Goal: Task Accomplishment & Management: Use online tool/utility

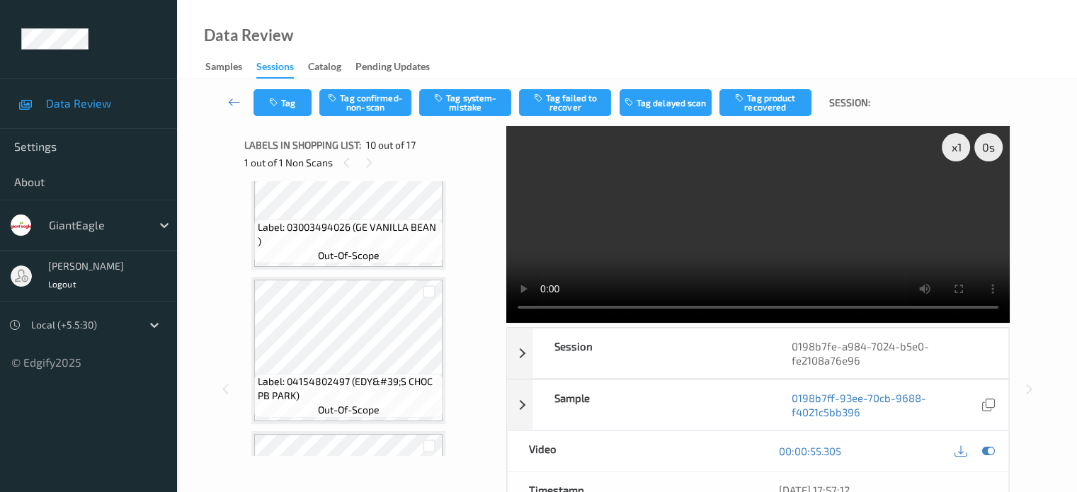
click at [91, 231] on div at bounding box center [97, 225] width 96 height 17
click at [171, 466] on ul "Data Review Settings About GiantEagle [PERSON_NAME] Local (+5.5:30) © Edgify 20…" at bounding box center [88, 246] width 177 height 492
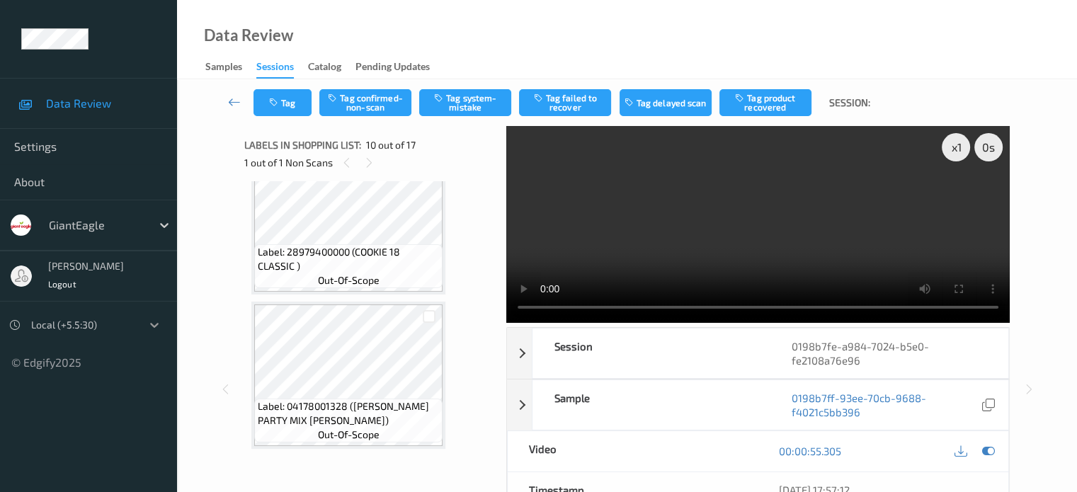
click at [147, 322] on icon at bounding box center [154, 325] width 14 height 14
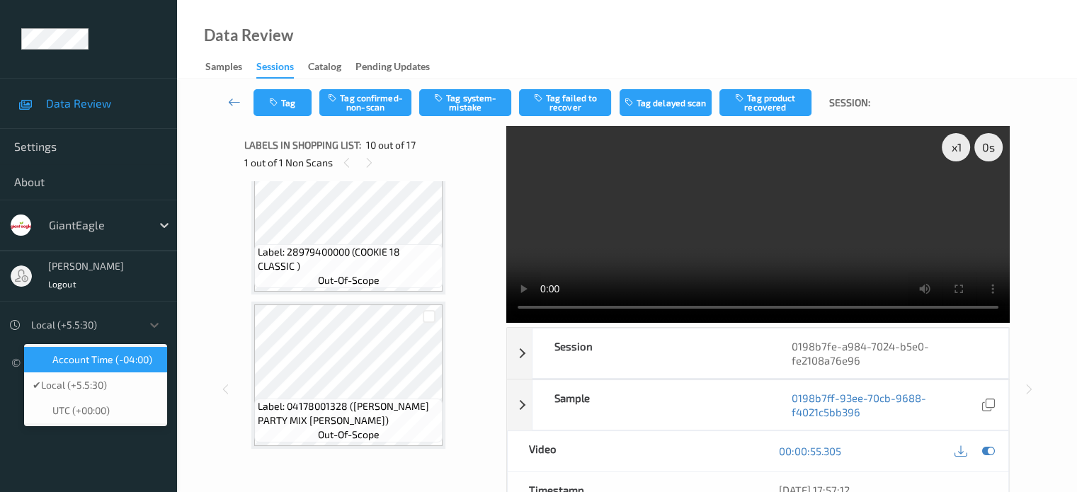
click at [127, 359] on span "Account Time (-04:00)" at bounding box center [102, 359] width 100 height 14
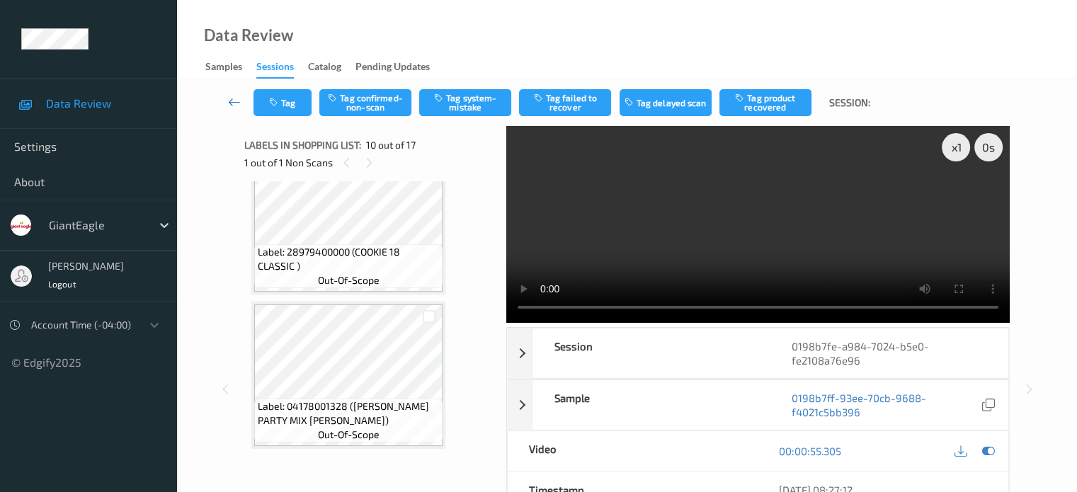
click at [231, 101] on icon at bounding box center [234, 102] width 13 height 14
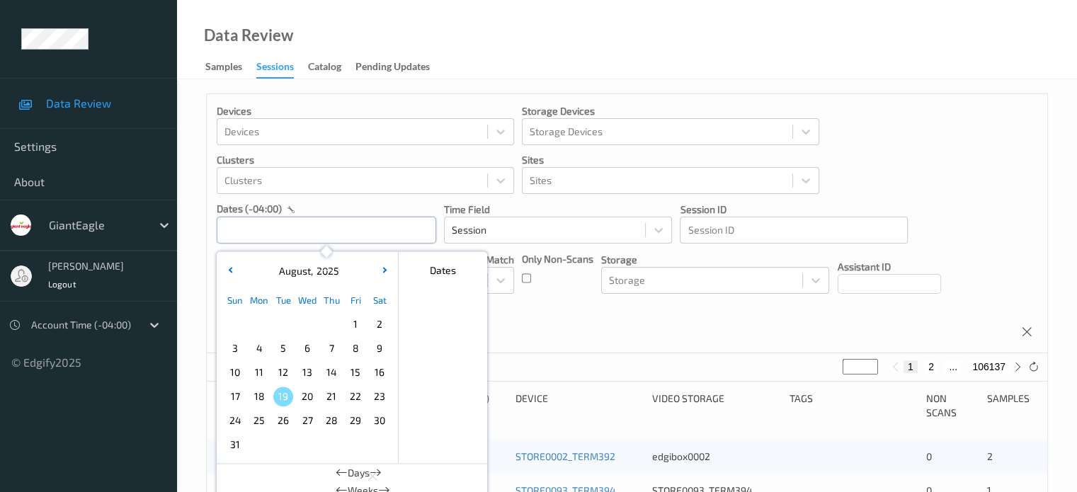
click at [243, 236] on input "text" at bounding box center [326, 230] width 219 height 27
click at [328, 373] on span "14" at bounding box center [331, 372] width 20 height 20
type input "[DATE] 00:00 -> [DATE] 23:59"
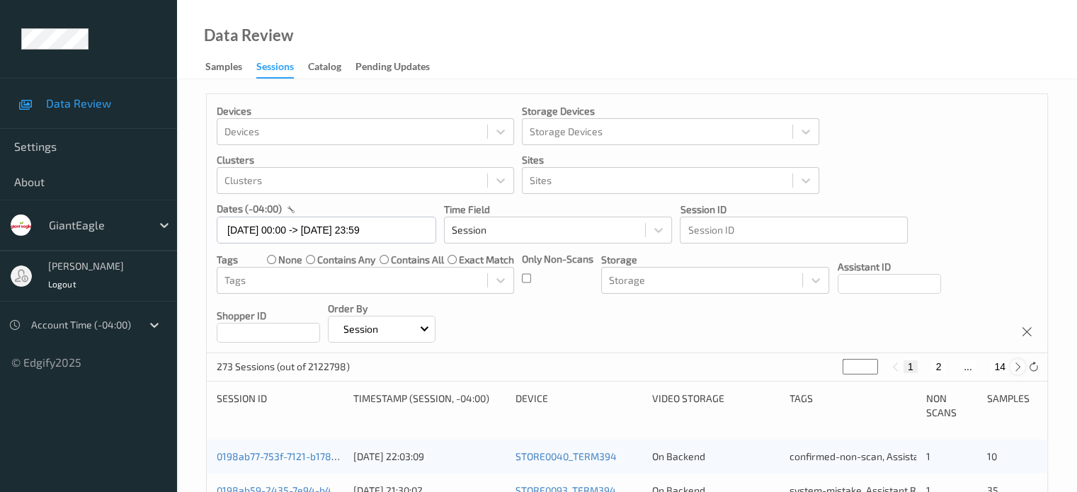
click at [1019, 367] on icon at bounding box center [1017, 367] width 11 height 11
type input "*"
click at [1016, 370] on icon at bounding box center [1017, 367] width 11 height 11
type input "*"
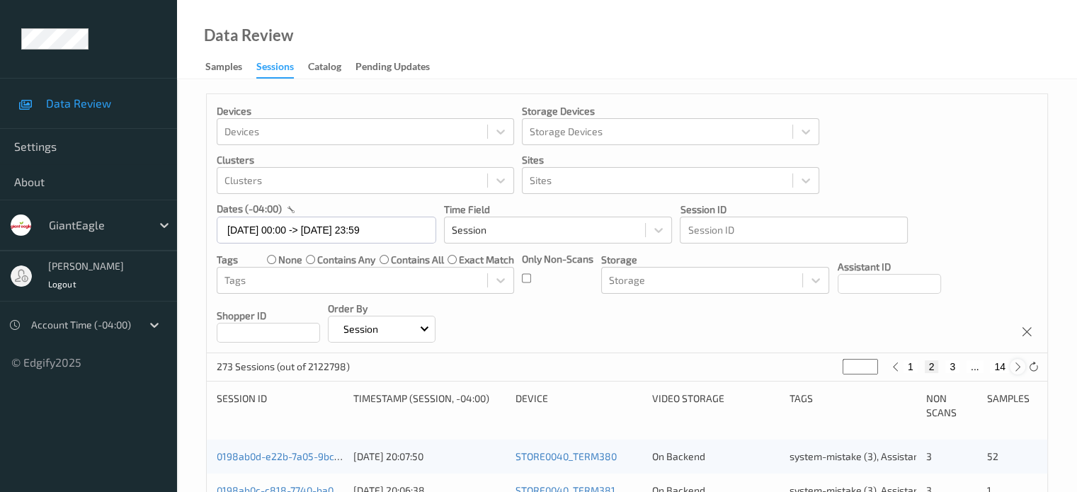
type input "*"
click at [1016, 370] on icon at bounding box center [1017, 367] width 11 height 11
type input "*"
click at [1016, 370] on icon at bounding box center [1017, 367] width 11 height 11
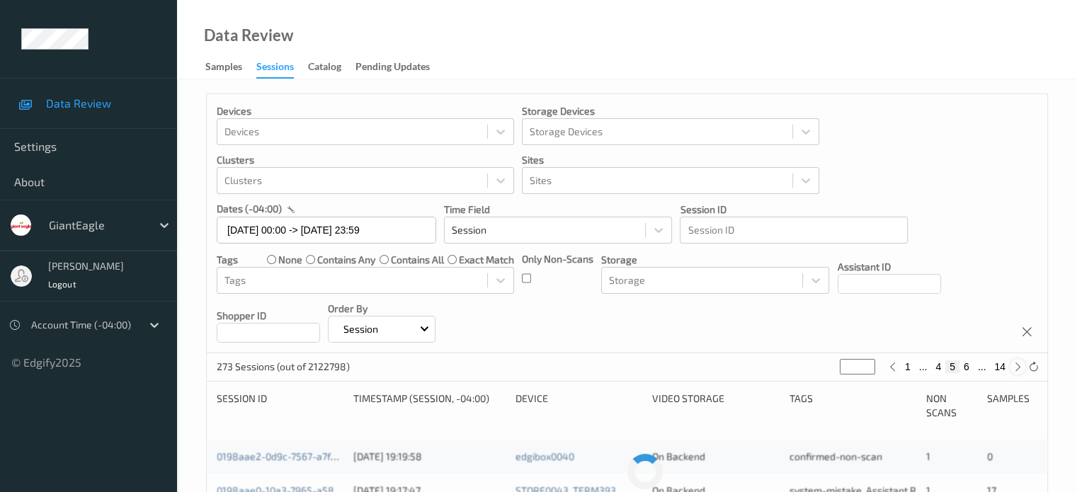
type input "*"
click at [1016, 370] on icon at bounding box center [1017, 367] width 11 height 11
type input "*"
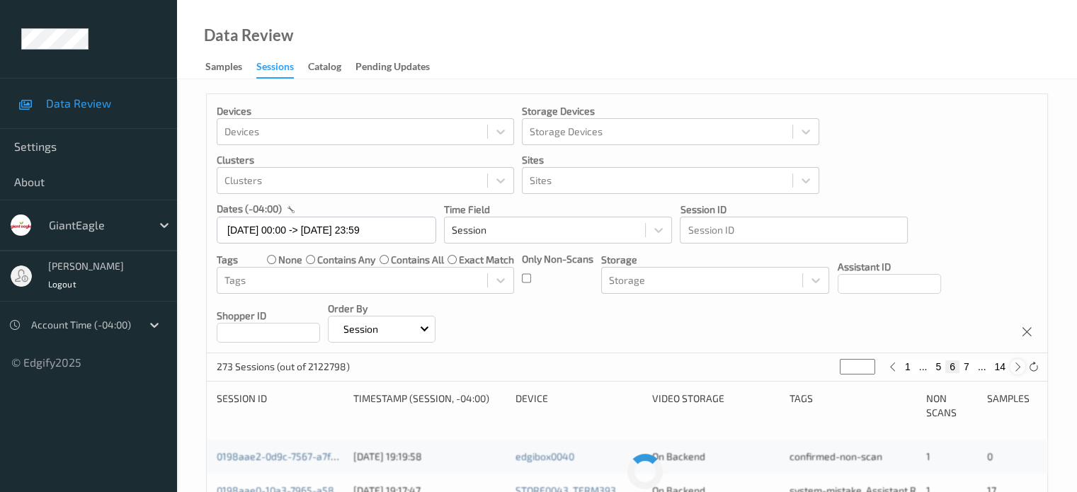
click at [1016, 370] on icon at bounding box center [1017, 367] width 11 height 11
type input "*"
click at [1016, 370] on icon at bounding box center [1017, 367] width 11 height 11
type input "*"
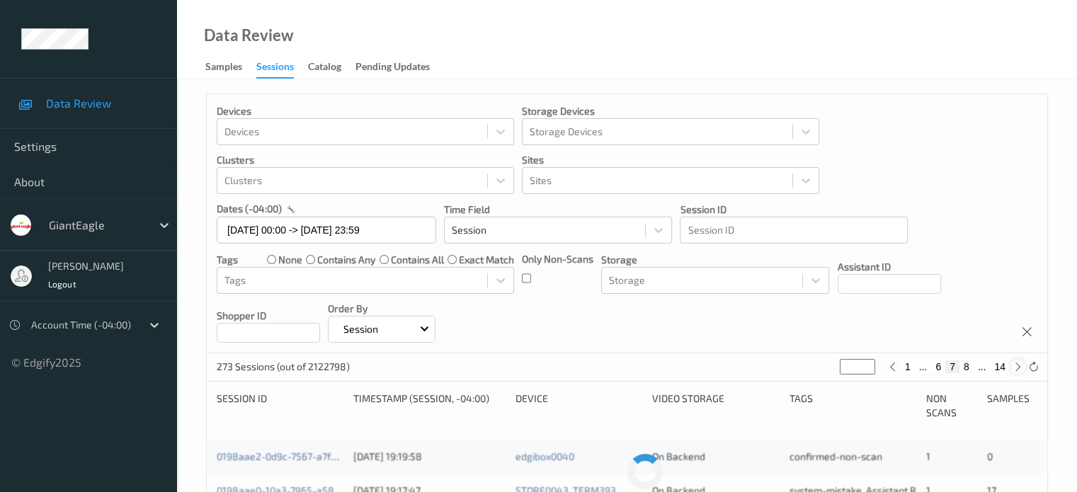
type input "*"
click at [1016, 370] on icon at bounding box center [1017, 367] width 11 height 11
type input "*"
click at [1016, 370] on icon at bounding box center [1017, 367] width 11 height 11
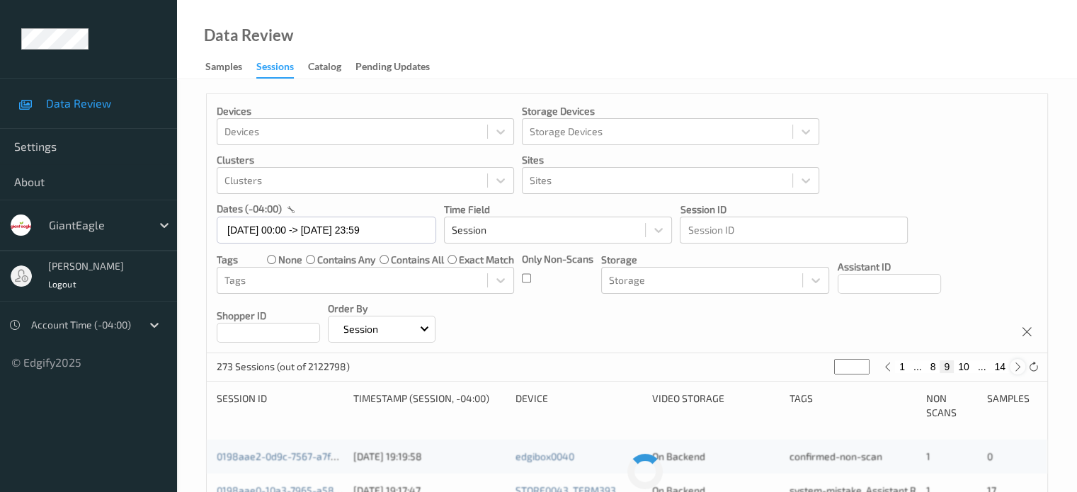
type input "**"
click at [1016, 370] on icon at bounding box center [1017, 367] width 11 height 11
type input "**"
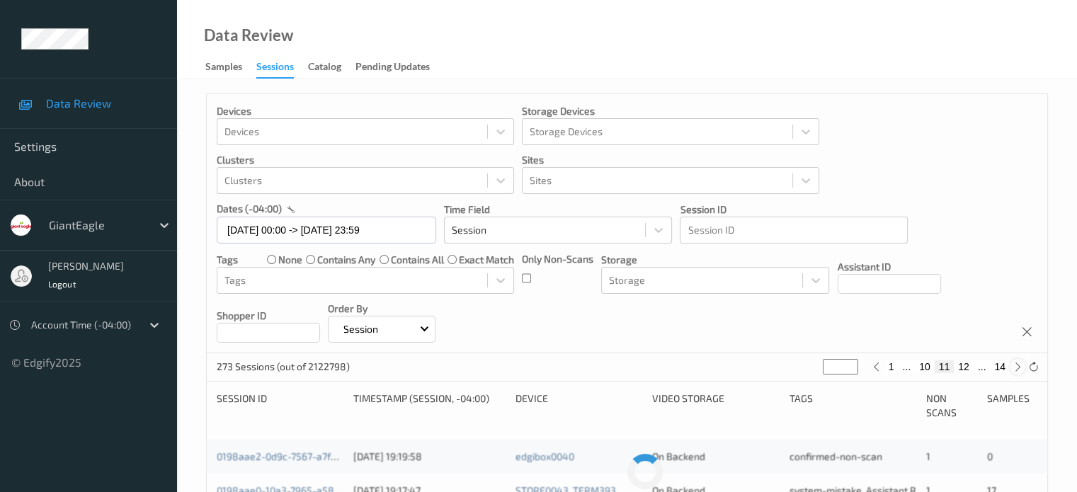
click at [1016, 370] on icon at bounding box center [1017, 367] width 11 height 11
type input "**"
click at [960, 370] on button "12" at bounding box center [961, 366] width 20 height 13
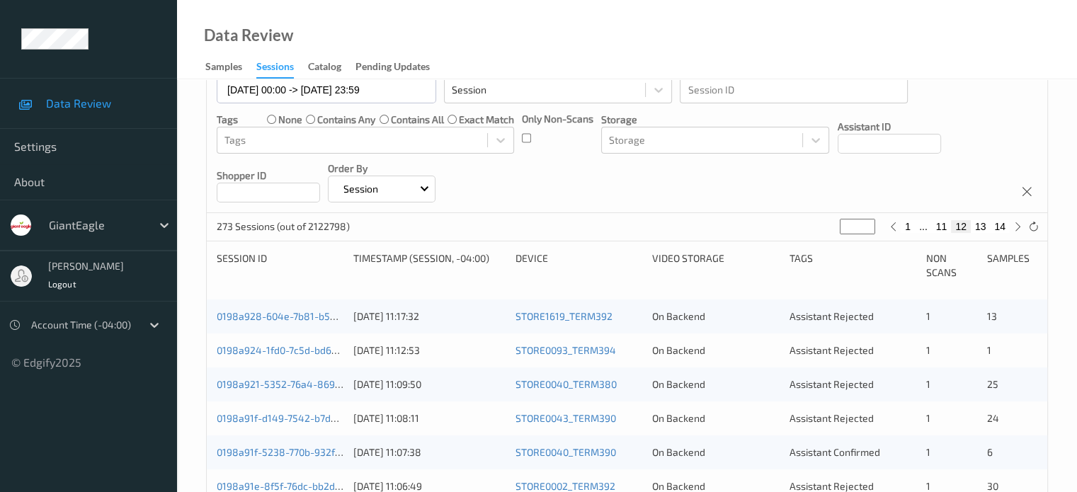
scroll to position [236, 0]
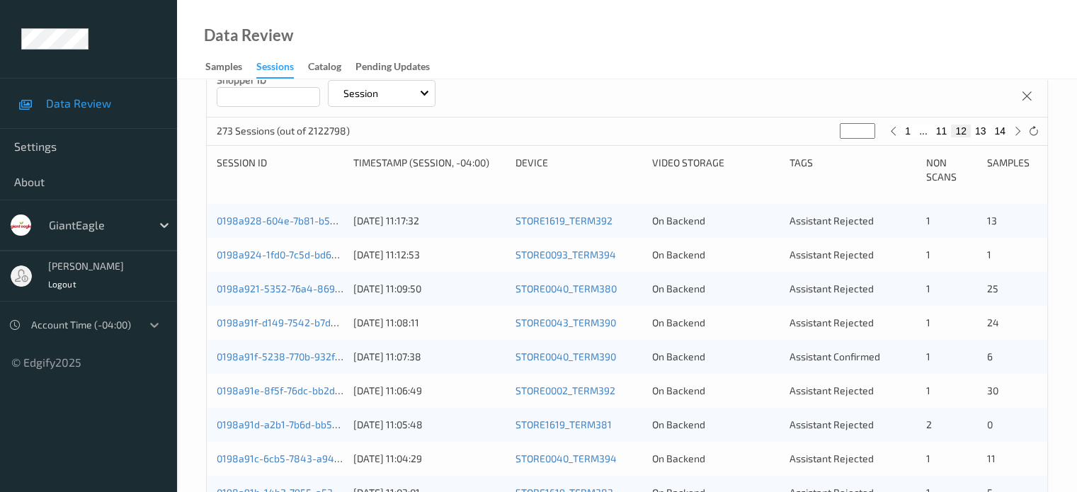
click at [150, 325] on icon at bounding box center [154, 325] width 14 height 14
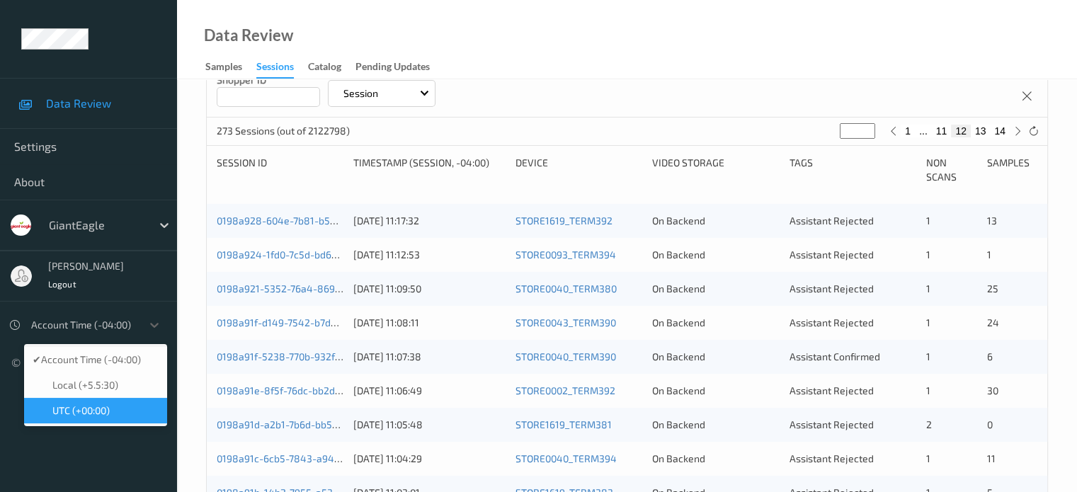
click at [47, 466] on ul "Data Review Settings About GiantEagle [PERSON_NAME] Logout option UTC (+00:00) …" at bounding box center [88, 246] width 177 height 492
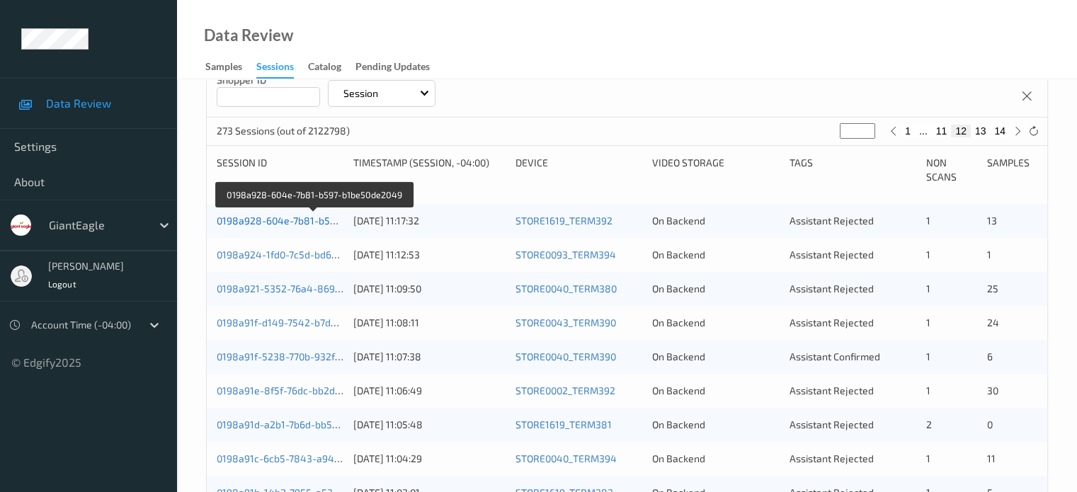
click at [270, 220] on link "0198a928-604e-7b81-b597-b1be50de2049" at bounding box center [314, 220] width 195 height 12
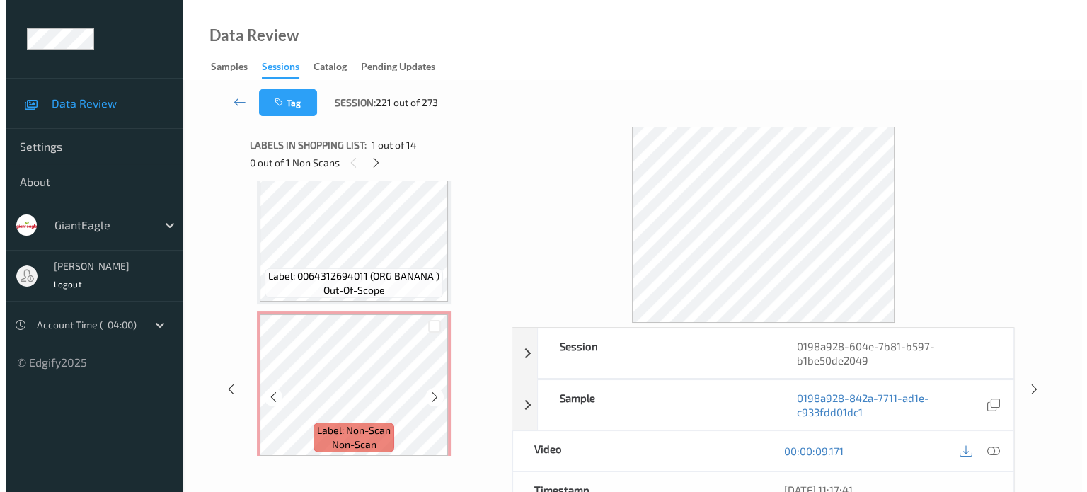
scroll to position [1652, 0]
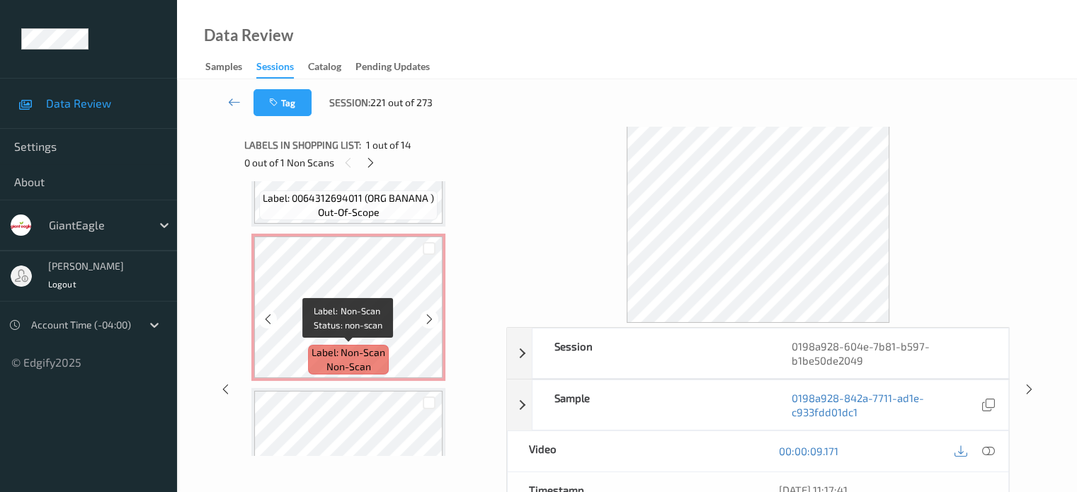
click at [348, 366] on span "non-scan" at bounding box center [348, 367] width 45 height 14
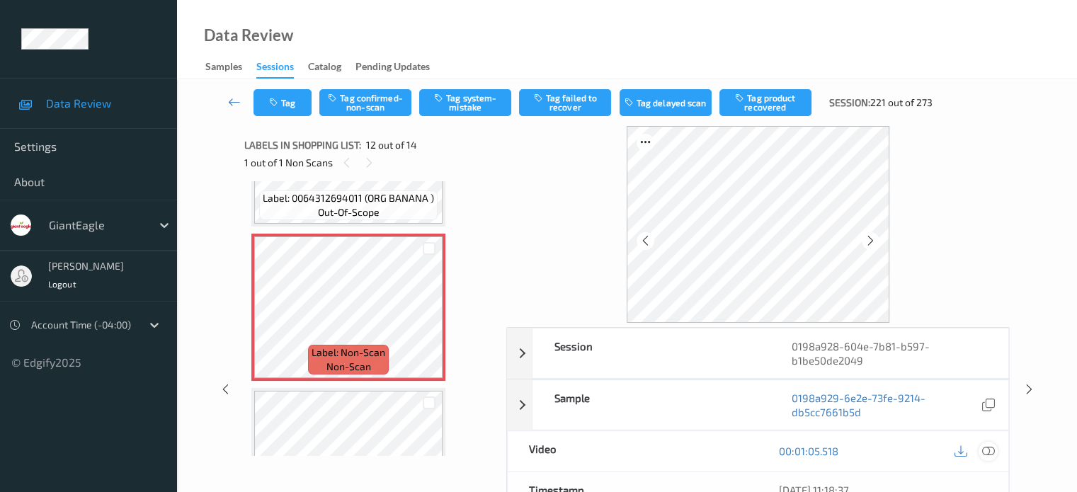
click at [985, 448] on icon at bounding box center [987, 450] width 13 height 13
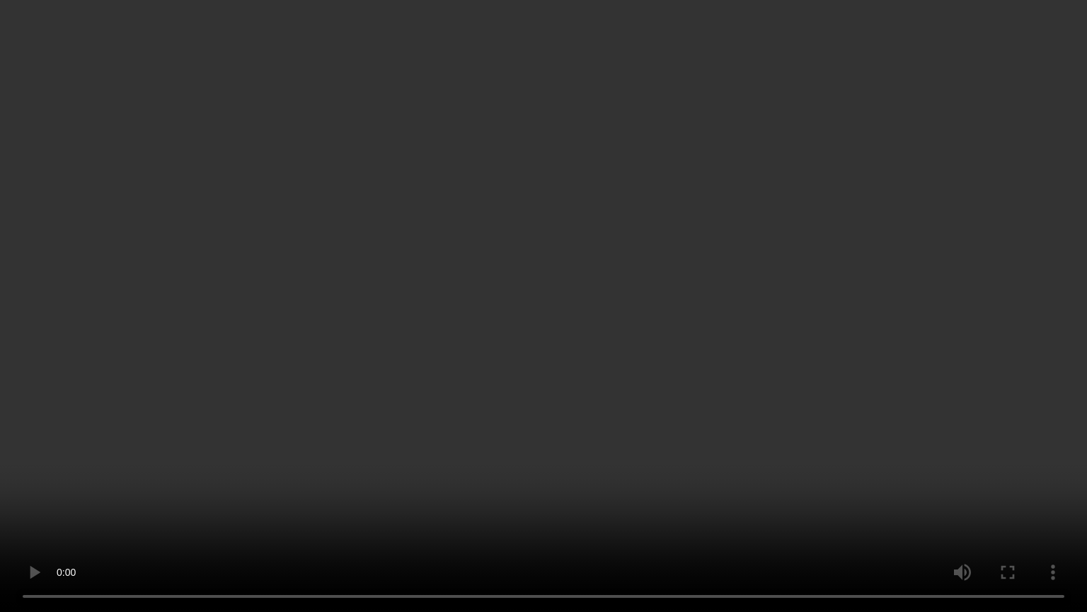
click at [1026, 462] on video at bounding box center [543, 306] width 1087 height 612
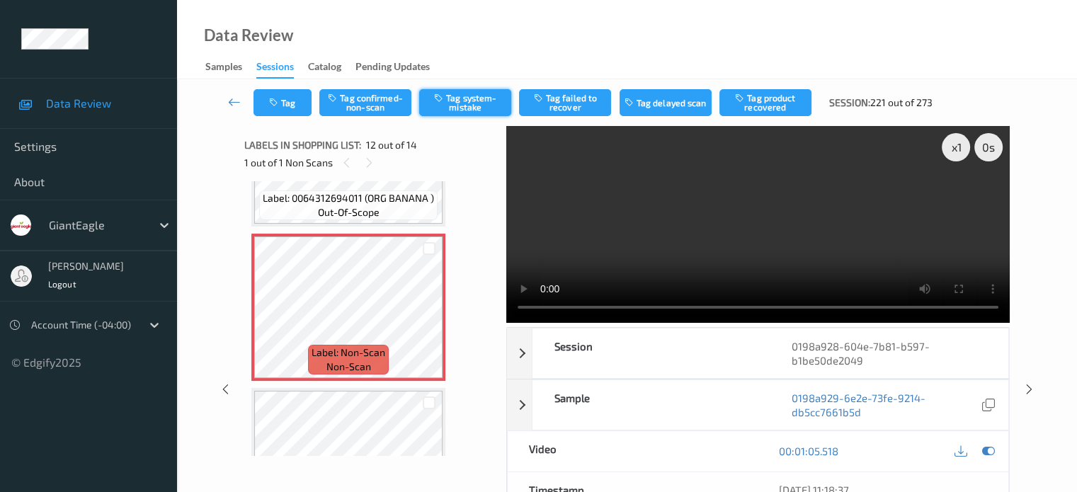
click at [461, 101] on button "Tag system-mistake" at bounding box center [465, 102] width 92 height 27
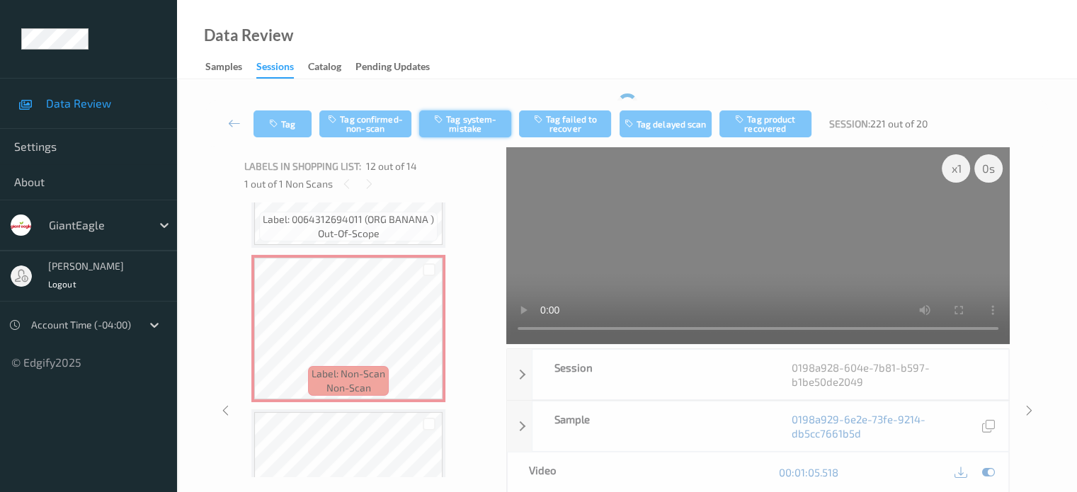
click at [461, 96] on div "Tag Tag confirmed-non-scan Tag system-mistake Tag failed to recover Tag delayed…" at bounding box center [627, 383] width 842 height 581
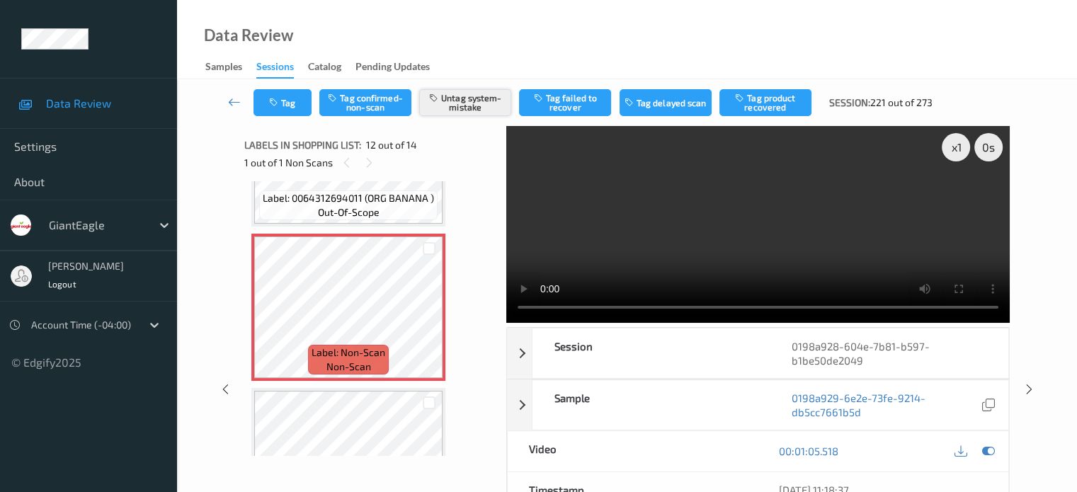
click at [450, 98] on button "Untag system-mistake" at bounding box center [465, 102] width 92 height 27
click at [461, 96] on button "Tag system-mistake" at bounding box center [465, 102] width 92 height 27
click at [463, 101] on button "Untag system-mistake" at bounding box center [465, 102] width 92 height 27
click at [463, 101] on button "Tag system-mistake" at bounding box center [465, 102] width 92 height 27
click at [278, 101] on icon "button" at bounding box center [275, 103] width 12 height 10
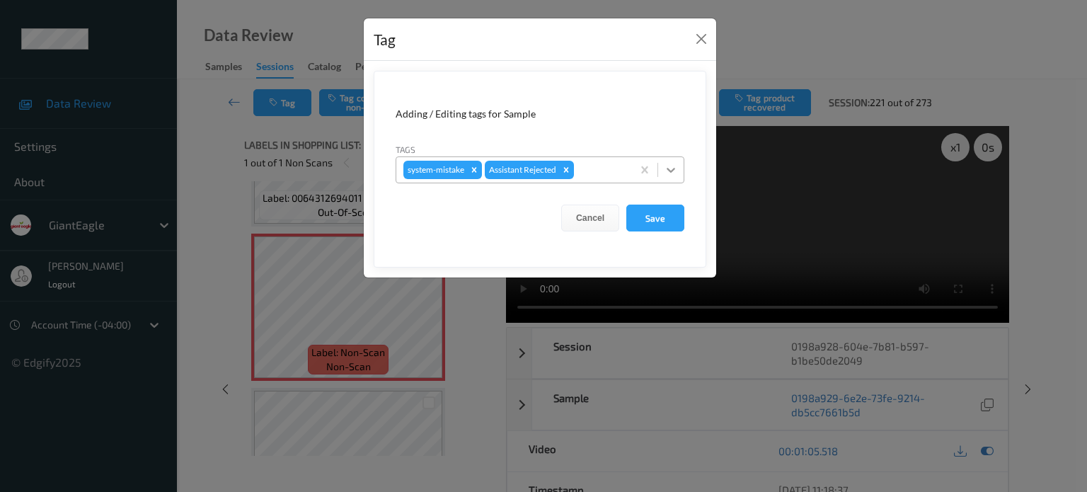
click at [673, 168] on icon at bounding box center [671, 170] width 14 height 14
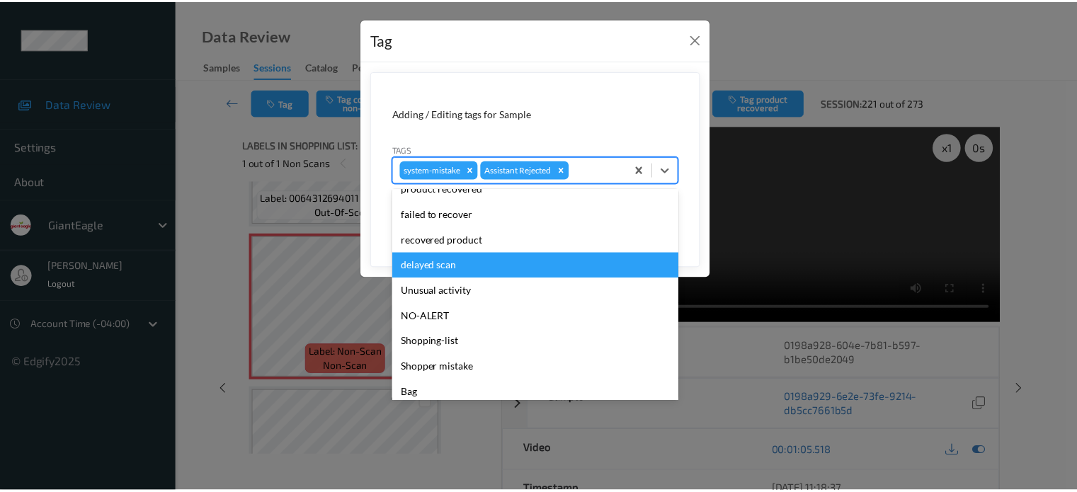
scroll to position [125, 0]
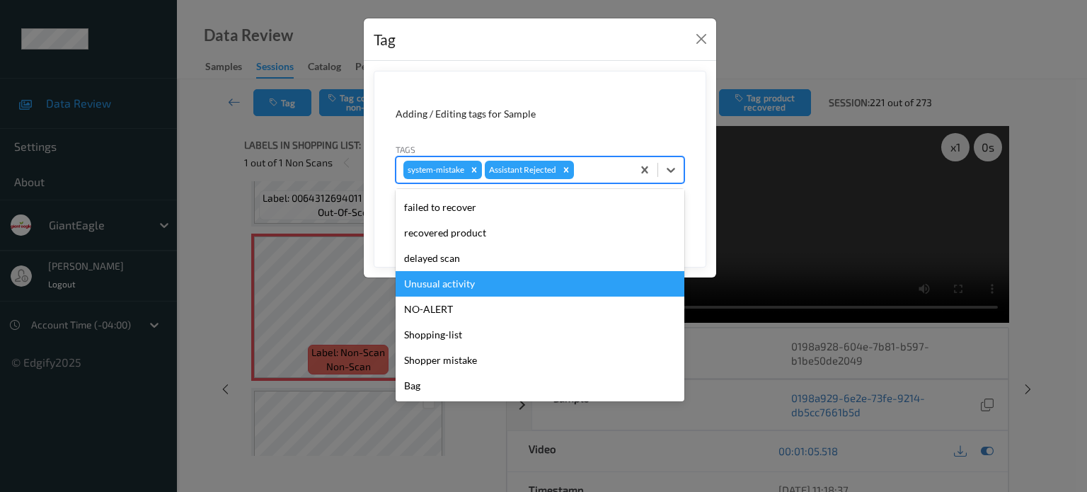
click at [442, 286] on div "Unusual activity" at bounding box center [540, 283] width 289 height 25
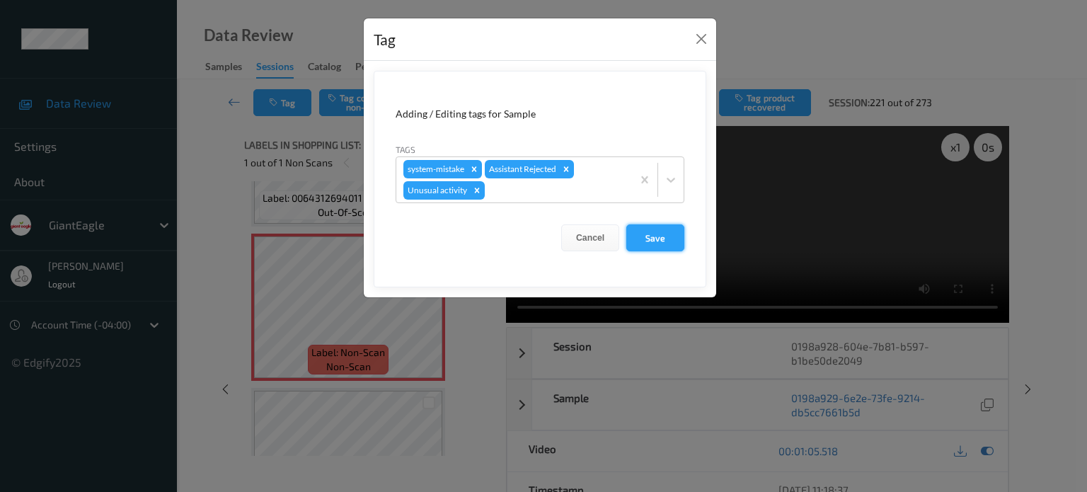
click at [649, 240] on button "Save" at bounding box center [655, 237] width 58 height 27
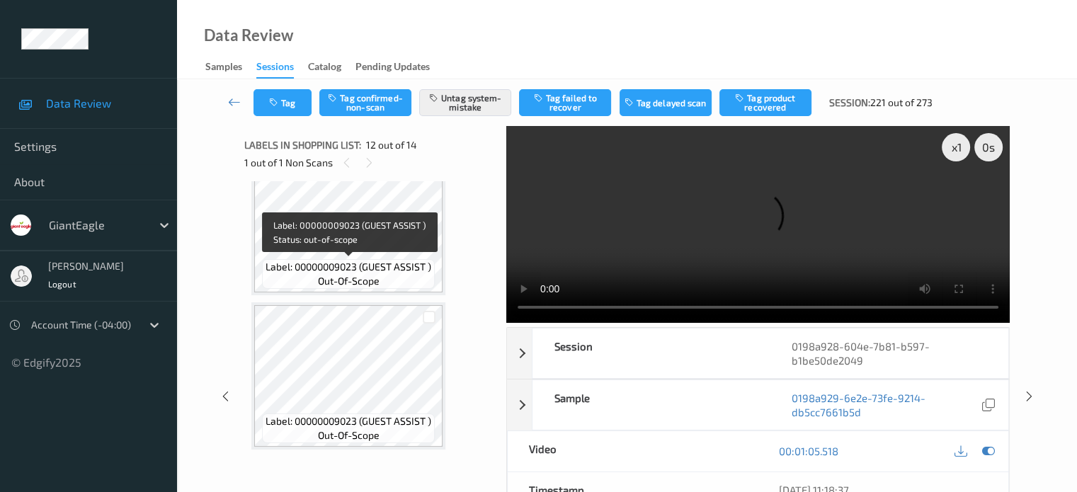
scroll to position [202, 0]
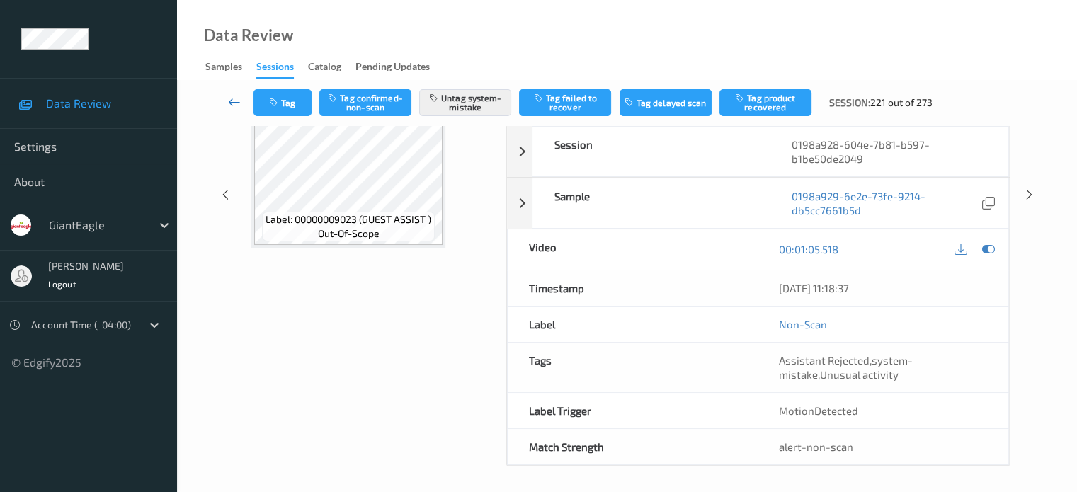
click at [230, 103] on icon at bounding box center [234, 102] width 13 height 14
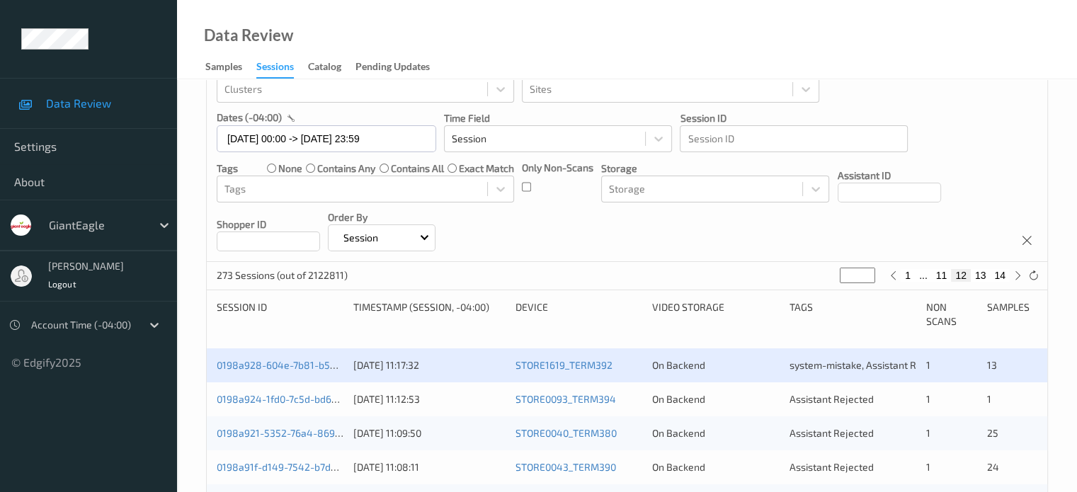
scroll to position [117, 0]
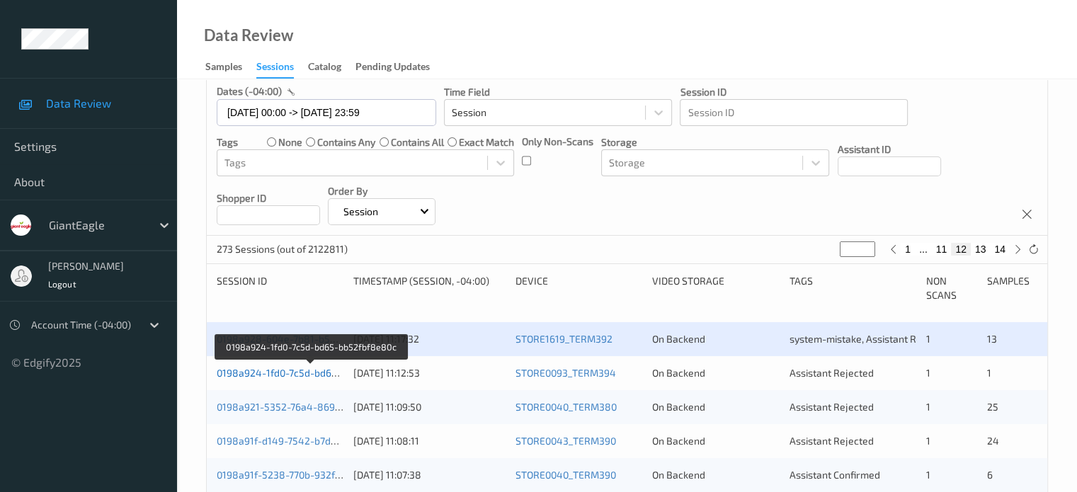
click at [286, 375] on link "0198a924-1fd0-7c5d-bd65-bb52fbf8e80c" at bounding box center [311, 373] width 189 height 12
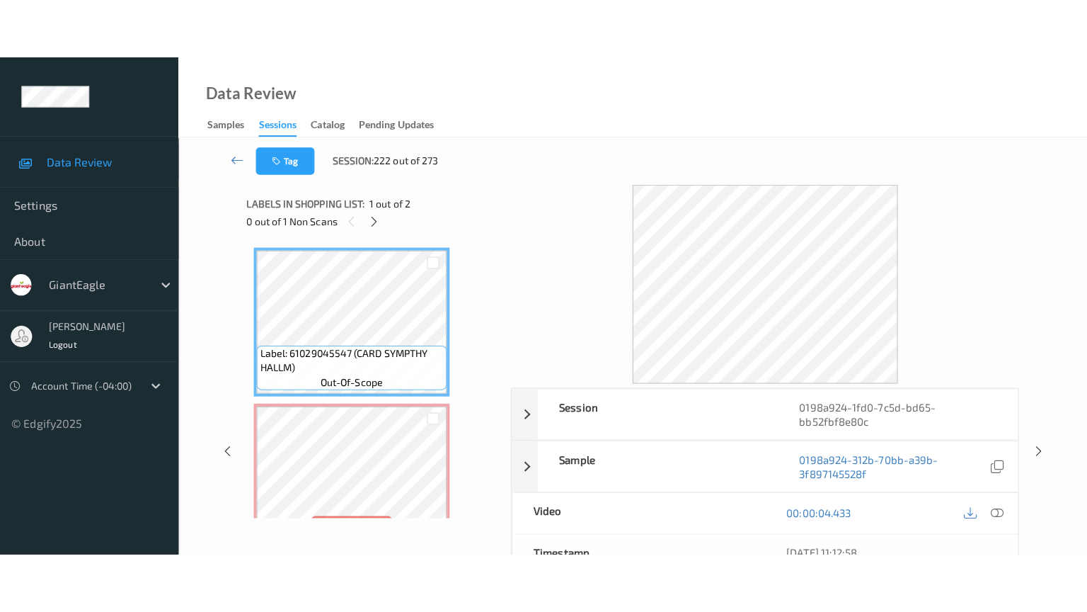
scroll to position [40, 0]
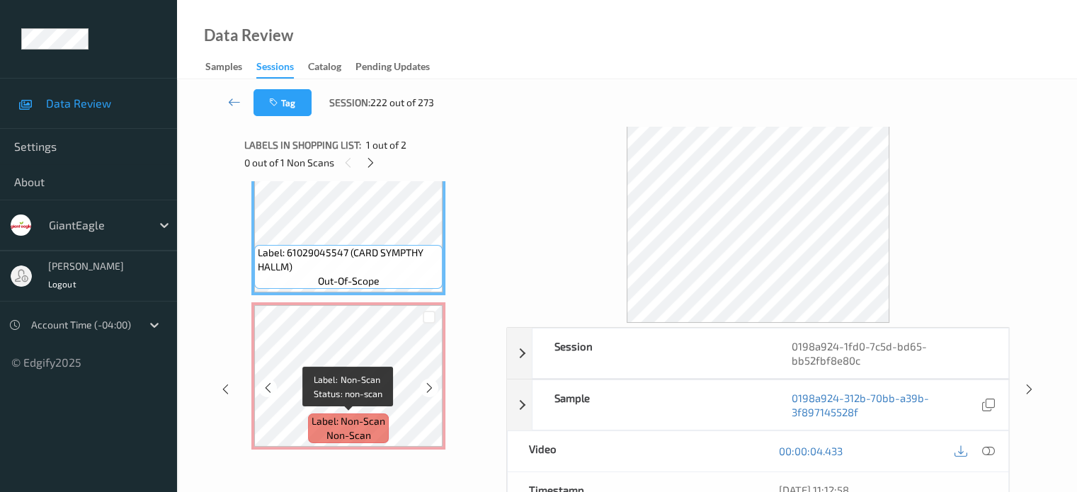
click at [343, 439] on span "non-scan" at bounding box center [348, 435] width 45 height 14
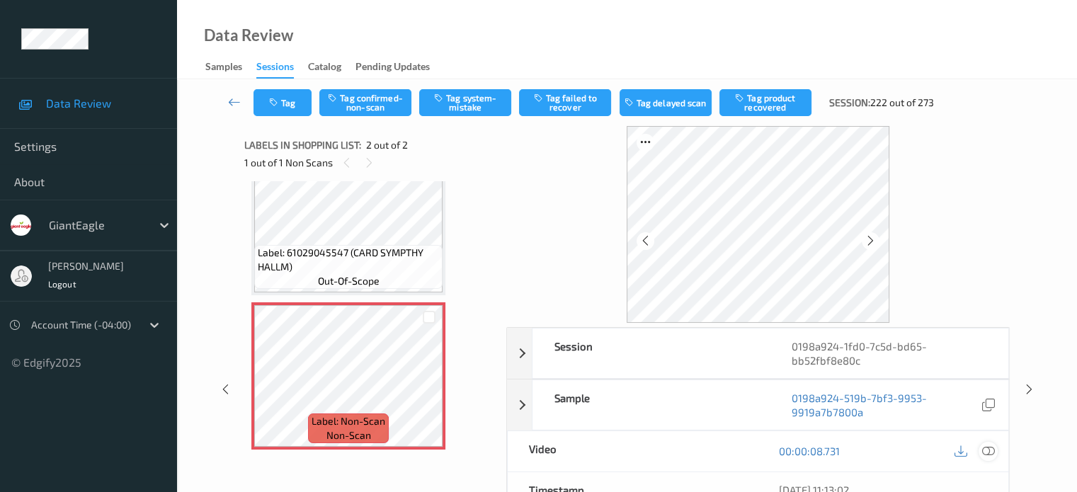
click at [991, 447] on icon at bounding box center [987, 450] width 13 height 13
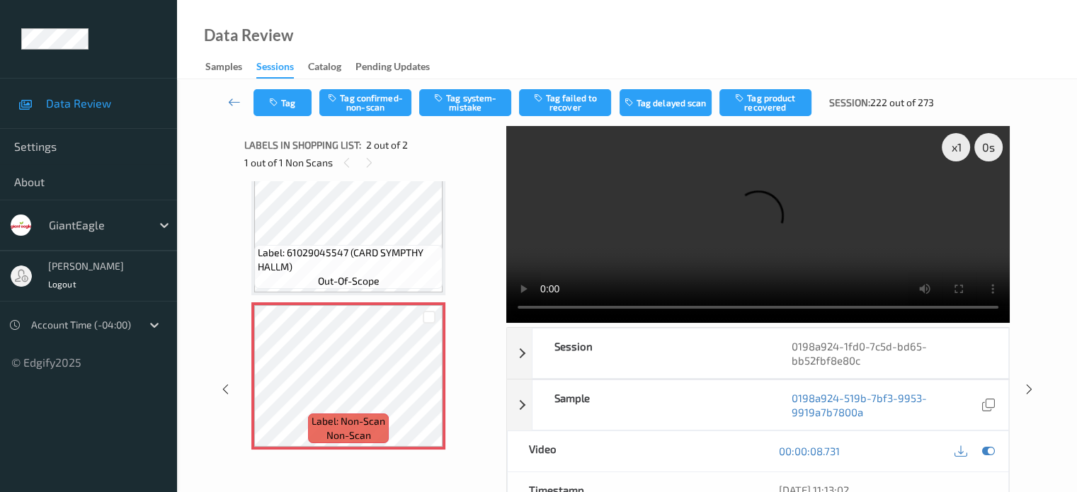
scroll to position [0, 0]
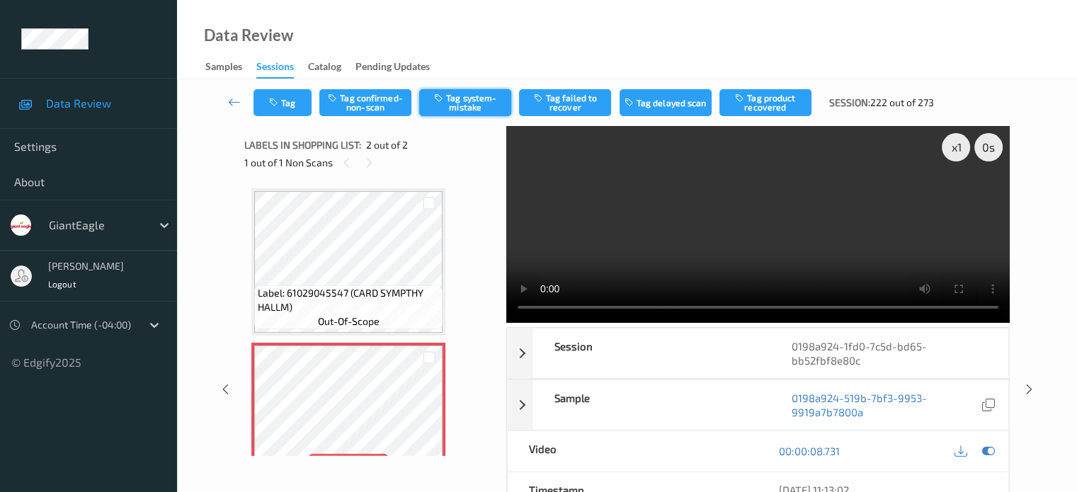
click at [459, 107] on button "Tag system-mistake" at bounding box center [465, 102] width 92 height 27
click at [280, 105] on icon "button" at bounding box center [275, 103] width 12 height 10
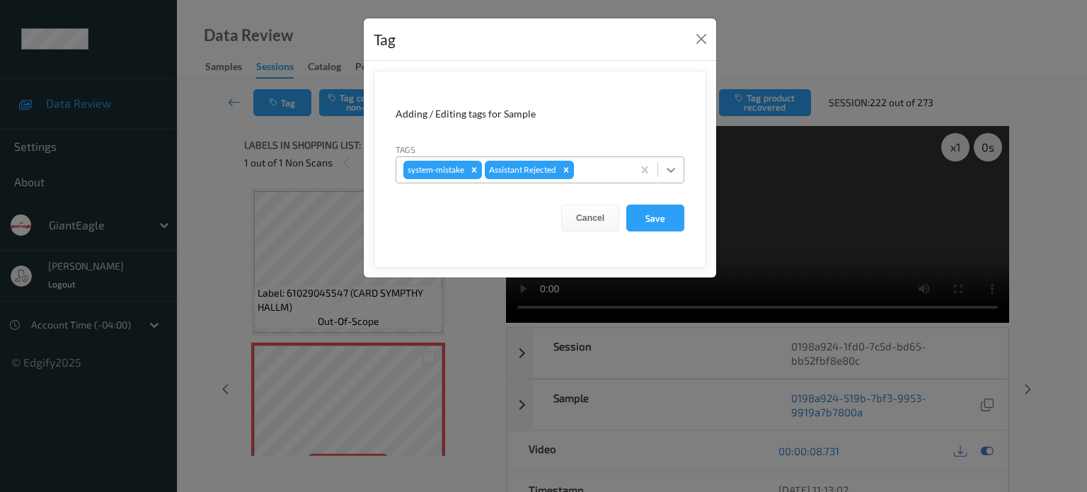
click at [671, 170] on icon at bounding box center [671, 170] width 8 height 5
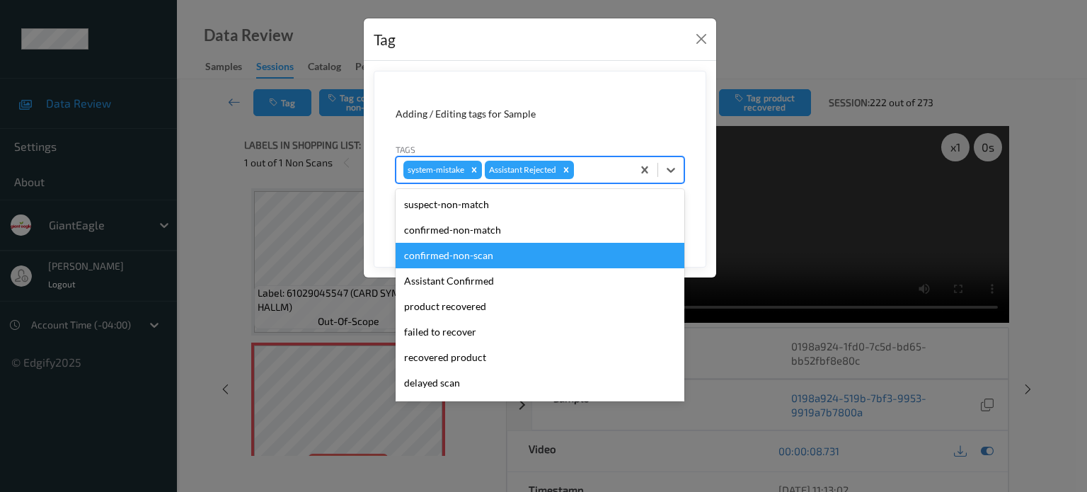
click at [430, 260] on div "confirmed-non-scan" at bounding box center [540, 255] width 289 height 25
click at [430, 260] on form "Adding / Editing tags for Sample Tags option confirmed-non-scan focused, 3 of 1…" at bounding box center [540, 169] width 333 height 197
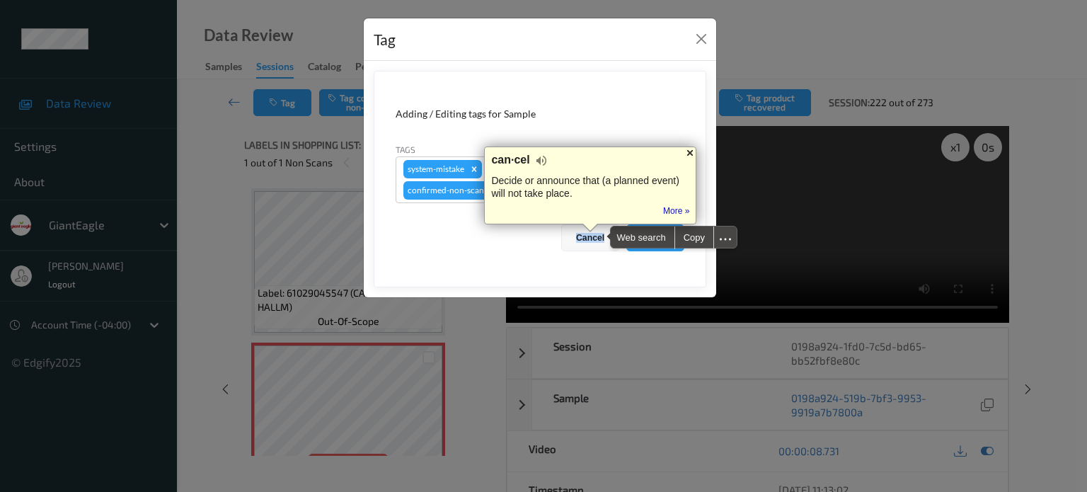
click at [689, 154] on div at bounding box center [689, 152] width 11 height 11
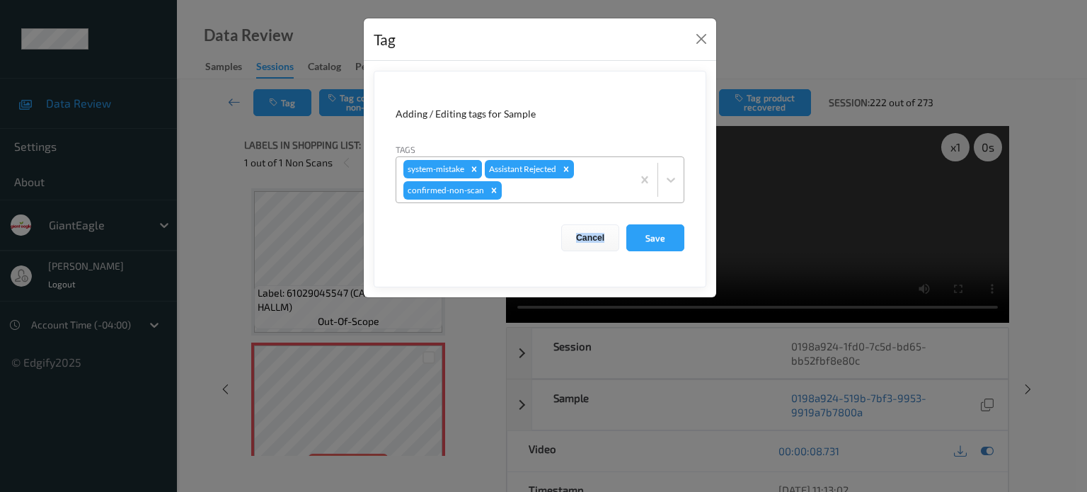
click at [473, 166] on icon "Remove system-mistake" at bounding box center [474, 168] width 5 height 5
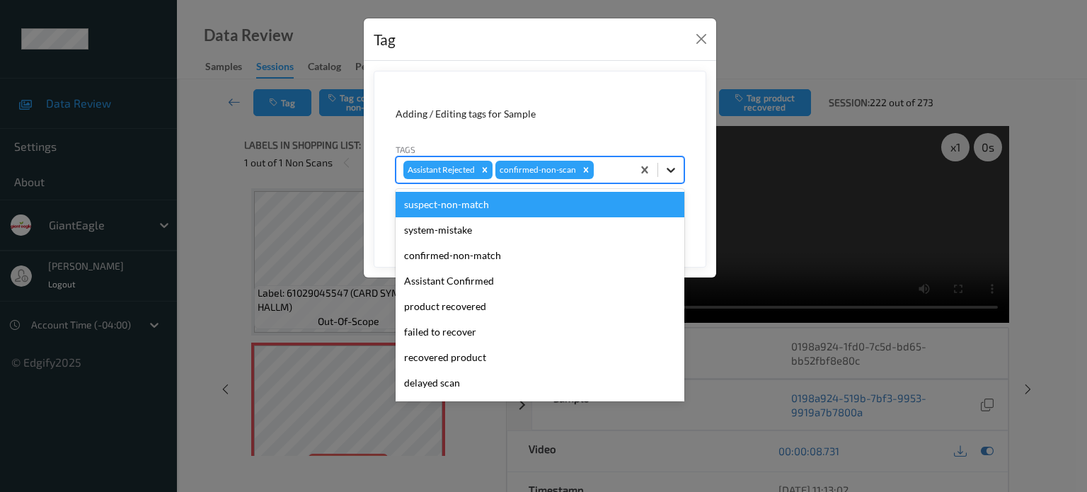
click at [675, 173] on icon at bounding box center [671, 170] width 14 height 14
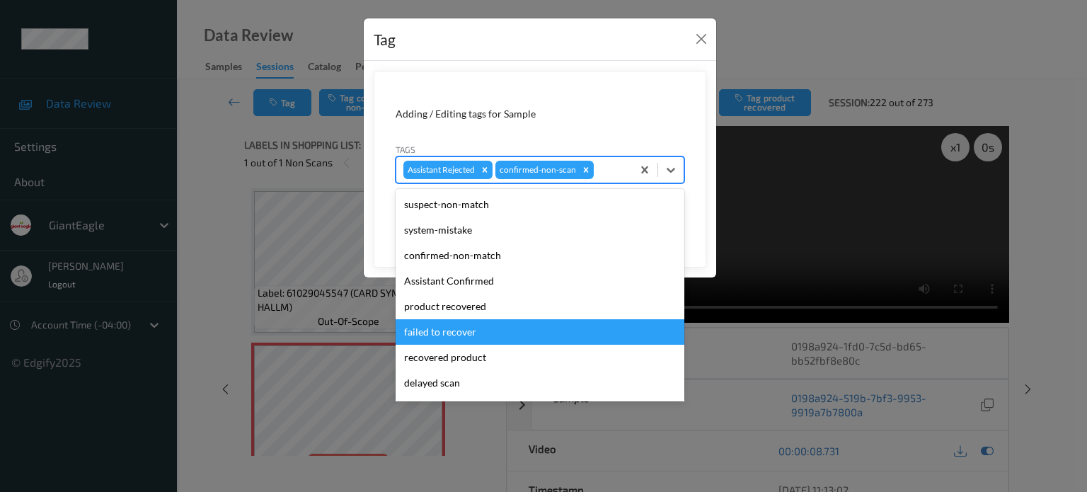
click at [457, 333] on div "failed to recover" at bounding box center [540, 331] width 289 height 25
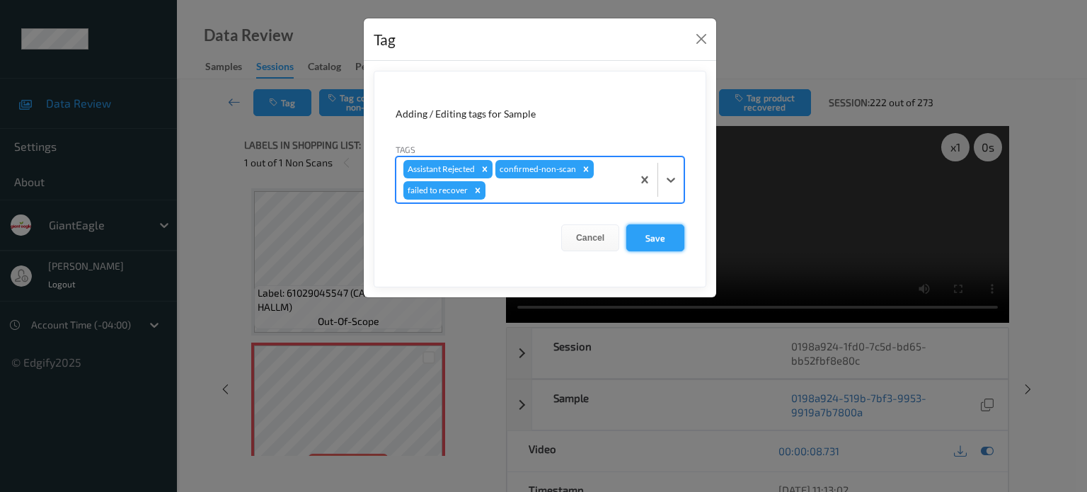
click at [663, 242] on button "Save" at bounding box center [655, 237] width 58 height 27
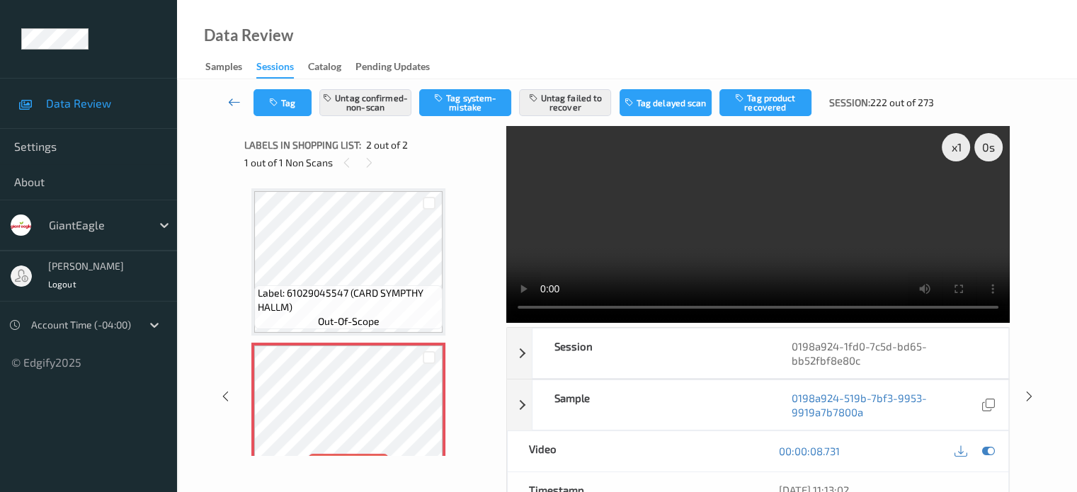
click at [232, 103] on icon at bounding box center [234, 102] width 13 height 14
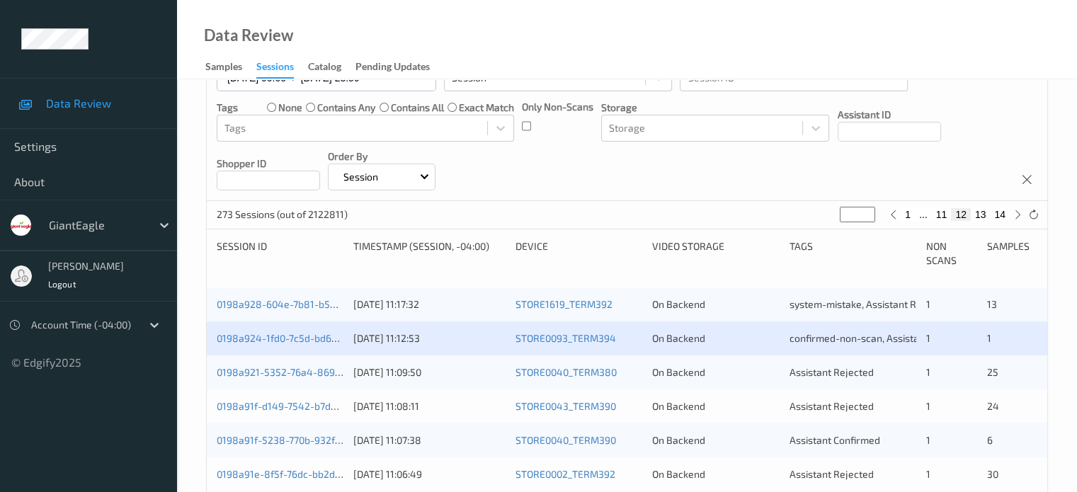
scroll to position [153, 0]
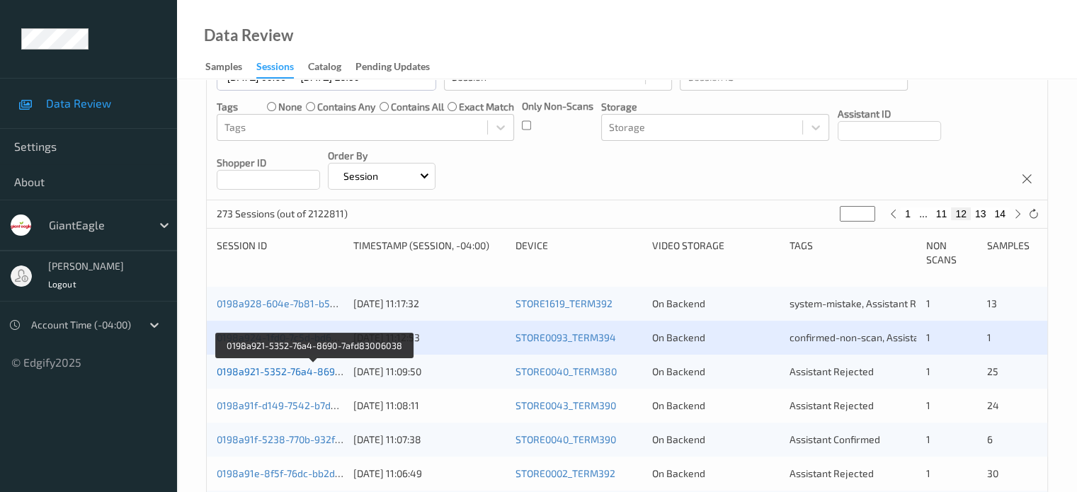
click at [275, 371] on link "0198a921-5352-76a4-8690-7afd83006038" at bounding box center [314, 371] width 194 height 12
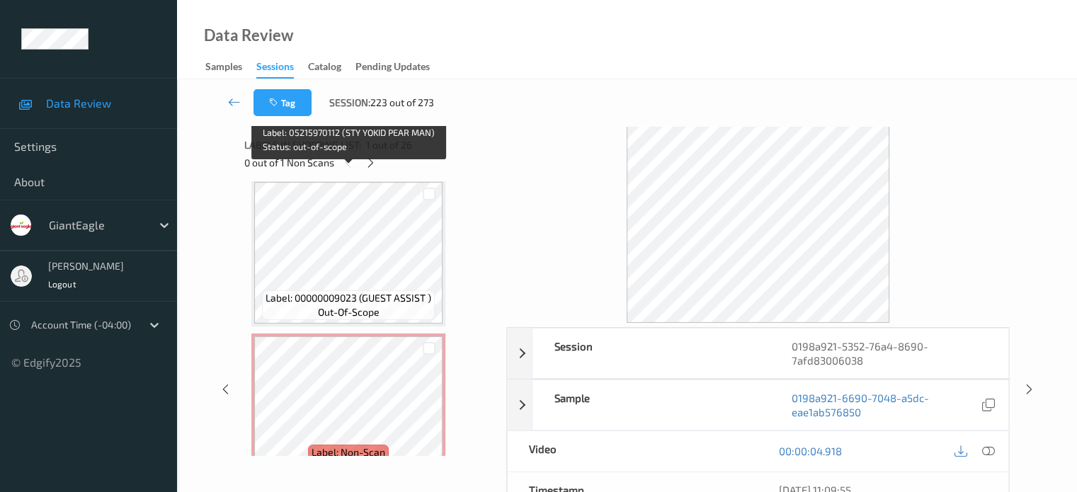
scroll to position [3657, 0]
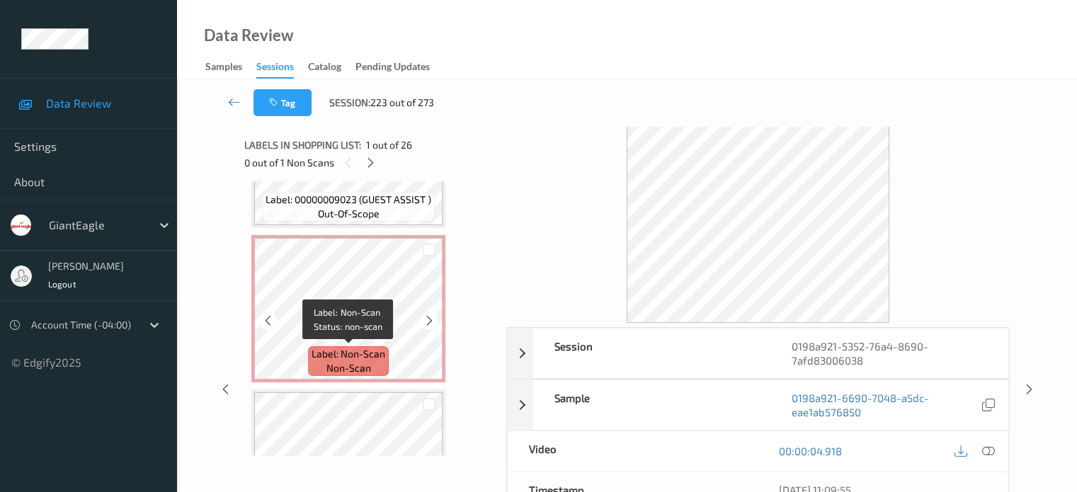
click at [343, 366] on span "non-scan" at bounding box center [348, 368] width 45 height 14
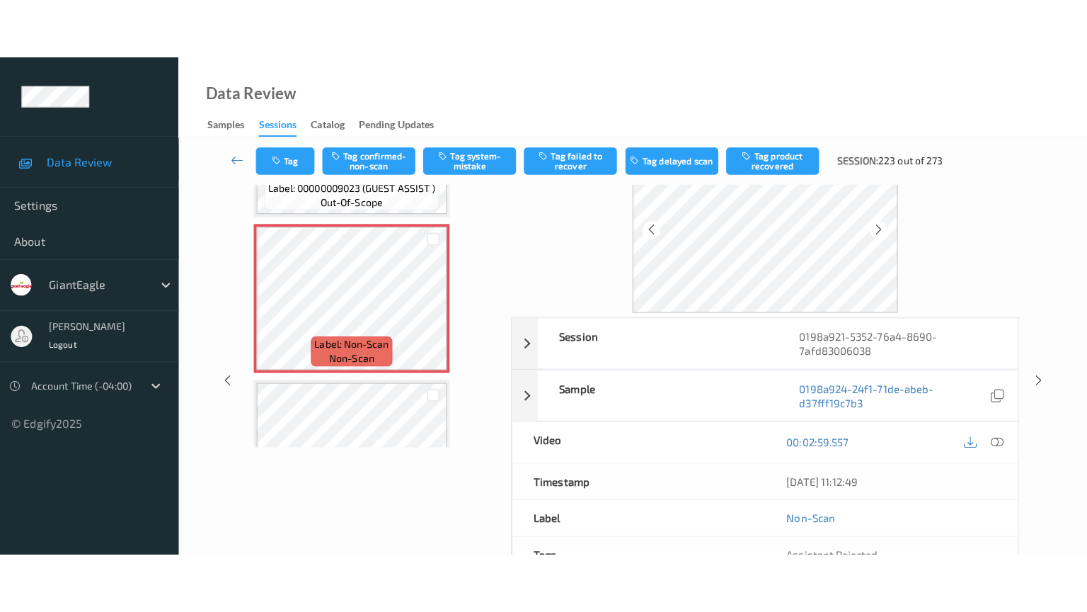
scroll to position [0, 0]
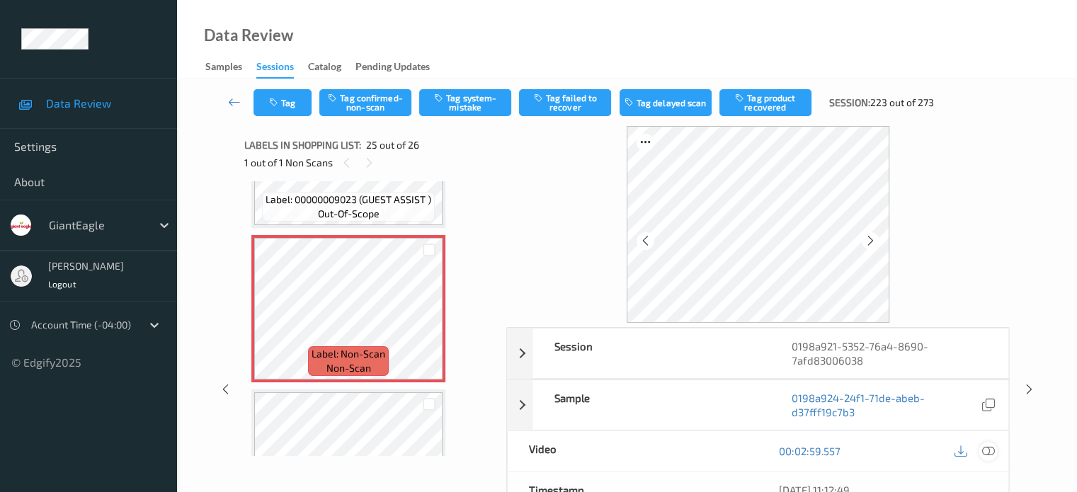
click at [987, 448] on icon at bounding box center [987, 450] width 13 height 13
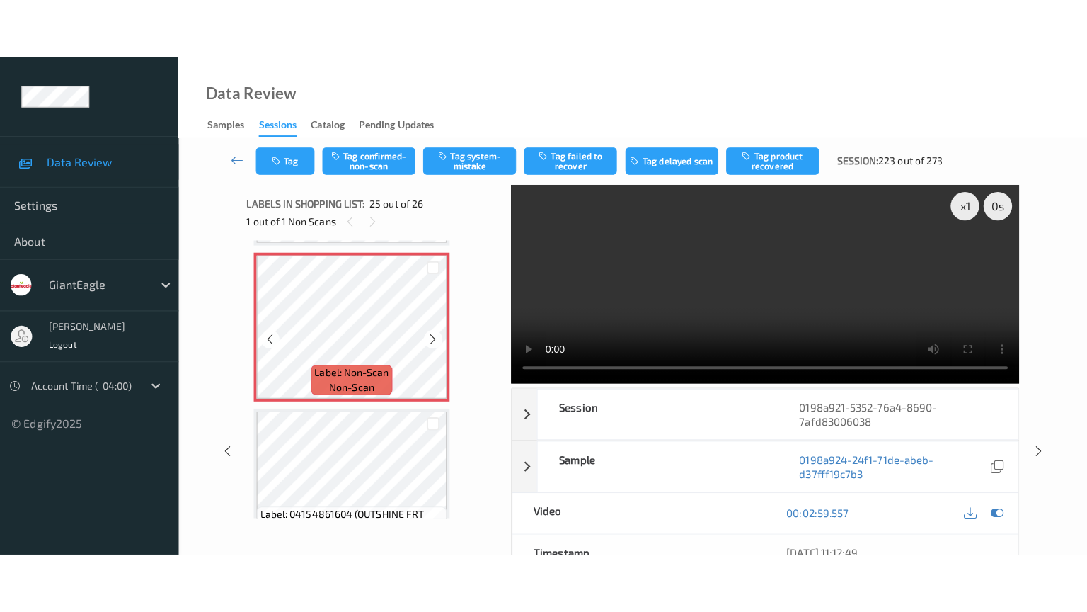
scroll to position [3744, 0]
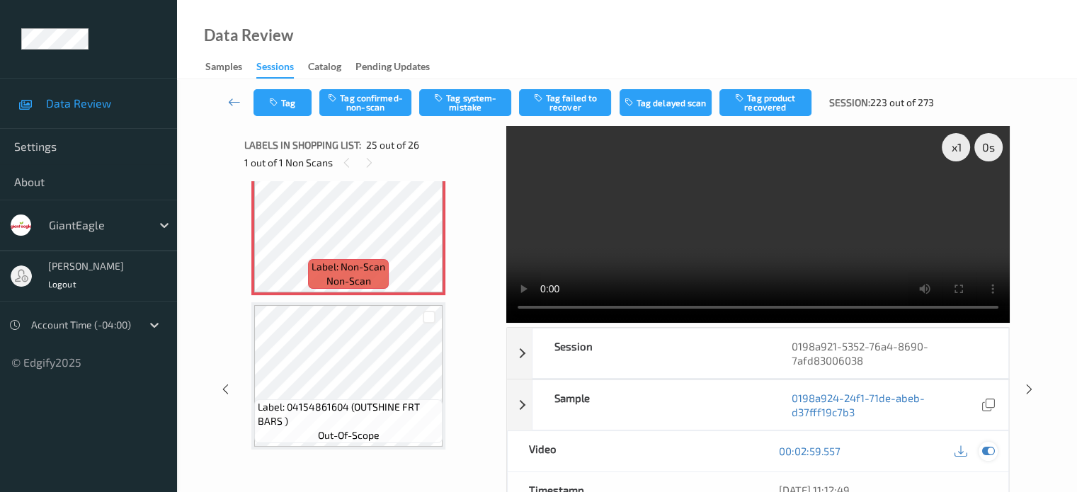
click at [988, 454] on icon at bounding box center [987, 450] width 13 height 13
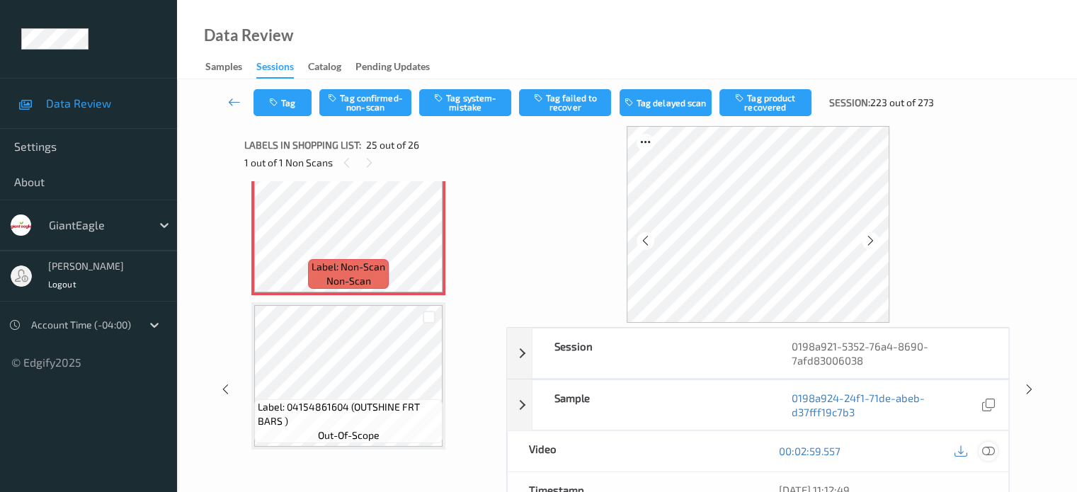
click at [990, 442] on div at bounding box center [987, 451] width 19 height 19
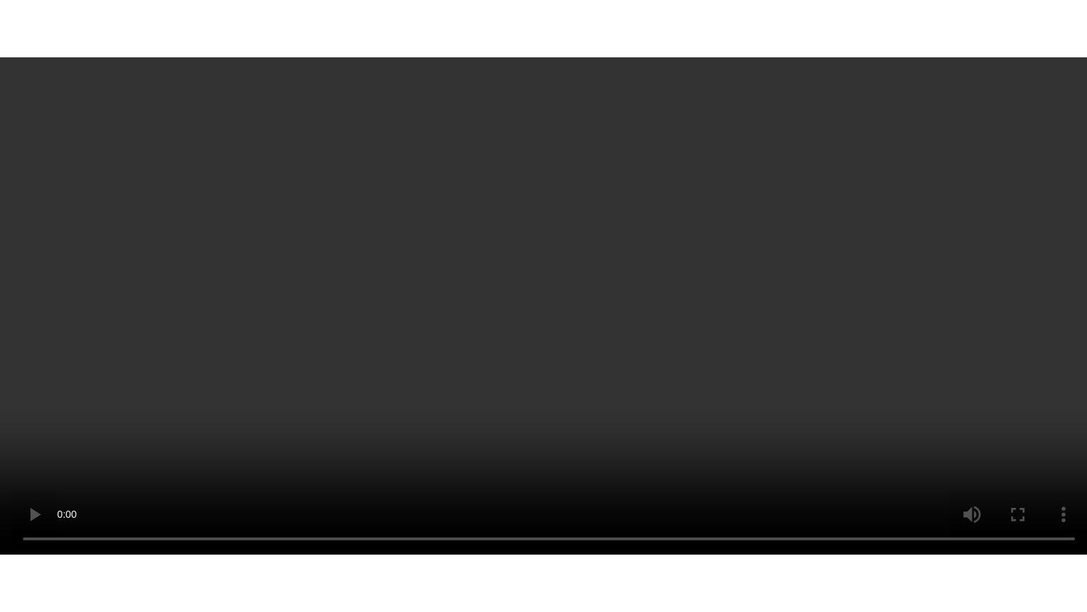
scroll to position [3743, 0]
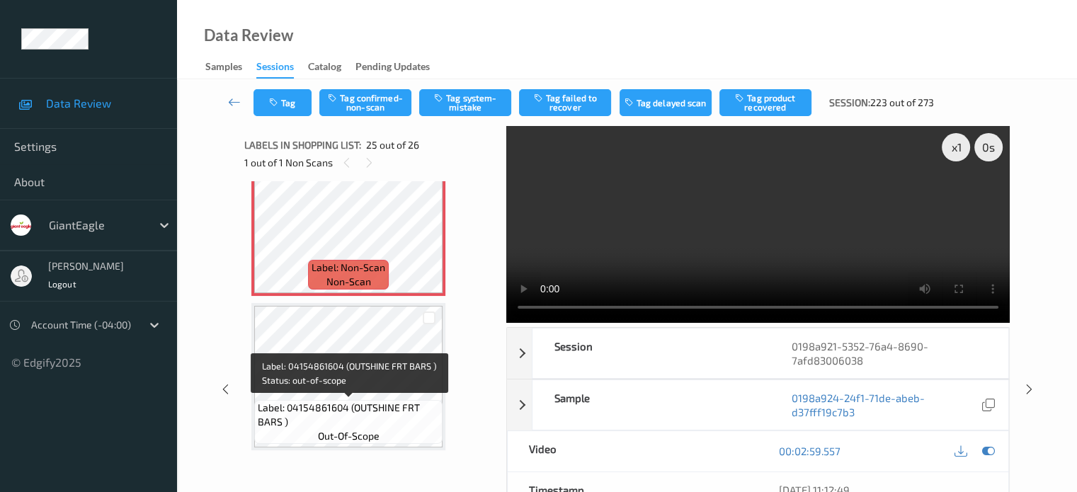
click at [360, 418] on span "Label: 04154861604 (OUTSHINE FRT BARS )" at bounding box center [348, 415] width 181 height 28
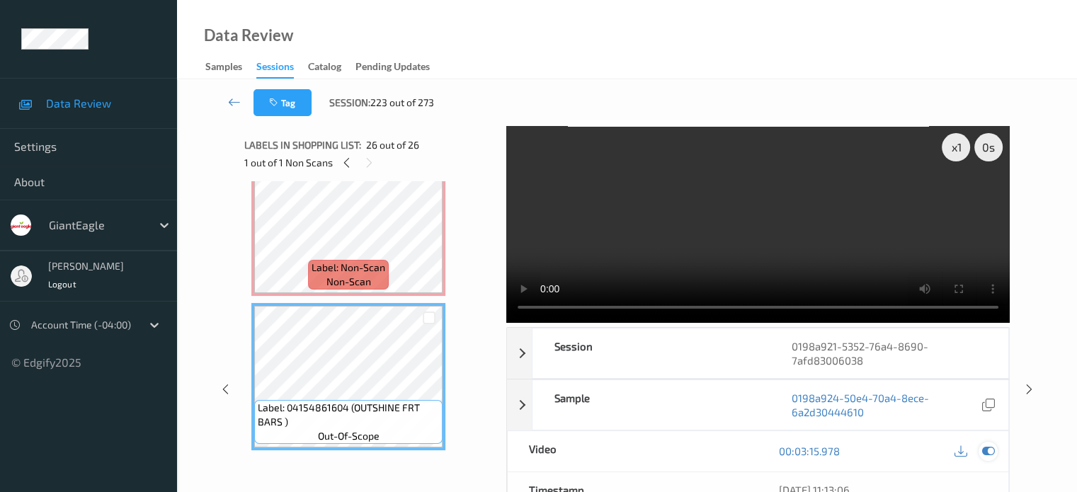
click at [986, 450] on icon at bounding box center [987, 450] width 13 height 13
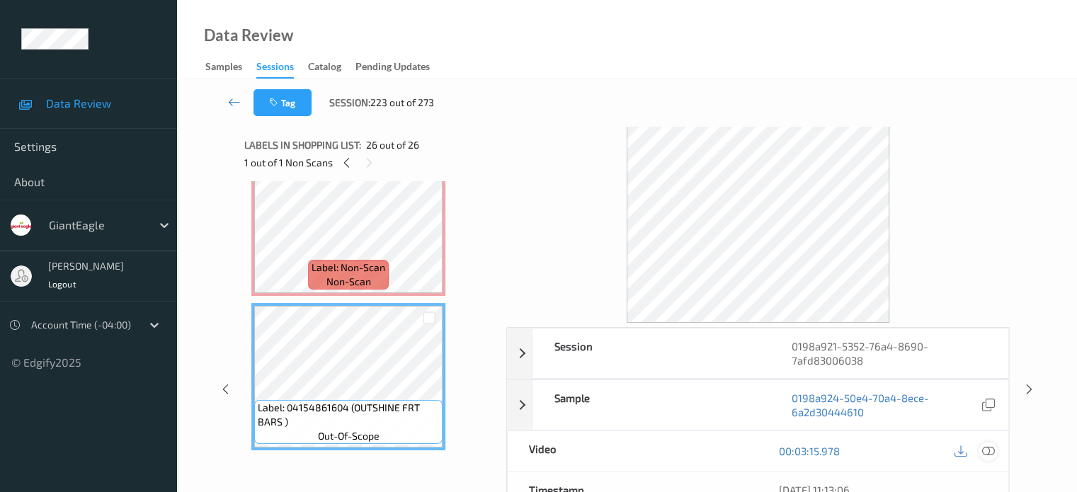
click at [984, 449] on icon at bounding box center [987, 450] width 13 height 13
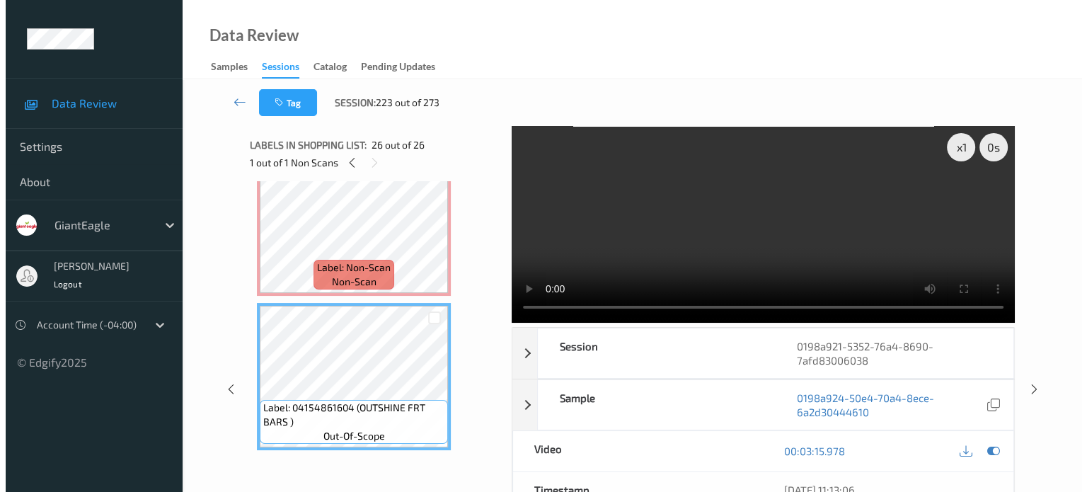
scroll to position [3625, 0]
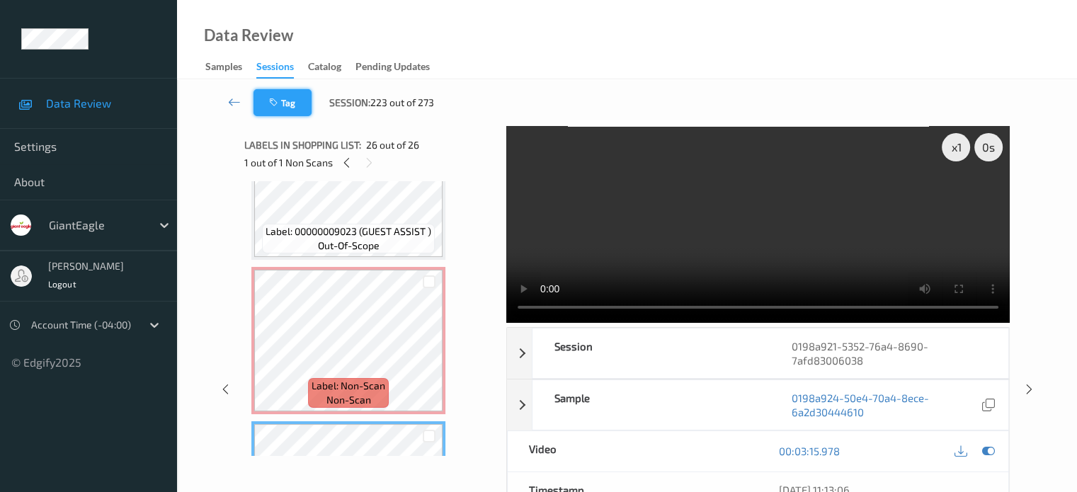
click at [286, 107] on button "Tag" at bounding box center [282, 102] width 58 height 27
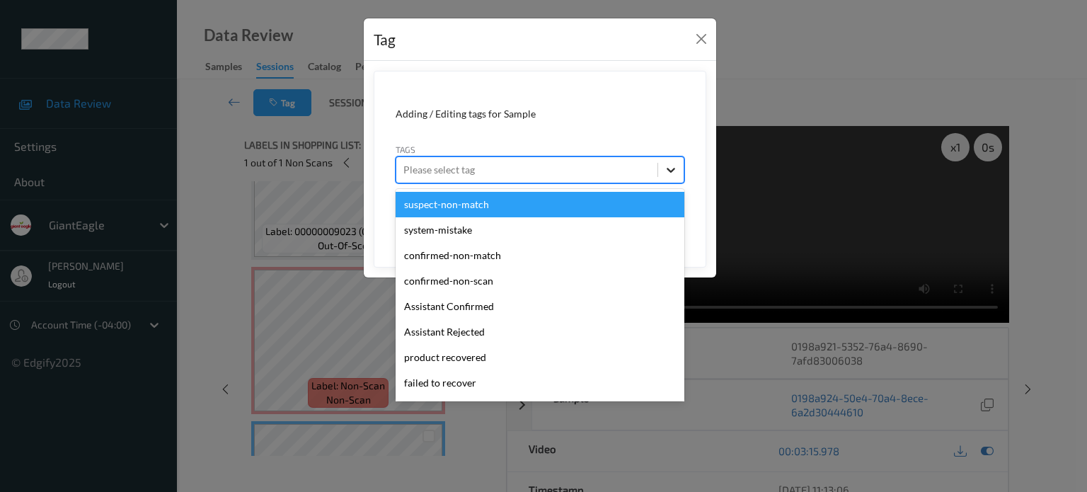
click at [669, 171] on icon at bounding box center [671, 170] width 14 height 14
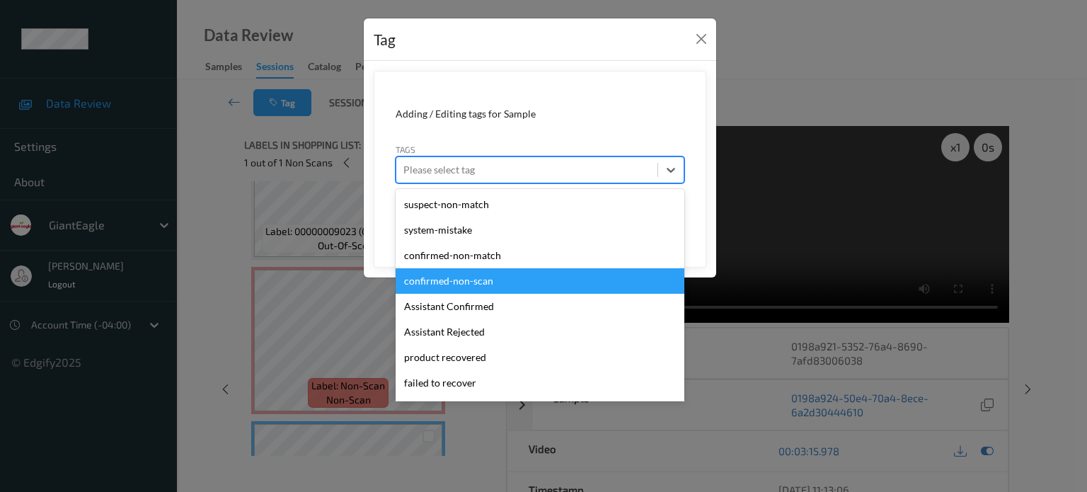
drag, startPoint x: 493, startPoint y: 282, endPoint x: 423, endPoint y: 278, distance: 69.5
click at [423, 278] on div "confirmed-non-scan" at bounding box center [540, 280] width 289 height 25
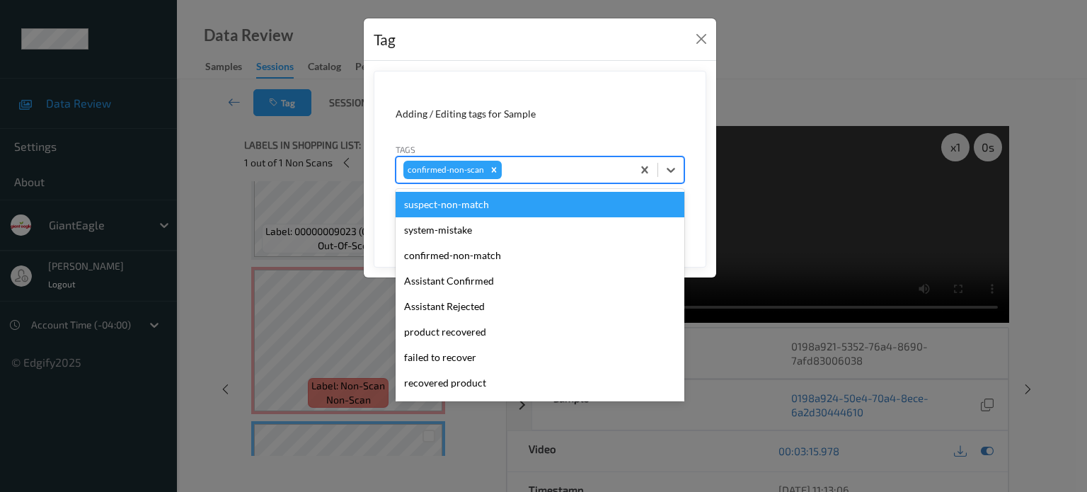
drag, startPoint x: 468, startPoint y: 171, endPoint x: 597, endPoint y: 96, distance: 149.4
click at [597, 96] on form "Adding / Editing tags for Sample Tags option confirmed-non-scan, selected. opti…" at bounding box center [540, 169] width 333 height 197
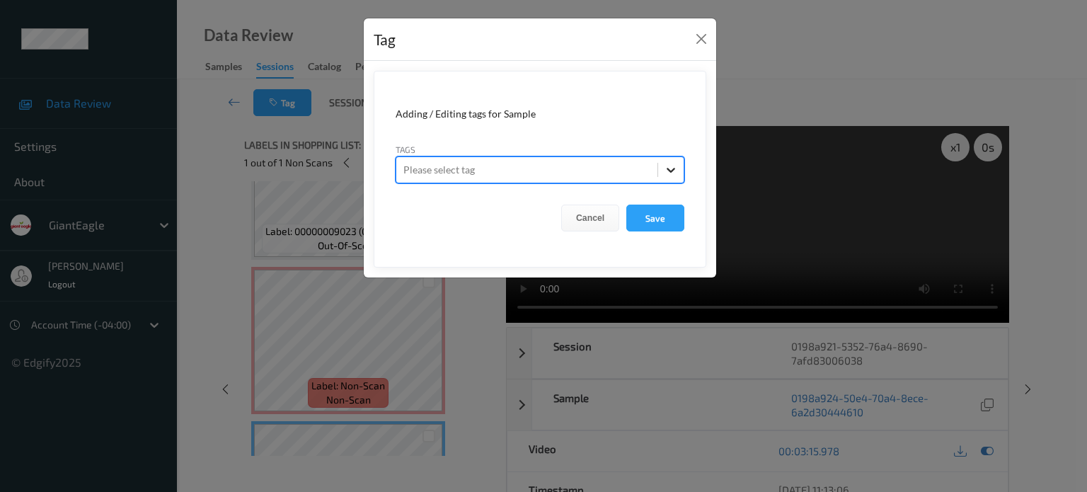
click at [670, 171] on icon at bounding box center [671, 170] width 8 height 5
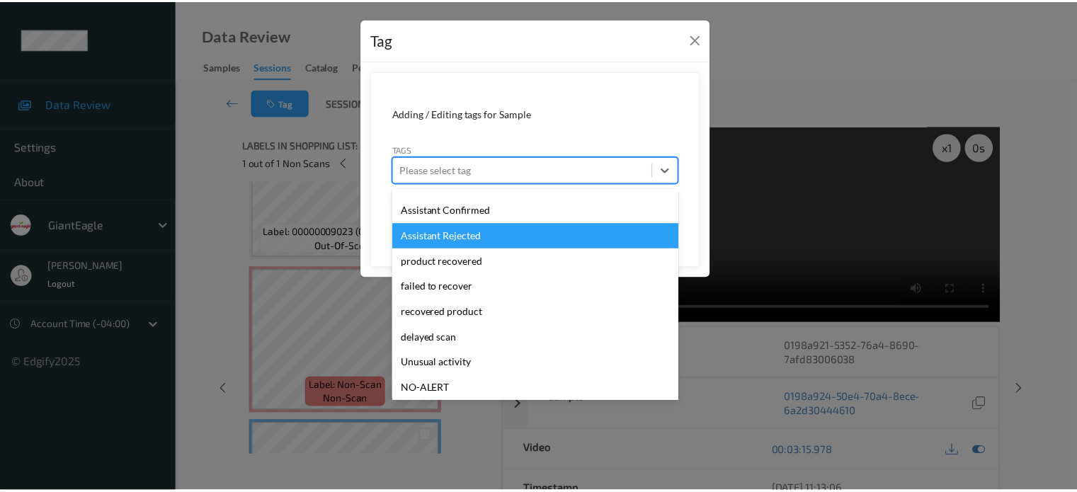
scroll to position [96, 0]
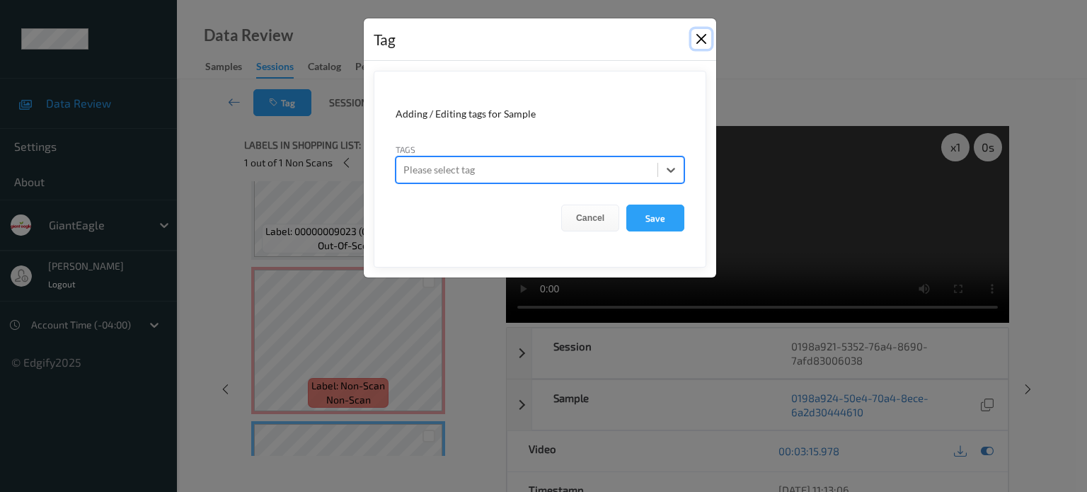
click at [694, 39] on button "Close" at bounding box center [702, 39] width 20 height 20
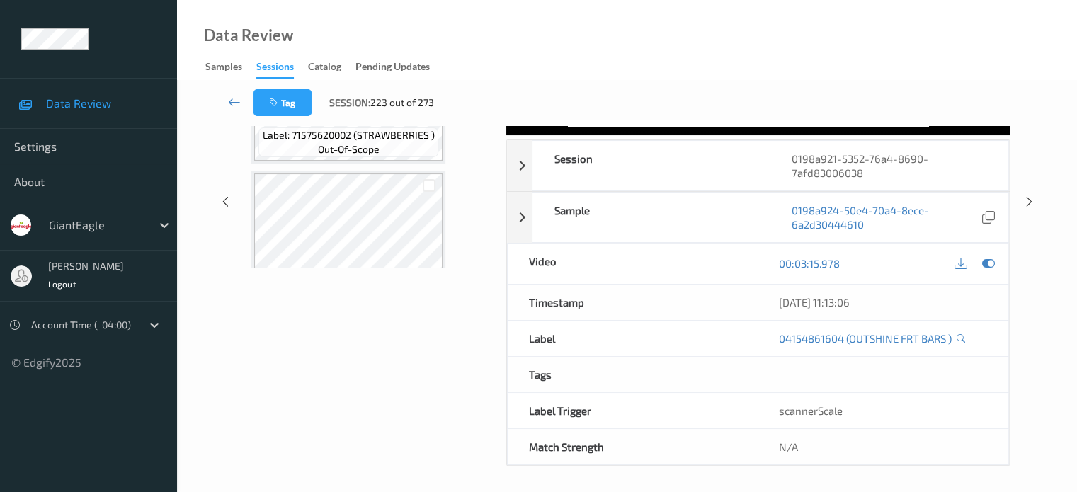
scroll to position [2726, 0]
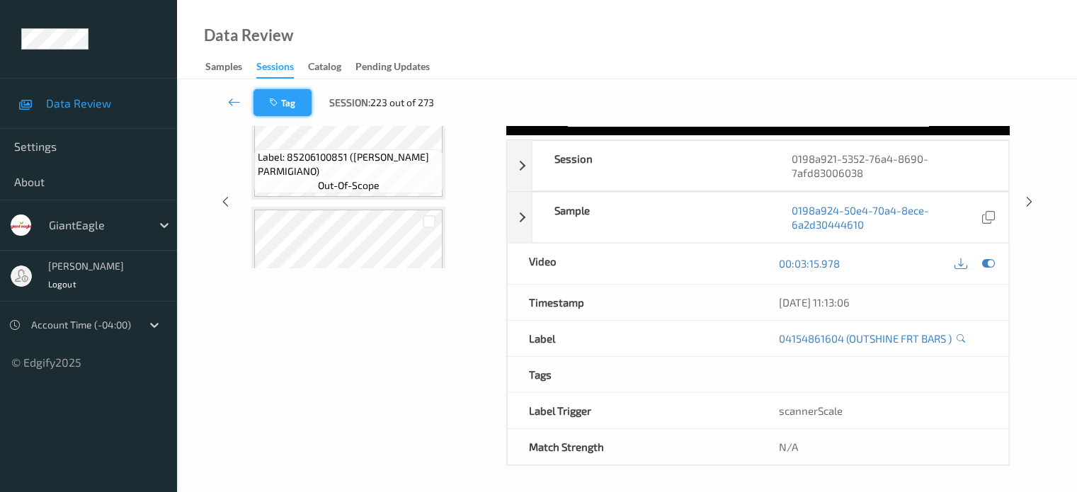
click at [286, 108] on button "Tag" at bounding box center [282, 102] width 58 height 27
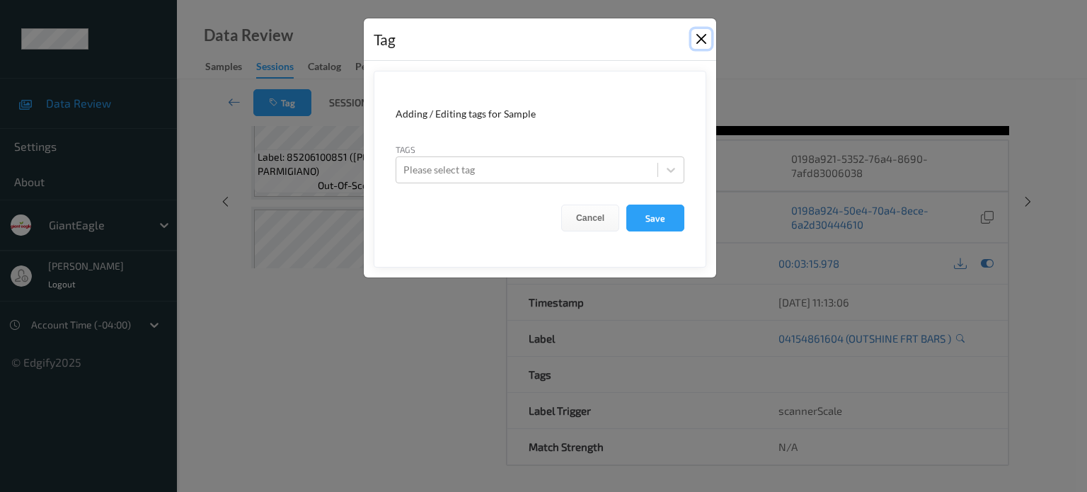
click at [705, 35] on button "Close" at bounding box center [702, 39] width 20 height 20
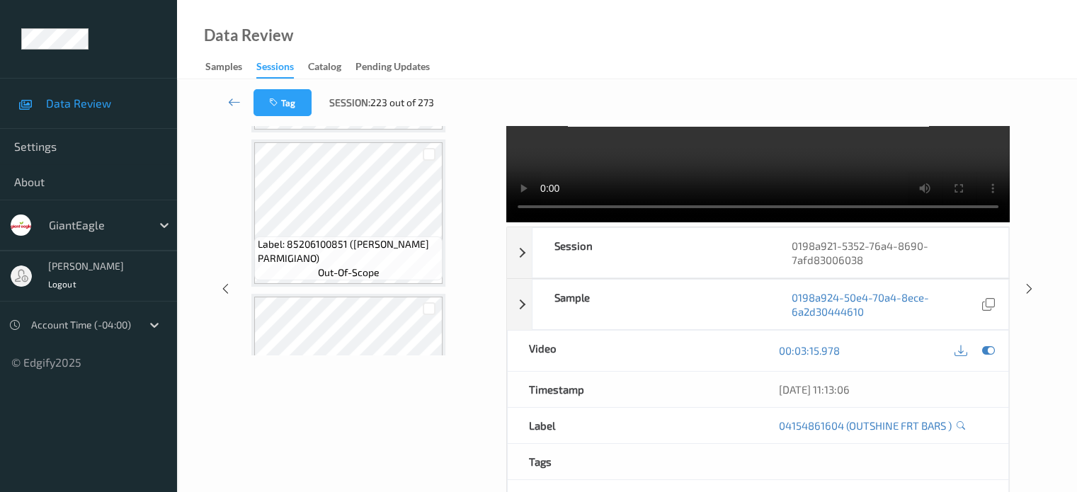
scroll to position [0, 0]
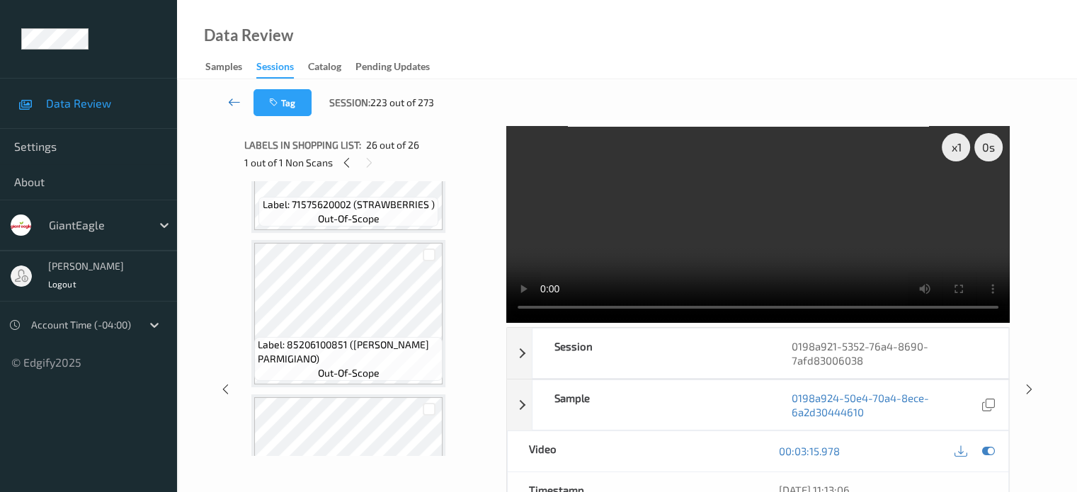
click at [234, 108] on icon at bounding box center [234, 102] width 13 height 14
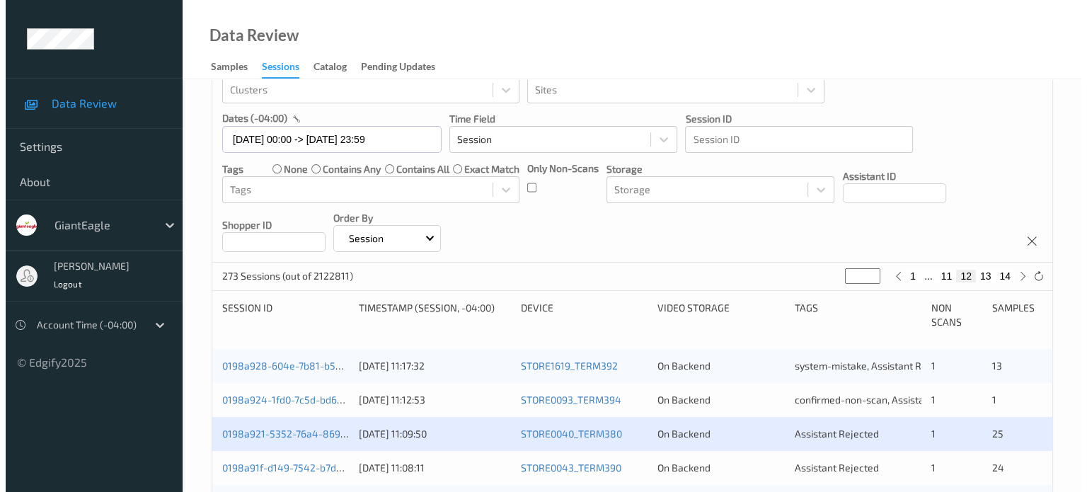
scroll to position [117, 0]
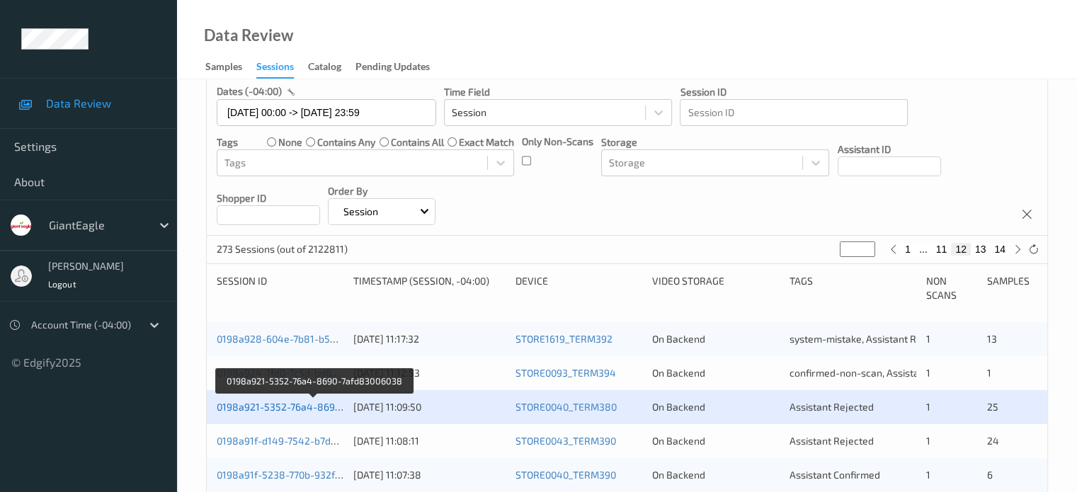
click at [291, 406] on link "0198a921-5352-76a4-8690-7afd83006038" at bounding box center [314, 407] width 194 height 12
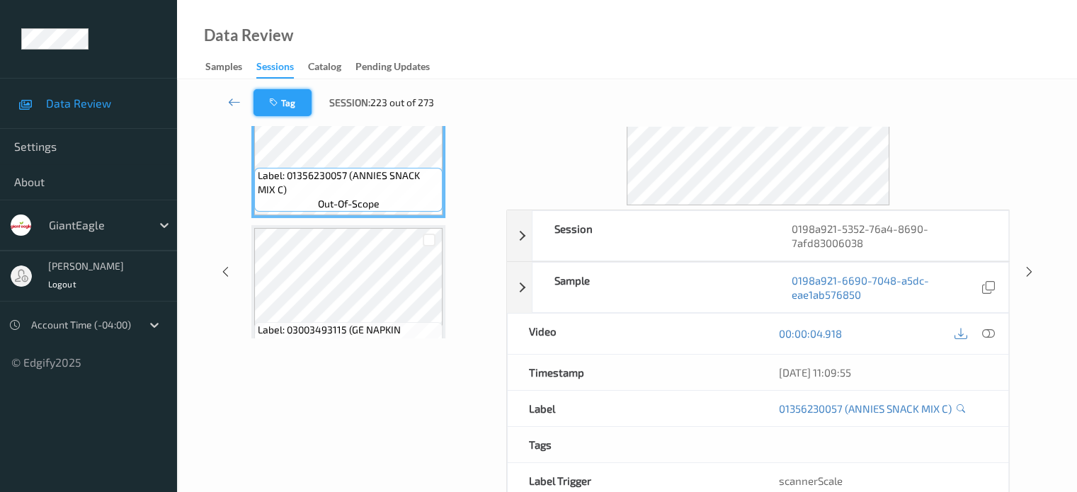
click at [280, 101] on icon "button" at bounding box center [275, 103] width 12 height 10
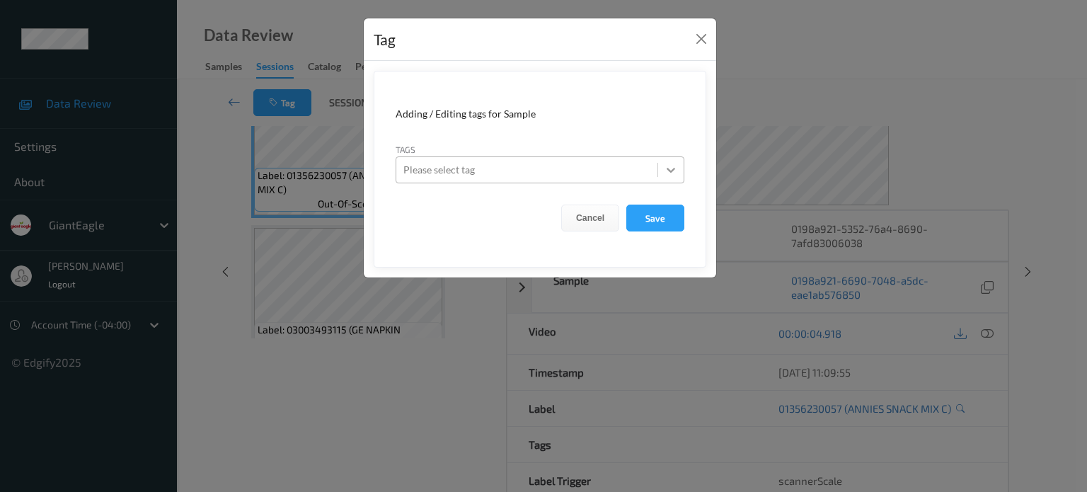
click at [668, 172] on icon at bounding box center [671, 170] width 14 height 14
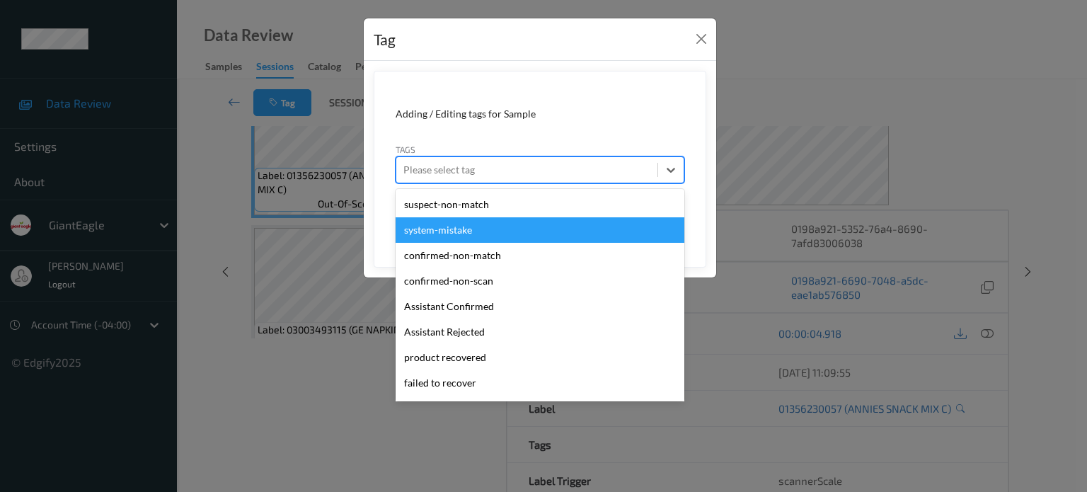
click at [432, 234] on div "system-mistake" at bounding box center [540, 229] width 289 height 25
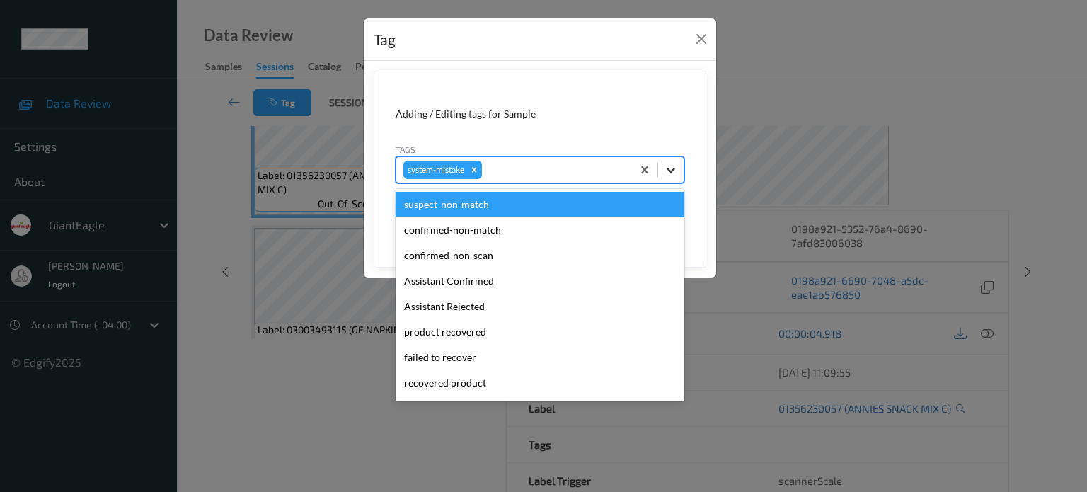
click at [671, 171] on icon at bounding box center [671, 170] width 8 height 5
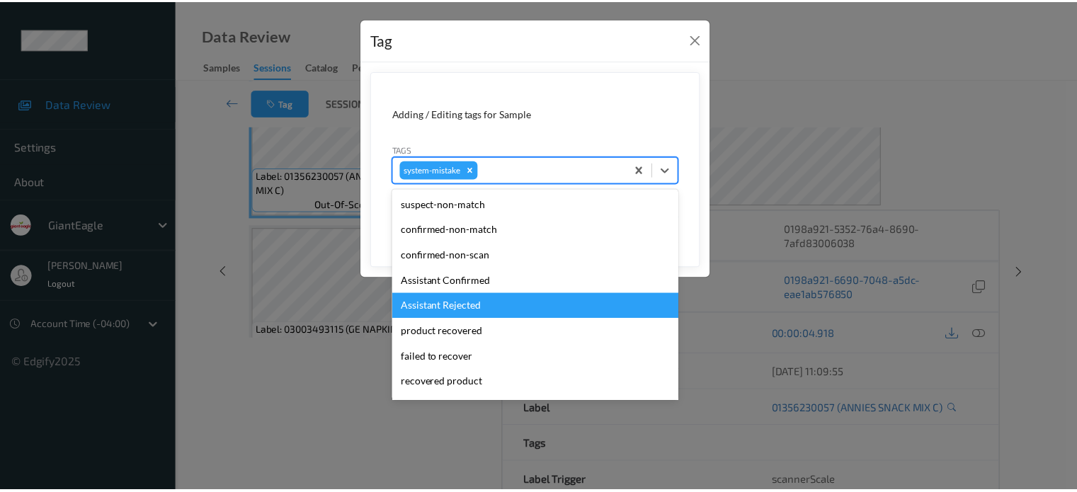
scroll to position [150, 0]
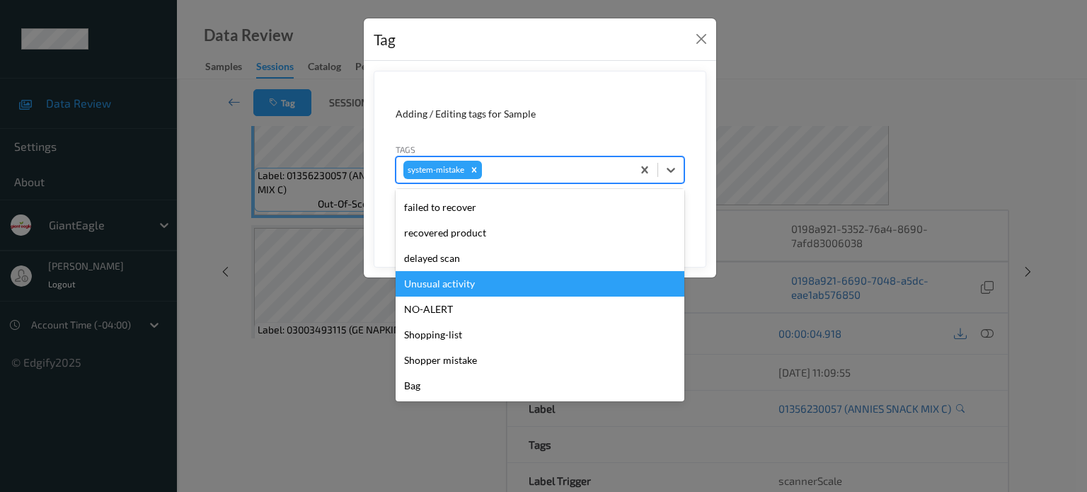
click at [440, 281] on div "Unusual activity" at bounding box center [540, 283] width 289 height 25
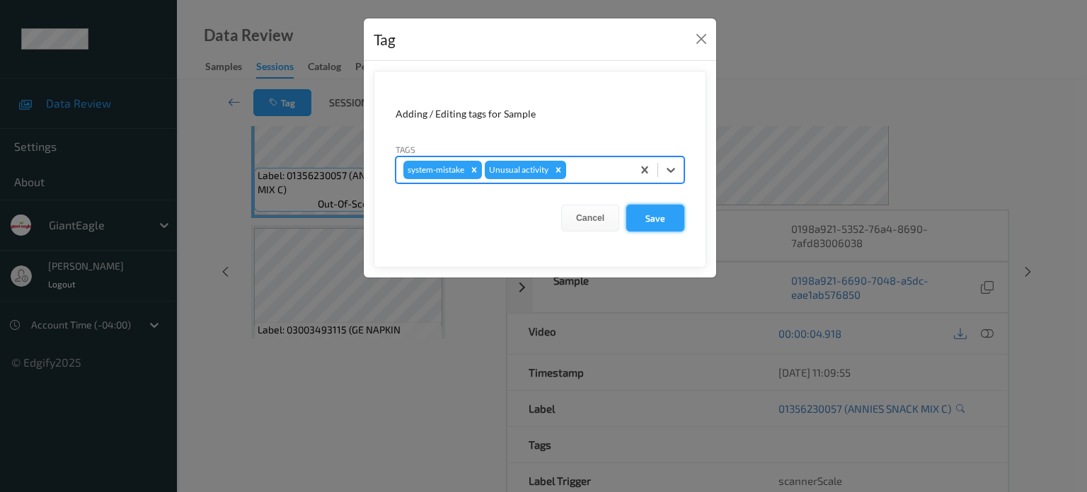
click at [658, 217] on button "Save" at bounding box center [655, 218] width 58 height 27
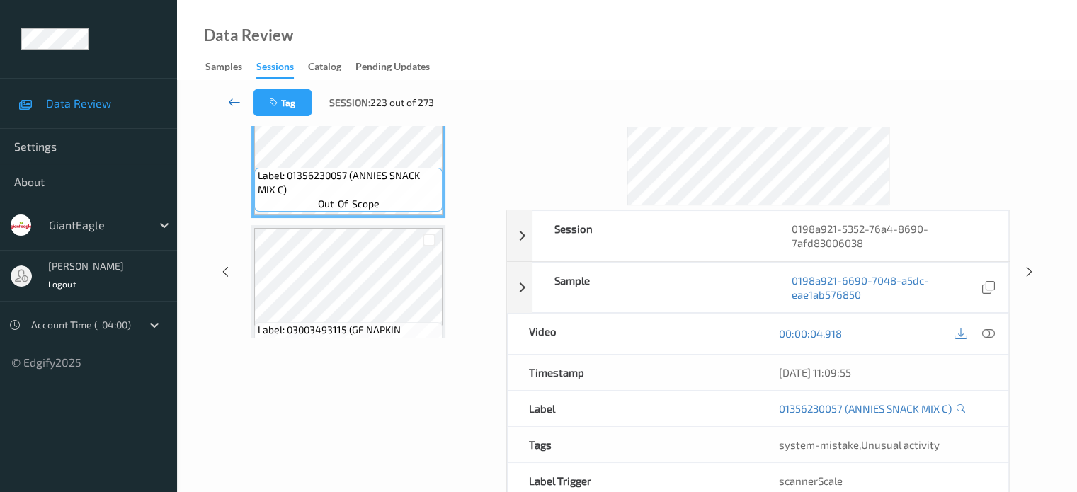
click at [234, 101] on icon at bounding box center [234, 102] width 13 height 14
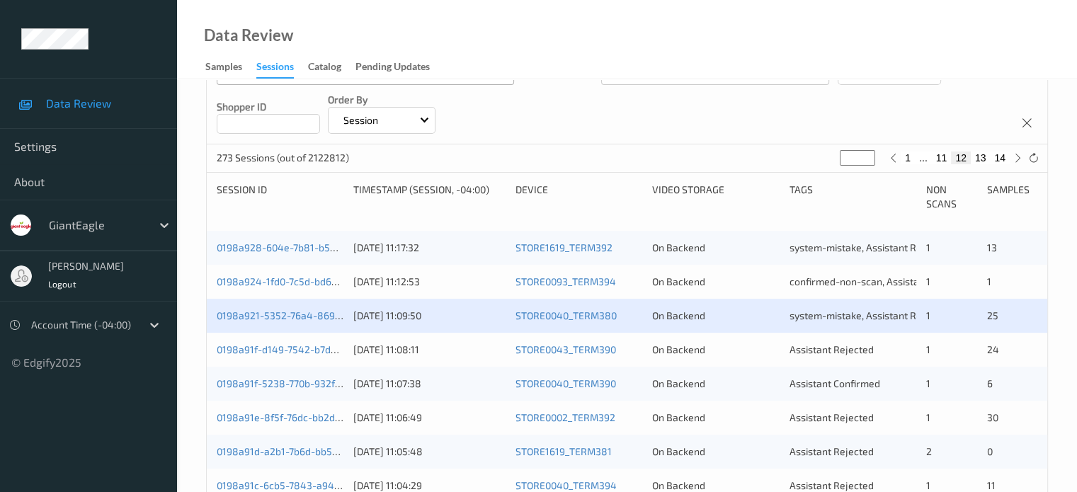
scroll to position [236, 0]
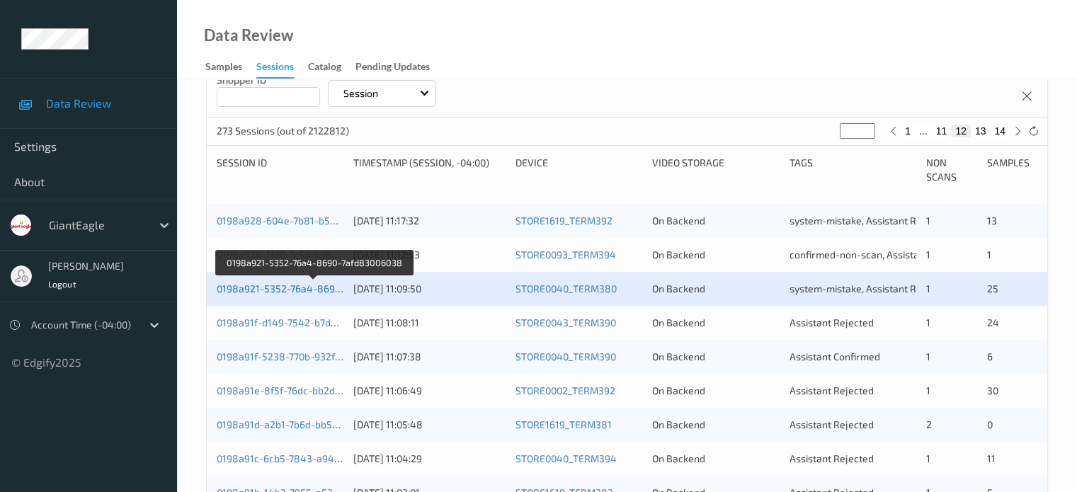
click at [277, 292] on link "0198a921-5352-76a4-8690-7afd83006038" at bounding box center [314, 288] width 194 height 12
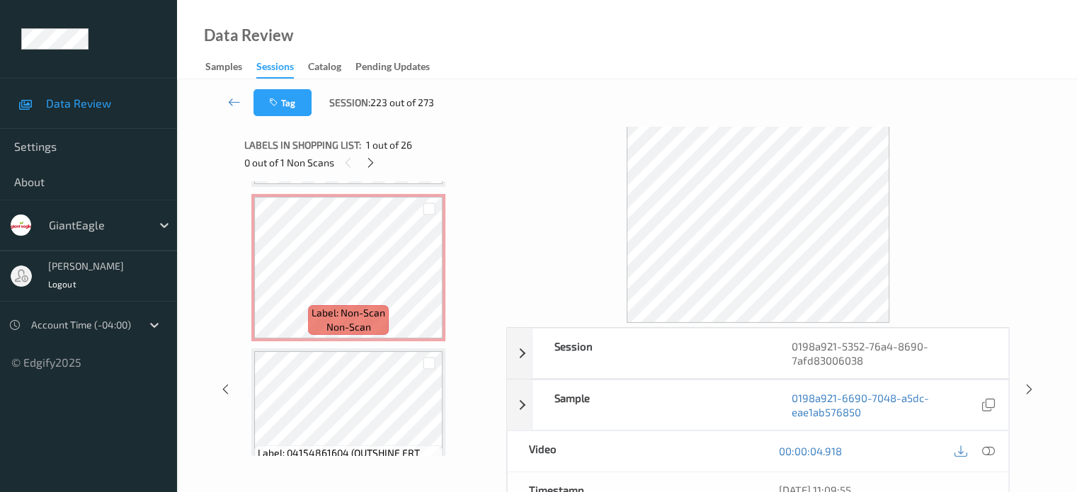
scroll to position [3744, 0]
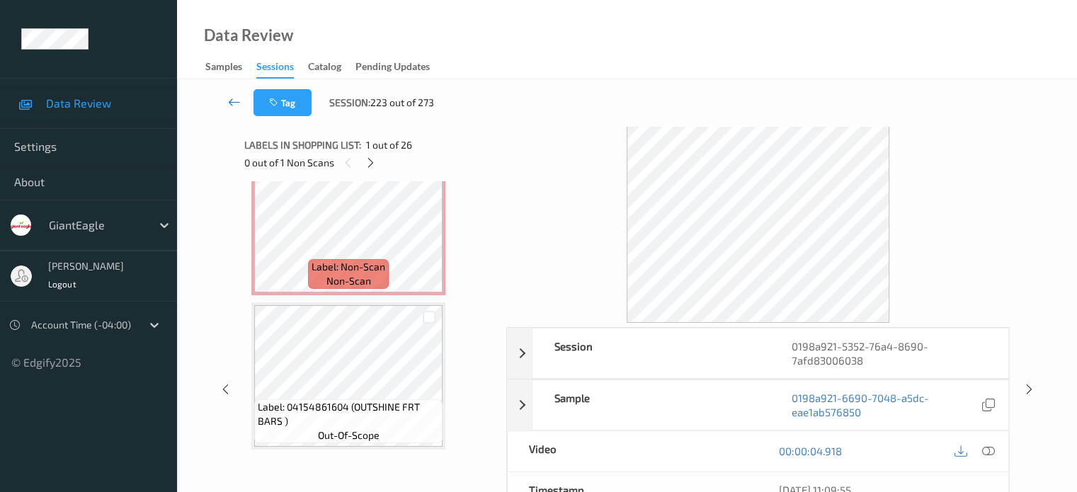
click at [234, 100] on icon at bounding box center [234, 102] width 13 height 14
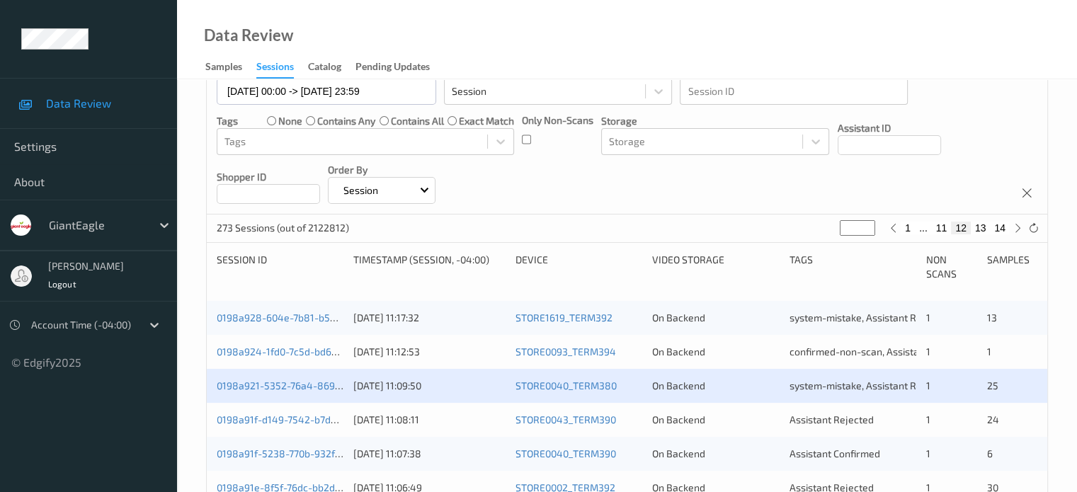
scroll to position [236, 0]
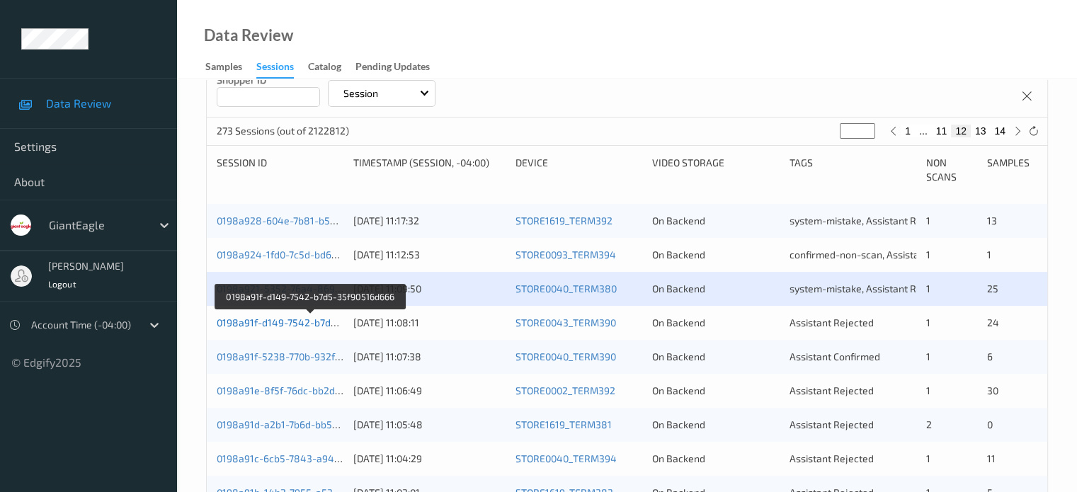
click at [303, 322] on link "0198a91f-d149-7542-b7d5-35f90516d666" at bounding box center [311, 322] width 188 height 12
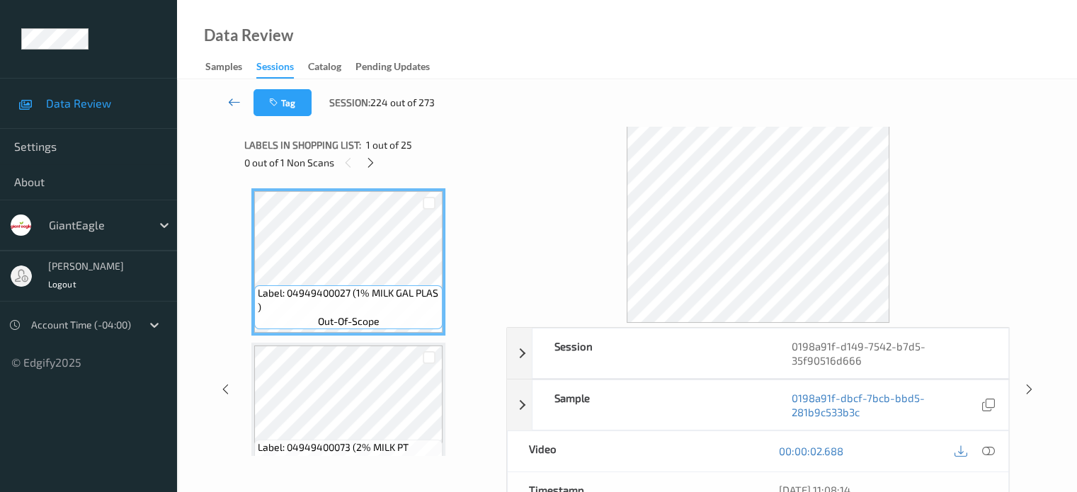
click at [230, 104] on icon at bounding box center [234, 102] width 13 height 14
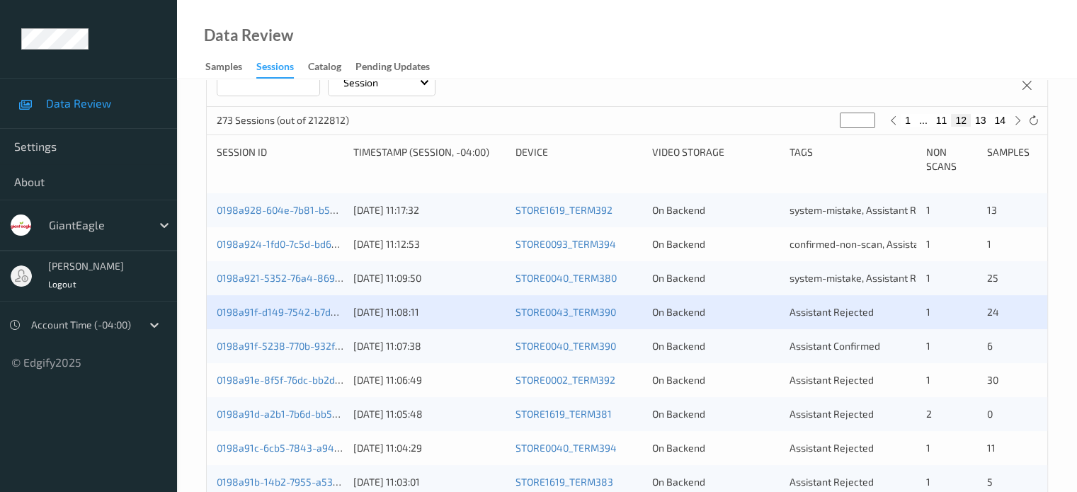
scroll to position [246, 0]
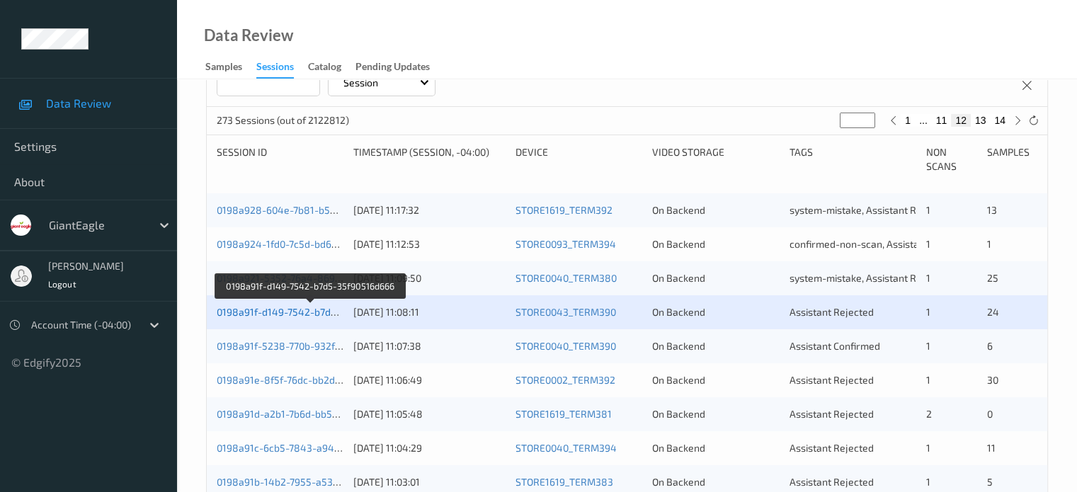
click at [261, 314] on link "0198a91f-d149-7542-b7d5-35f90516d666" at bounding box center [311, 312] width 188 height 12
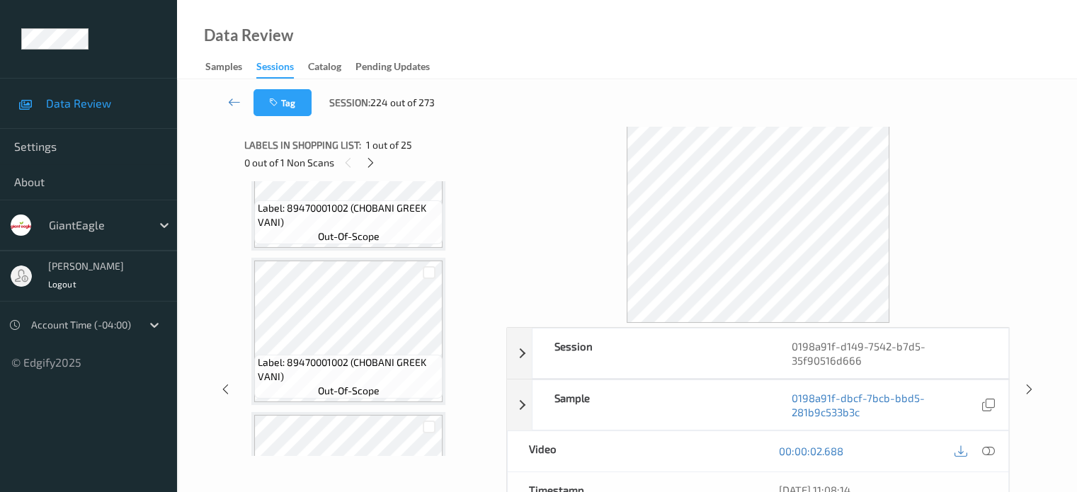
scroll to position [702, 0]
click at [233, 102] on icon at bounding box center [234, 102] width 13 height 14
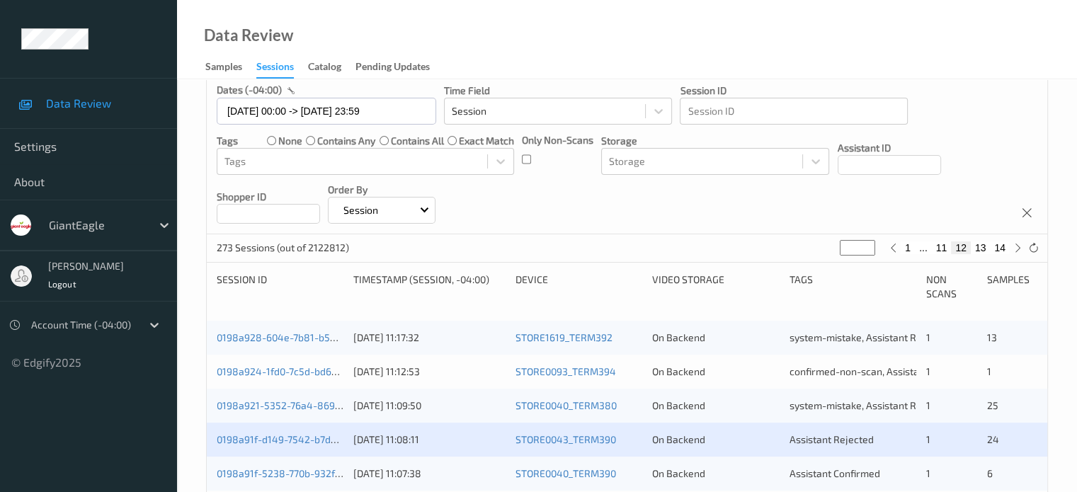
scroll to position [160, 0]
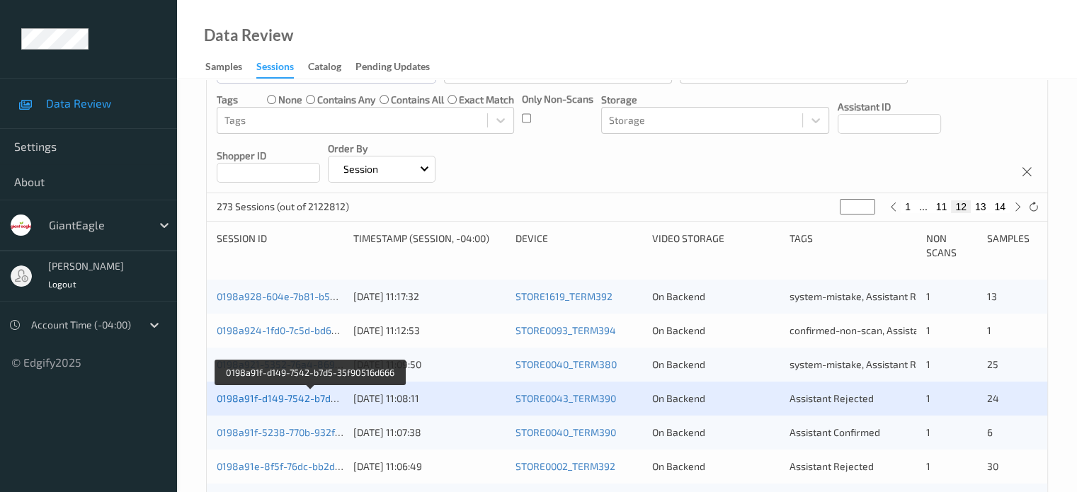
click at [282, 398] on link "0198a91f-d149-7542-b7d5-35f90516d666" at bounding box center [311, 398] width 188 height 12
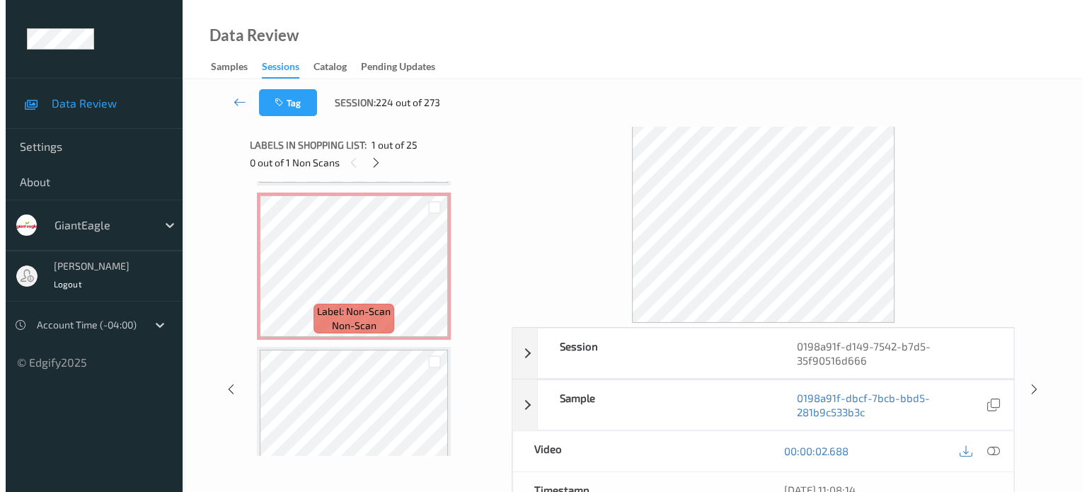
scroll to position [1384, 0]
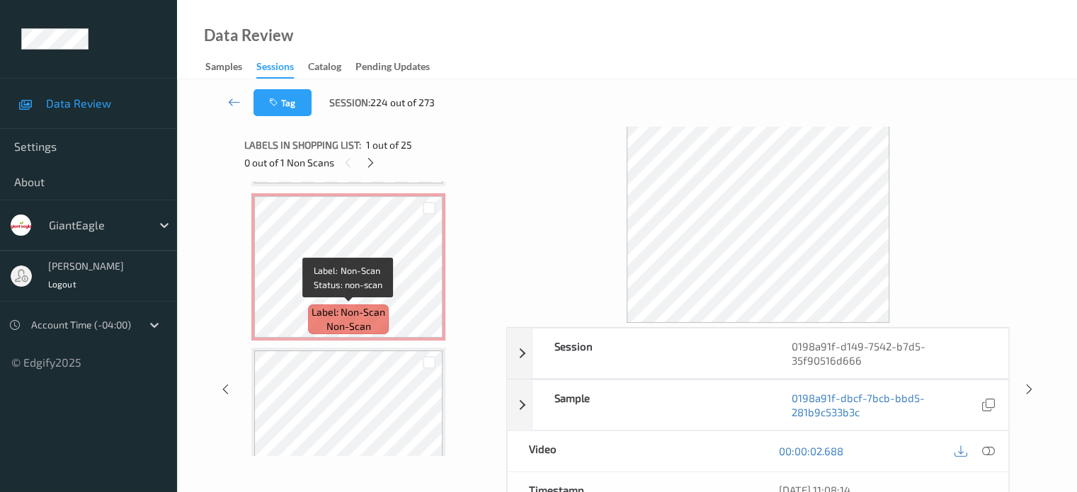
click at [360, 325] on span "non-scan" at bounding box center [348, 326] width 45 height 14
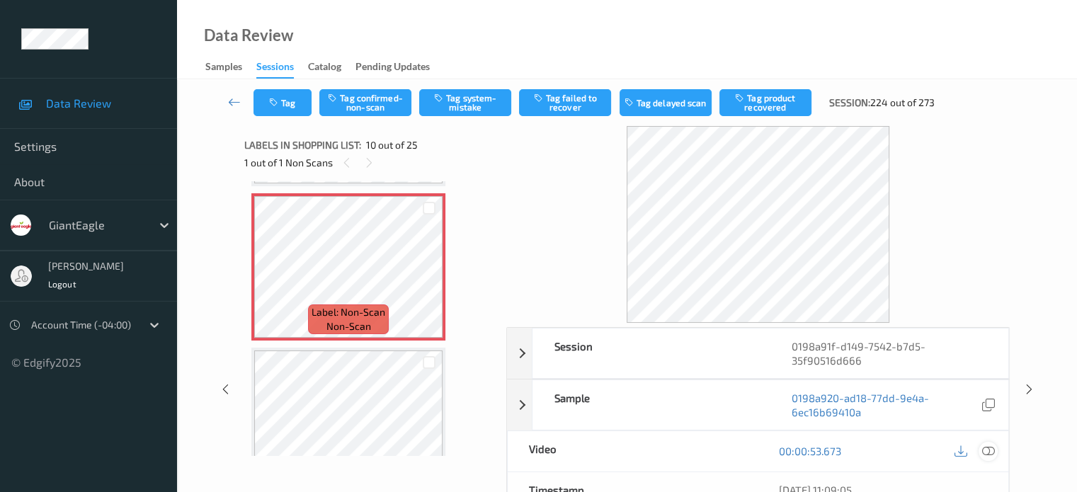
click at [988, 448] on icon at bounding box center [987, 450] width 13 height 13
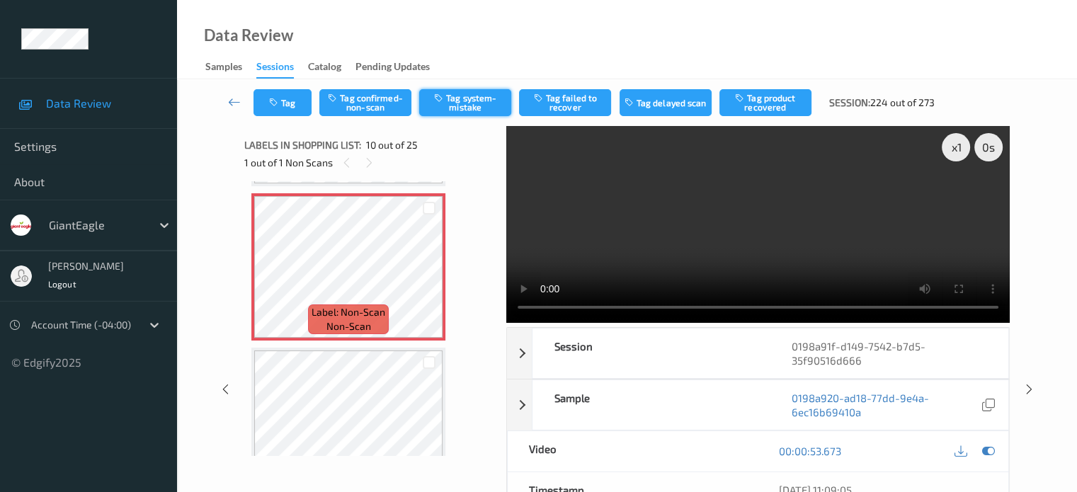
click at [461, 101] on button "Tag system-mistake" at bounding box center [465, 102] width 92 height 27
click at [457, 103] on button "Tag system-mistake" at bounding box center [465, 102] width 92 height 27
click at [291, 104] on button "Tag" at bounding box center [282, 102] width 58 height 27
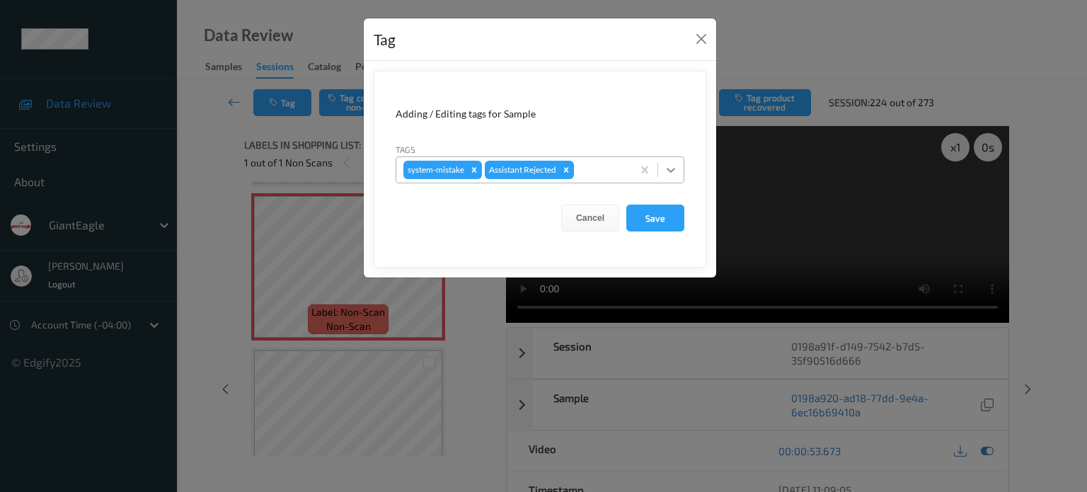
click at [668, 172] on icon at bounding box center [671, 170] width 14 height 14
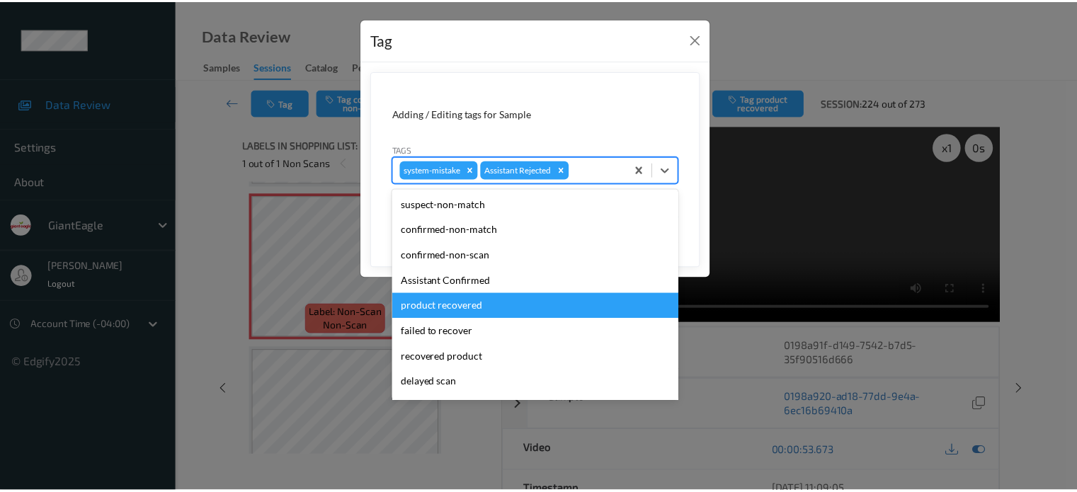
scroll to position [125, 0]
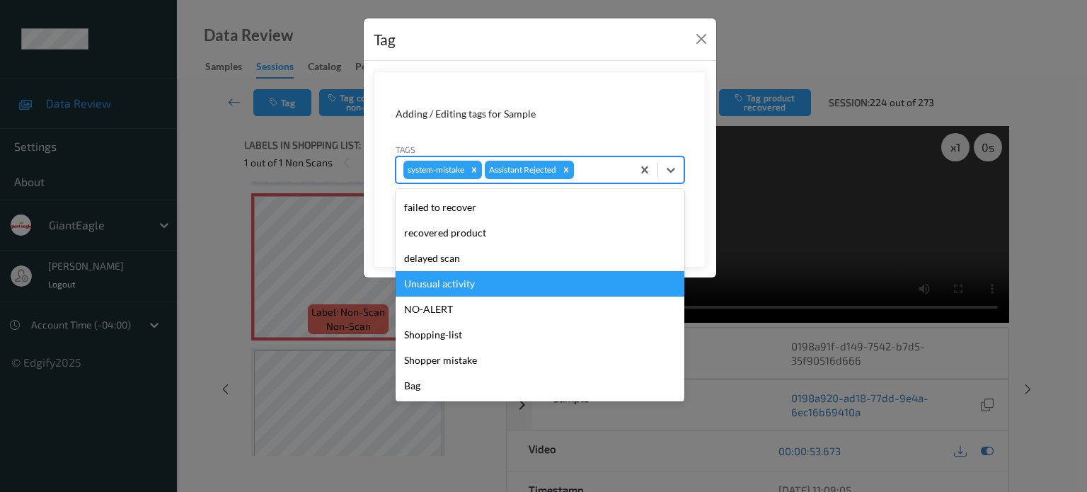
click at [441, 286] on div "Unusual activity" at bounding box center [540, 283] width 289 height 25
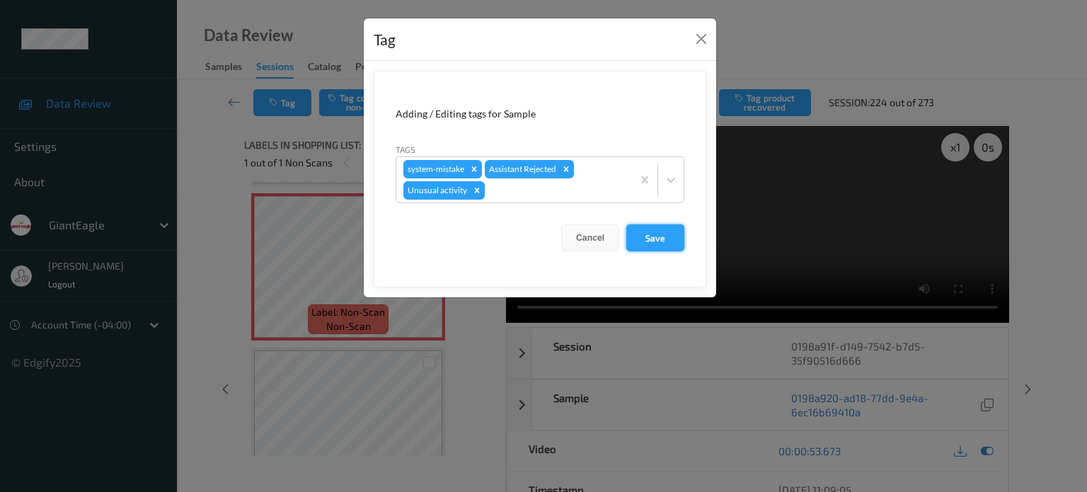
click at [648, 236] on button "Save" at bounding box center [655, 237] width 58 height 27
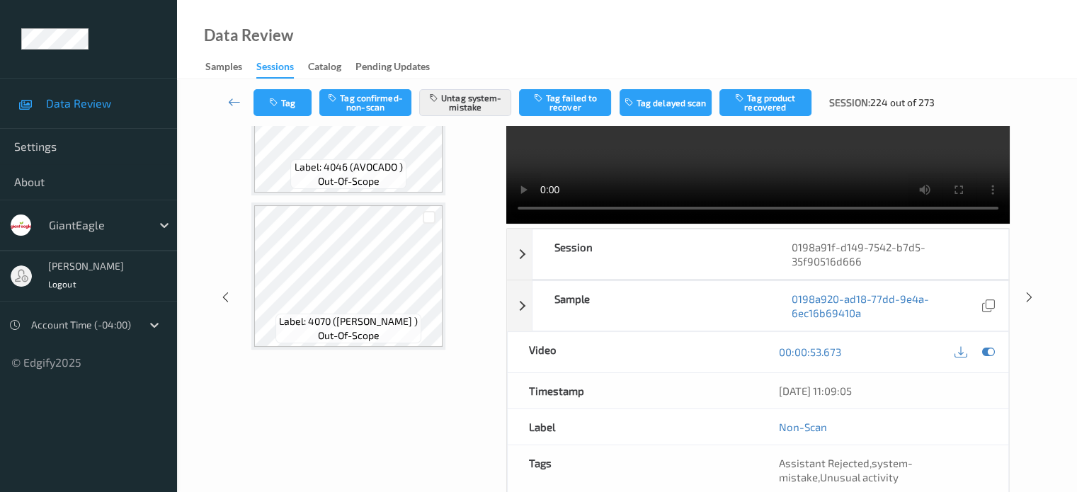
scroll to position [105, 0]
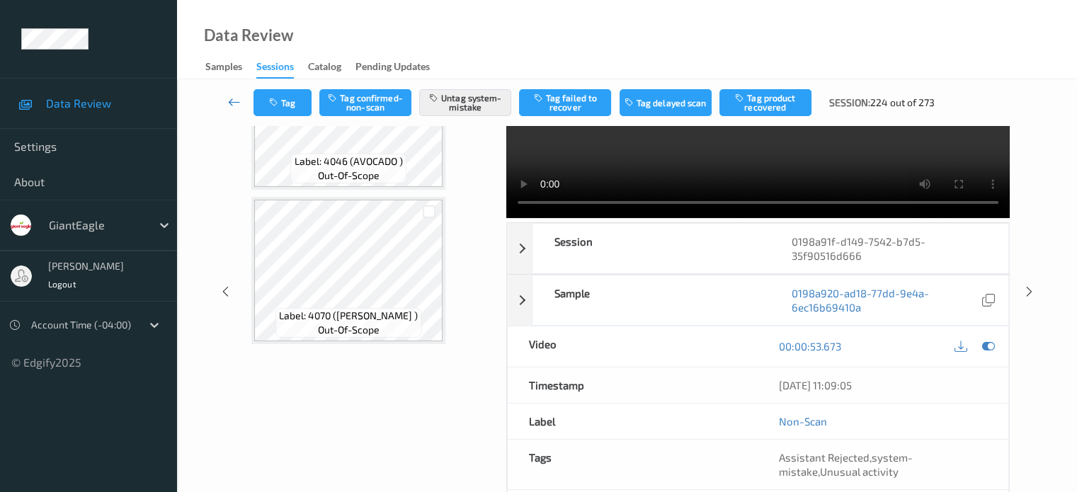
click at [232, 99] on icon at bounding box center [234, 102] width 13 height 14
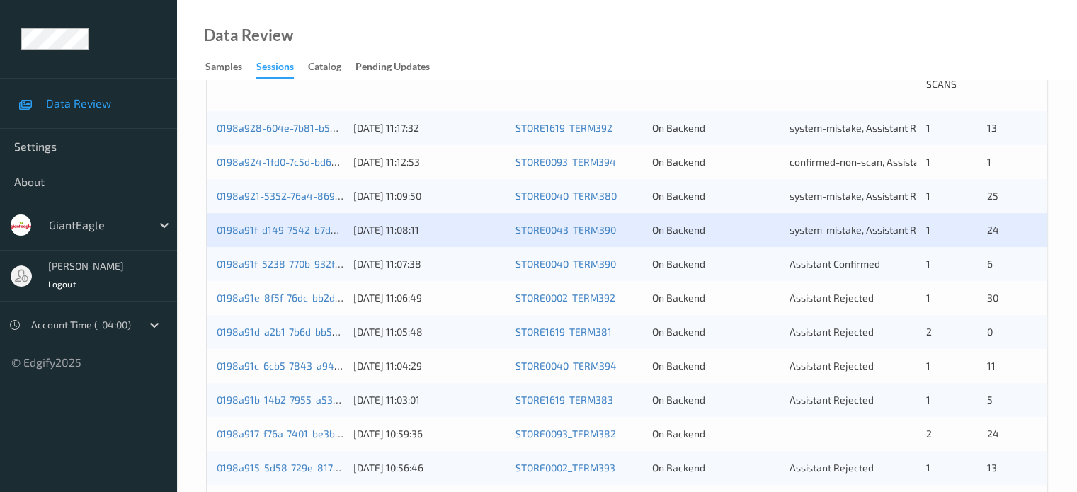
scroll to position [321, 0]
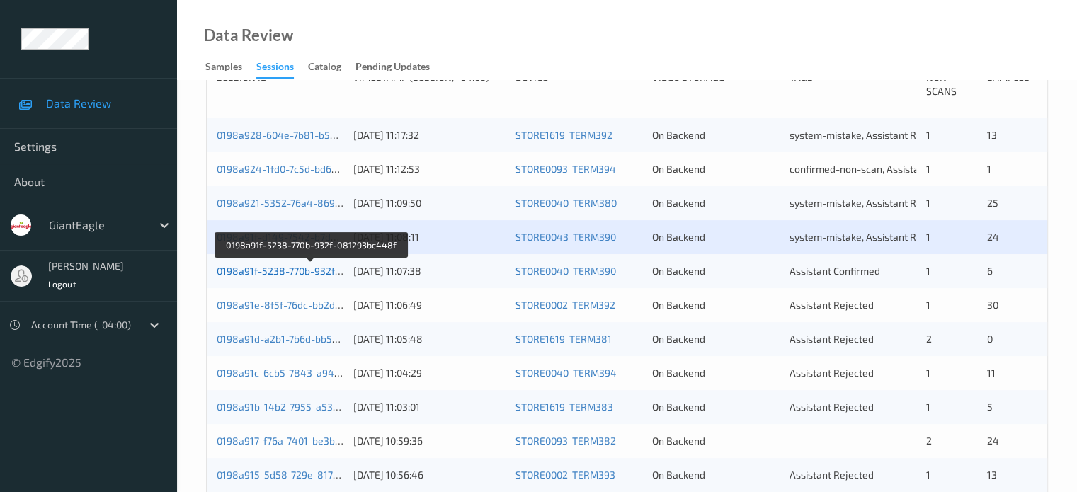
click at [258, 269] on link "0198a91f-5238-770b-932f-081293bc448f" at bounding box center [311, 271] width 189 height 12
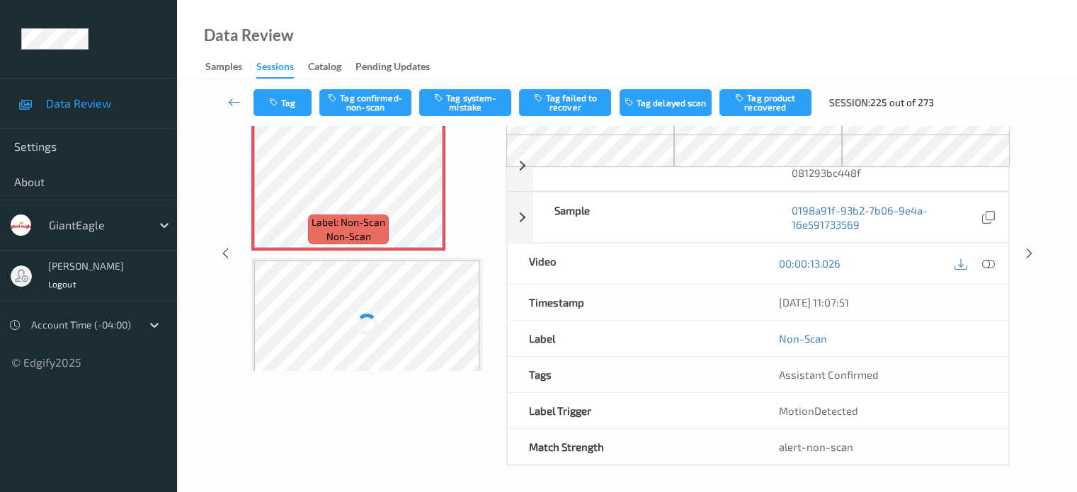
scroll to position [117, 0]
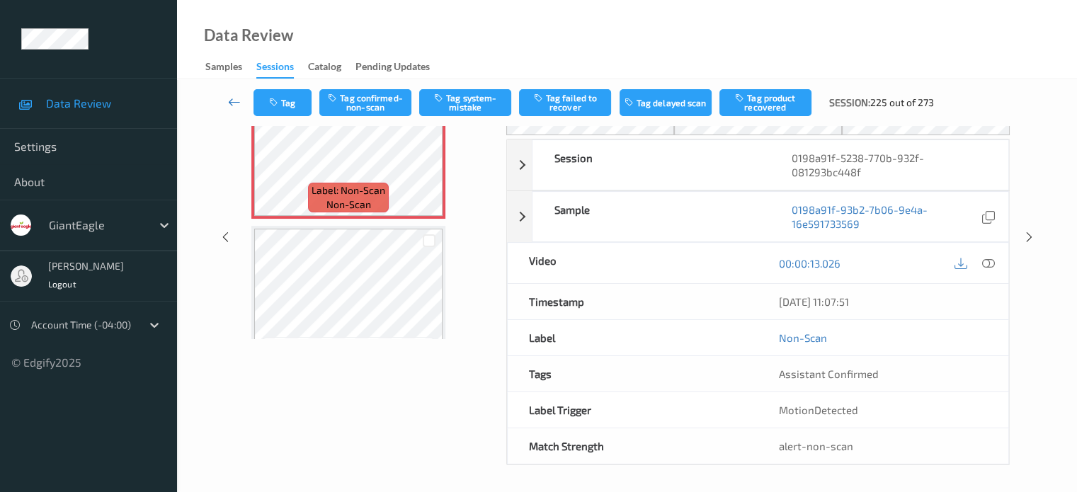
click at [230, 103] on icon at bounding box center [234, 102] width 13 height 14
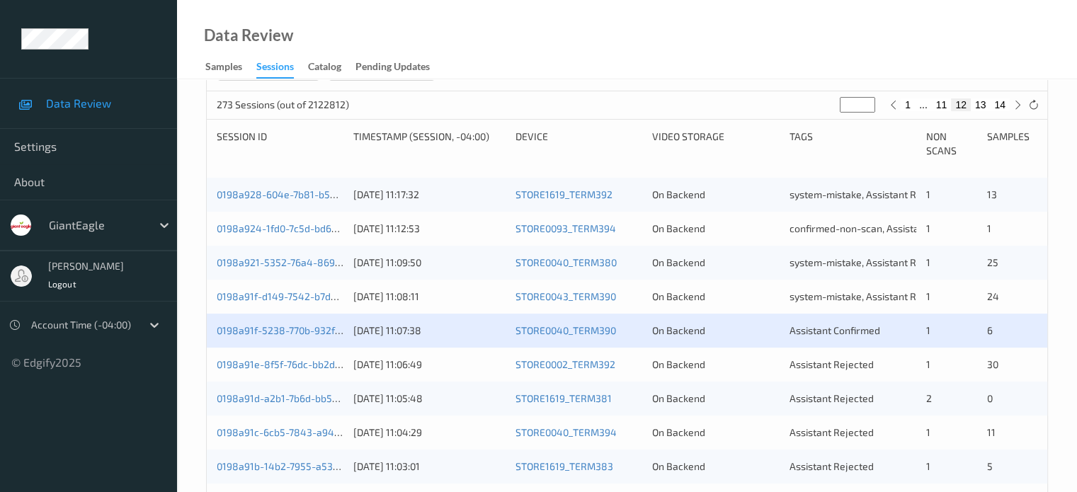
scroll to position [265, 0]
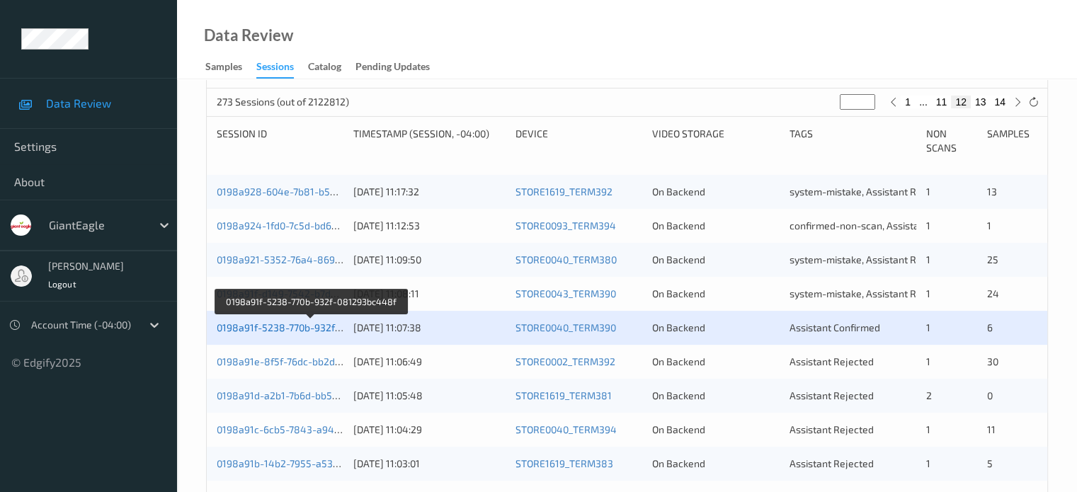
click at [237, 327] on link "0198a91f-5238-770b-932f-081293bc448f" at bounding box center [311, 327] width 189 height 12
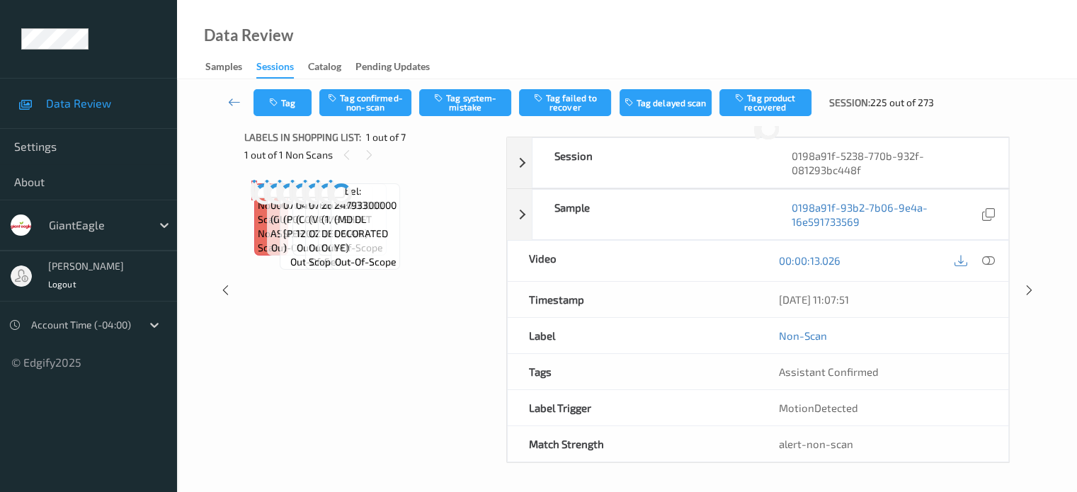
scroll to position [117, 0]
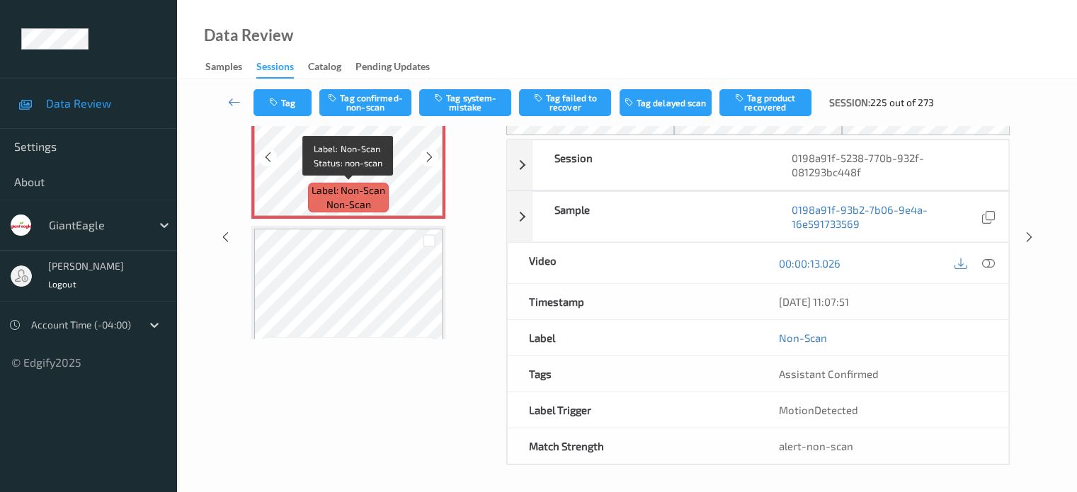
click at [351, 200] on span "non-scan" at bounding box center [348, 204] width 45 height 14
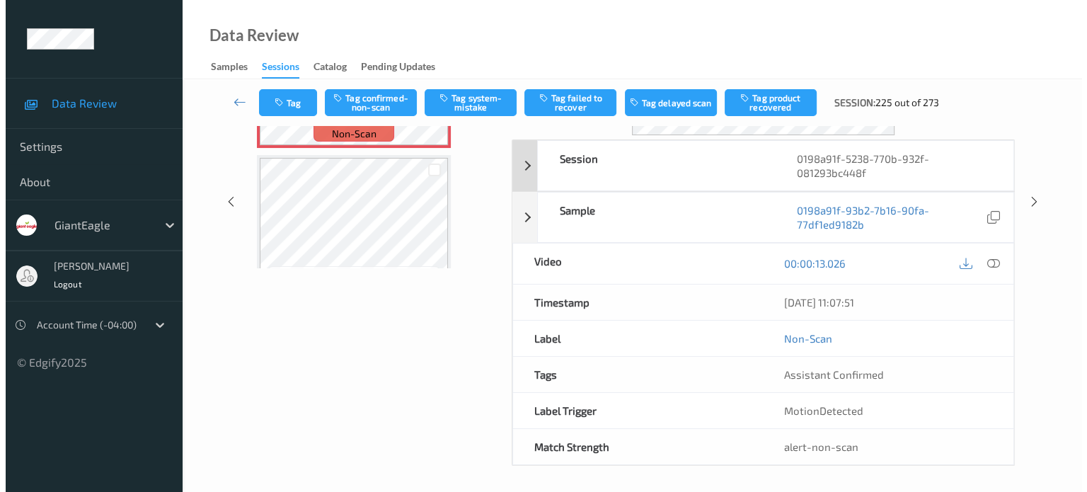
scroll to position [0, 0]
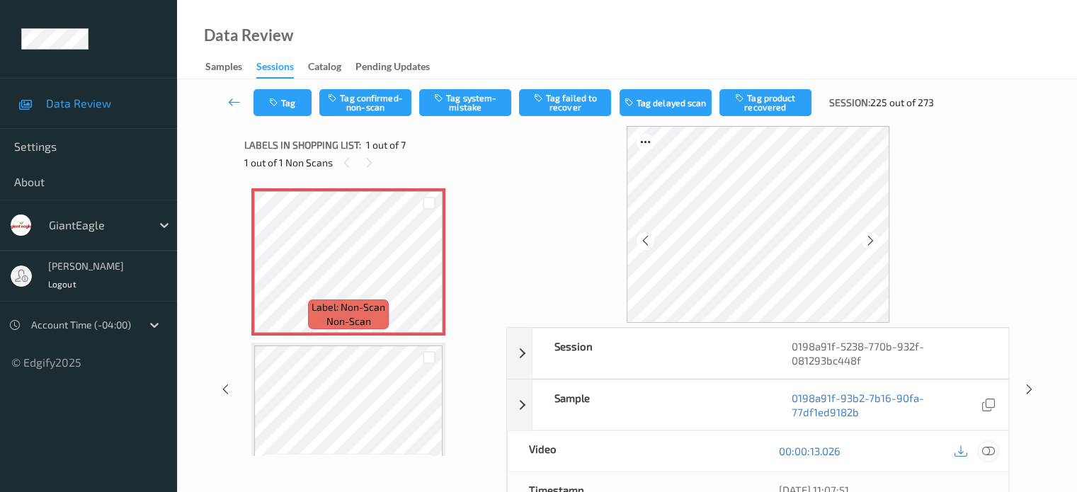
click at [988, 449] on icon at bounding box center [987, 450] width 13 height 13
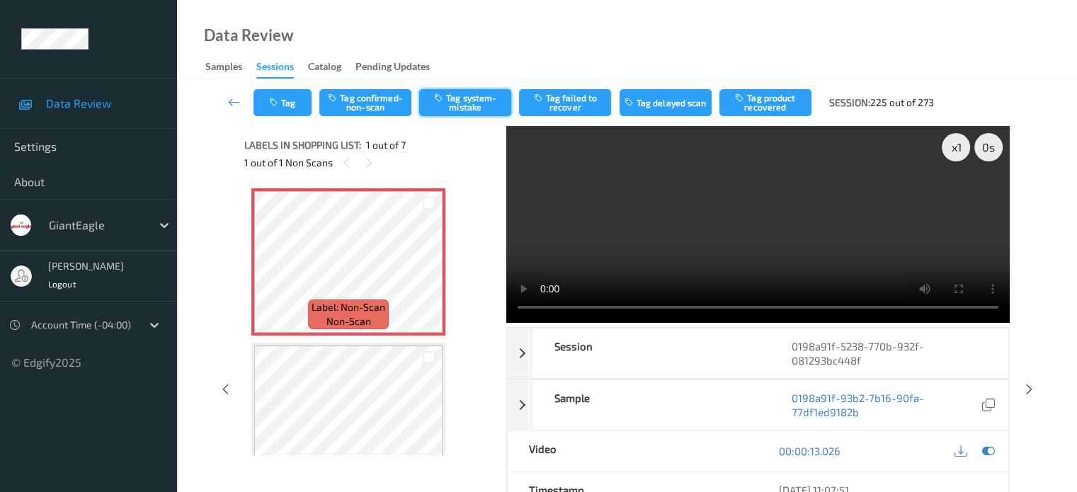
click at [456, 103] on button "Tag system-mistake" at bounding box center [465, 102] width 92 height 27
click at [292, 105] on button "Tag" at bounding box center [282, 102] width 58 height 27
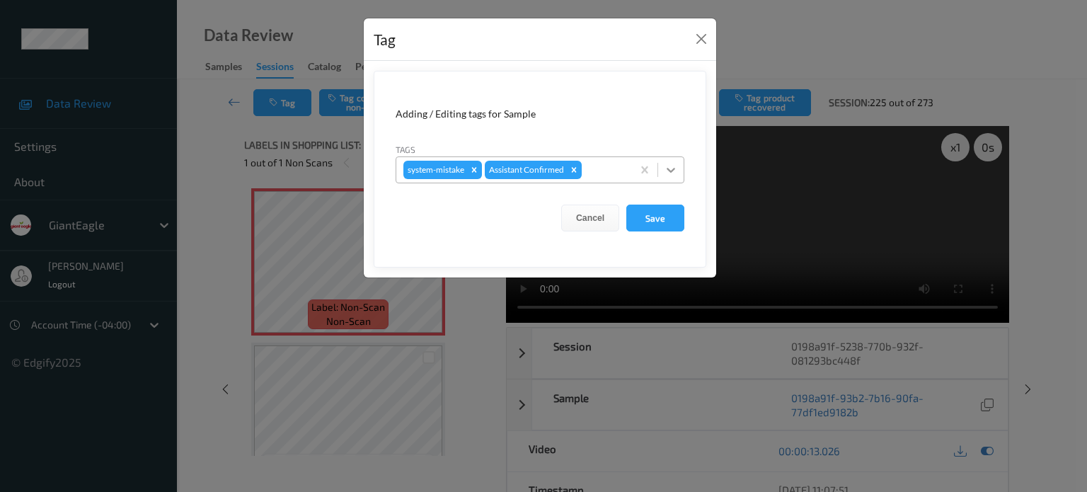
click at [673, 172] on icon at bounding box center [671, 170] width 14 height 14
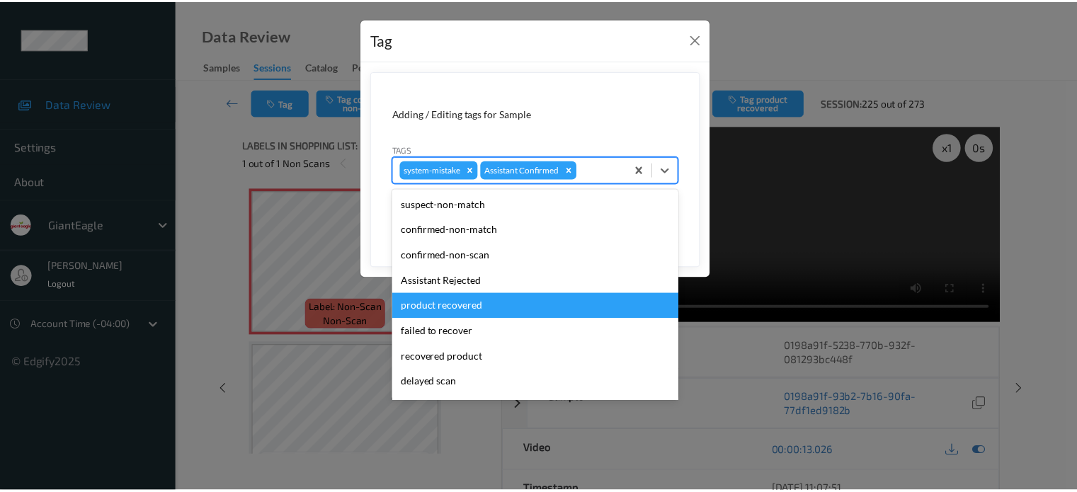
scroll to position [125, 0]
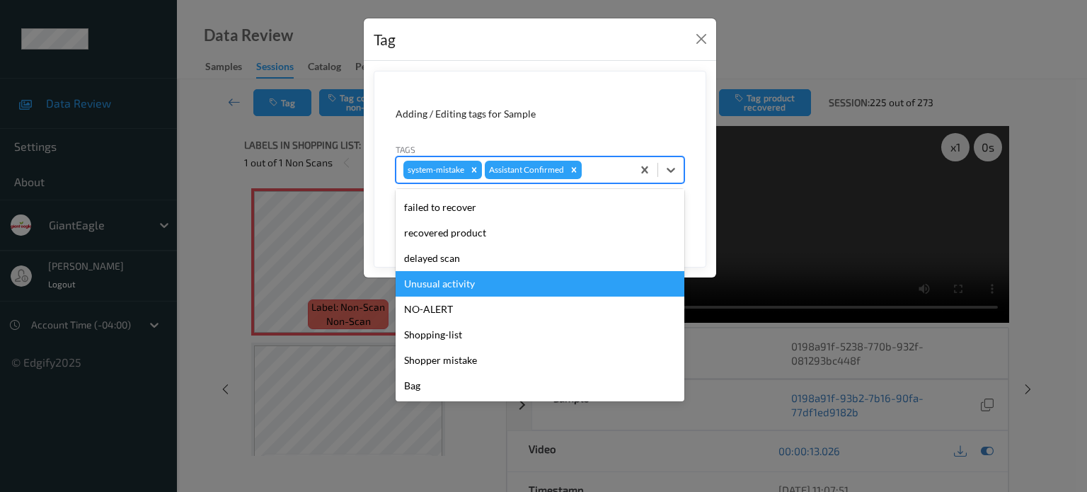
click at [437, 281] on div "Unusual activity" at bounding box center [540, 283] width 289 height 25
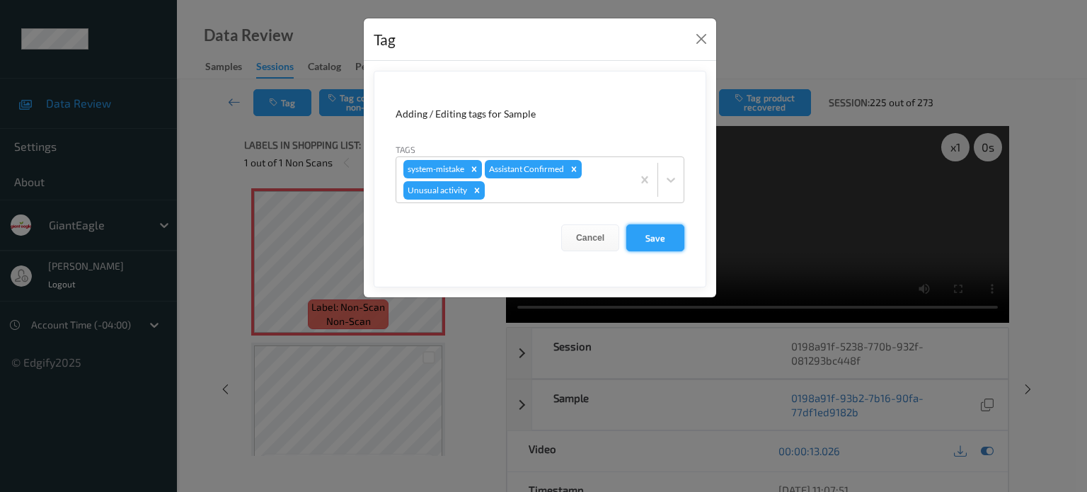
click at [650, 234] on button "Save" at bounding box center [655, 237] width 58 height 27
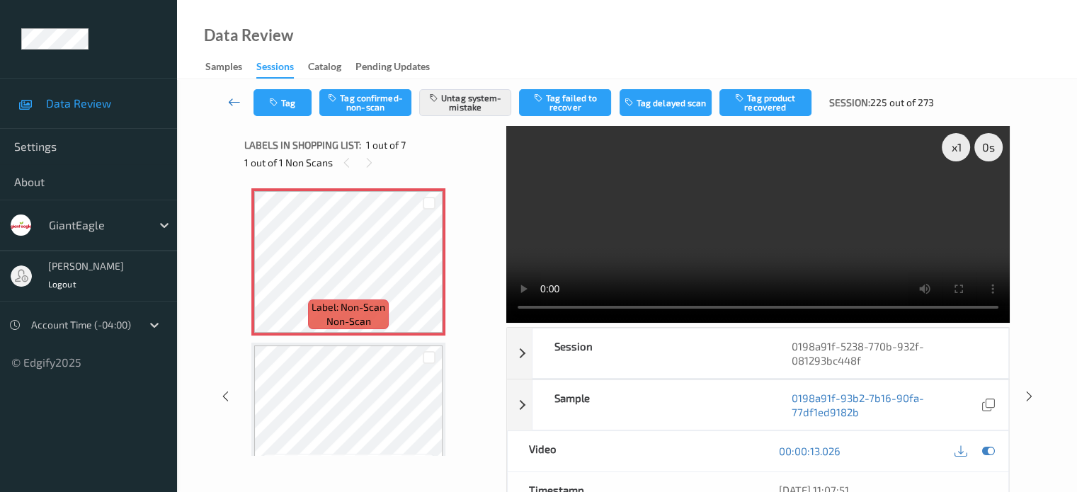
click at [226, 101] on link at bounding box center [235, 102] width 38 height 27
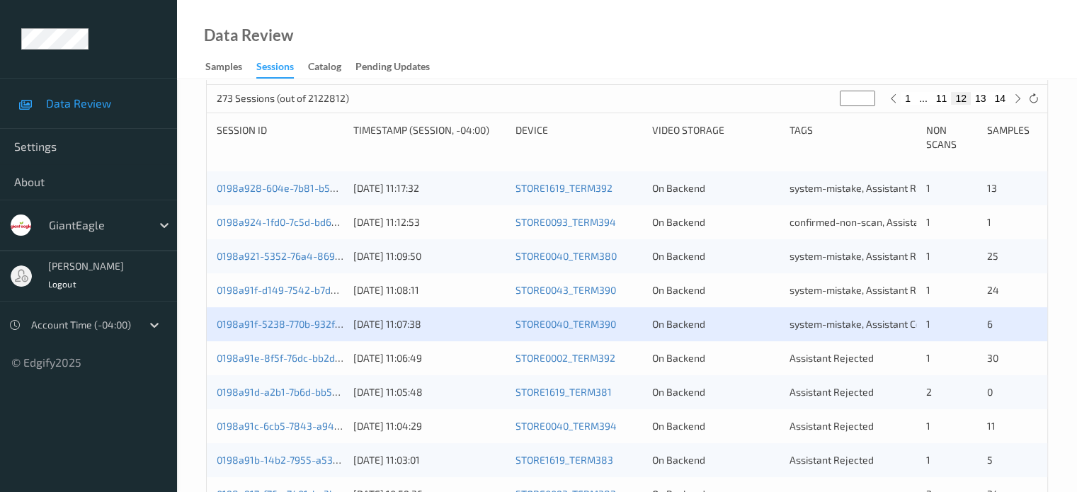
scroll to position [273, 0]
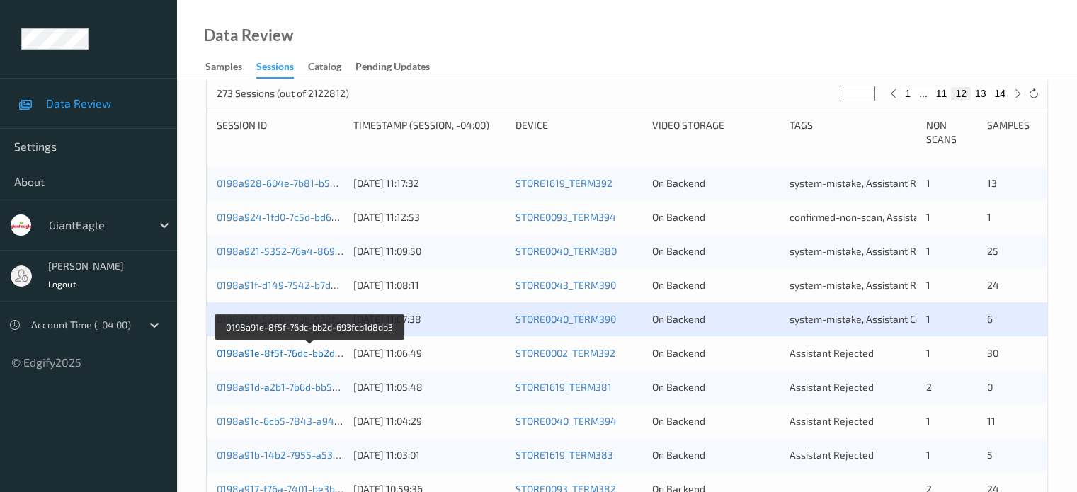
click at [294, 355] on link "0198a91e-8f5f-76dc-bb2d-693fcb1d8db3" at bounding box center [310, 353] width 187 height 12
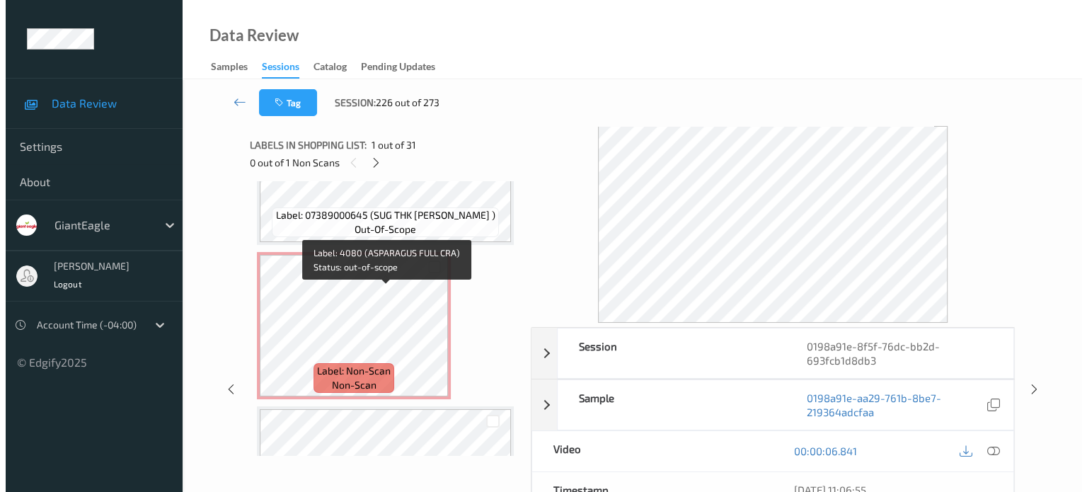
scroll to position [1968, 0]
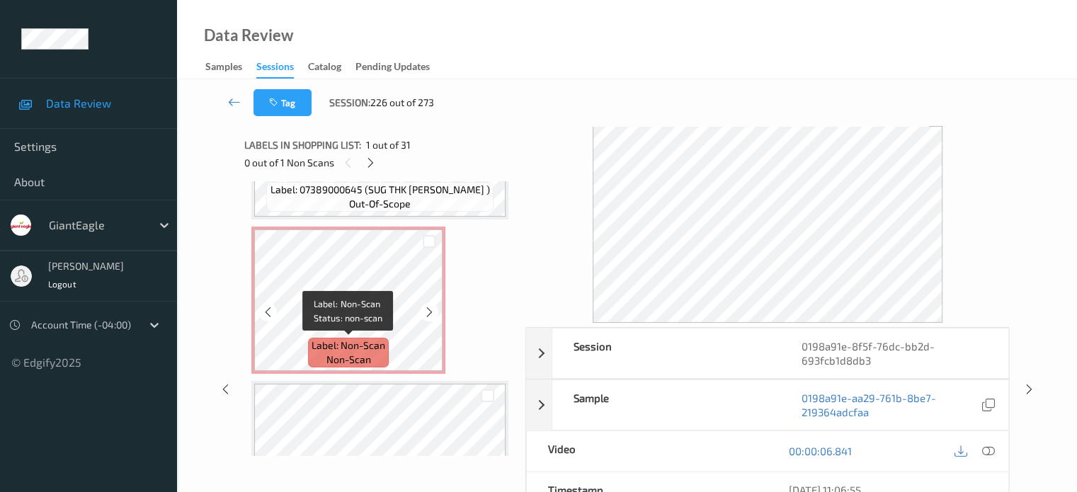
click at [349, 356] on span "non-scan" at bounding box center [348, 359] width 45 height 14
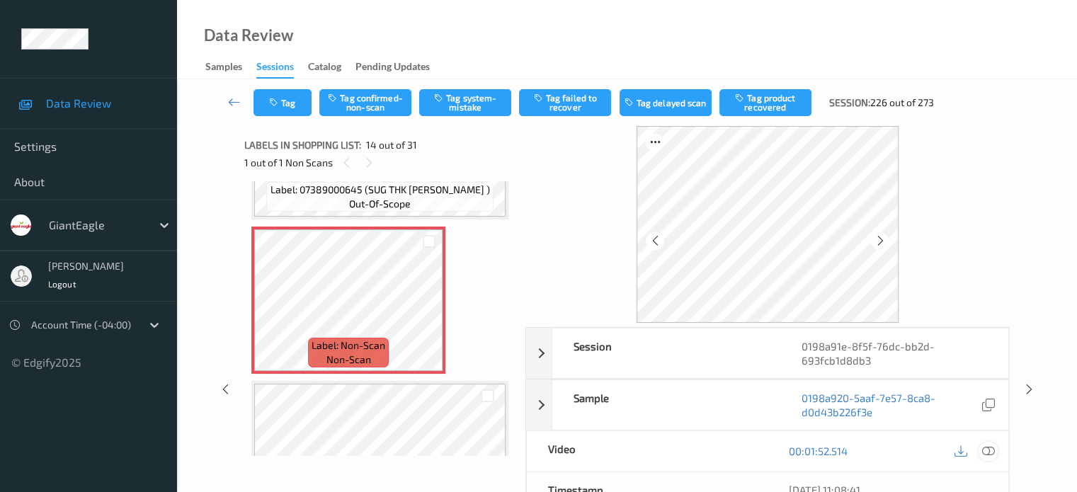
click at [994, 446] on icon at bounding box center [987, 450] width 13 height 13
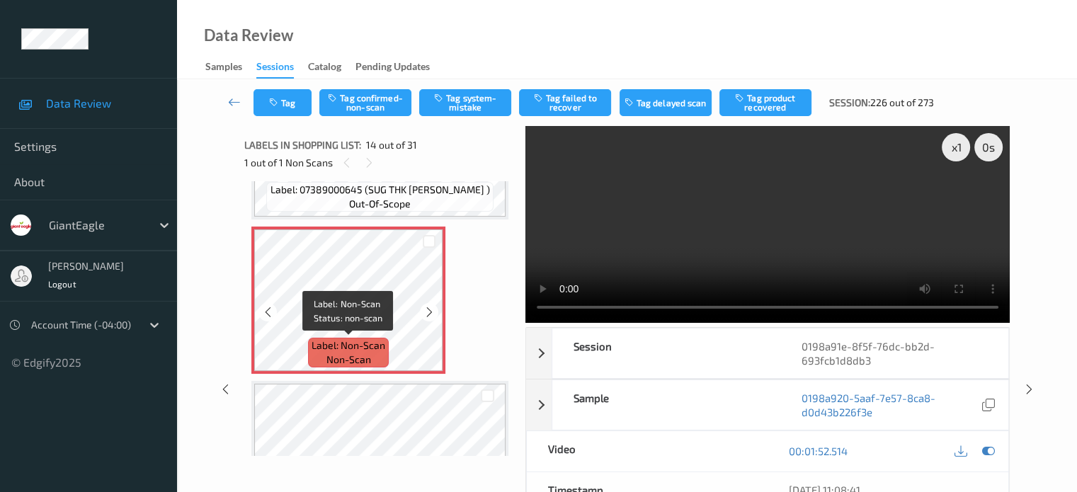
click at [335, 347] on span "Label: Non-Scan" at bounding box center [348, 345] width 74 height 14
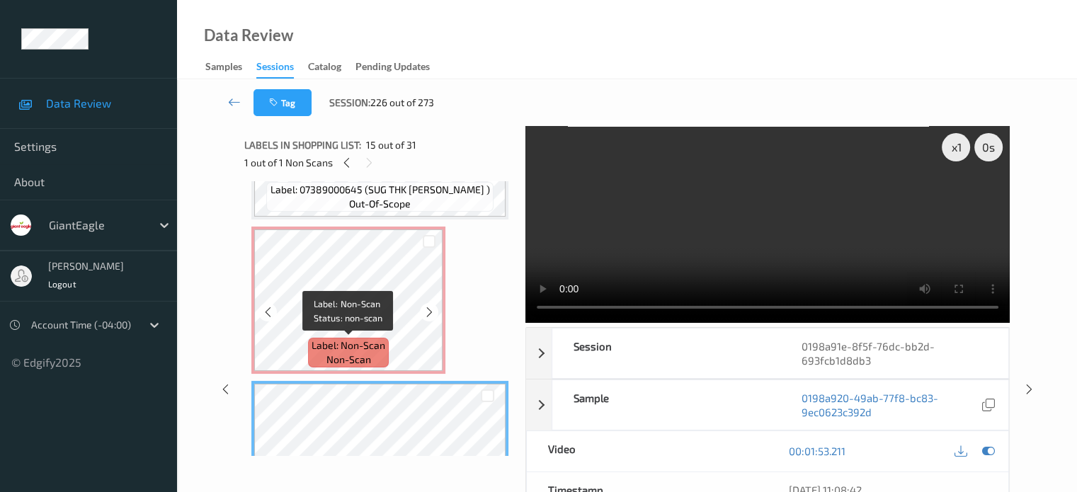
click at [355, 345] on span "Label: Non-Scan" at bounding box center [348, 345] width 74 height 14
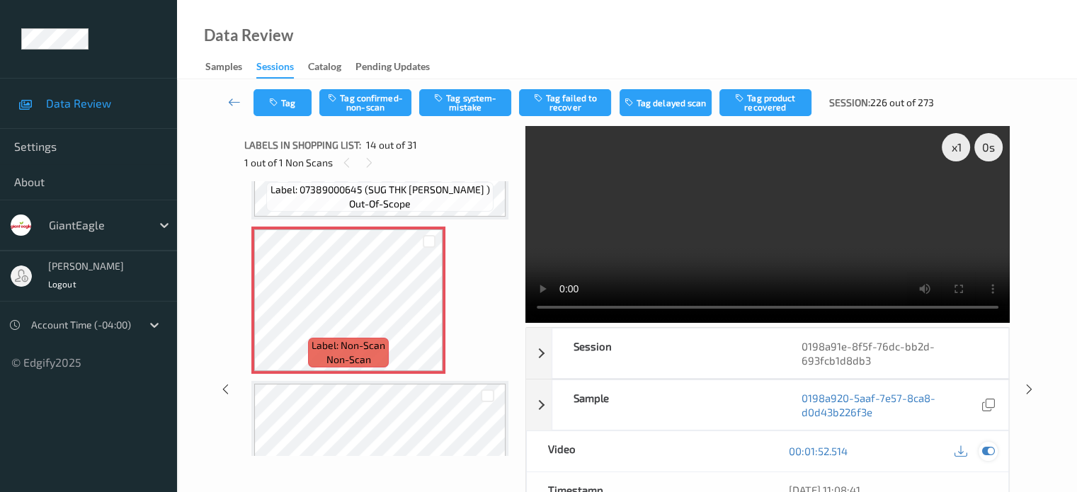
click at [991, 452] on icon at bounding box center [987, 450] width 13 height 13
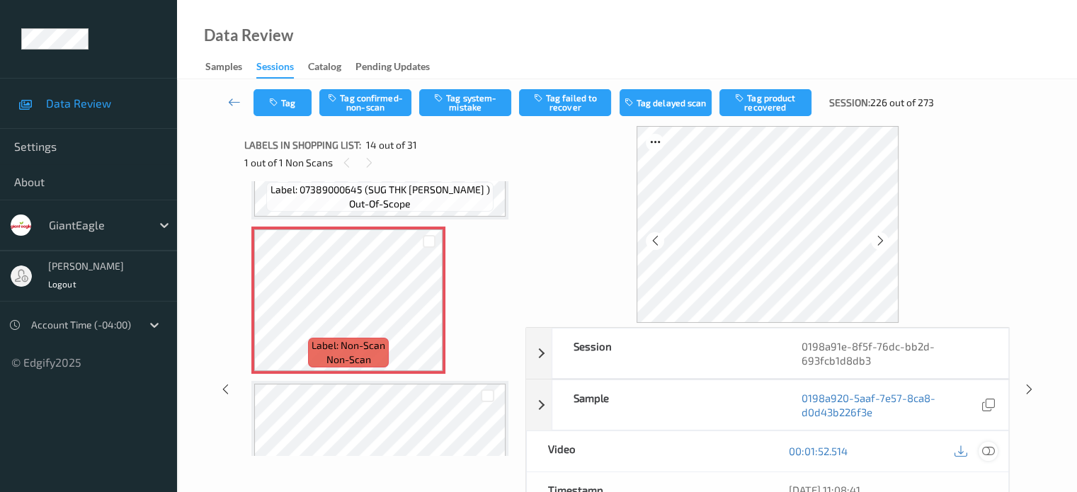
click at [991, 452] on icon at bounding box center [987, 450] width 13 height 13
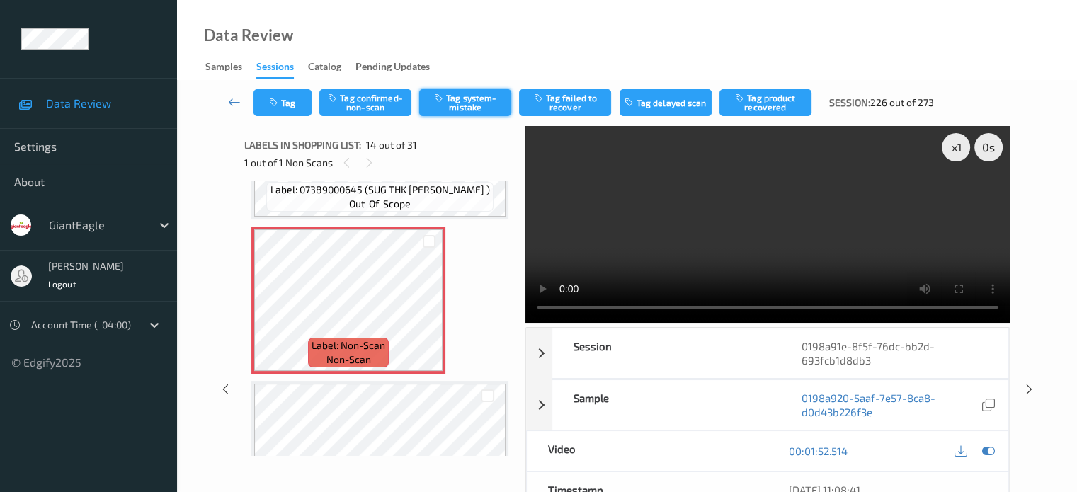
click at [467, 93] on button "Tag system-mistake" at bounding box center [465, 102] width 92 height 27
click at [275, 99] on icon "button" at bounding box center [275, 103] width 12 height 10
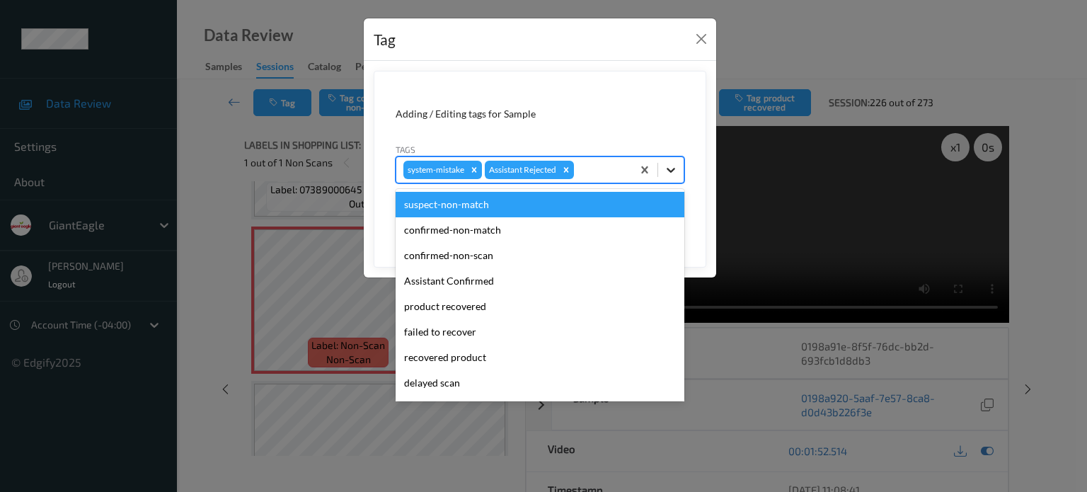
click at [670, 175] on icon at bounding box center [671, 170] width 14 height 14
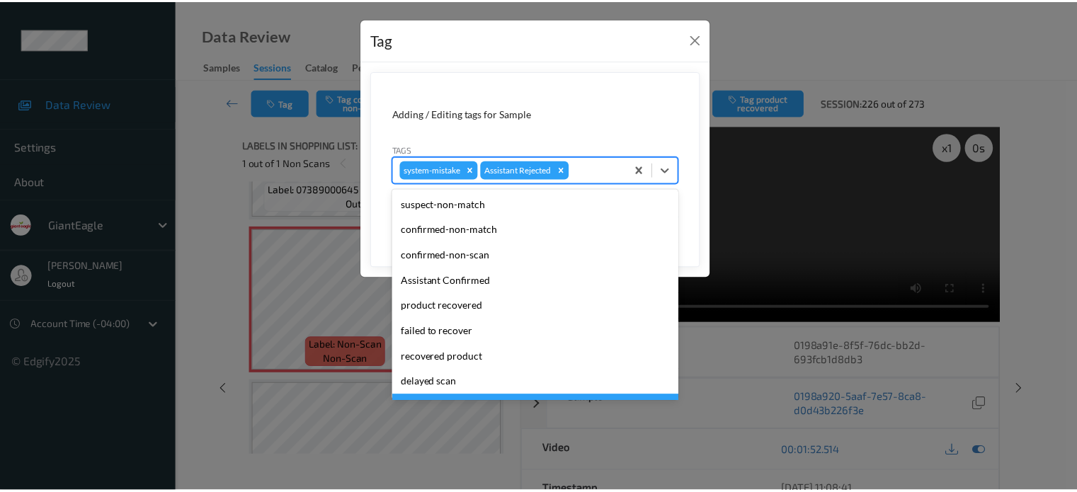
scroll to position [125, 0]
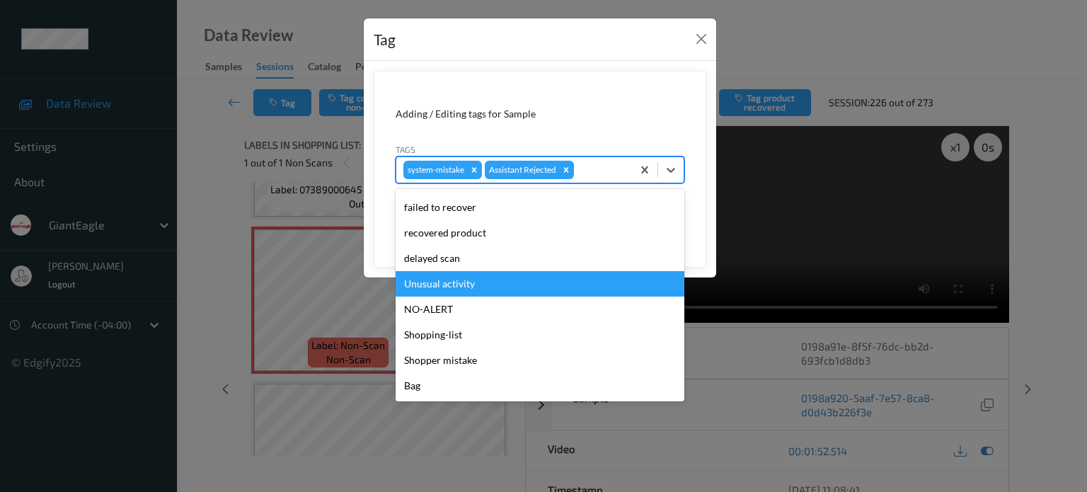
click at [449, 283] on div "Unusual activity" at bounding box center [540, 283] width 289 height 25
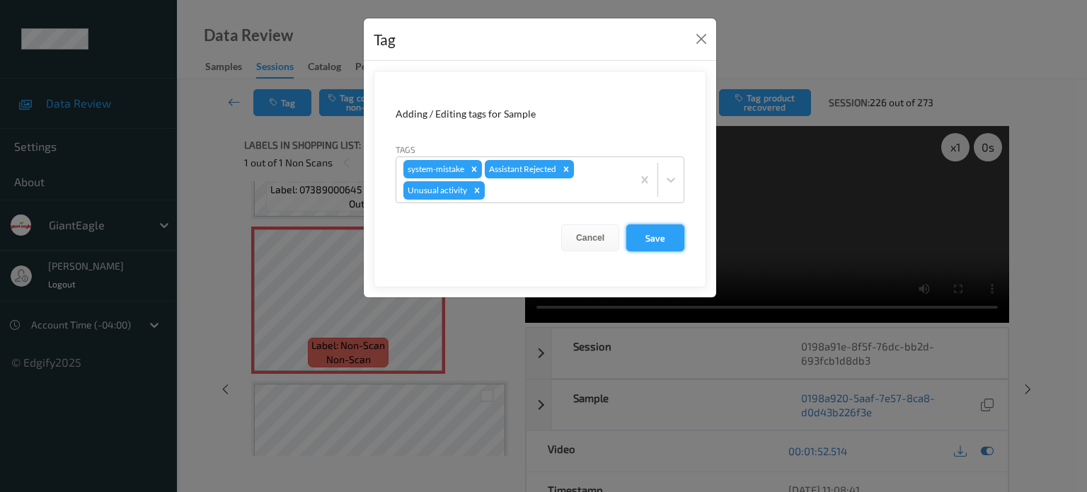
click at [655, 238] on button "Save" at bounding box center [655, 237] width 58 height 27
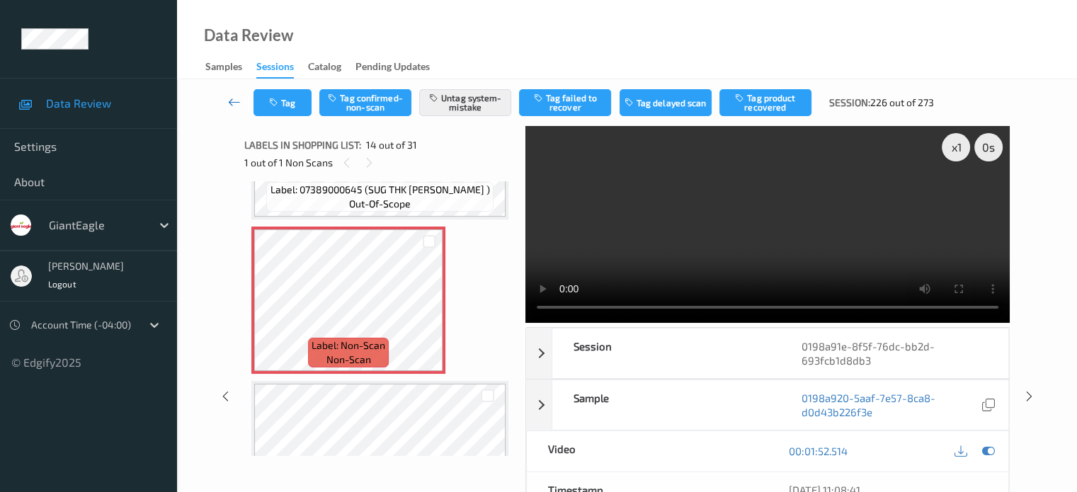
click at [232, 101] on icon at bounding box center [234, 102] width 13 height 14
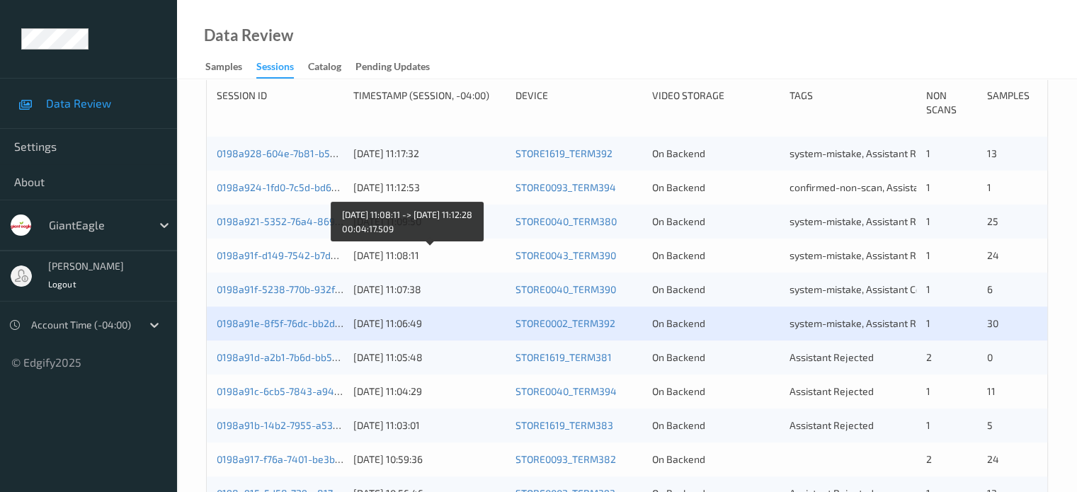
scroll to position [304, 0]
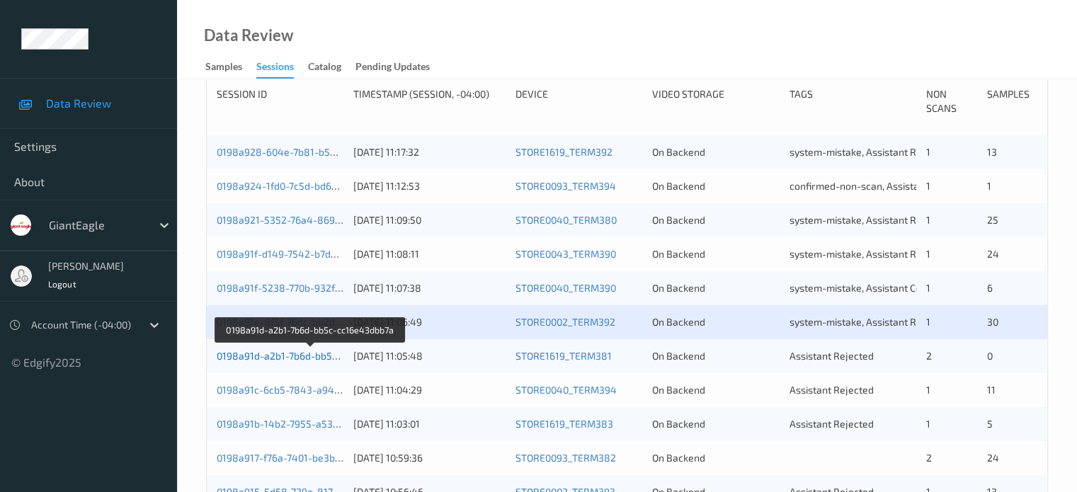
click at [269, 353] on link "0198a91d-a2b1-7b6d-bb5c-cc16e43dbb7a" at bounding box center [312, 356] width 190 height 12
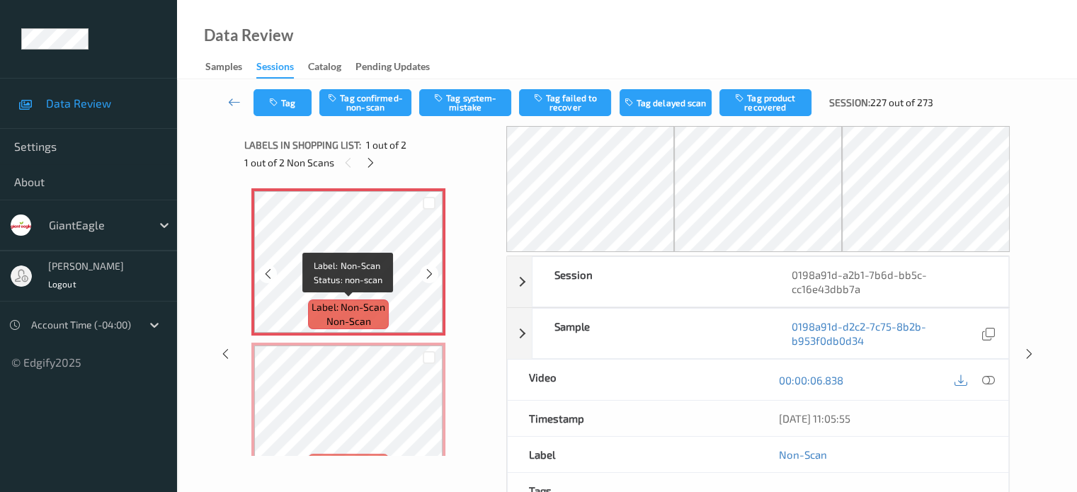
click at [344, 322] on span "non-scan" at bounding box center [348, 321] width 45 height 14
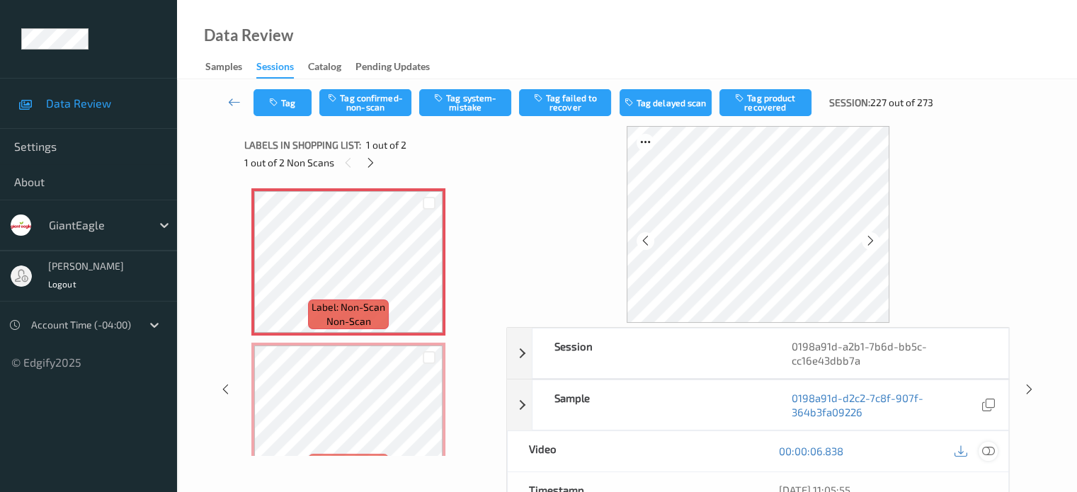
click at [986, 451] on icon at bounding box center [987, 450] width 13 height 13
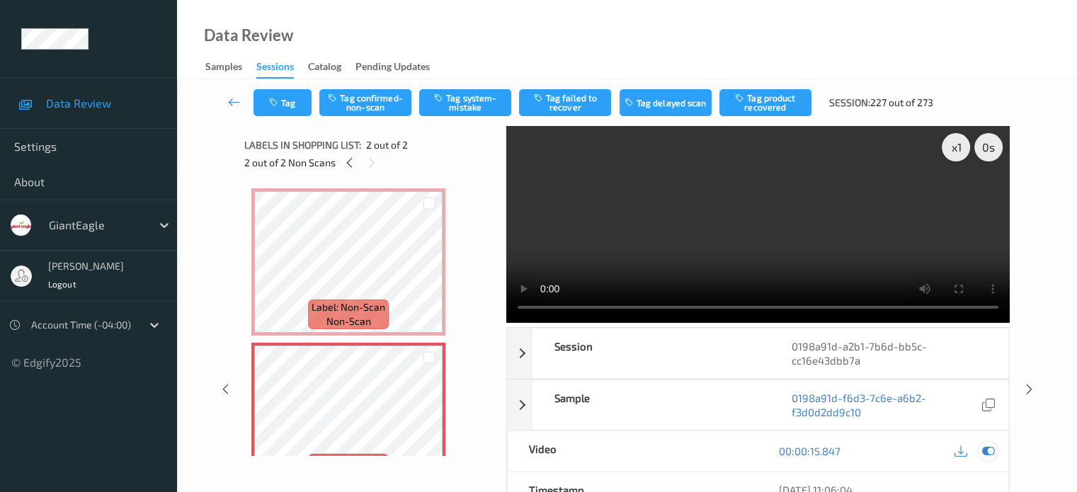
click at [980, 447] on div at bounding box center [987, 451] width 19 height 19
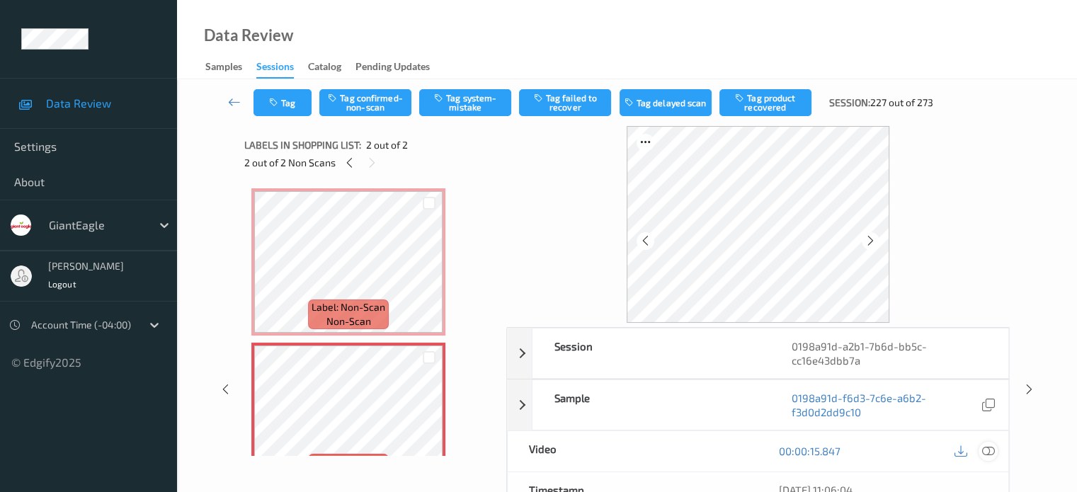
click at [982, 449] on icon at bounding box center [987, 450] width 13 height 13
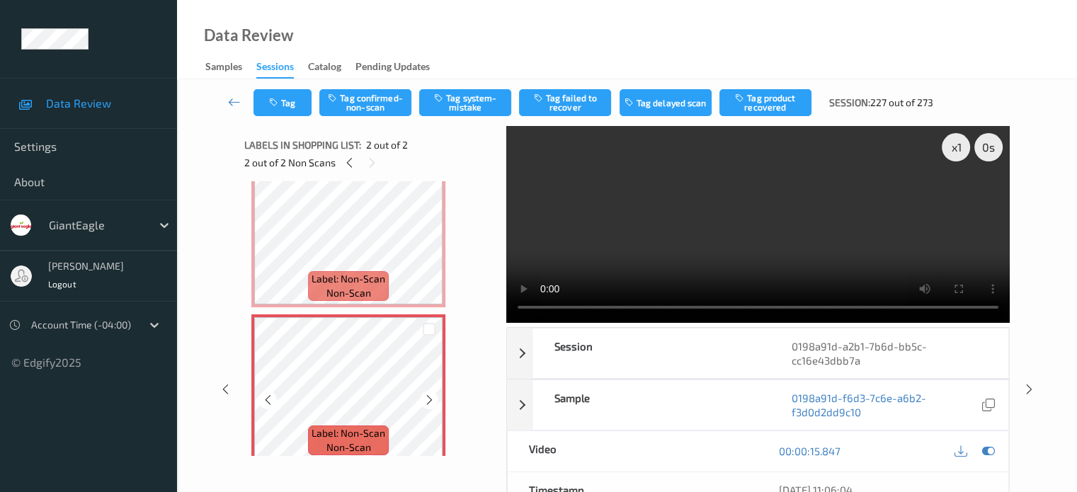
scroll to position [40, 0]
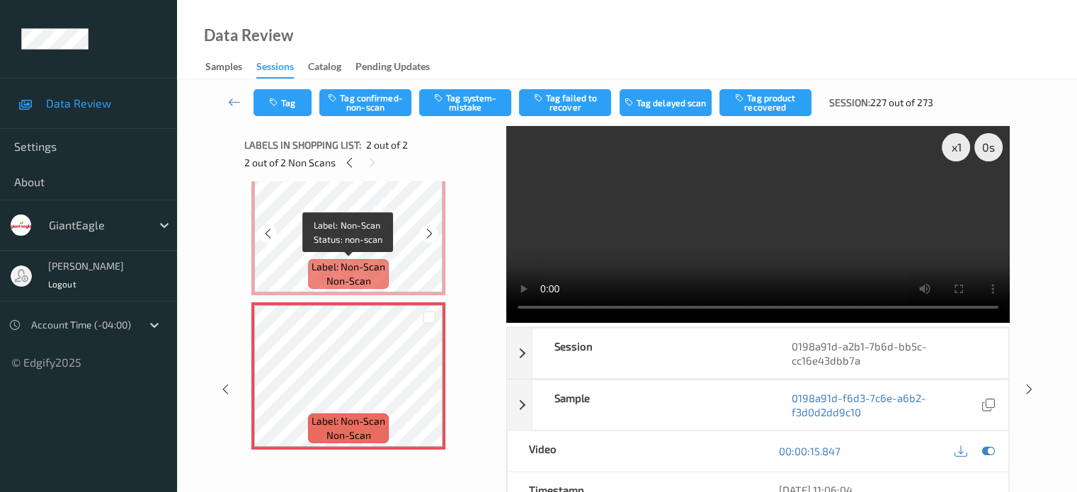
click at [350, 271] on span "Label: Non-Scan" at bounding box center [348, 267] width 74 height 14
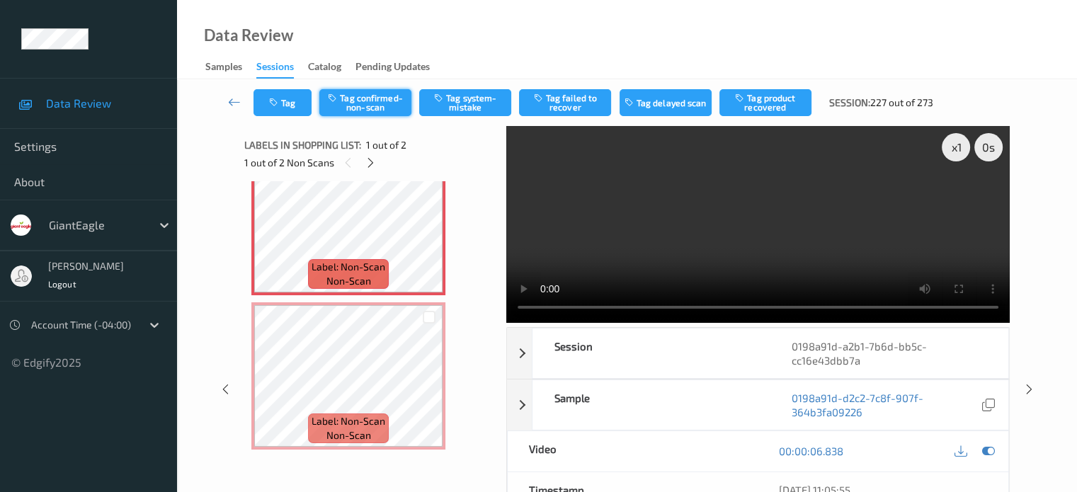
click at [359, 100] on button "Tag confirmed-non-scan" at bounding box center [365, 102] width 92 height 27
click at [288, 106] on button "Tag" at bounding box center [282, 102] width 58 height 27
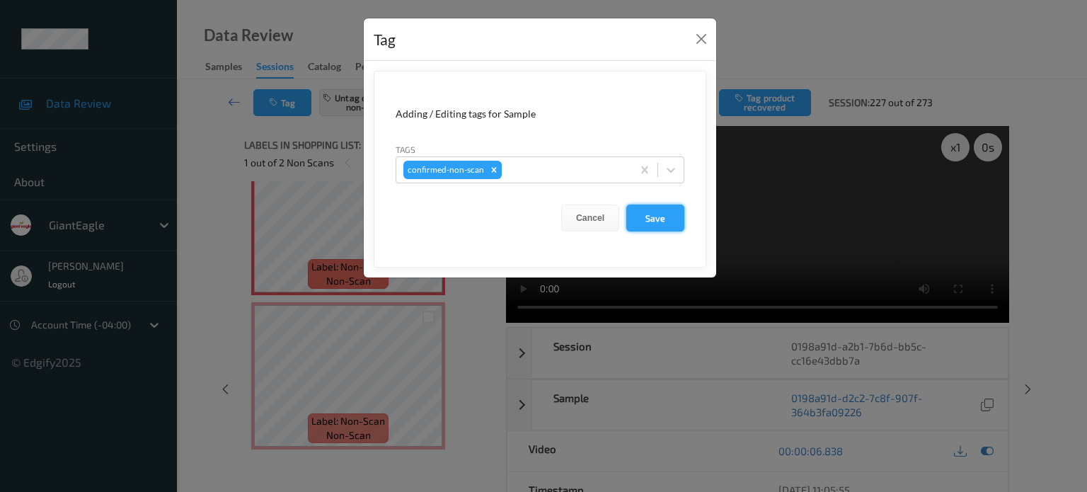
click at [654, 223] on button "Save" at bounding box center [655, 218] width 58 height 27
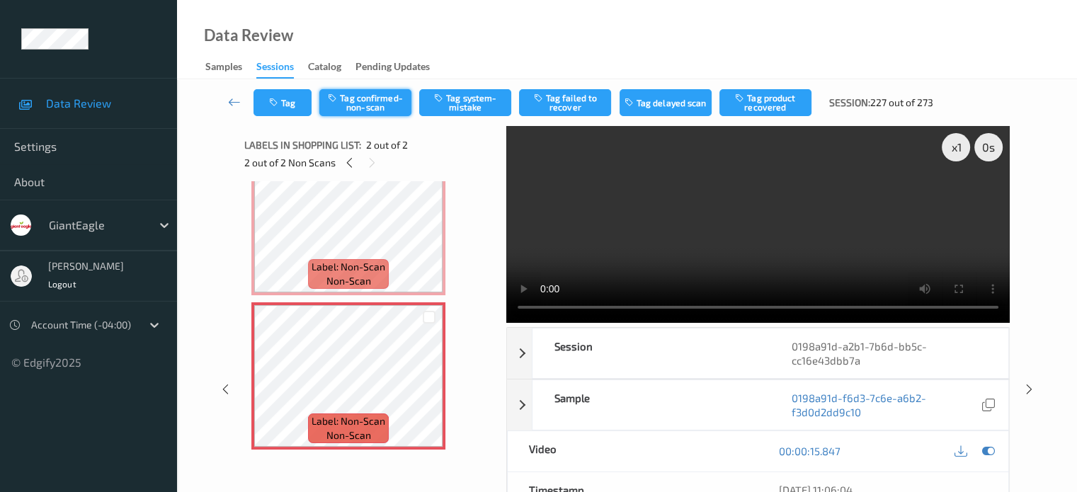
click at [354, 104] on button "Tag confirmed-non-scan" at bounding box center [365, 102] width 92 height 27
click at [293, 110] on button "Tag" at bounding box center [282, 102] width 58 height 27
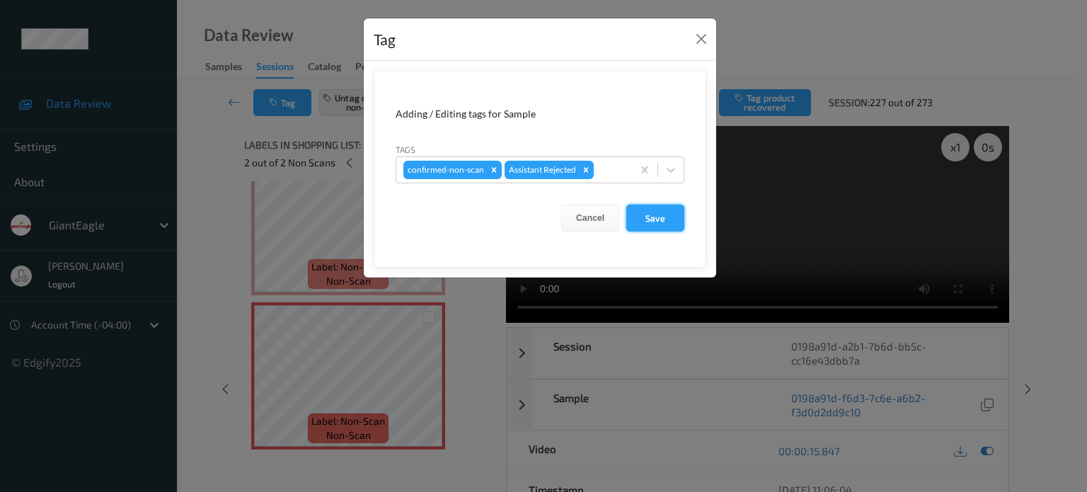
click at [653, 214] on button "Save" at bounding box center [655, 218] width 58 height 27
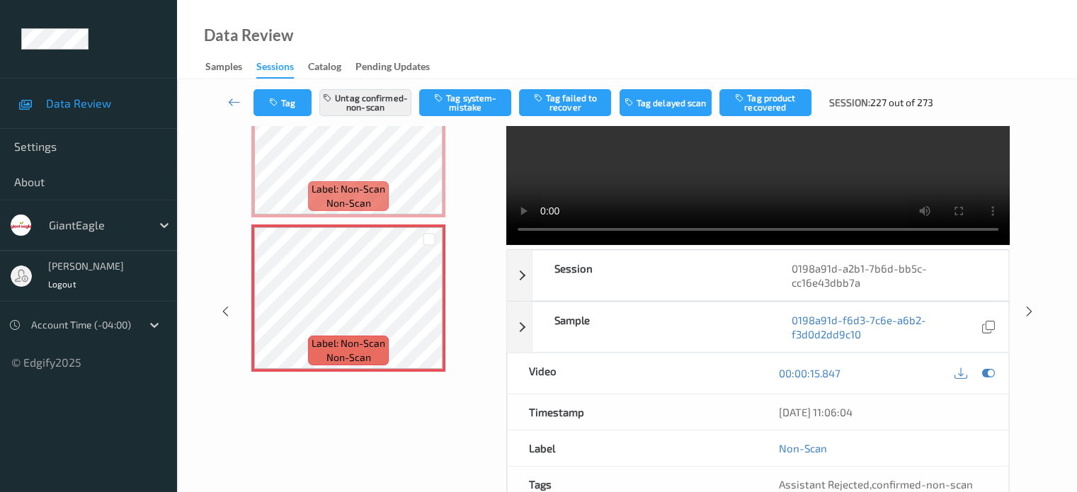
scroll to position [0, 0]
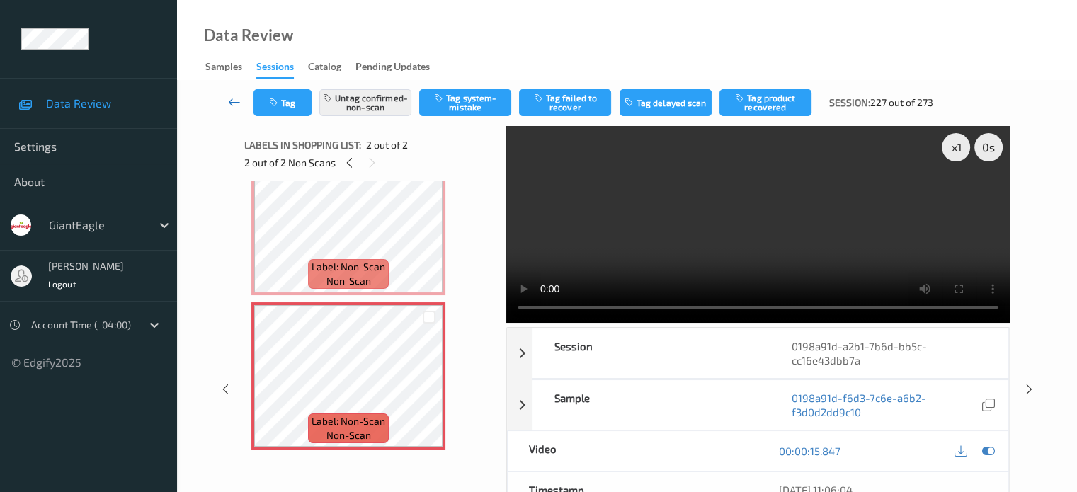
click at [232, 101] on icon at bounding box center [234, 102] width 13 height 14
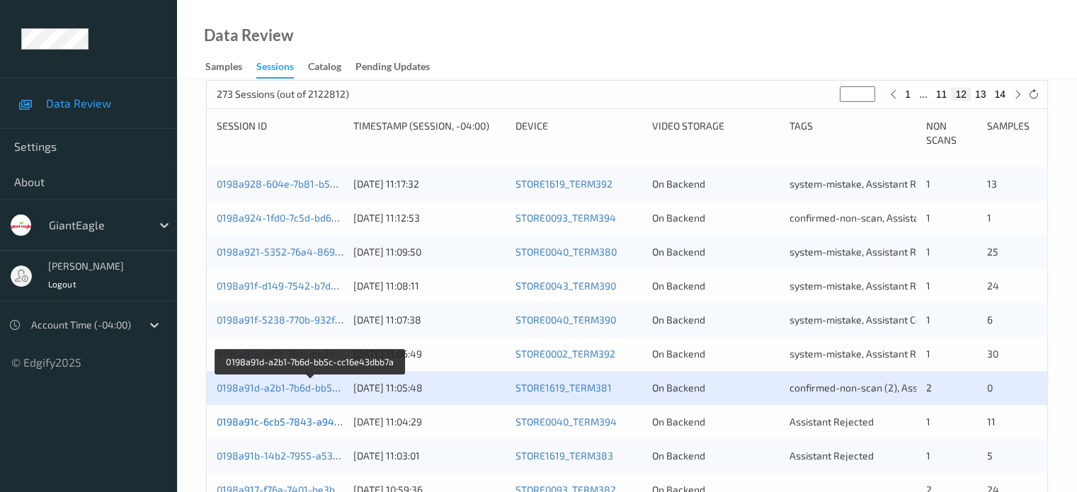
scroll to position [273, 0]
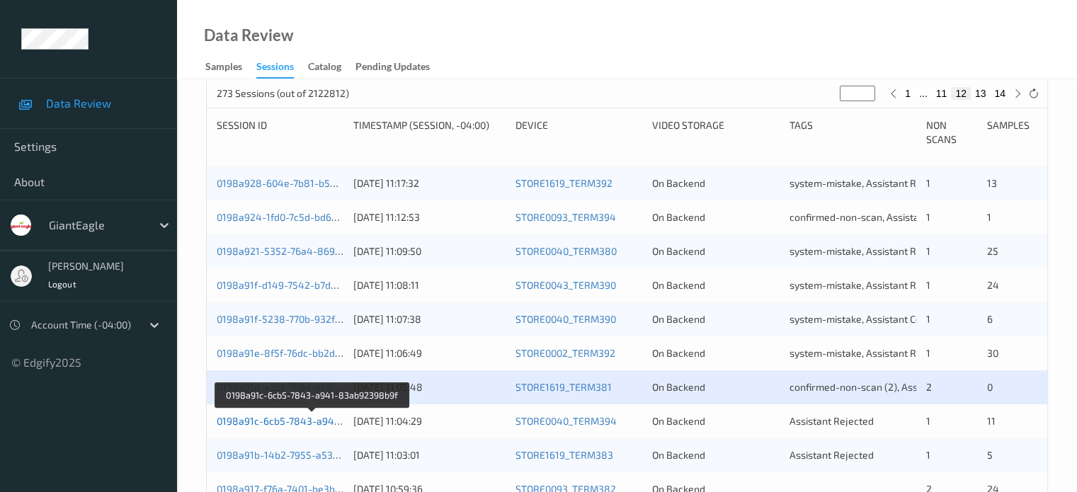
click at [285, 423] on link "0198a91c-6cb5-7843-a941-83ab92398b9f" at bounding box center [313, 421] width 193 height 12
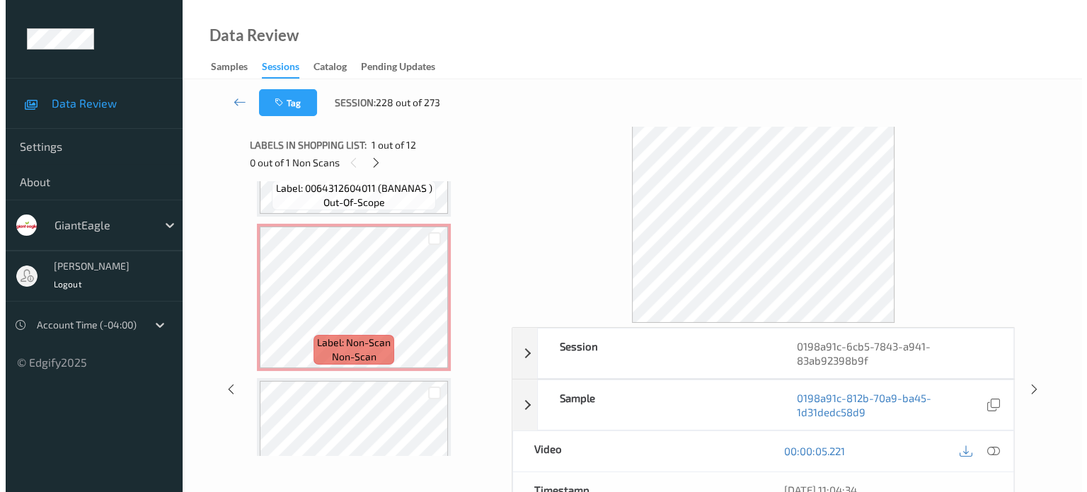
scroll to position [1399, 0]
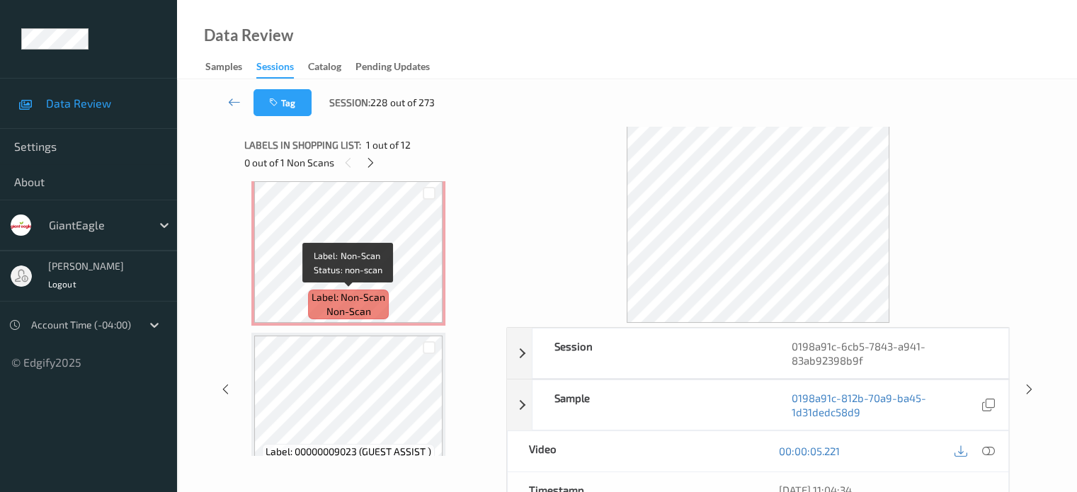
click at [360, 313] on span "non-scan" at bounding box center [348, 311] width 45 height 14
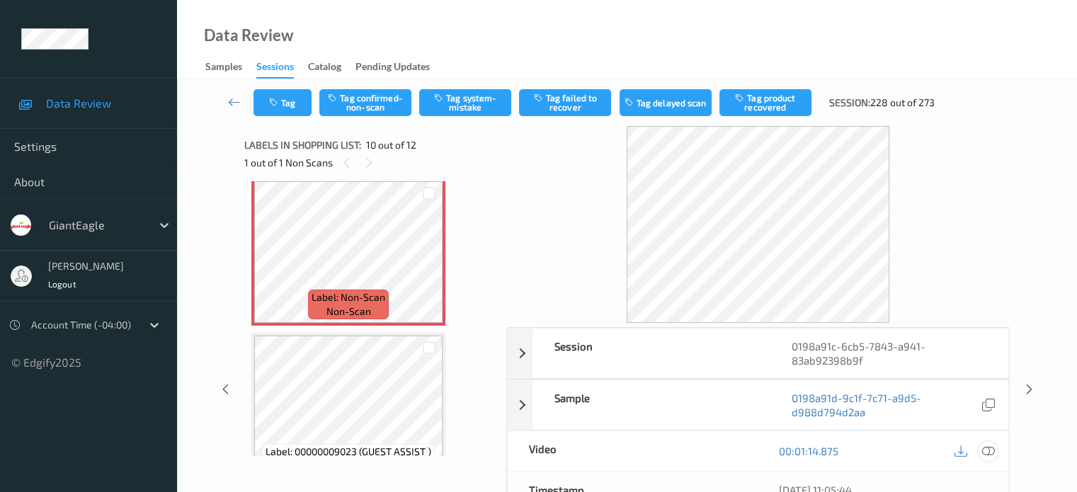
click at [989, 447] on icon at bounding box center [987, 450] width 13 height 13
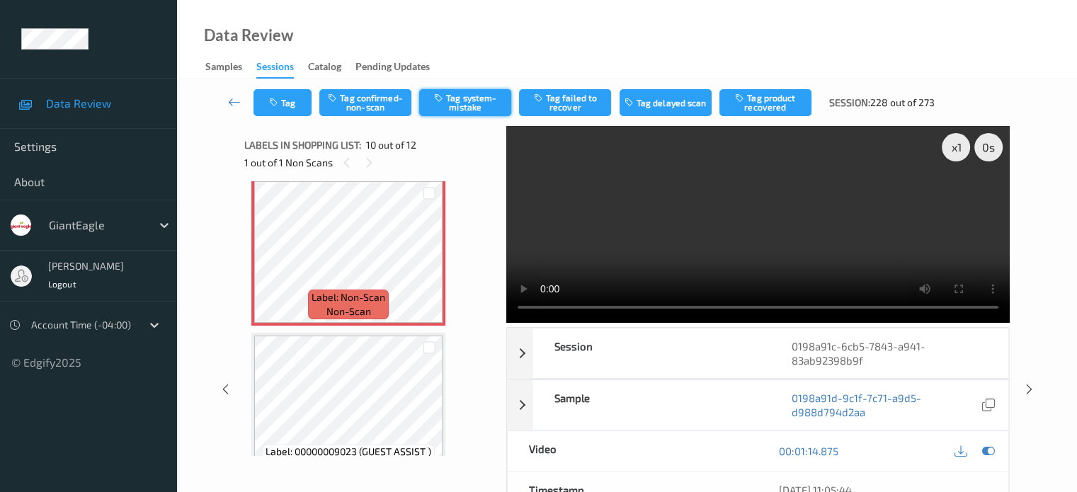
click at [461, 102] on button "Tag system-mistake" at bounding box center [465, 102] width 92 height 27
click at [278, 105] on icon "button" at bounding box center [275, 103] width 12 height 10
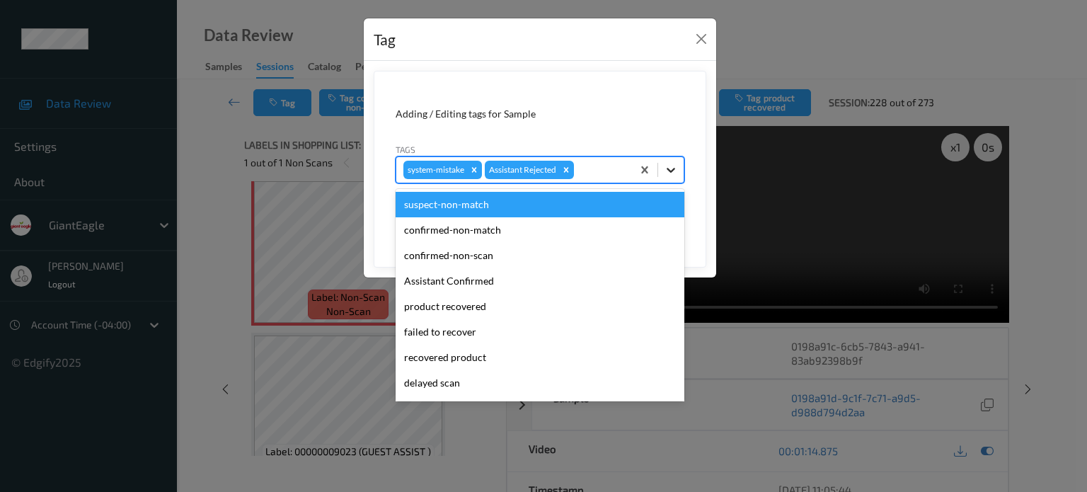
click at [670, 169] on icon at bounding box center [671, 170] width 8 height 5
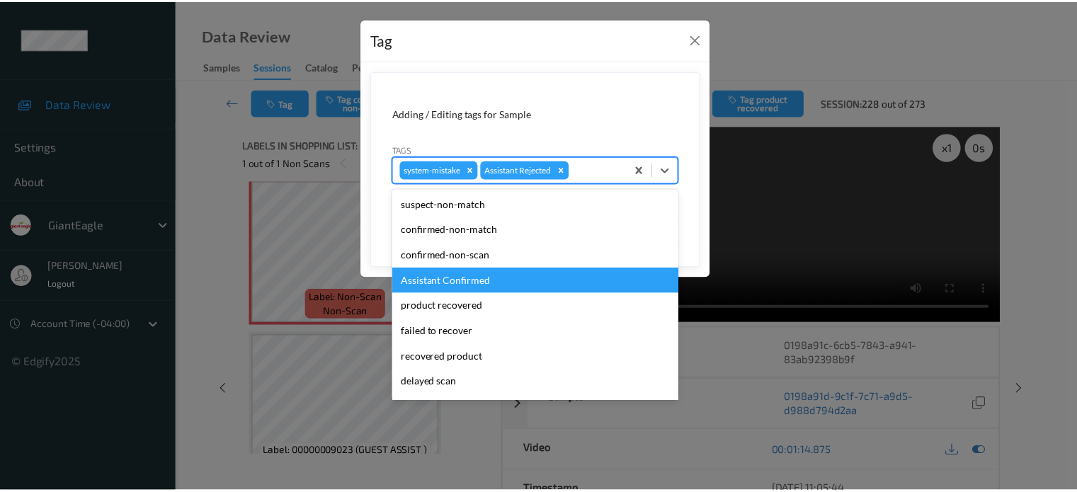
scroll to position [125, 0]
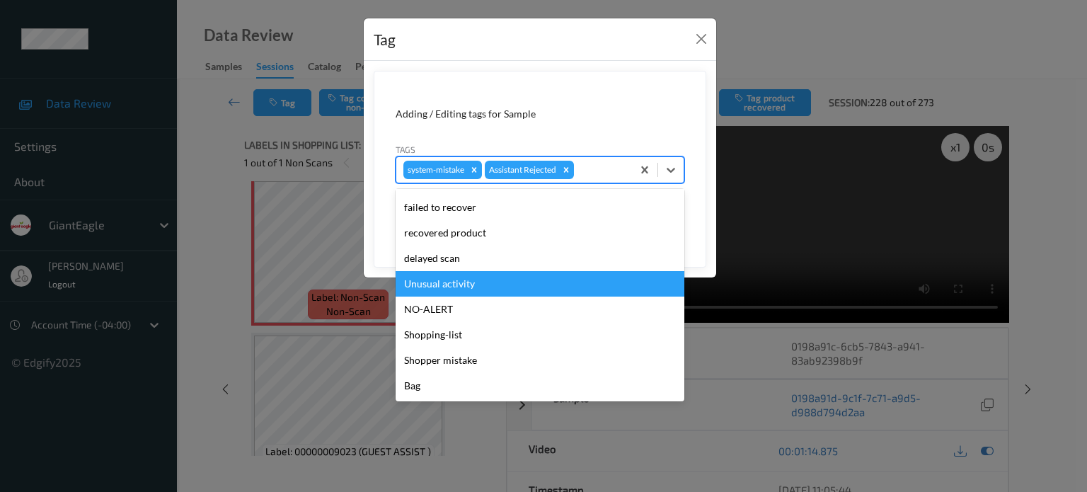
click at [437, 285] on div "Unusual activity" at bounding box center [540, 283] width 289 height 25
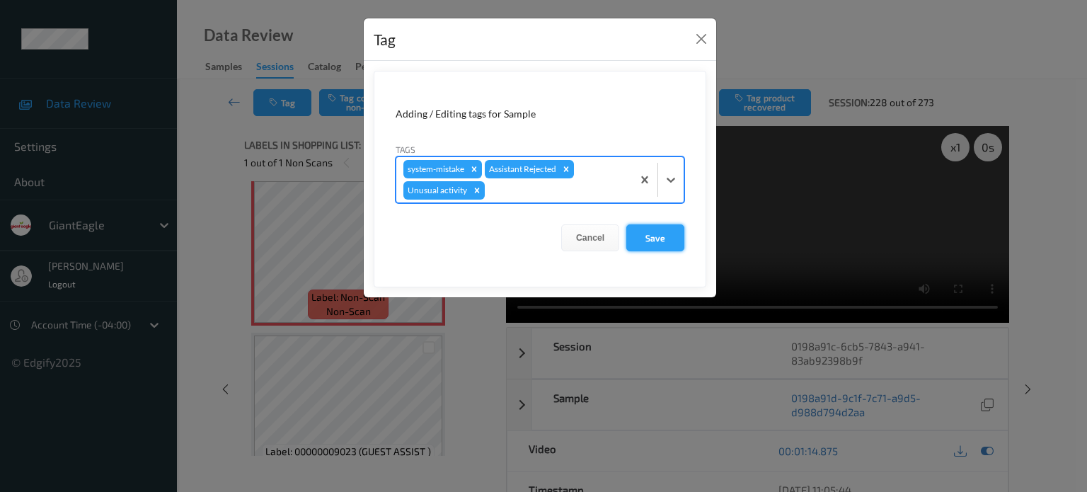
click at [659, 243] on button "Save" at bounding box center [655, 237] width 58 height 27
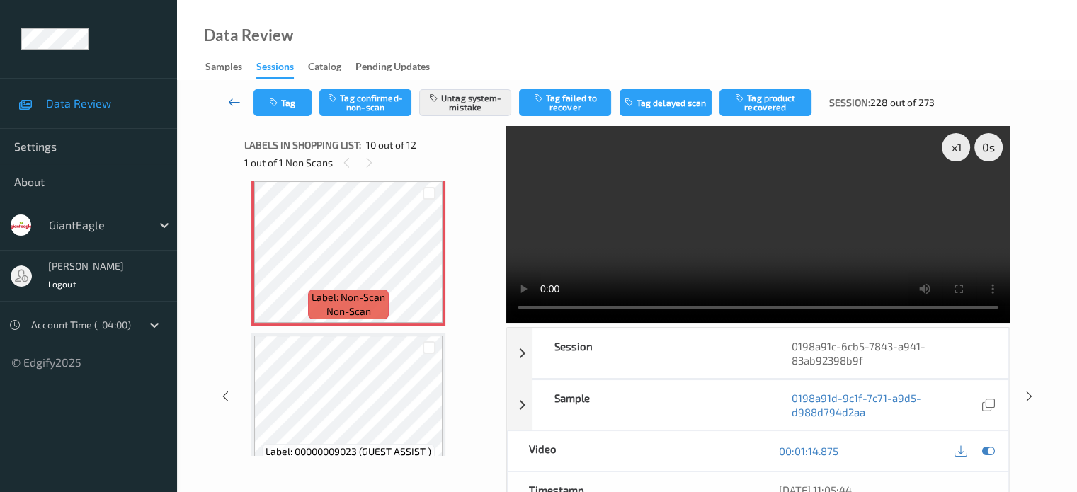
click at [225, 98] on link at bounding box center [235, 102] width 38 height 27
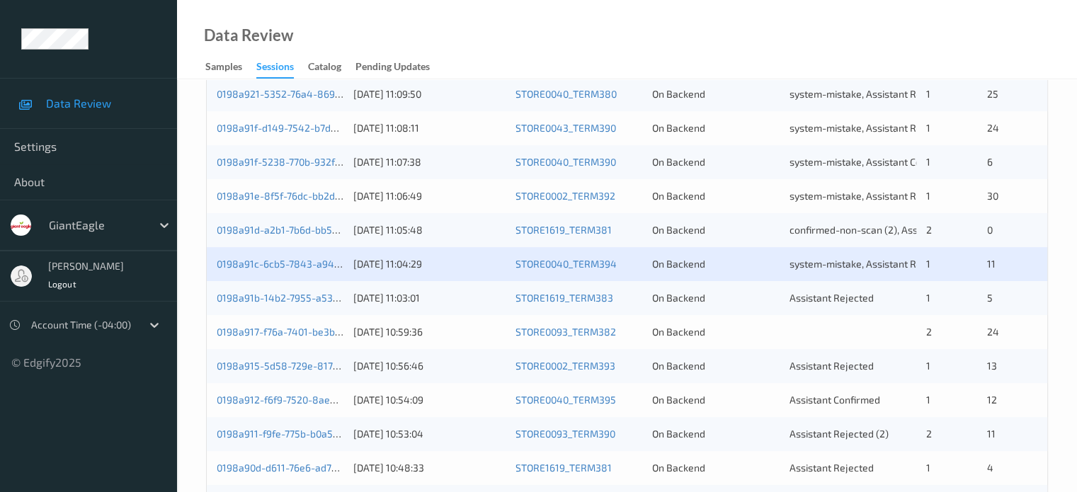
scroll to position [436, 0]
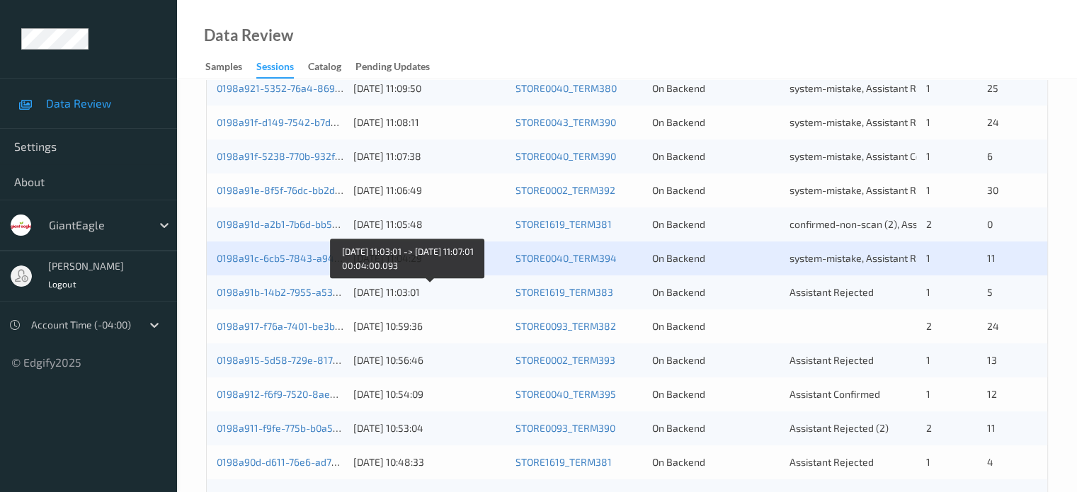
click at [379, 298] on div "[DATE] 11:03:01" at bounding box center [429, 292] width 152 height 14
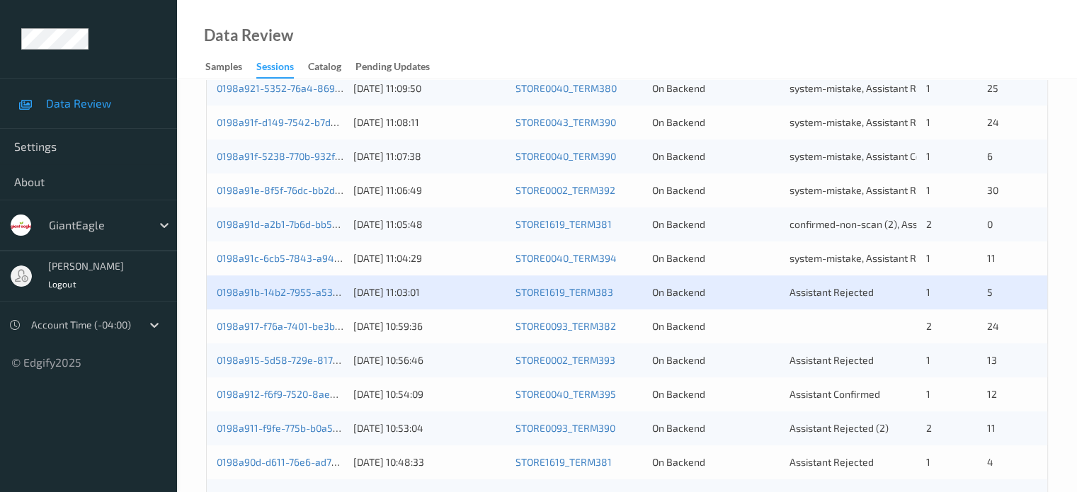
click at [253, 298] on div "0198a91b-14b2-7955-a538-0bf1067bd0c2" at bounding box center [280, 292] width 127 height 14
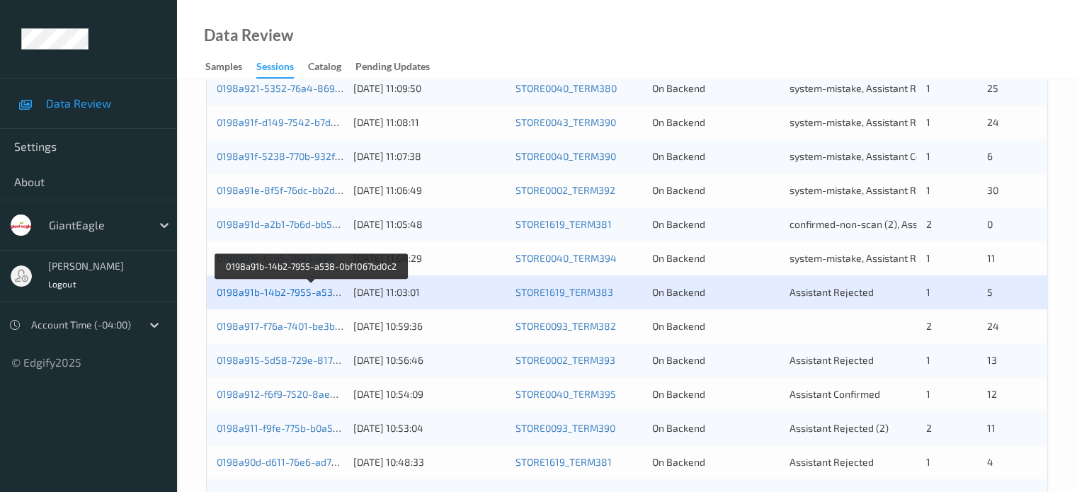
click at [238, 288] on link "0198a91b-14b2-7955-a538-0bf1067bd0c2" at bounding box center [312, 292] width 190 height 12
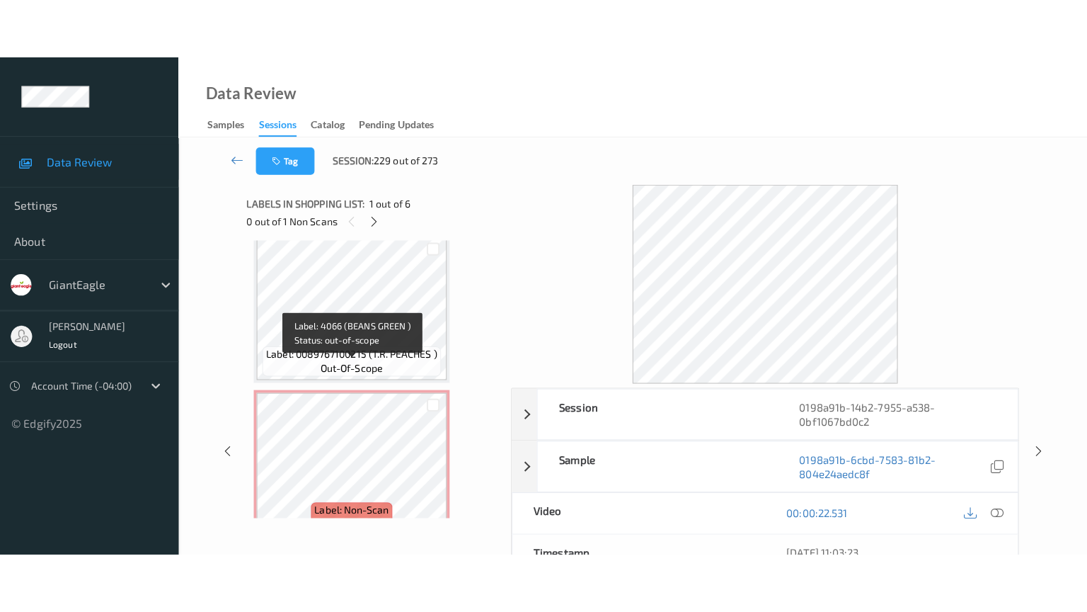
scroll to position [658, 0]
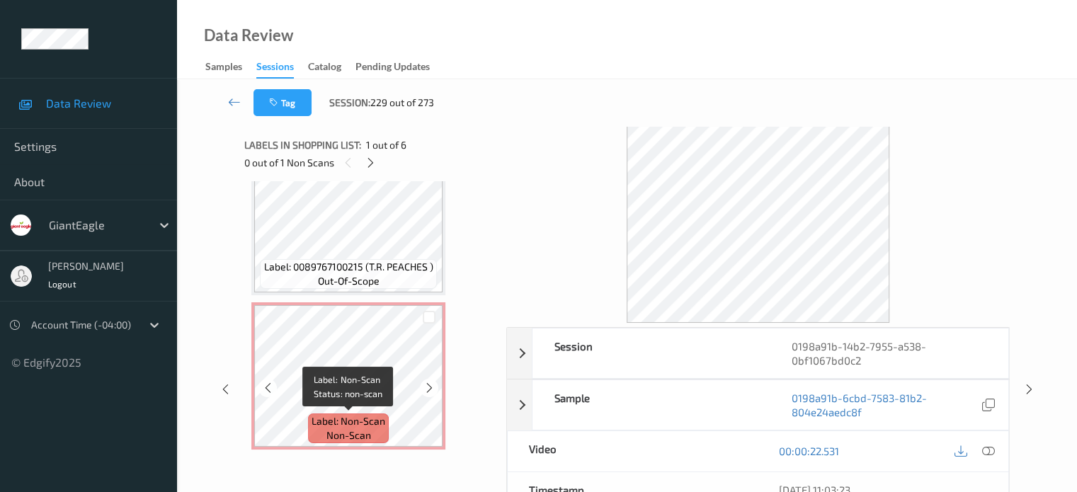
click at [357, 432] on span "non-scan" at bounding box center [348, 435] width 45 height 14
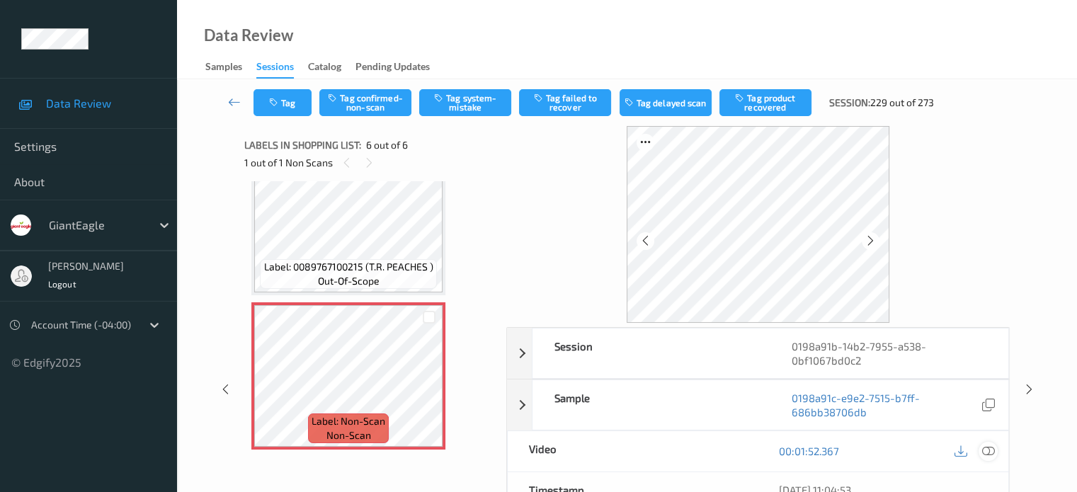
click at [986, 449] on icon at bounding box center [987, 450] width 13 height 13
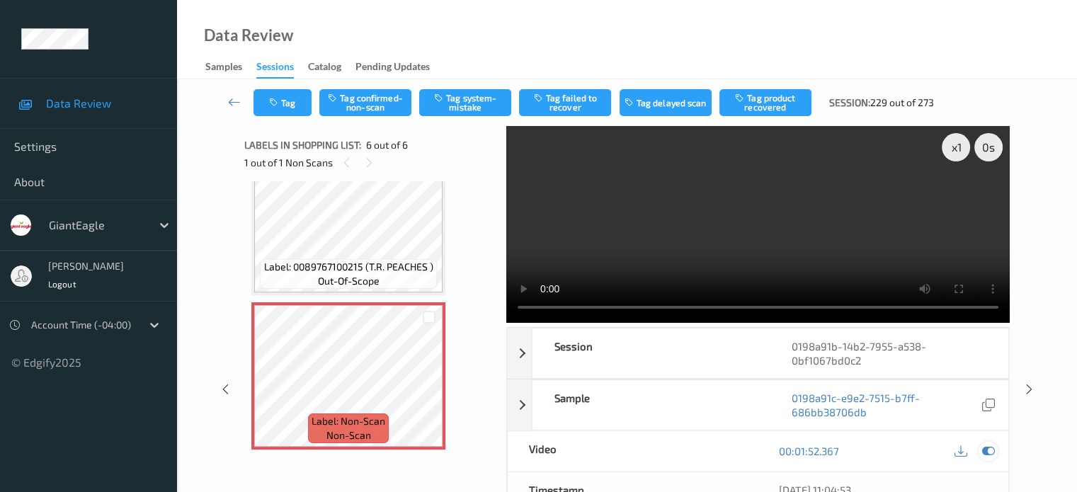
click at [989, 447] on icon at bounding box center [987, 450] width 13 height 13
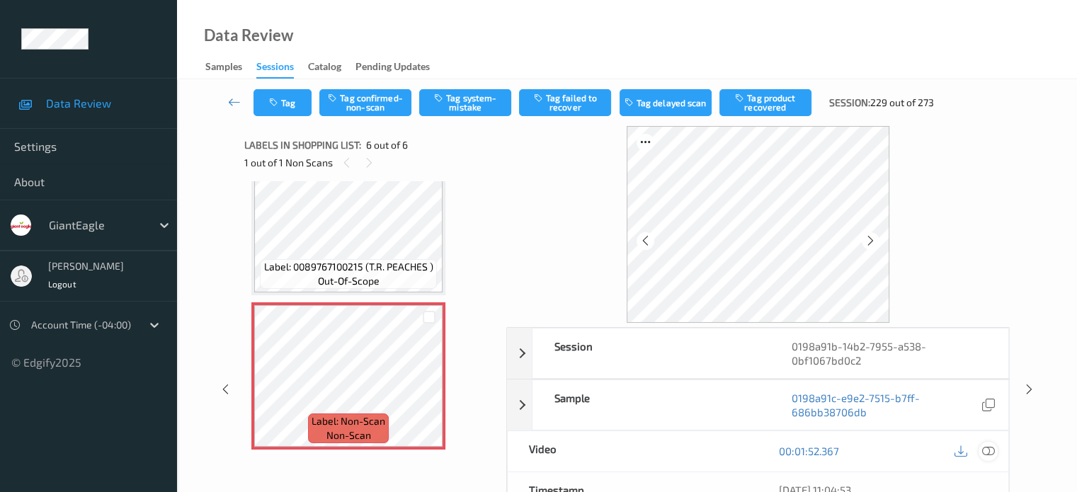
click at [993, 447] on icon at bounding box center [987, 450] width 13 height 13
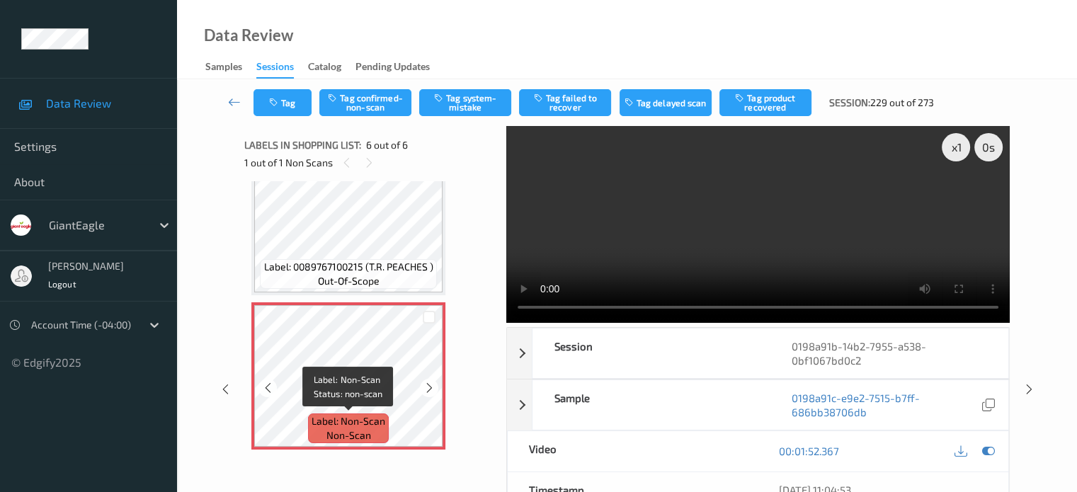
click at [360, 435] on span "non-scan" at bounding box center [348, 435] width 45 height 14
click at [982, 452] on icon at bounding box center [987, 450] width 13 height 13
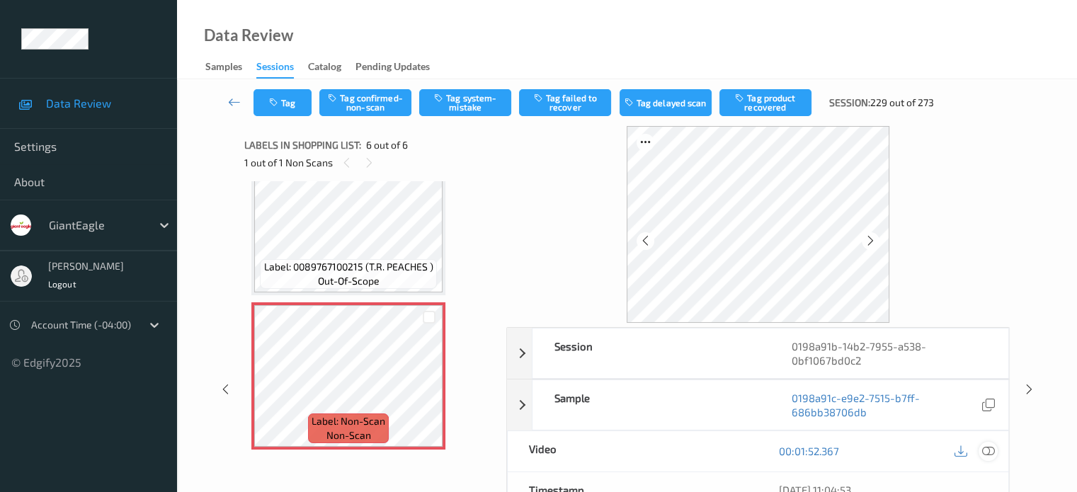
click at [991, 449] on icon at bounding box center [987, 450] width 13 height 13
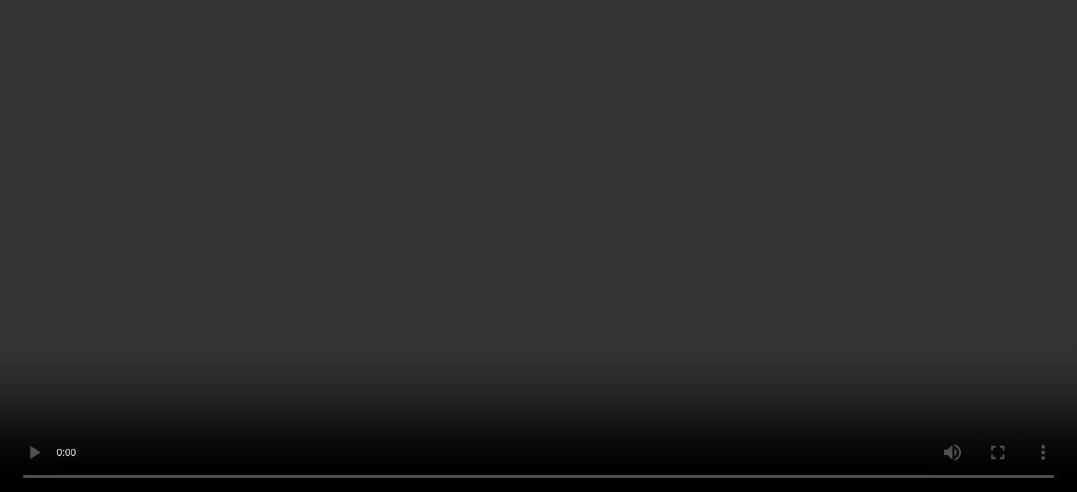
scroll to position [539, 0]
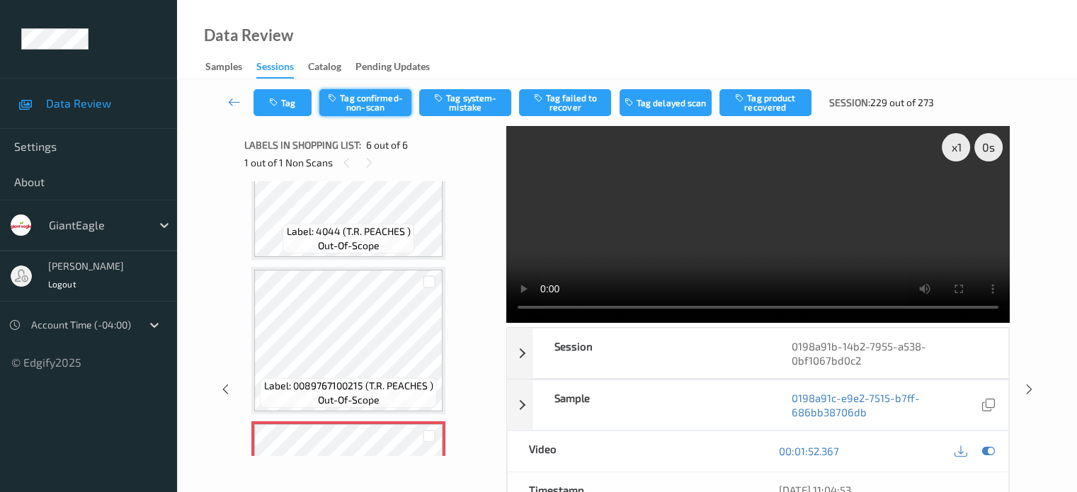
click at [359, 109] on button "Tag confirmed-non-scan" at bounding box center [365, 102] width 92 height 27
click at [287, 104] on button "Tag" at bounding box center [282, 102] width 58 height 27
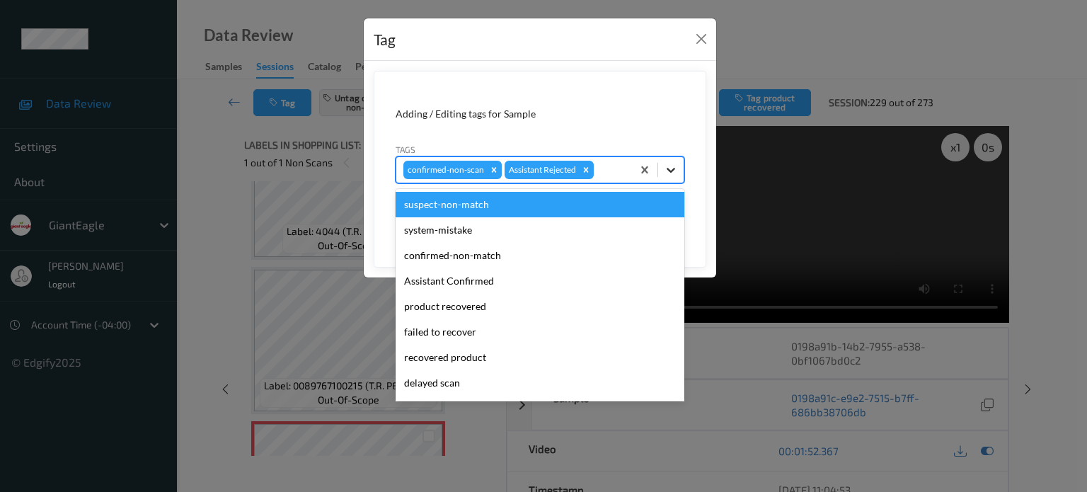
click at [670, 172] on icon at bounding box center [671, 170] width 14 height 14
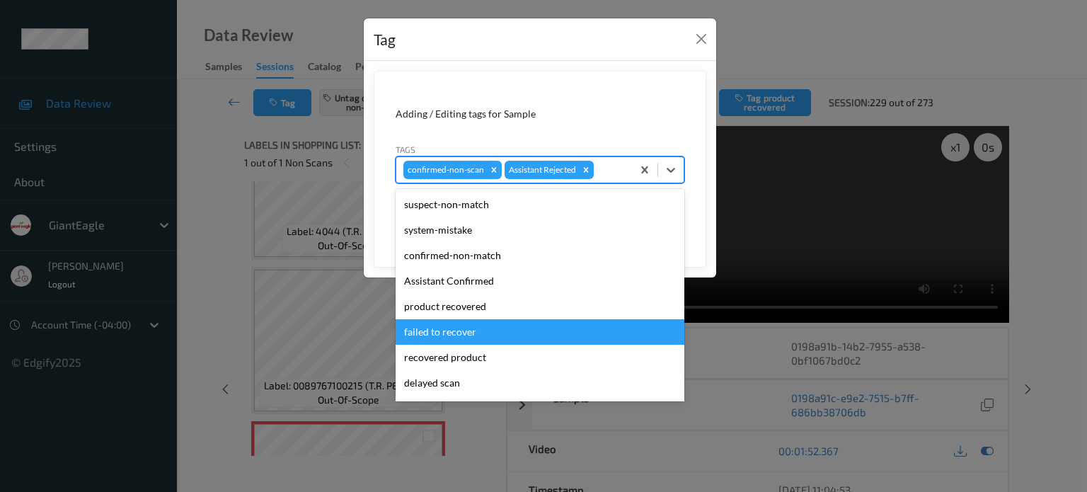
click at [452, 333] on div "failed to recover" at bounding box center [540, 331] width 289 height 25
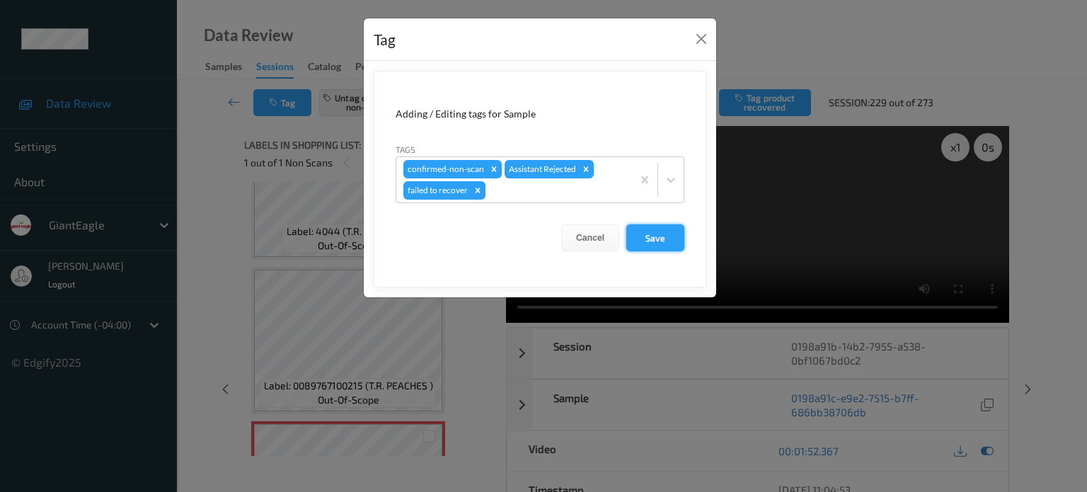
click at [654, 243] on button "Save" at bounding box center [655, 237] width 58 height 27
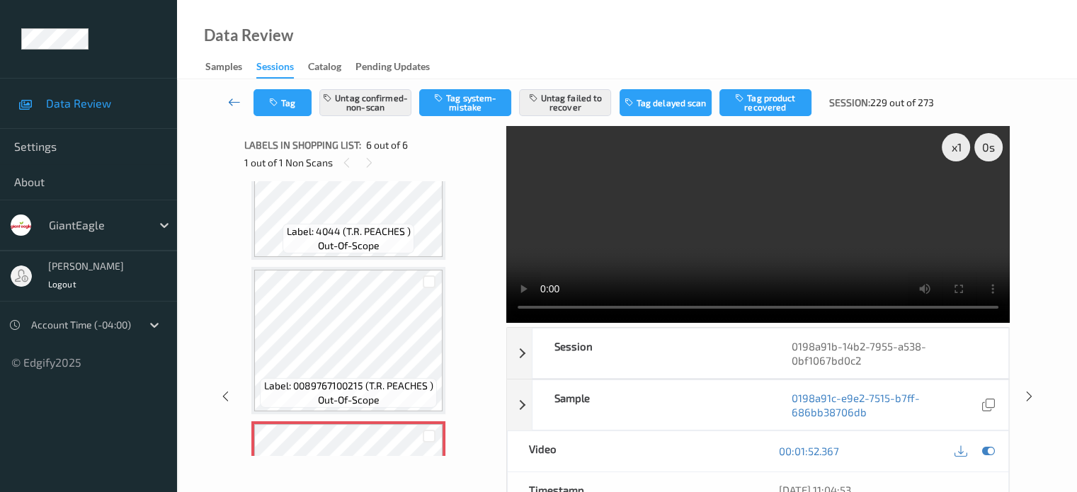
click at [235, 98] on icon at bounding box center [234, 102] width 13 height 14
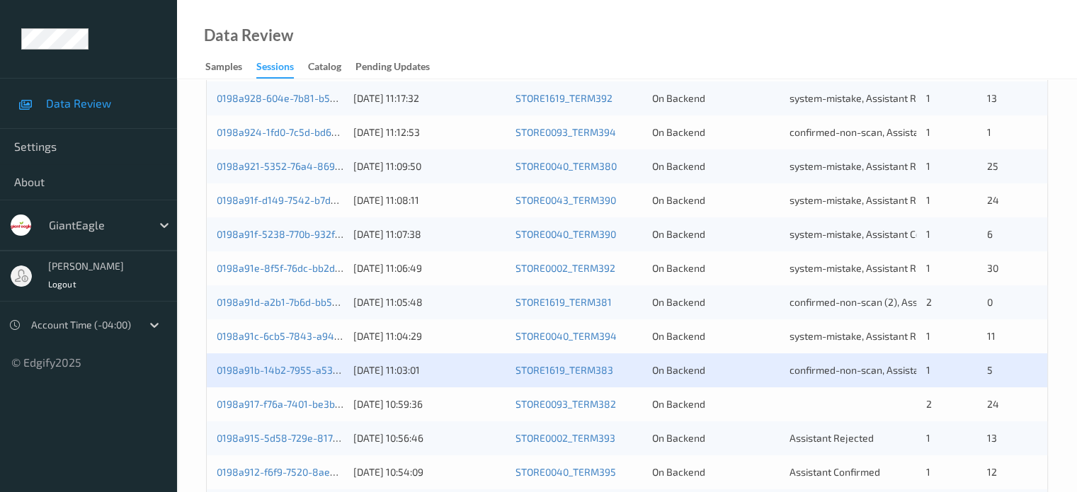
scroll to position [359, 0]
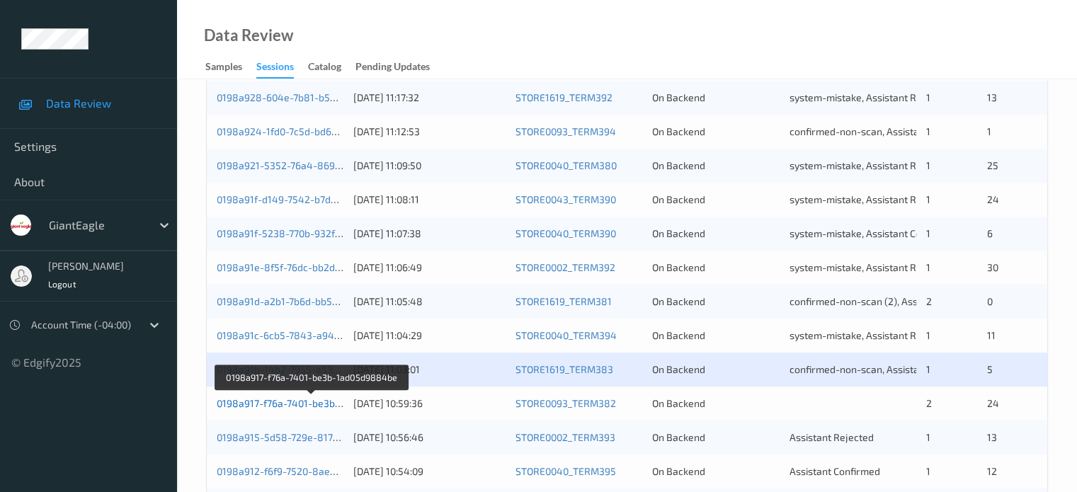
click at [293, 406] on link "0198a917-f76a-7401-be3b-1ad05d9884be" at bounding box center [312, 403] width 191 height 12
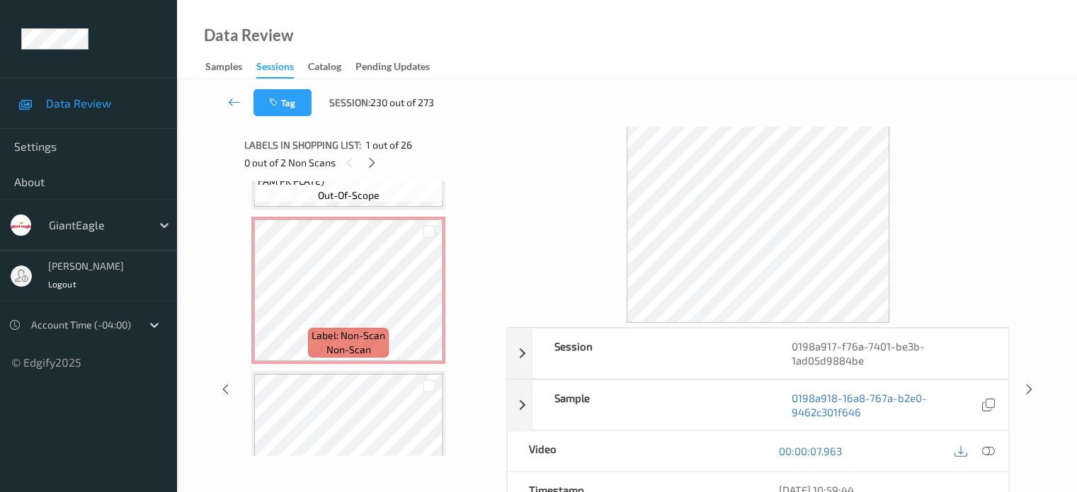
scroll to position [897, 0]
click at [355, 345] on span "non-scan" at bounding box center [348, 350] width 45 height 14
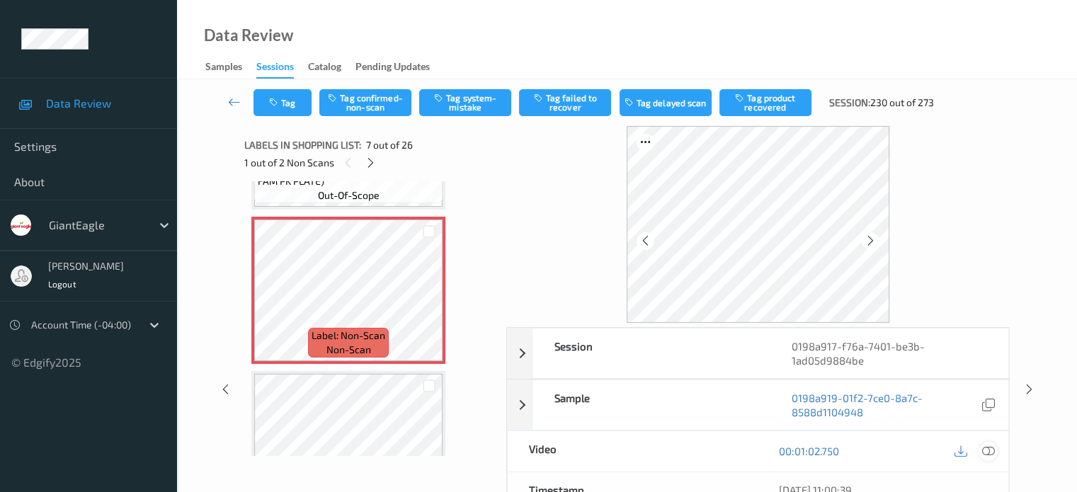
click at [988, 447] on icon at bounding box center [987, 450] width 13 height 13
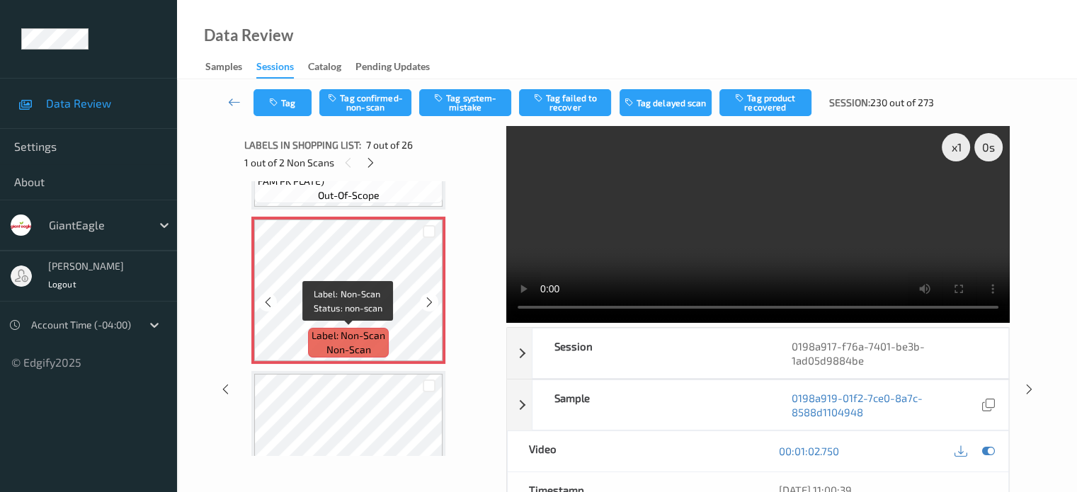
click at [328, 339] on span "Label: Non-Scan" at bounding box center [348, 335] width 74 height 14
click at [980, 450] on div at bounding box center [987, 451] width 19 height 19
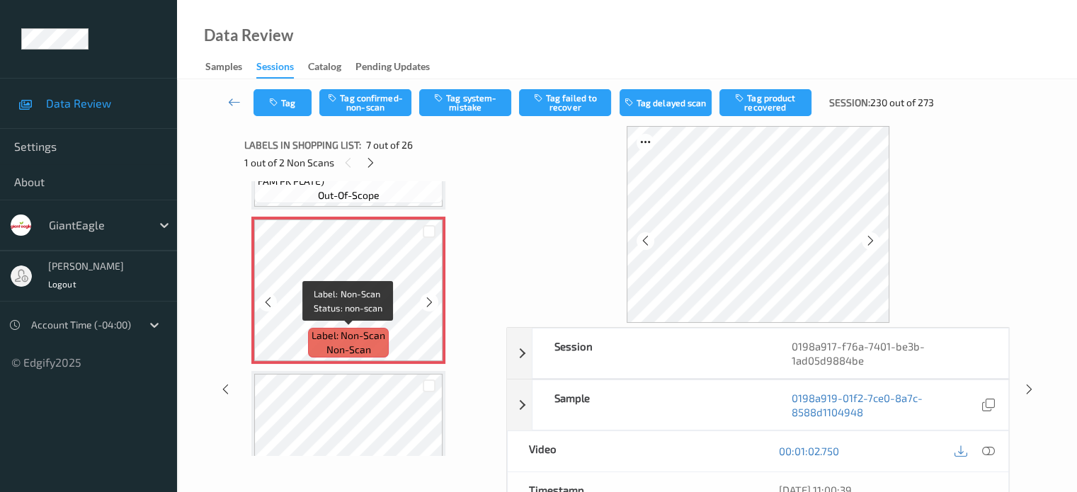
click at [357, 341] on span "Label: Non-Scan" at bounding box center [348, 335] width 74 height 14
click at [985, 449] on icon at bounding box center [987, 450] width 13 height 13
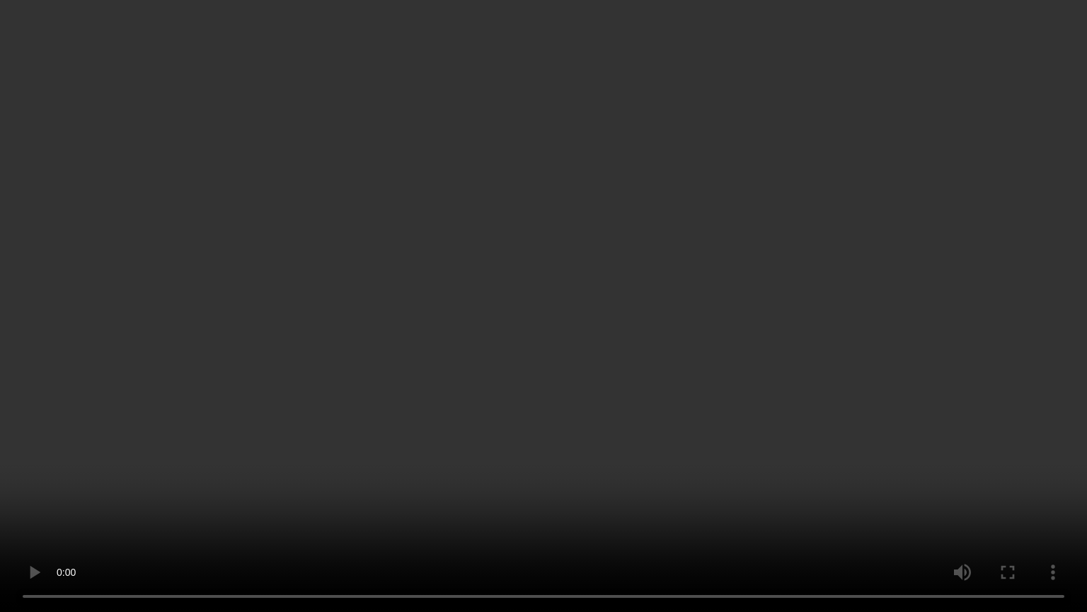
click at [777, 241] on video at bounding box center [543, 306] width 1087 height 612
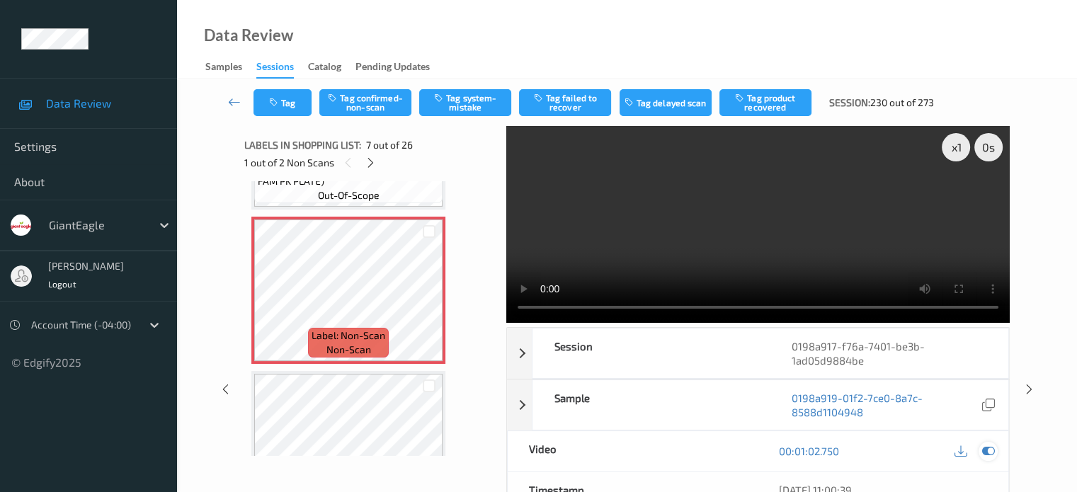
click at [990, 450] on icon at bounding box center [987, 450] width 13 height 13
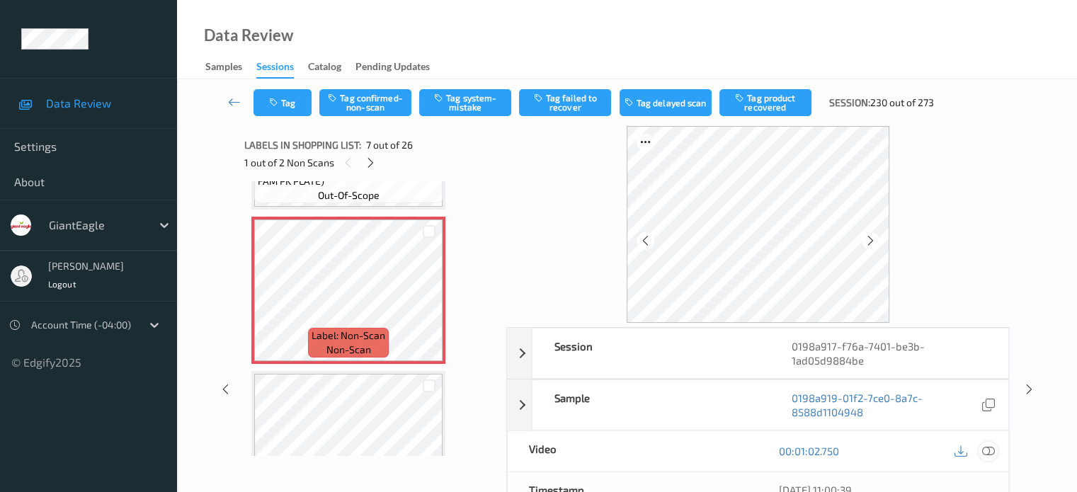
click at [985, 452] on icon at bounding box center [987, 450] width 13 height 13
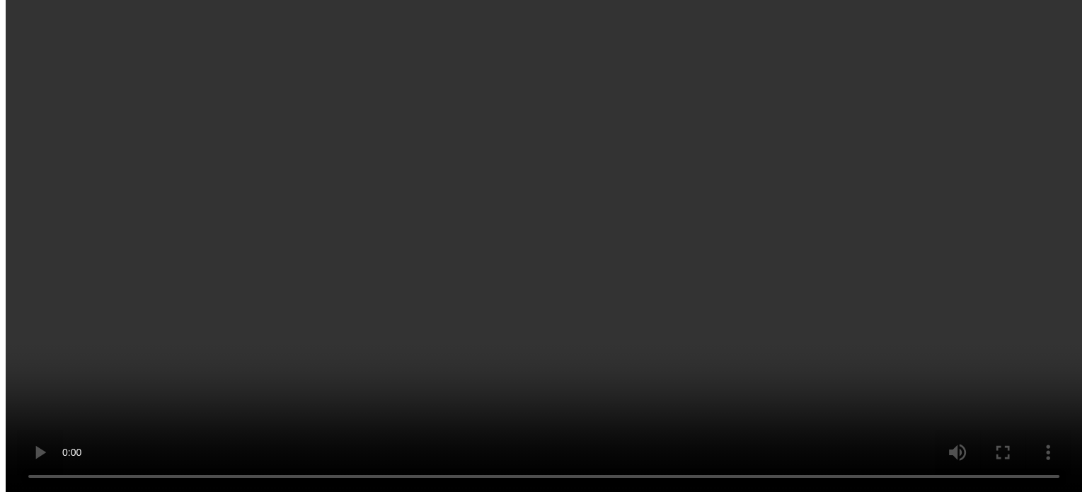
scroll to position [889, 0]
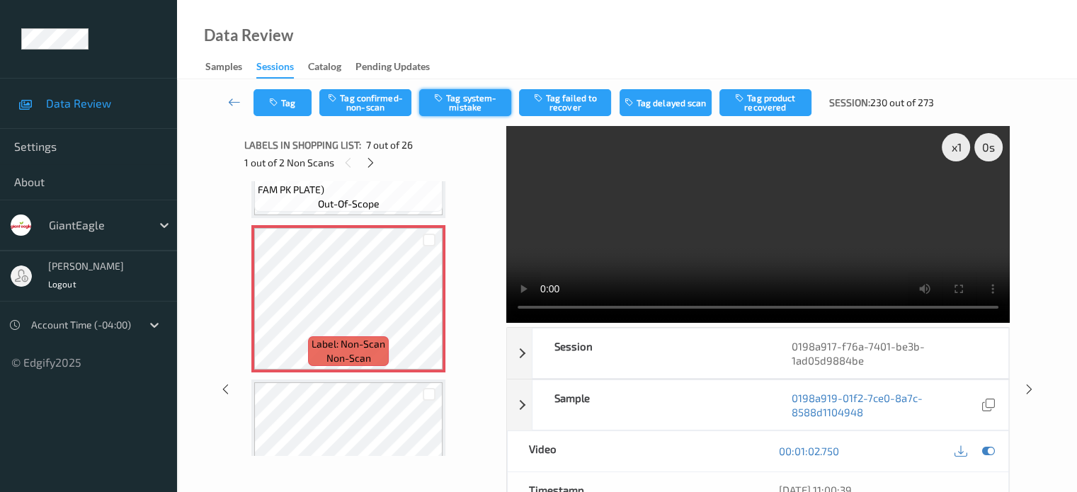
click at [475, 108] on button "Tag system-mistake" at bounding box center [465, 102] width 92 height 27
click at [456, 101] on button "Tag system-mistake" at bounding box center [465, 102] width 92 height 27
click at [287, 108] on button "Tag" at bounding box center [282, 102] width 58 height 27
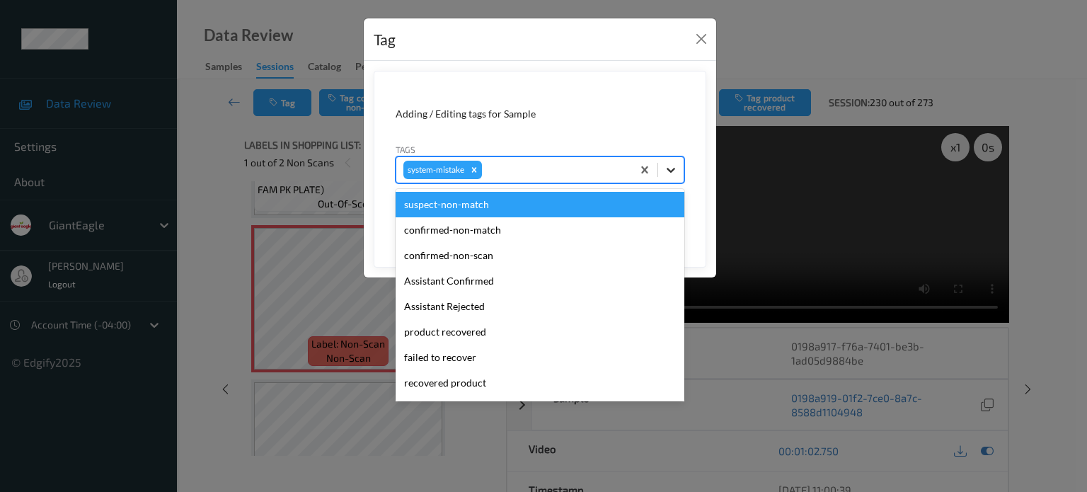
click at [670, 167] on icon at bounding box center [671, 170] width 14 height 14
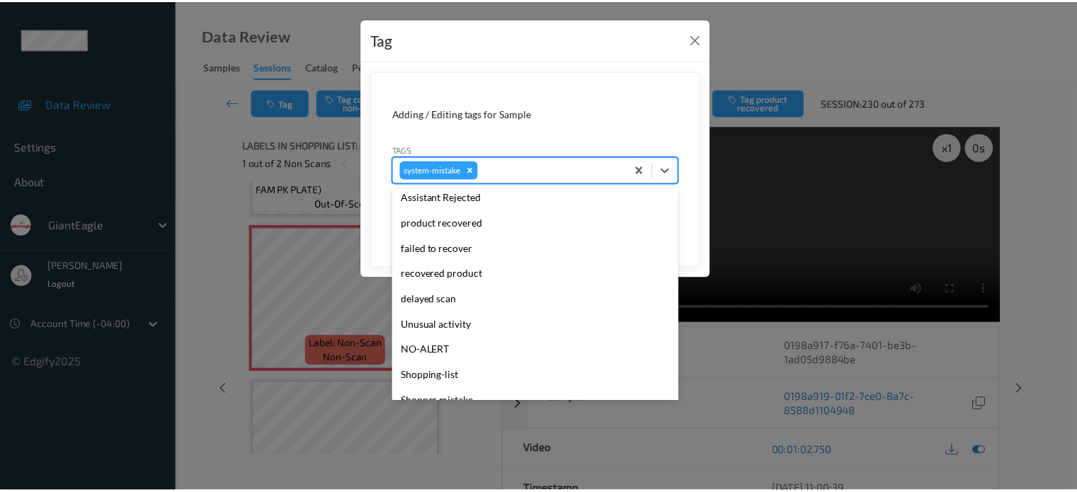
scroll to position [150, 0]
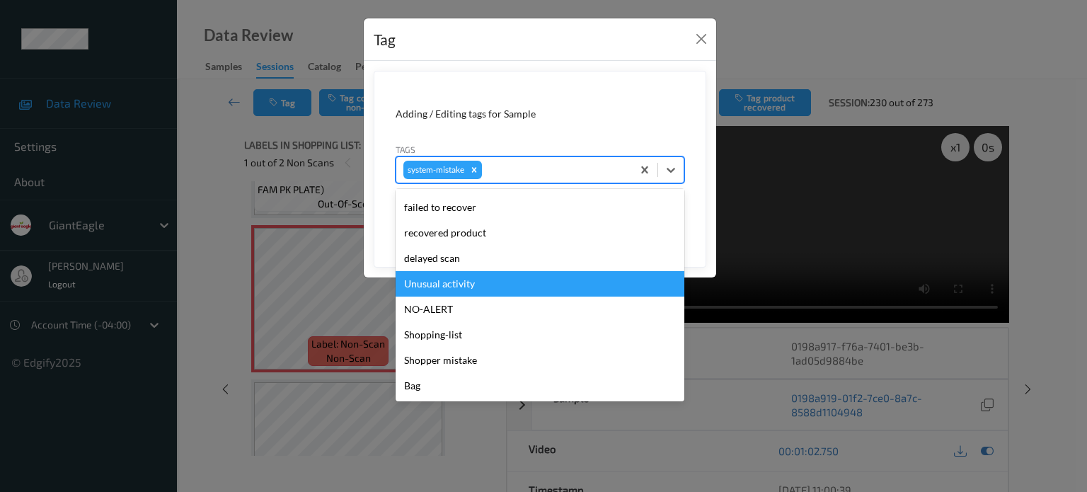
click at [446, 283] on div "Unusual activity" at bounding box center [540, 283] width 289 height 25
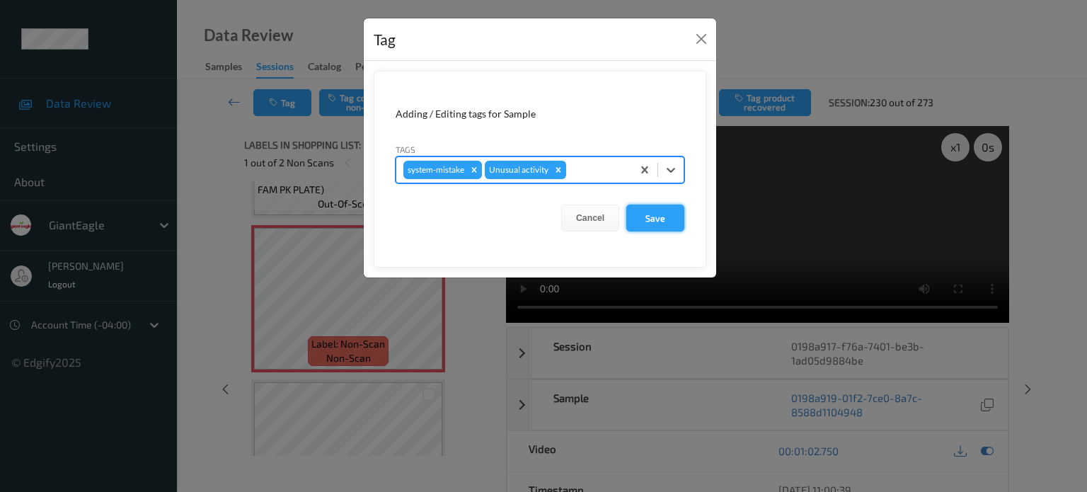
click at [661, 217] on button "Save" at bounding box center [655, 218] width 58 height 27
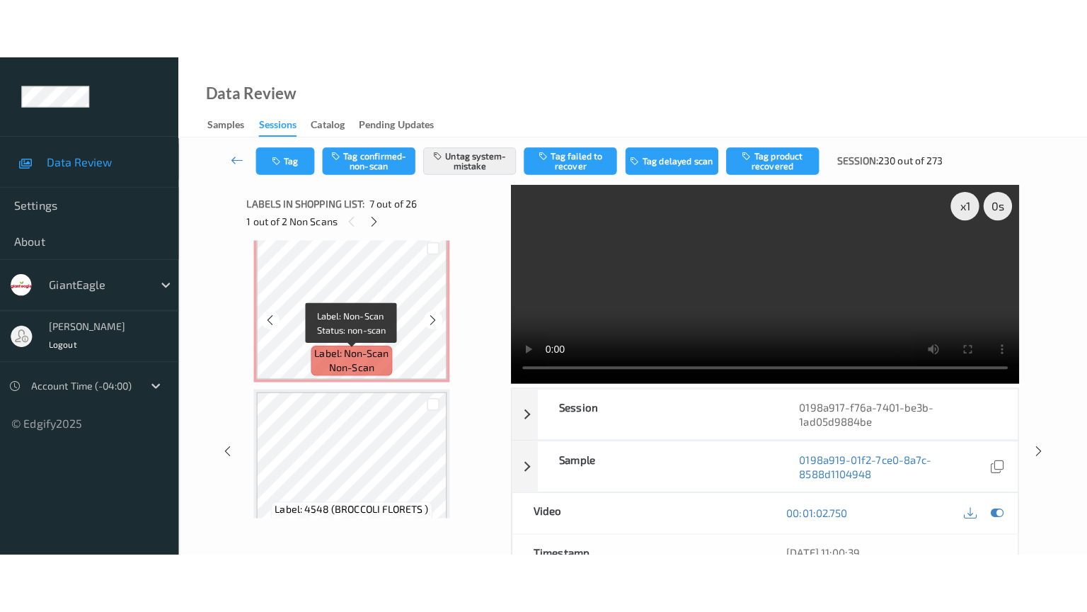
scroll to position [3720, 0]
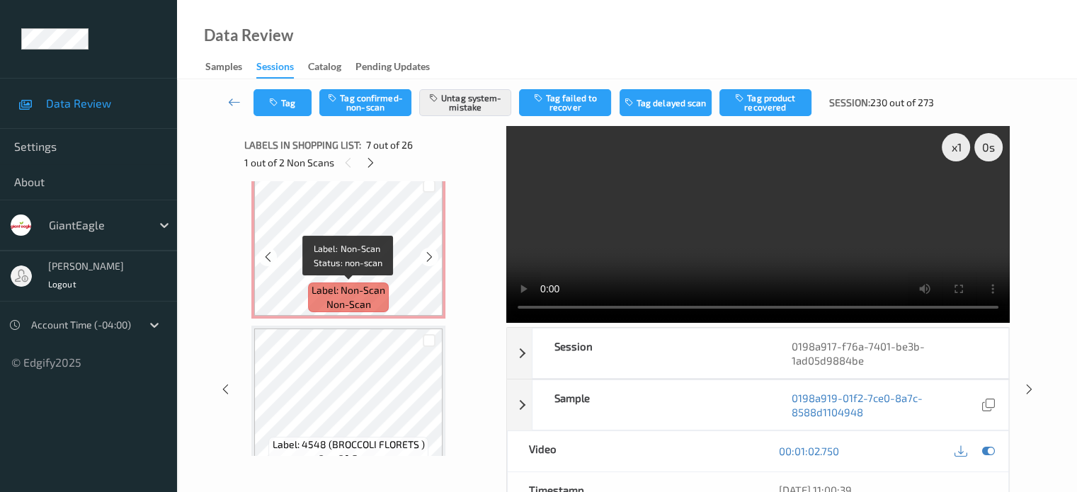
click at [347, 302] on span "non-scan" at bounding box center [348, 304] width 45 height 14
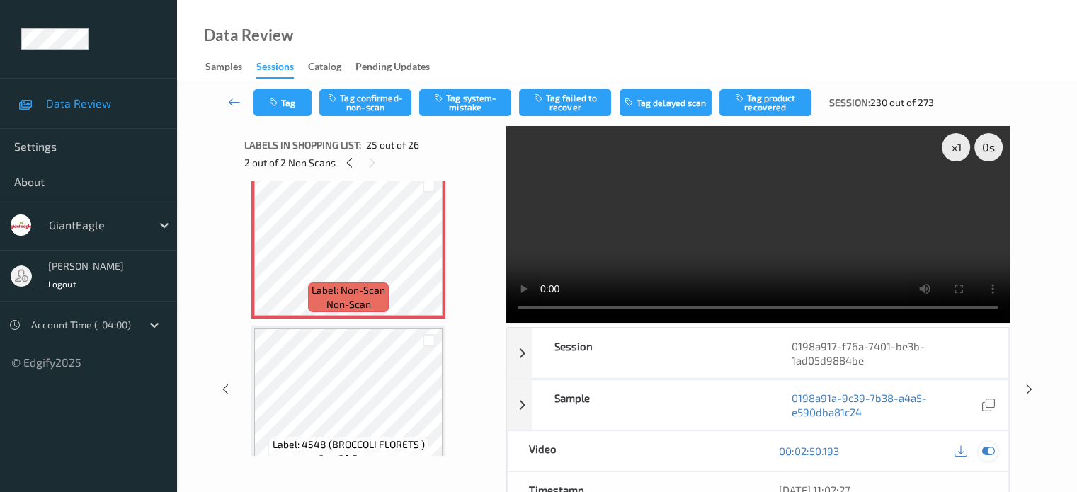
click at [985, 450] on icon at bounding box center [987, 450] width 13 height 13
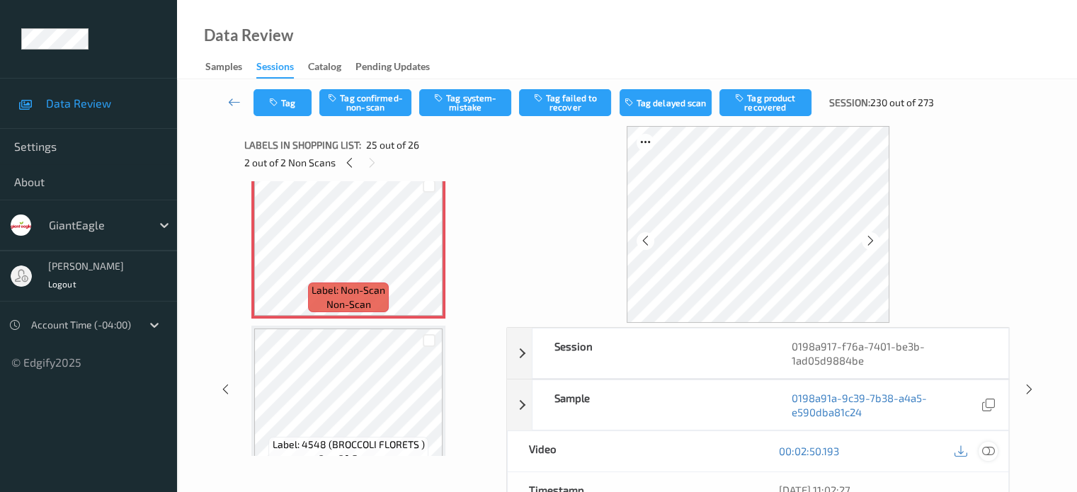
click at [985, 450] on icon at bounding box center [987, 450] width 13 height 13
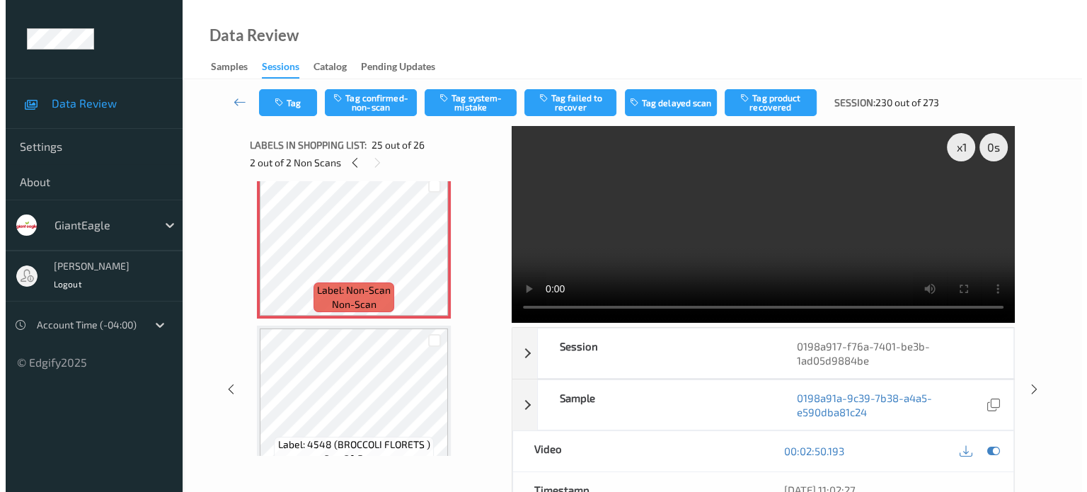
scroll to position [3625, 0]
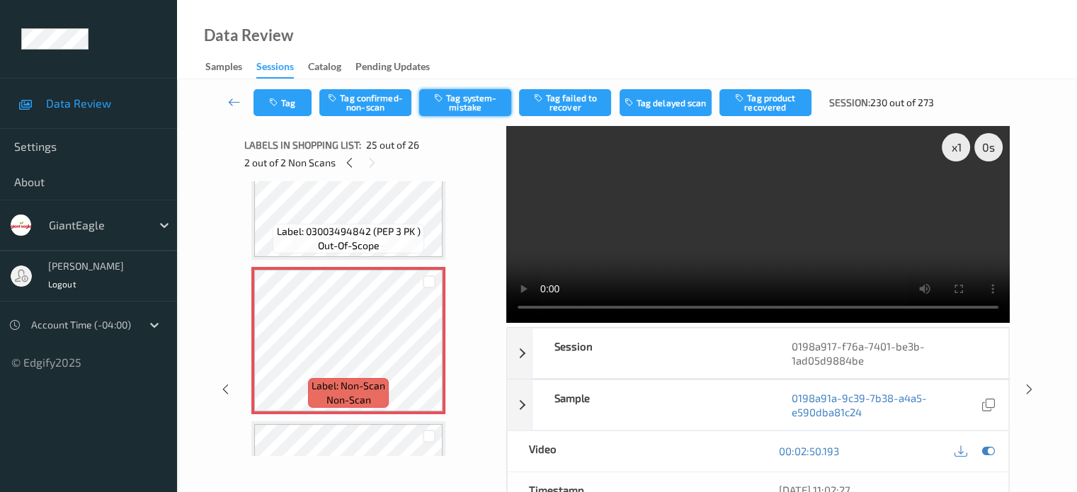
click at [458, 104] on button "Tag system-mistake" at bounding box center [465, 102] width 92 height 27
click at [281, 101] on button "Tag" at bounding box center [282, 102] width 58 height 27
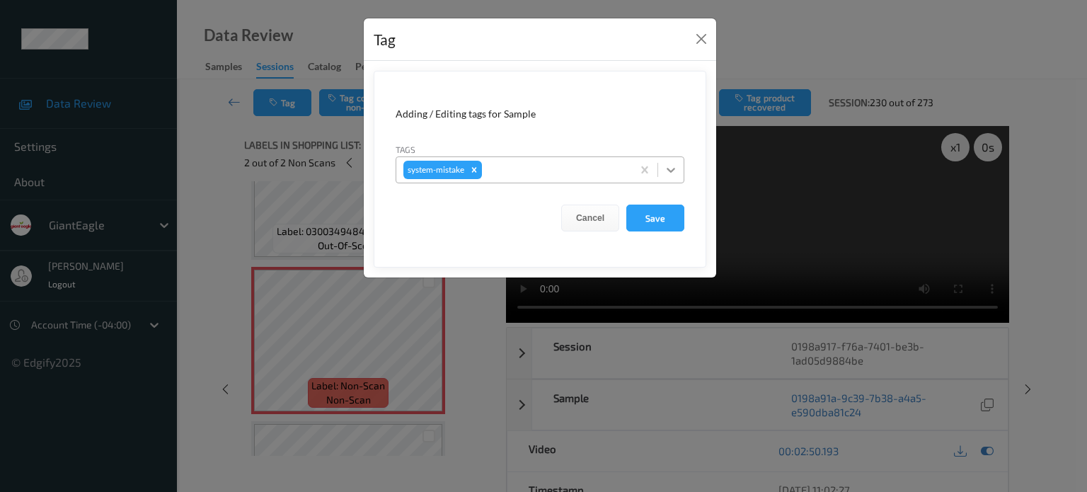
click at [672, 169] on icon at bounding box center [671, 170] width 8 height 5
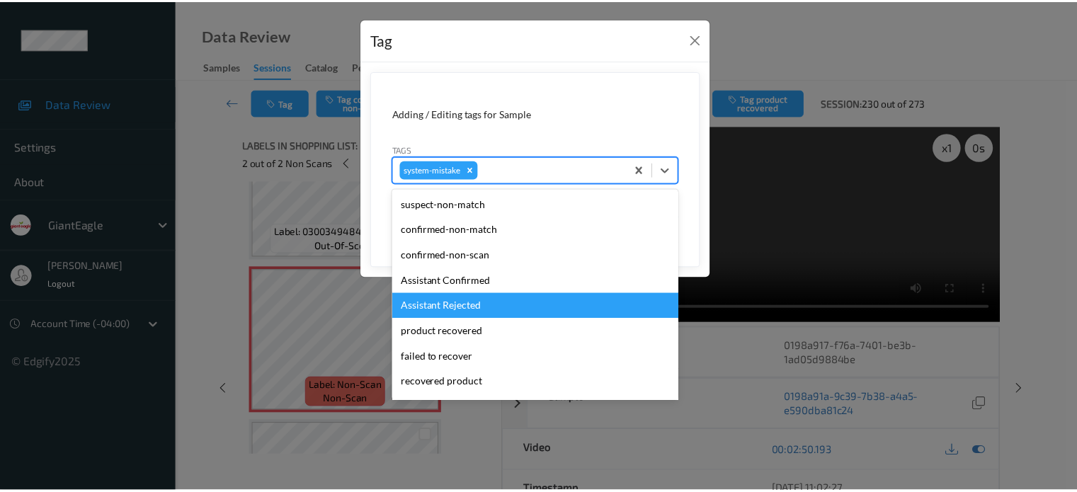
scroll to position [150, 0]
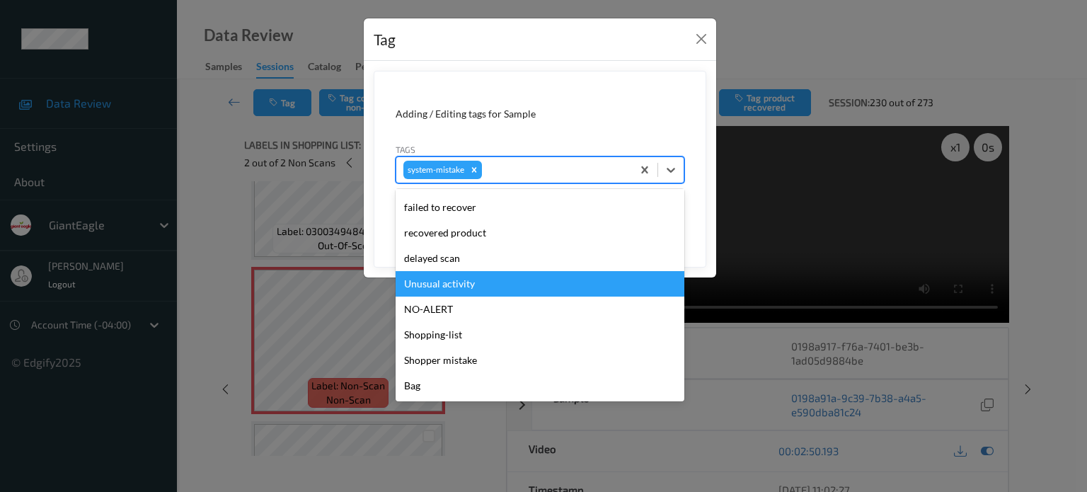
click at [457, 285] on div "Unusual activity" at bounding box center [540, 283] width 289 height 25
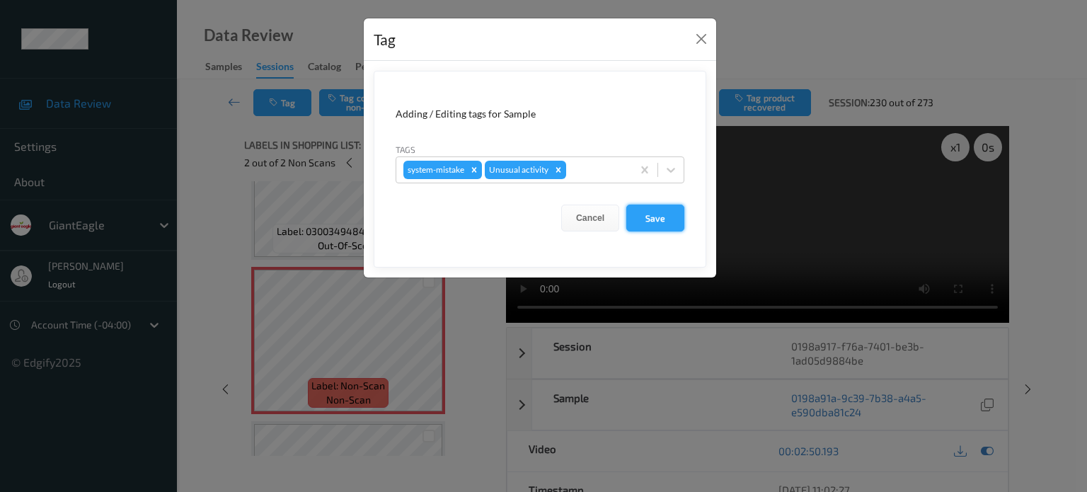
click at [660, 217] on button "Save" at bounding box center [655, 218] width 58 height 27
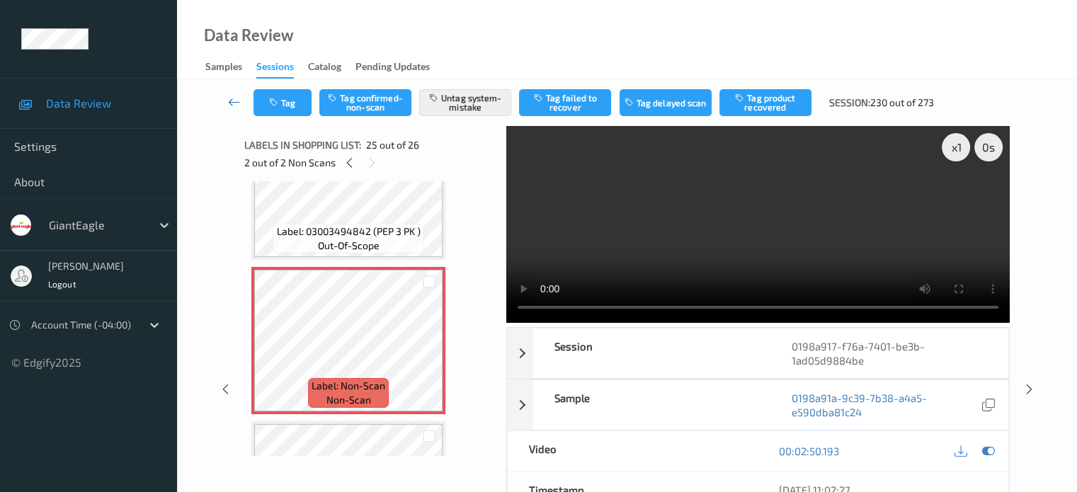
click at [236, 98] on icon at bounding box center [234, 102] width 13 height 14
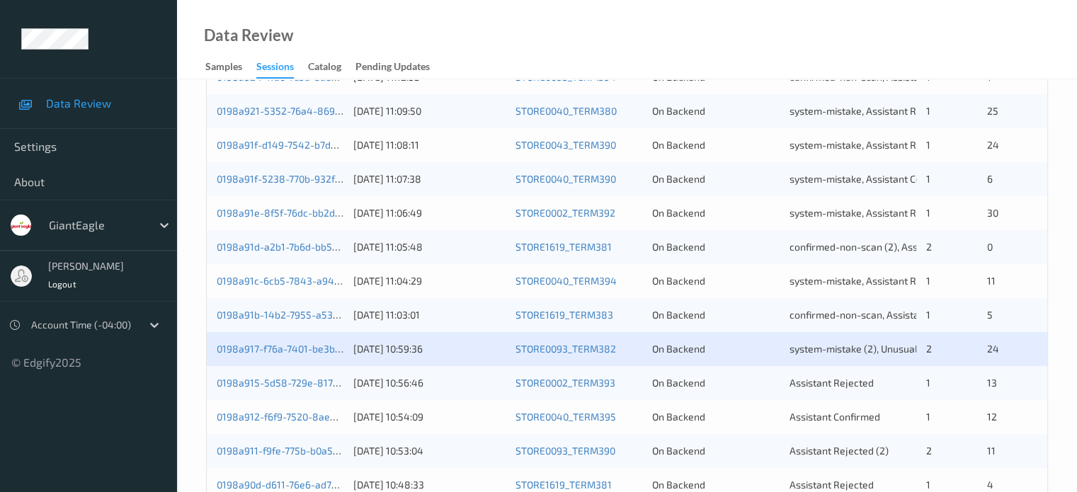
scroll to position [415, 0]
click at [300, 387] on div "0198a915-5d58-729e-8170-de1483074f6a [DATE] 10:56:46 STORE0002_TERM393 On Backe…" at bounding box center [627, 382] width 840 height 34
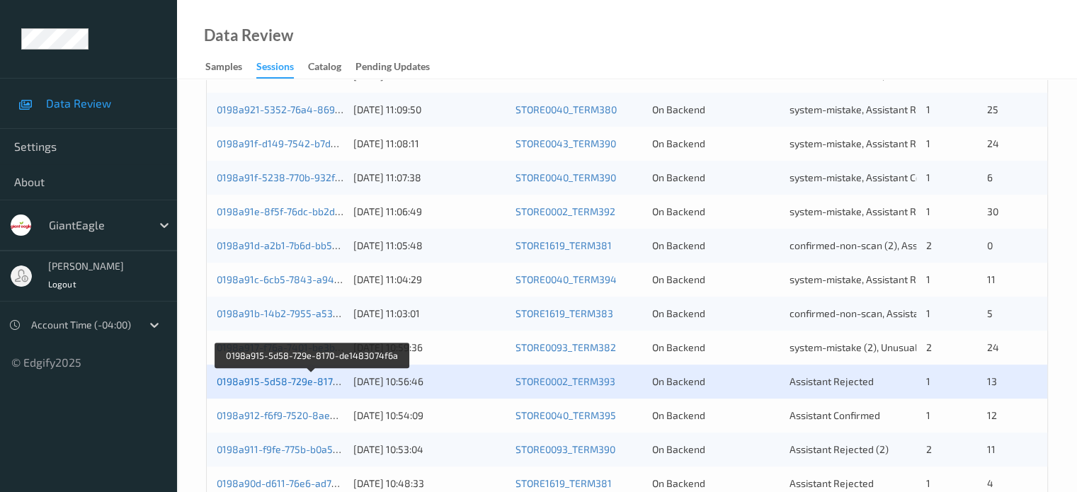
click at [289, 381] on link "0198a915-5d58-729e-8170-de1483074f6a" at bounding box center [313, 381] width 192 height 12
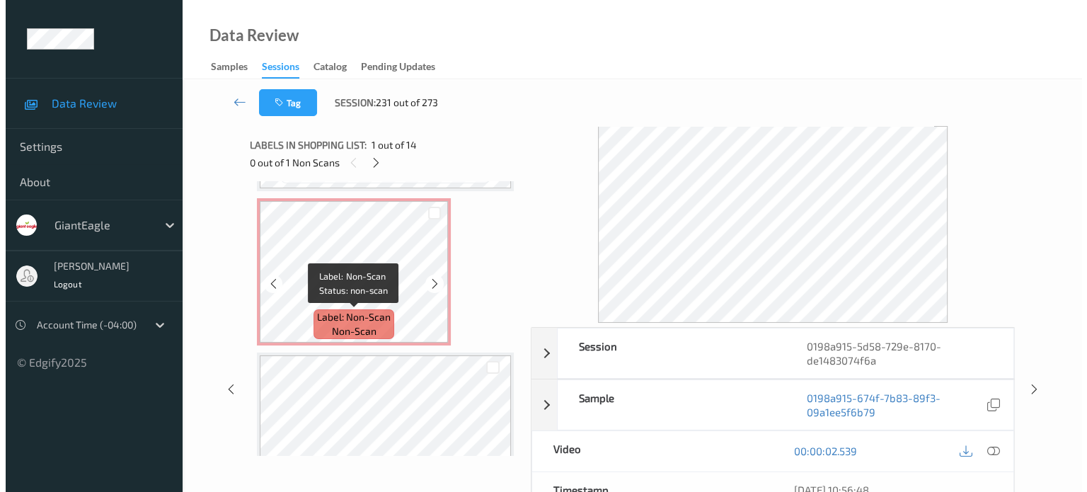
scroll to position [761, 0]
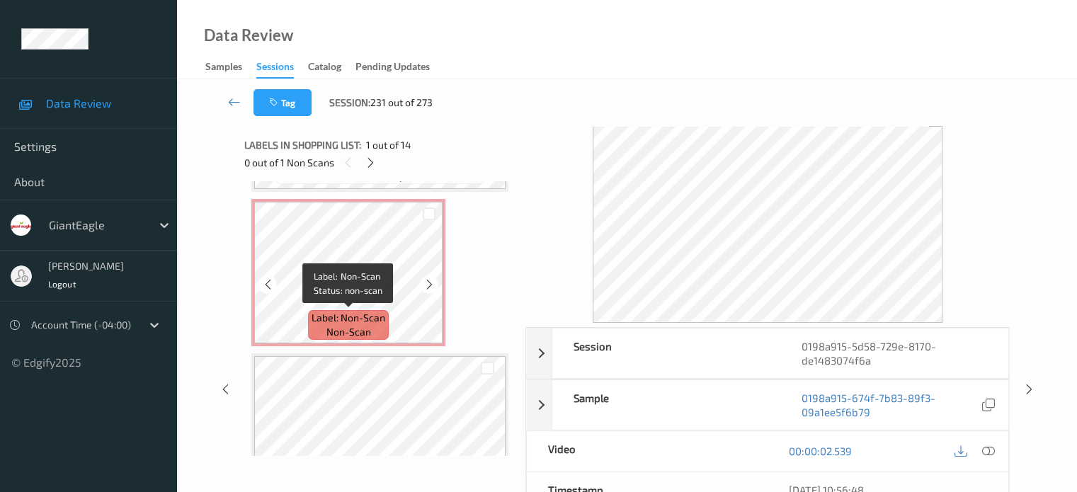
click at [345, 327] on span "non-scan" at bounding box center [348, 332] width 45 height 14
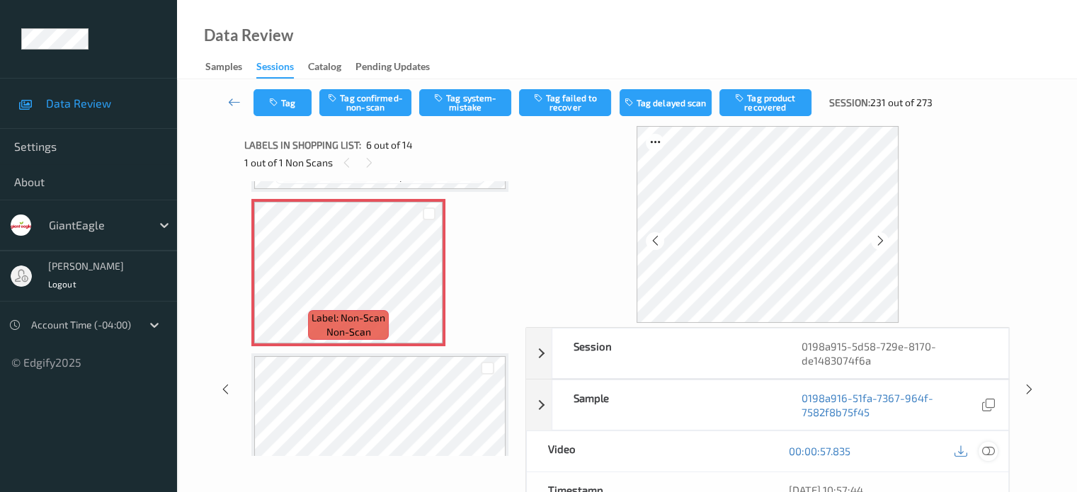
click at [990, 449] on icon at bounding box center [987, 450] width 13 height 13
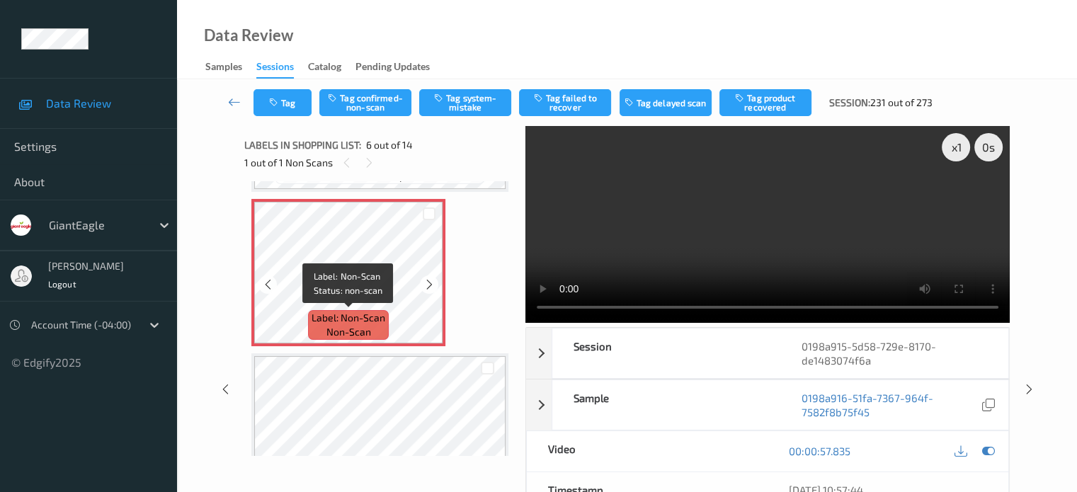
click at [359, 331] on span "non-scan" at bounding box center [348, 332] width 45 height 14
click at [359, 327] on span "non-scan" at bounding box center [348, 332] width 45 height 14
click at [980, 448] on div at bounding box center [987, 451] width 19 height 19
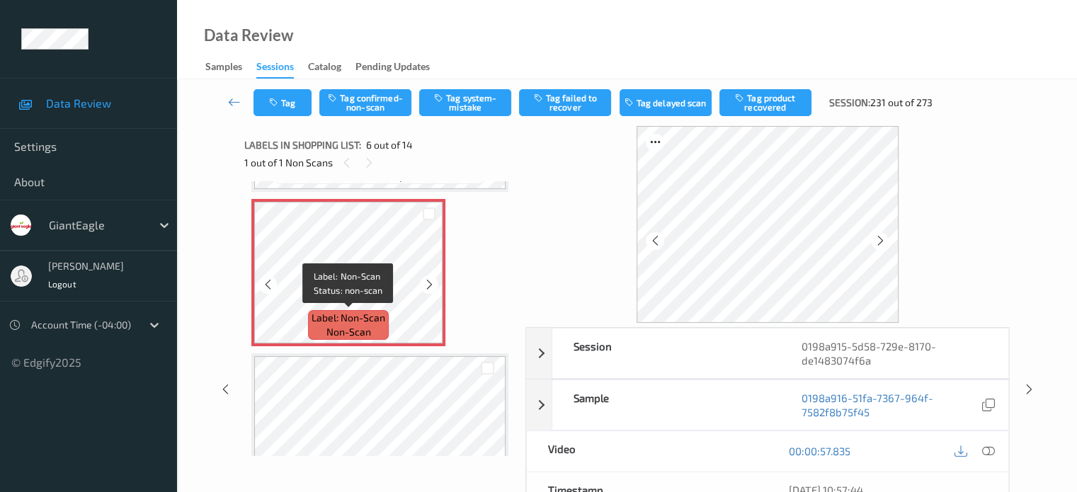
click at [346, 320] on span "Label: Non-Scan" at bounding box center [348, 318] width 74 height 14
click at [346, 324] on span "Label: Non-Scan" at bounding box center [348, 318] width 74 height 14
click at [986, 453] on icon at bounding box center [987, 450] width 13 height 13
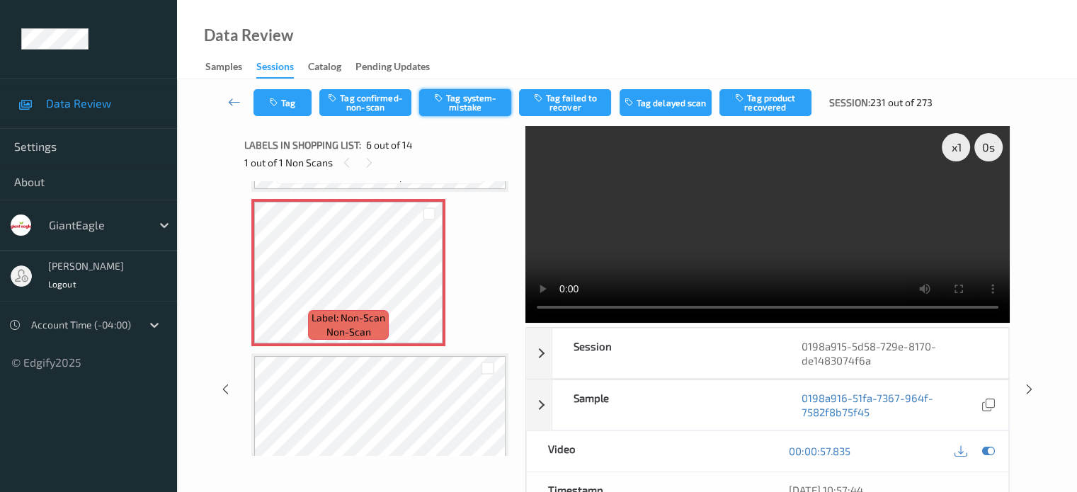
click at [455, 101] on button "Tag system-mistake" at bounding box center [465, 102] width 92 height 27
click at [470, 101] on button "Tag system-mistake" at bounding box center [465, 102] width 92 height 27
click at [286, 101] on button "Tag" at bounding box center [282, 102] width 58 height 27
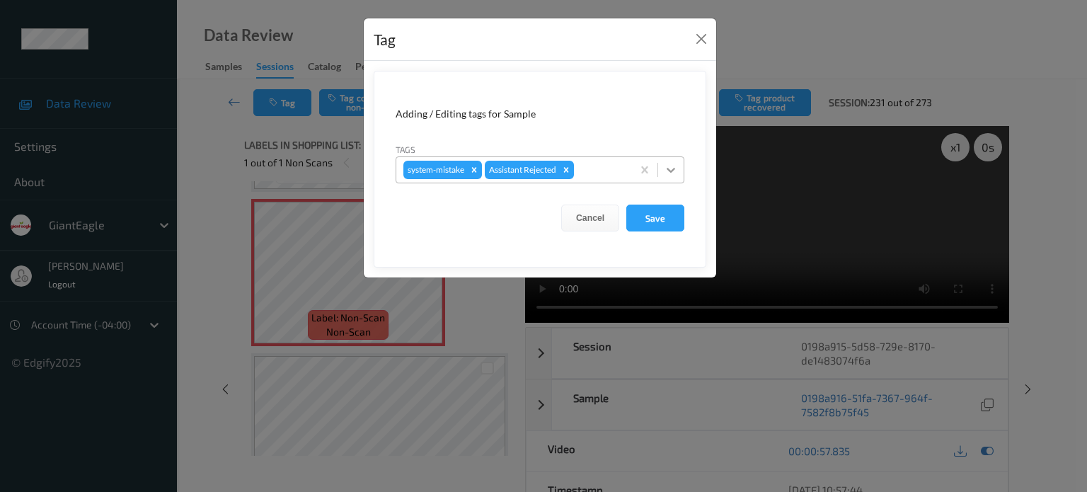
click at [671, 173] on icon at bounding box center [671, 170] width 14 height 14
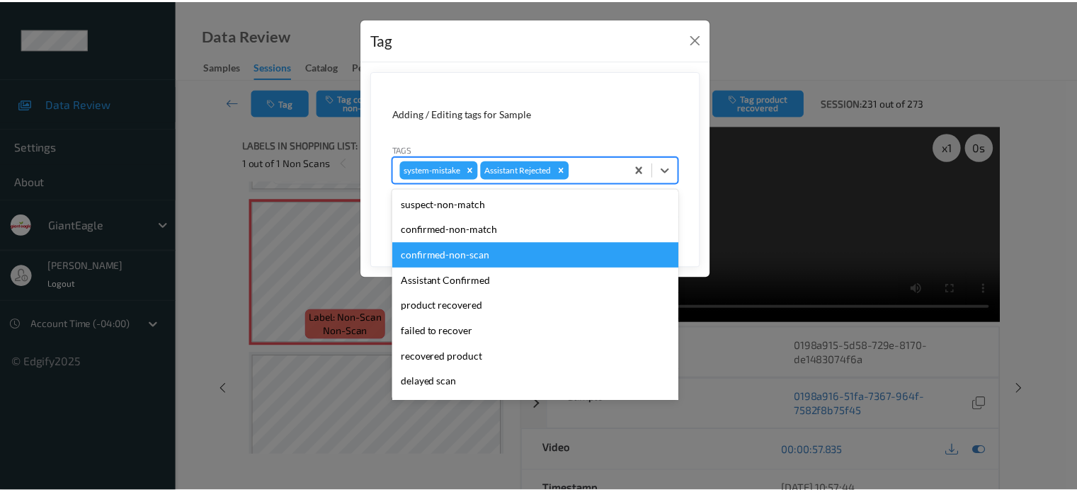
scroll to position [125, 0]
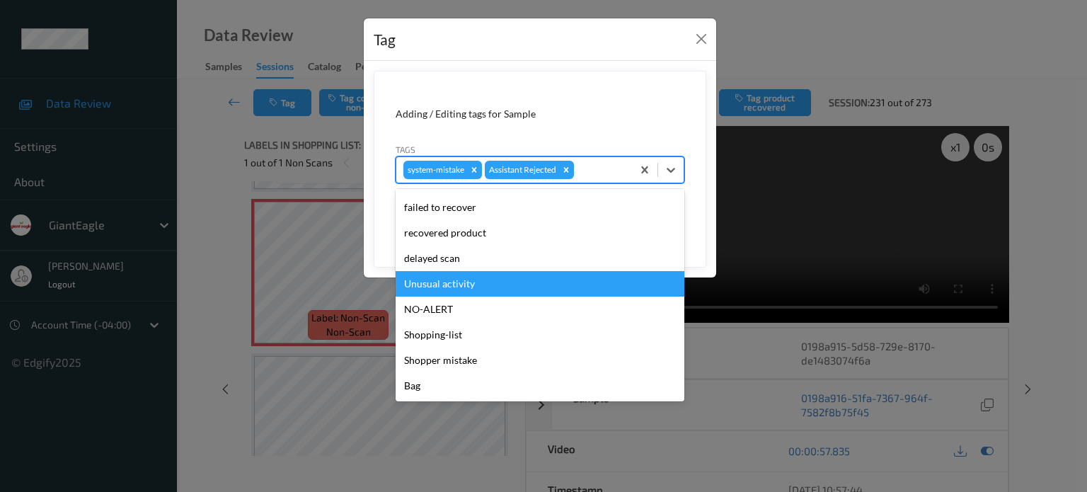
click at [421, 282] on div "Unusual activity" at bounding box center [540, 283] width 289 height 25
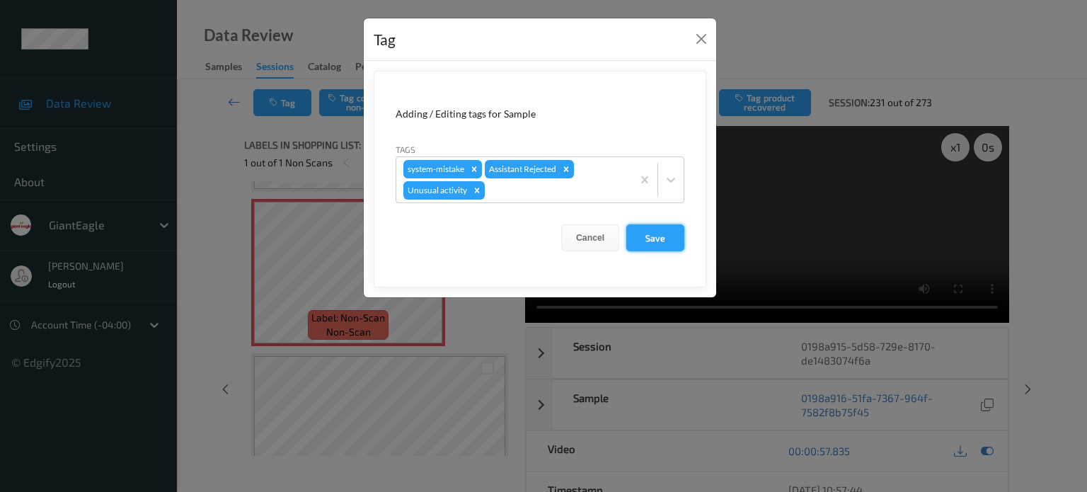
click at [655, 244] on button "Save" at bounding box center [655, 237] width 58 height 27
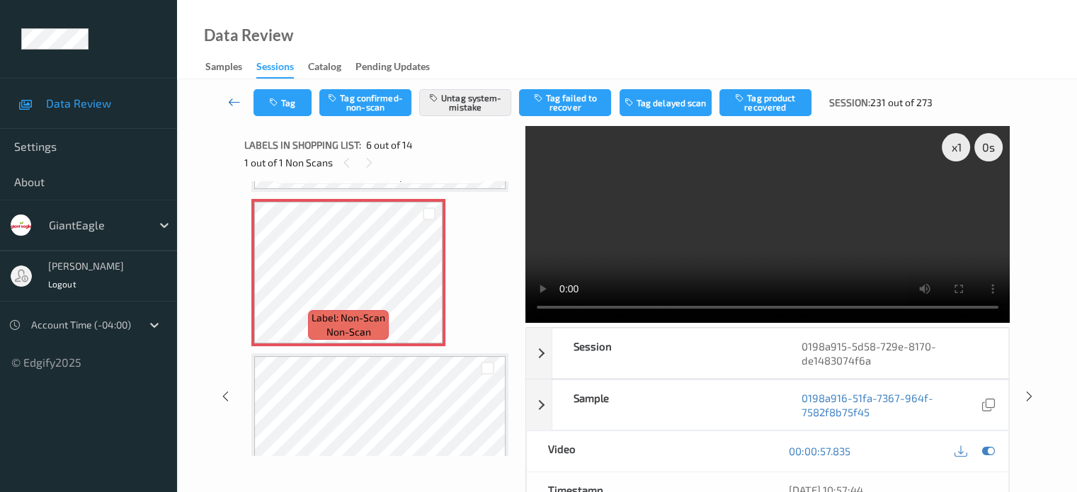
click at [231, 93] on link at bounding box center [235, 102] width 38 height 27
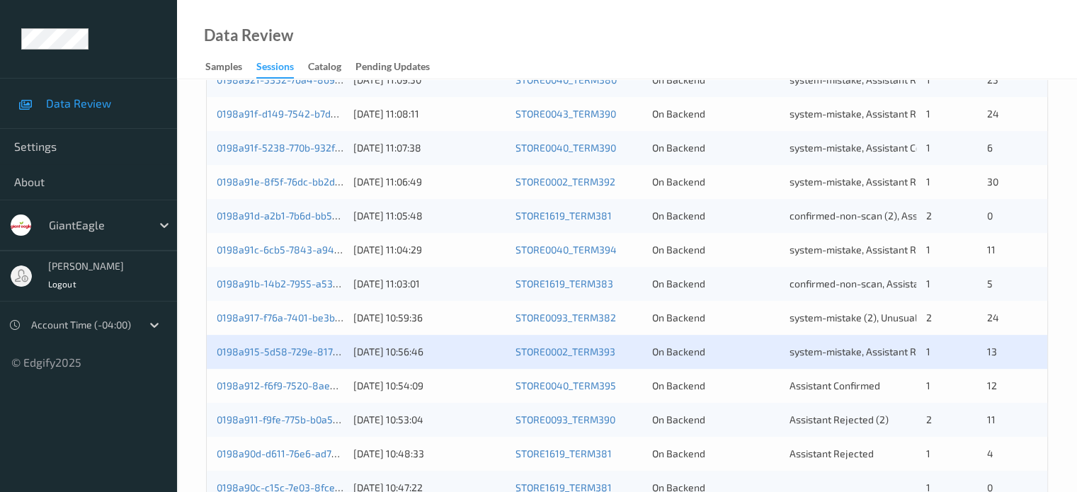
scroll to position [471, 0]
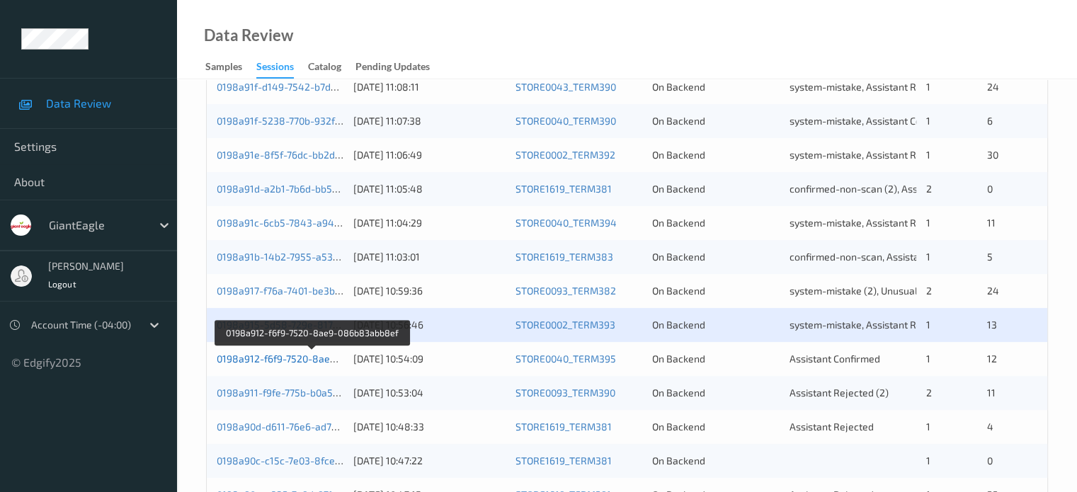
click at [286, 362] on link "0198a912-f6f9-7520-8ae9-086b83abb8ef" at bounding box center [312, 358] width 191 height 12
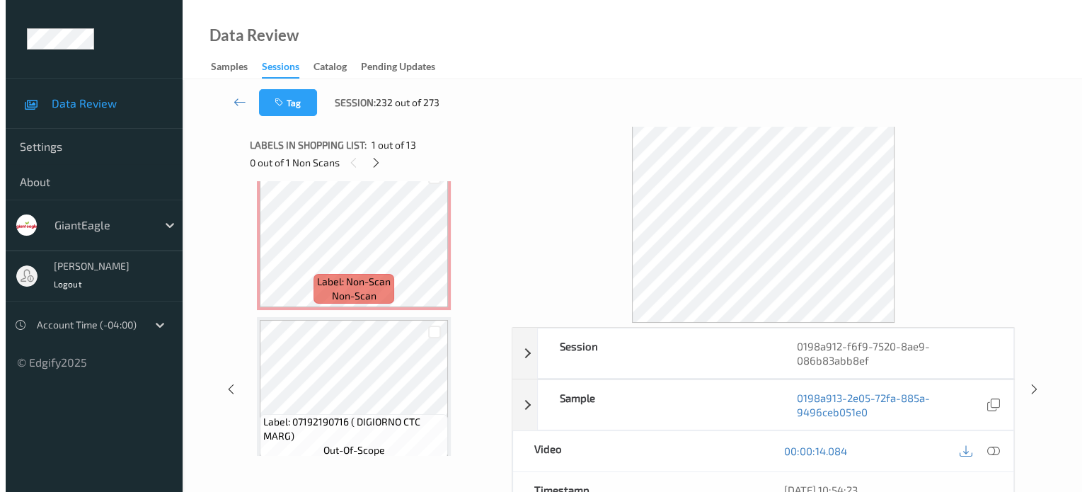
scroll to position [331, 0]
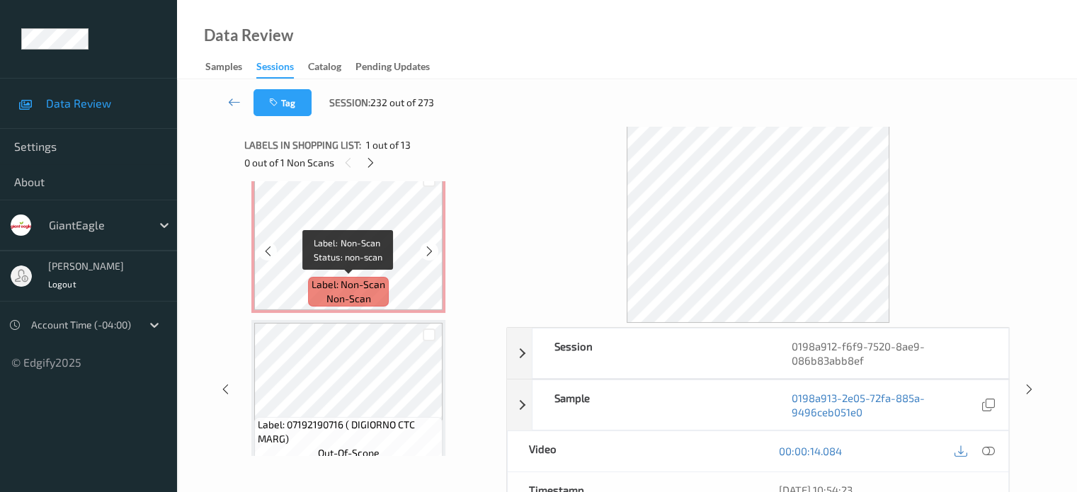
click at [344, 292] on span "non-scan" at bounding box center [348, 299] width 45 height 14
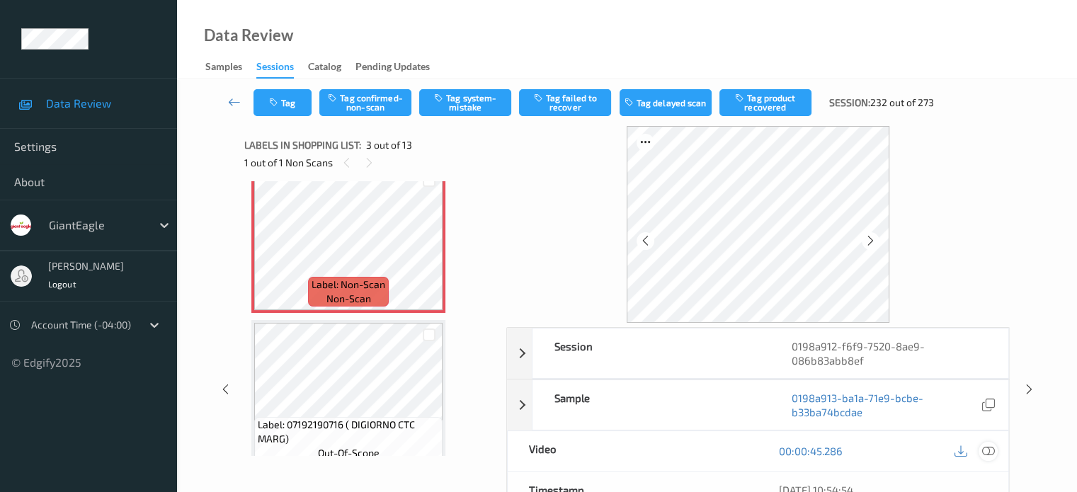
click at [990, 452] on icon at bounding box center [987, 450] width 13 height 13
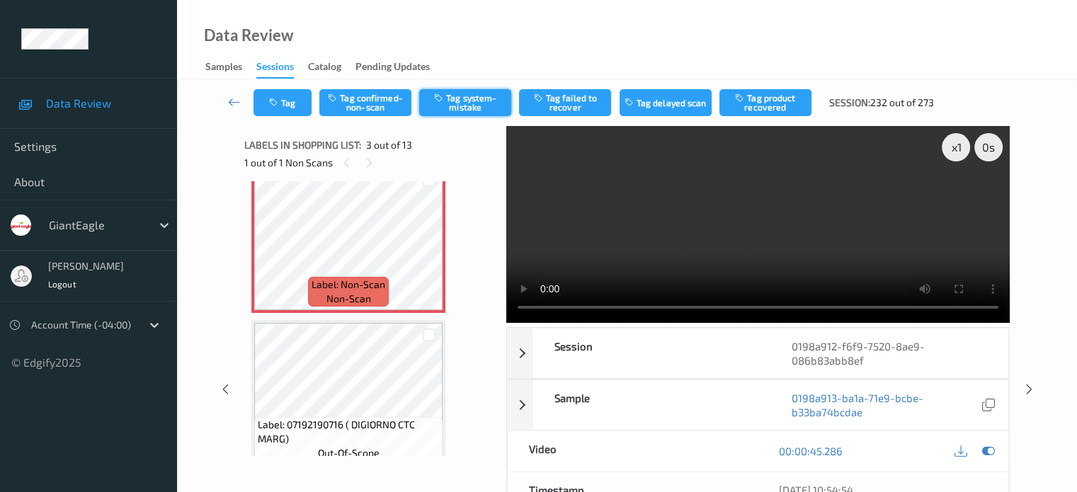
click at [467, 110] on button "Tag system-mistake" at bounding box center [465, 102] width 92 height 27
click at [461, 101] on button "Tag system-mistake" at bounding box center [465, 102] width 92 height 27
click at [283, 108] on button "Tag" at bounding box center [282, 102] width 58 height 27
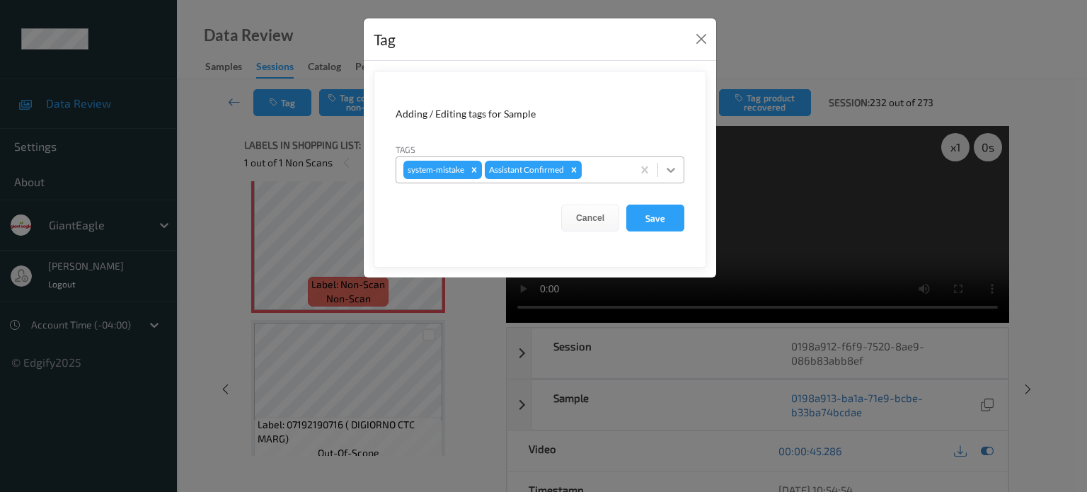
click at [677, 171] on icon at bounding box center [671, 170] width 14 height 14
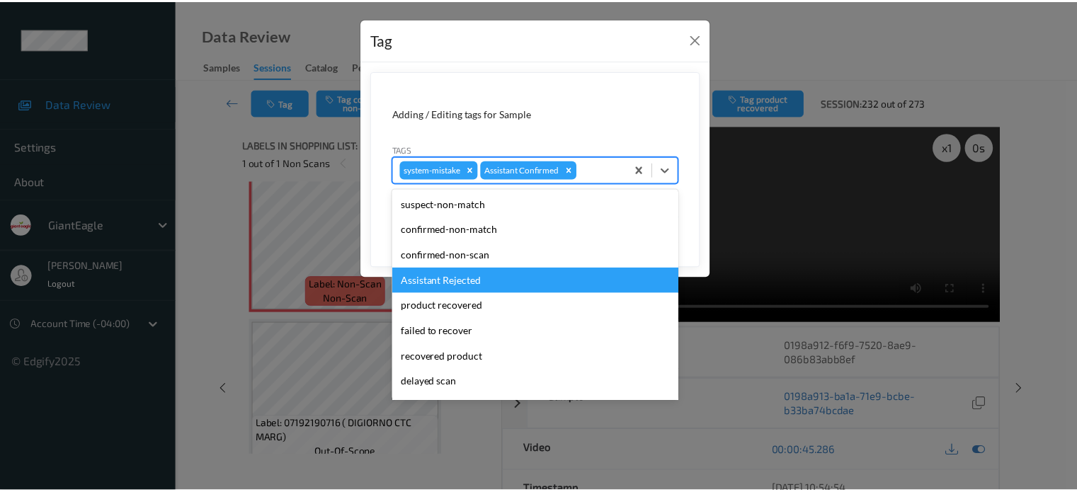
scroll to position [125, 0]
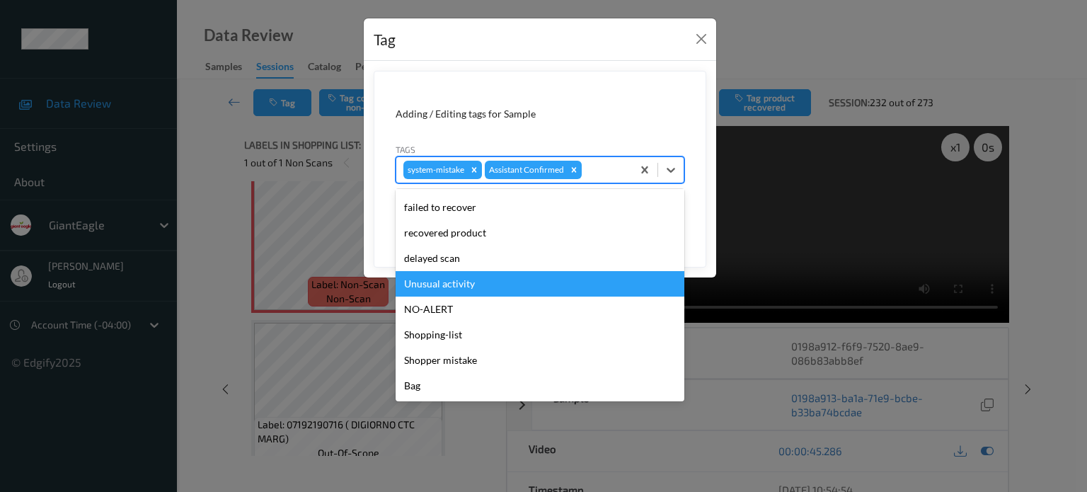
click at [439, 284] on div "Unusual activity" at bounding box center [540, 283] width 289 height 25
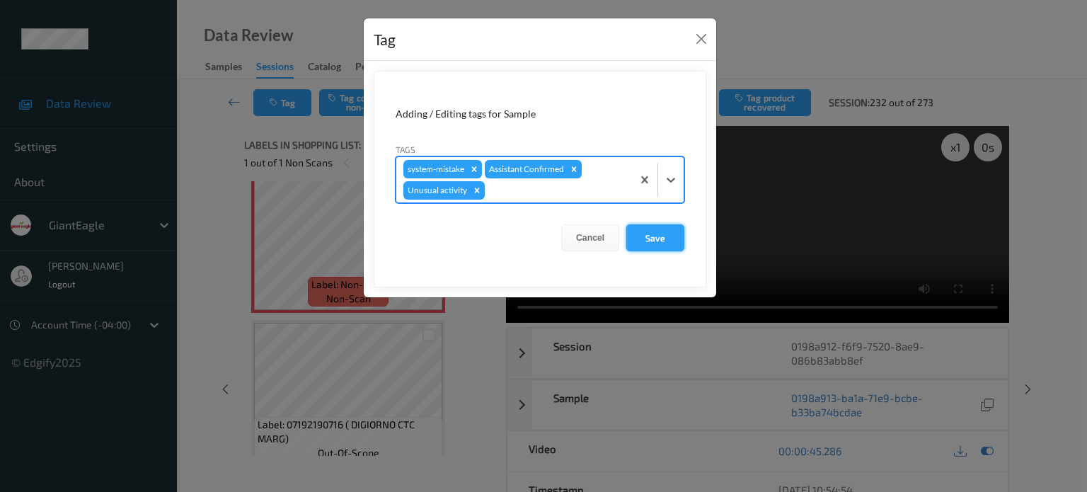
click at [649, 242] on button "Save" at bounding box center [655, 237] width 58 height 27
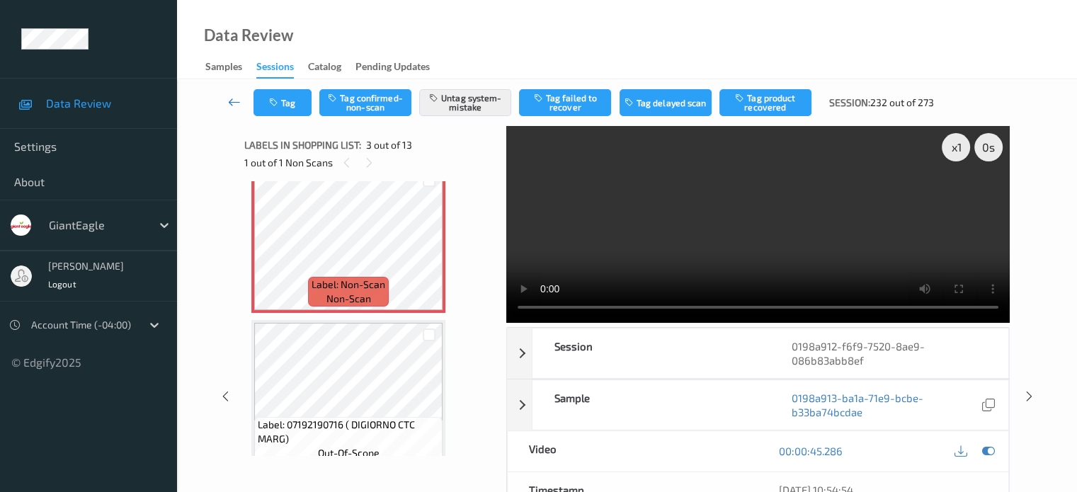
click at [234, 105] on icon at bounding box center [234, 102] width 13 height 14
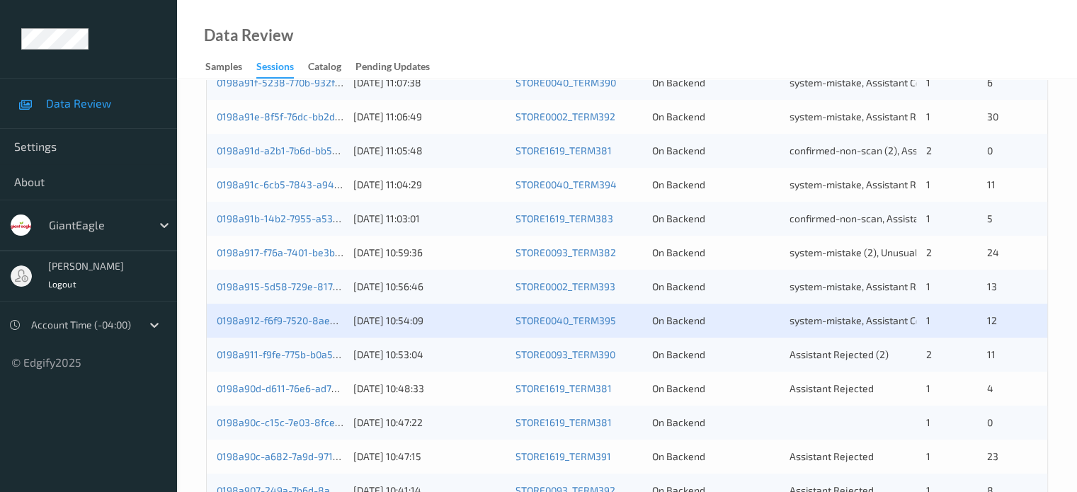
scroll to position [512, 0]
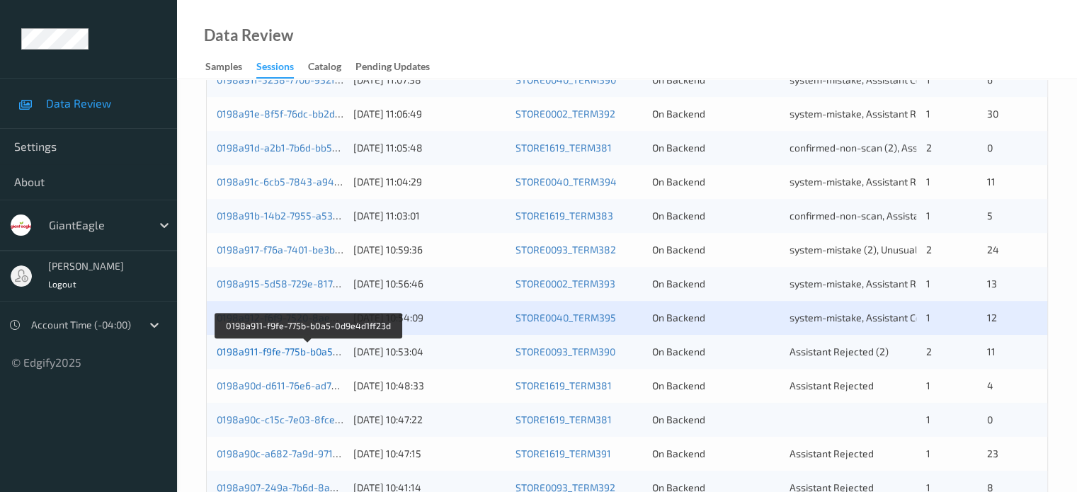
click at [311, 353] on link "0198a911-f9fe-775b-b0a5-0d9e4d1ff23d" at bounding box center [308, 351] width 183 height 12
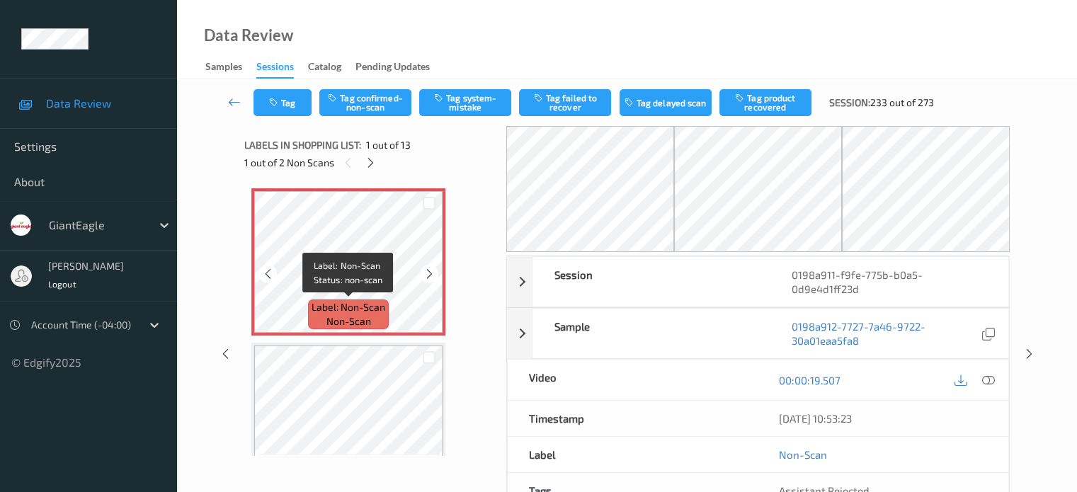
click at [331, 308] on span "Label: Non-Scan" at bounding box center [348, 307] width 74 height 14
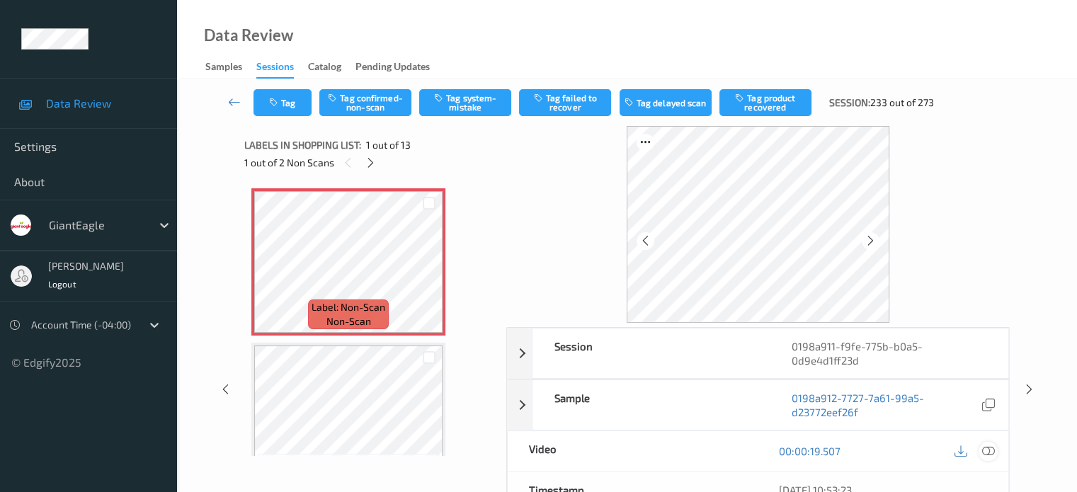
click at [984, 444] on icon at bounding box center [987, 450] width 13 height 13
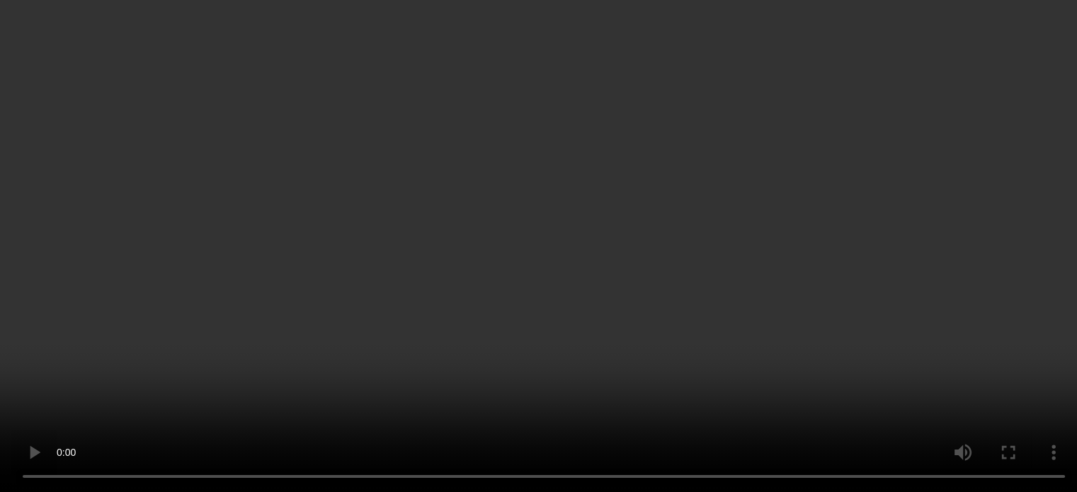
scroll to position [288, 0]
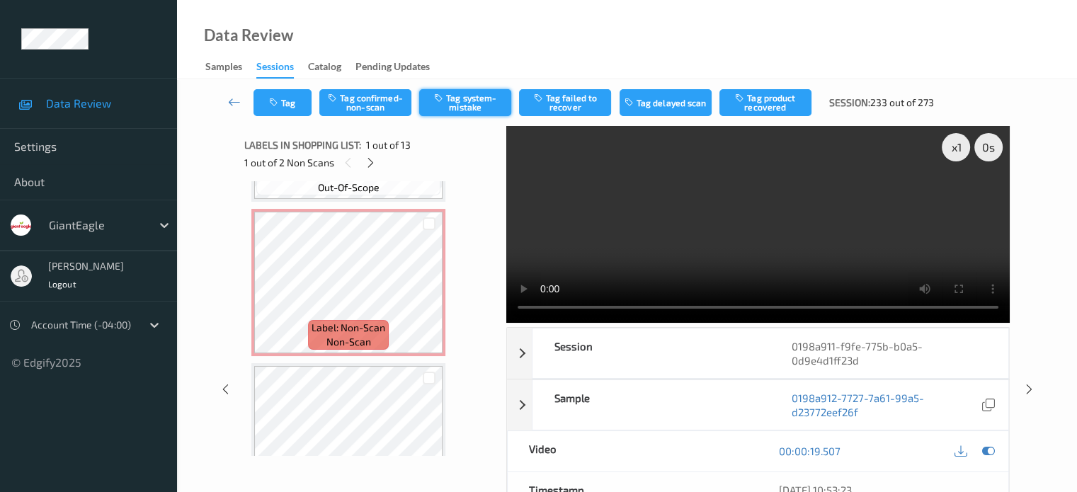
click at [466, 103] on button "Tag system-mistake" at bounding box center [465, 102] width 92 height 27
click at [289, 99] on button "Tag" at bounding box center [282, 102] width 58 height 27
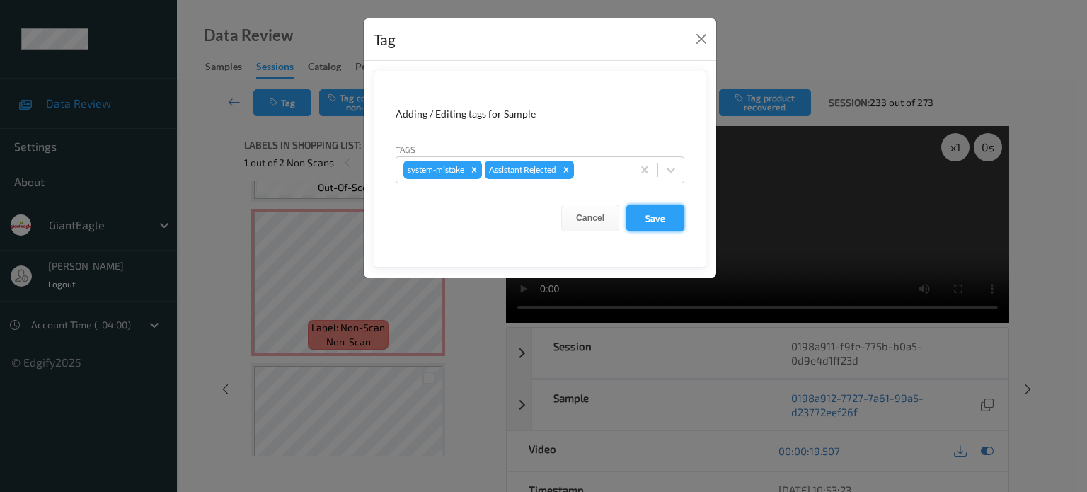
click at [662, 220] on button "Save" at bounding box center [655, 218] width 58 height 27
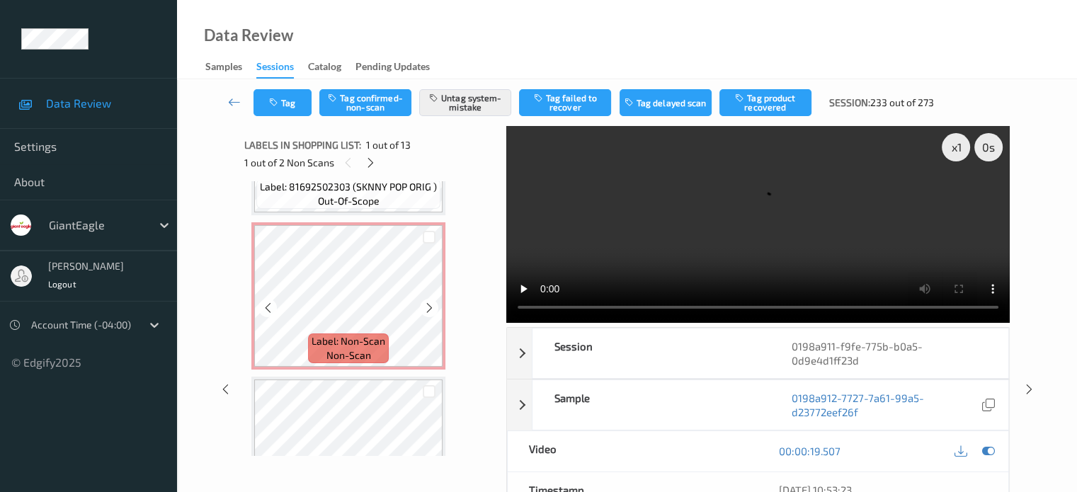
scroll to position [275, 0]
click at [340, 352] on span "non-scan" at bounding box center [348, 355] width 45 height 14
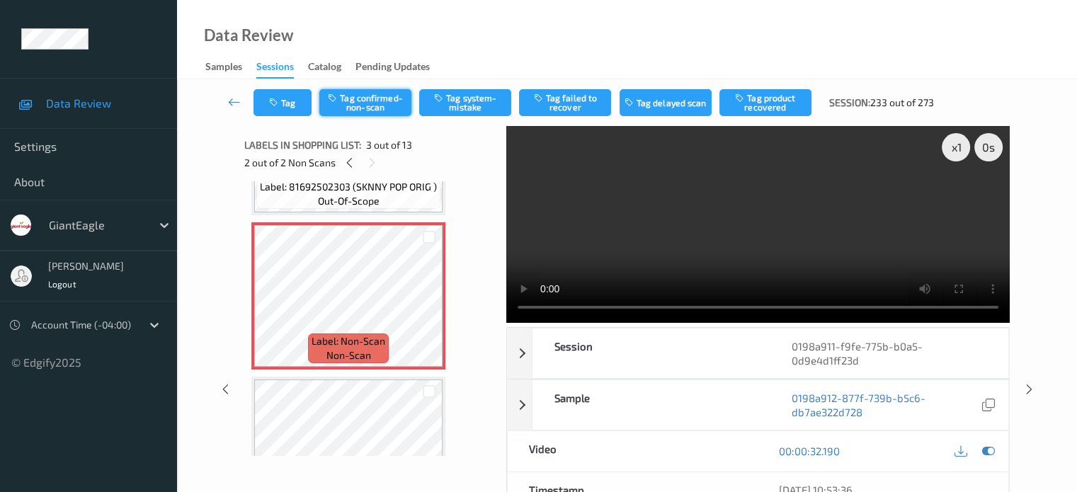
click at [354, 109] on button "Tag confirmed-non-scan" at bounding box center [365, 102] width 92 height 27
click at [283, 107] on button "Tag" at bounding box center [282, 102] width 58 height 27
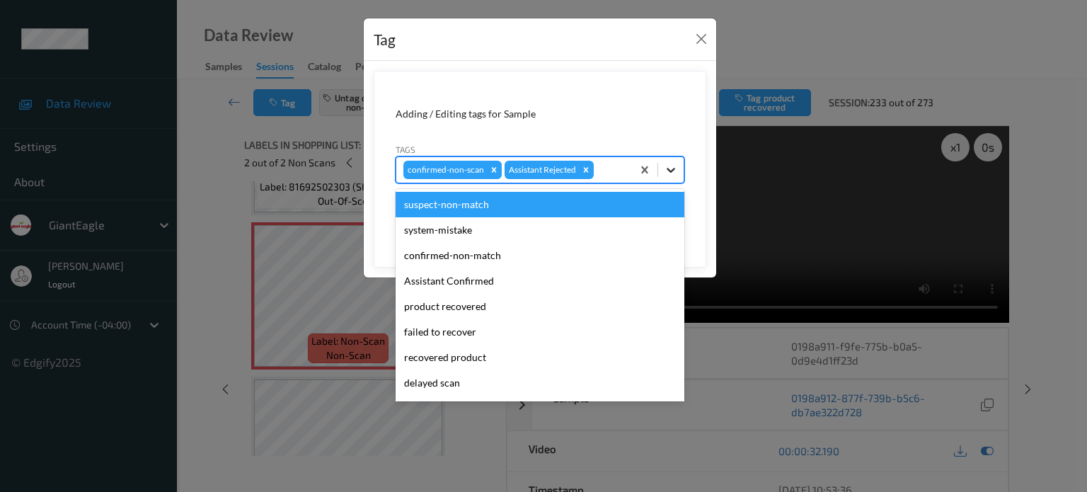
click at [667, 172] on icon at bounding box center [671, 170] width 14 height 14
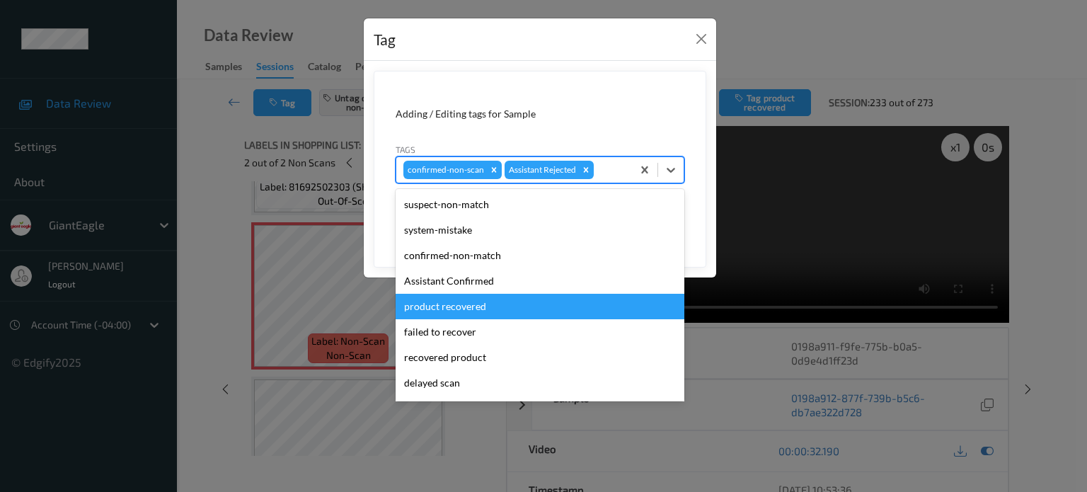
click at [425, 310] on div "product recovered" at bounding box center [540, 306] width 289 height 25
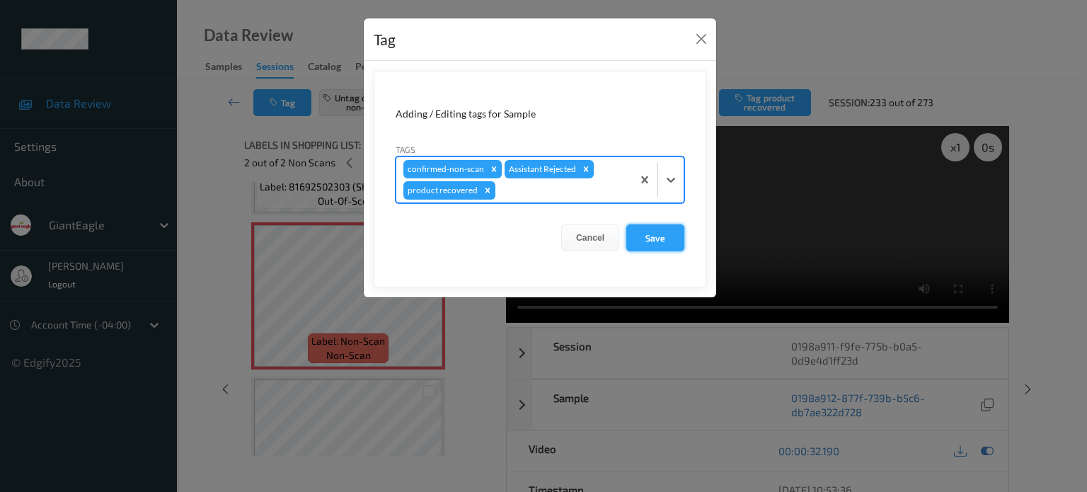
click at [659, 239] on button "Save" at bounding box center [655, 237] width 58 height 27
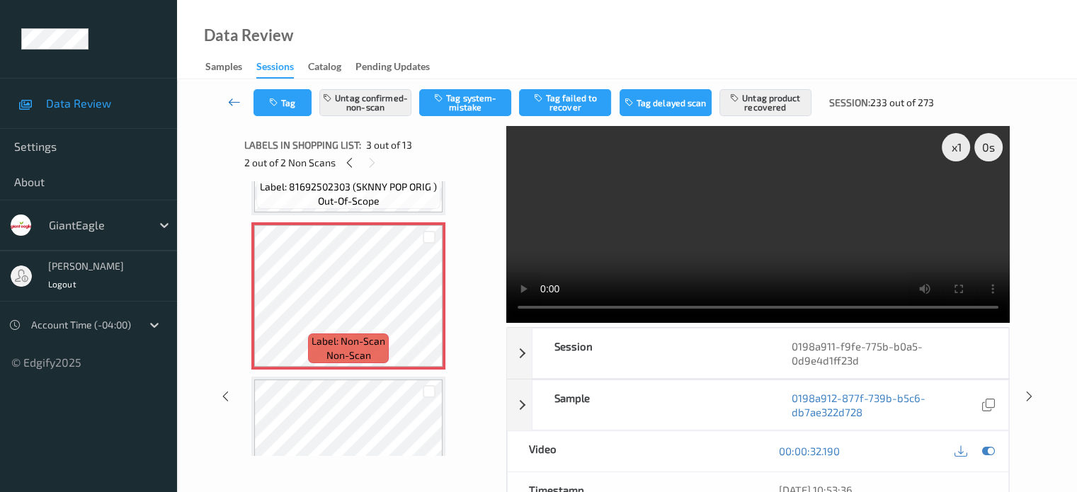
click at [231, 100] on icon at bounding box center [234, 102] width 13 height 14
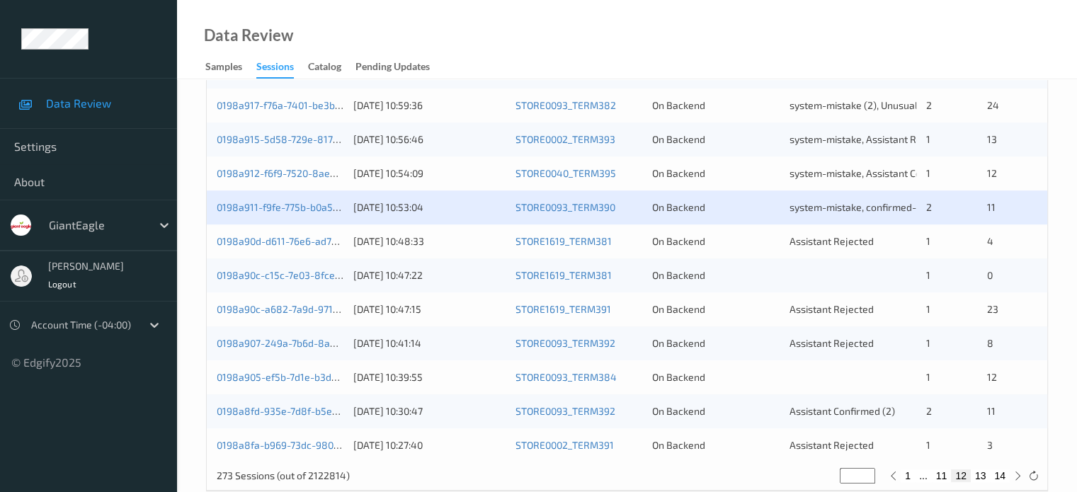
scroll to position [656, 0]
click at [301, 244] on link "0198a90d-d611-76e6-ad7e-997d4dc635ef" at bounding box center [312, 242] width 190 height 12
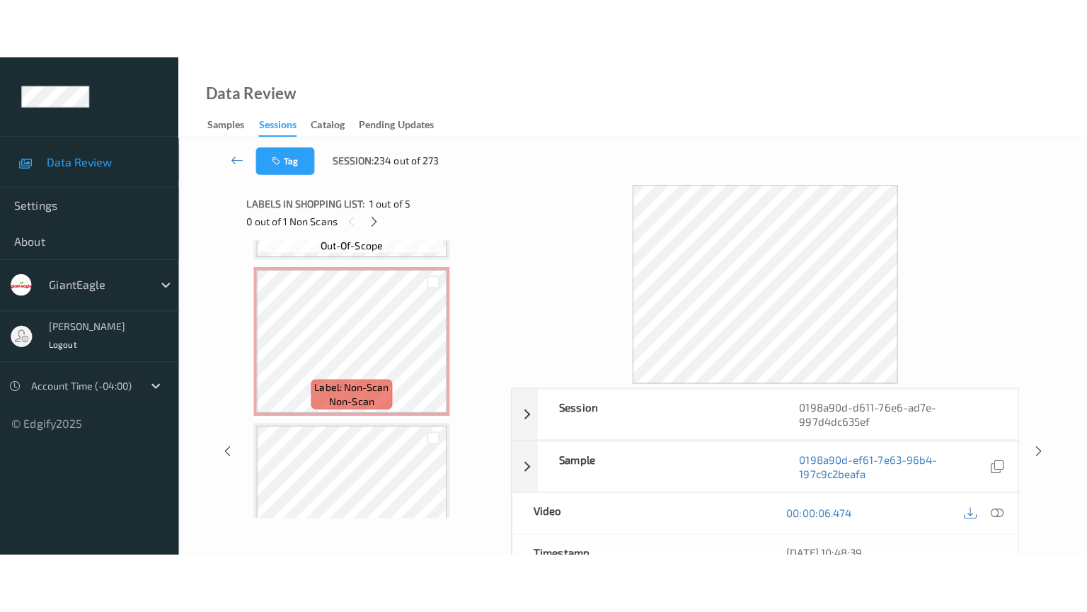
scroll to position [436, 0]
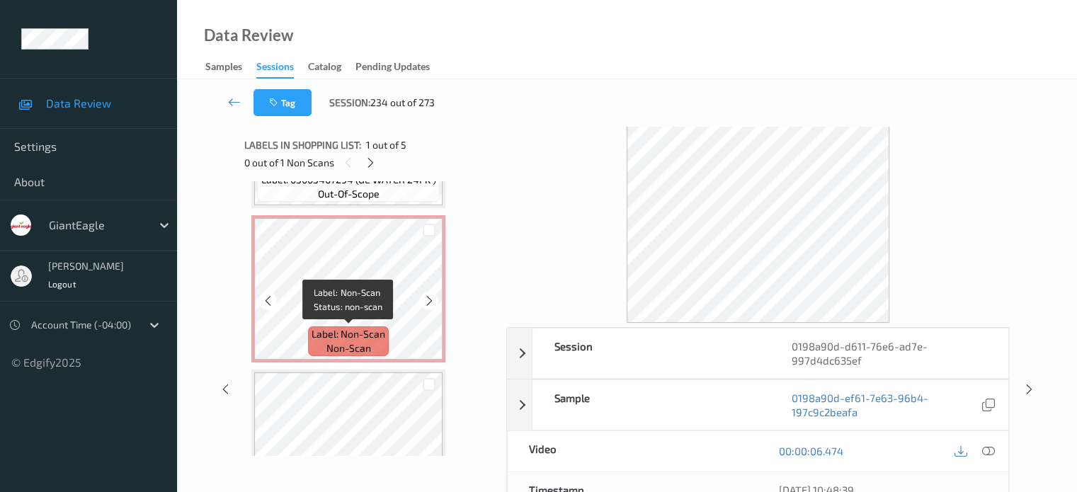
click at [363, 346] on span "non-scan" at bounding box center [348, 348] width 45 height 14
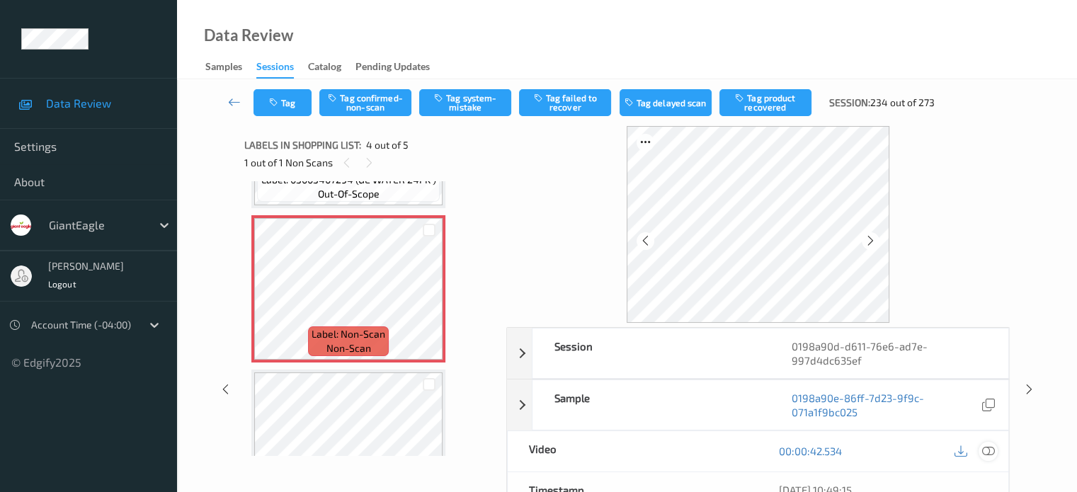
click at [988, 450] on icon at bounding box center [987, 450] width 13 height 13
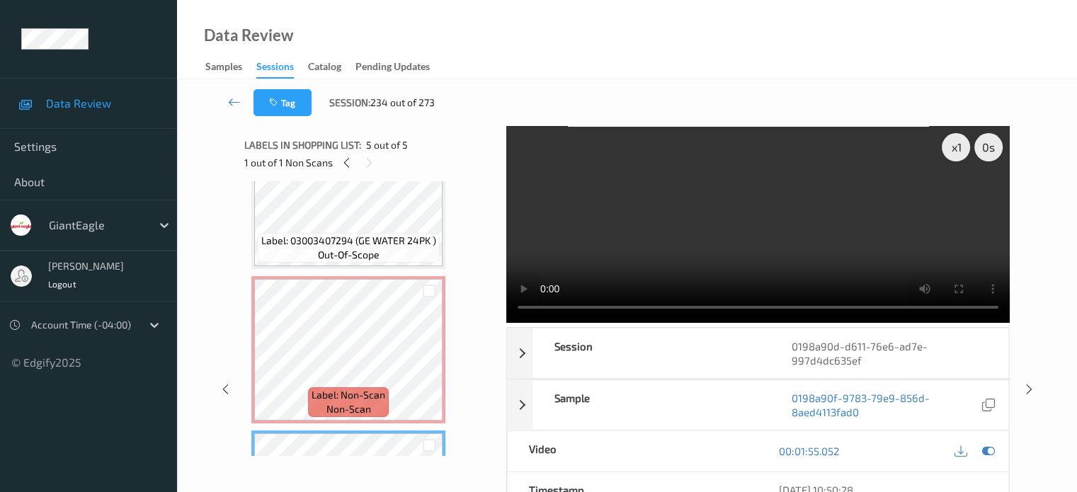
scroll to position [268, 0]
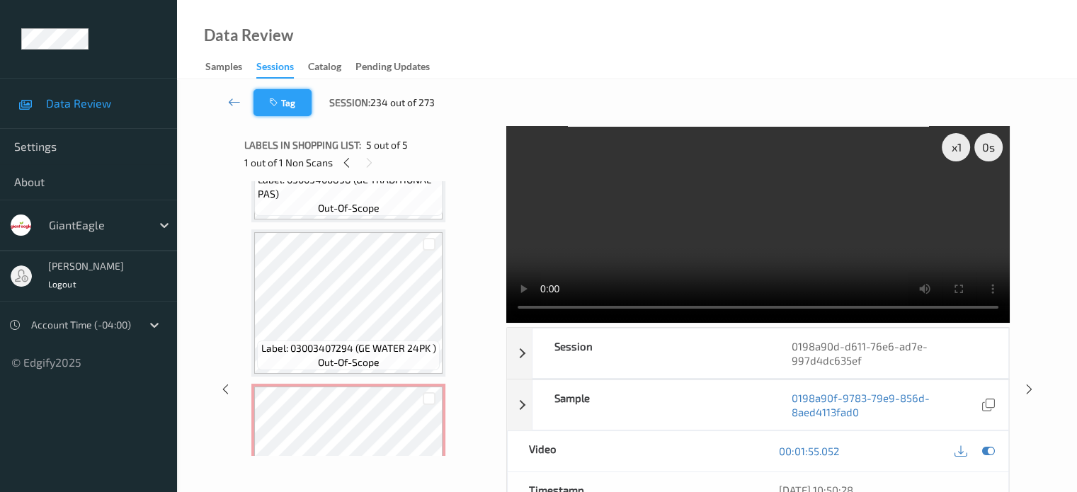
click at [285, 108] on button "Tag" at bounding box center [282, 102] width 58 height 27
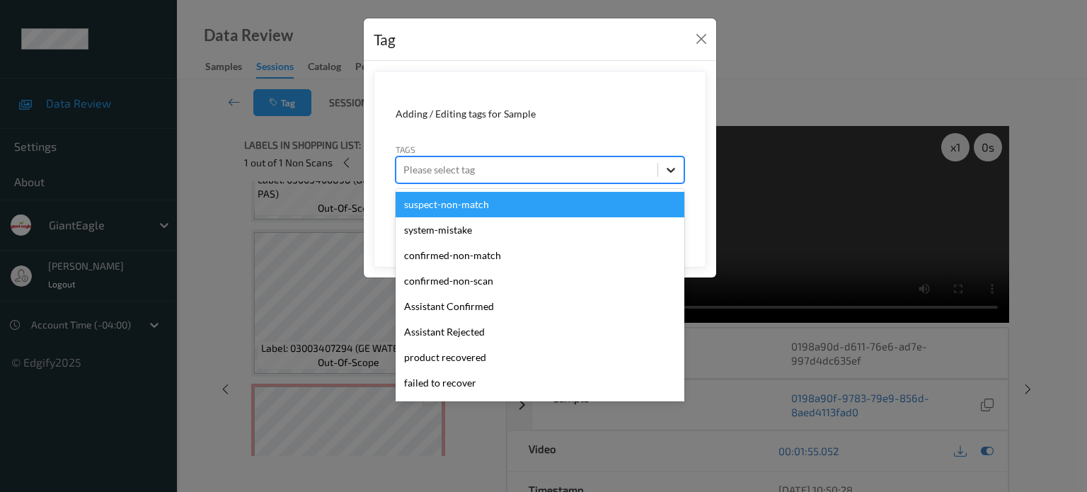
click at [669, 168] on icon at bounding box center [671, 170] width 14 height 14
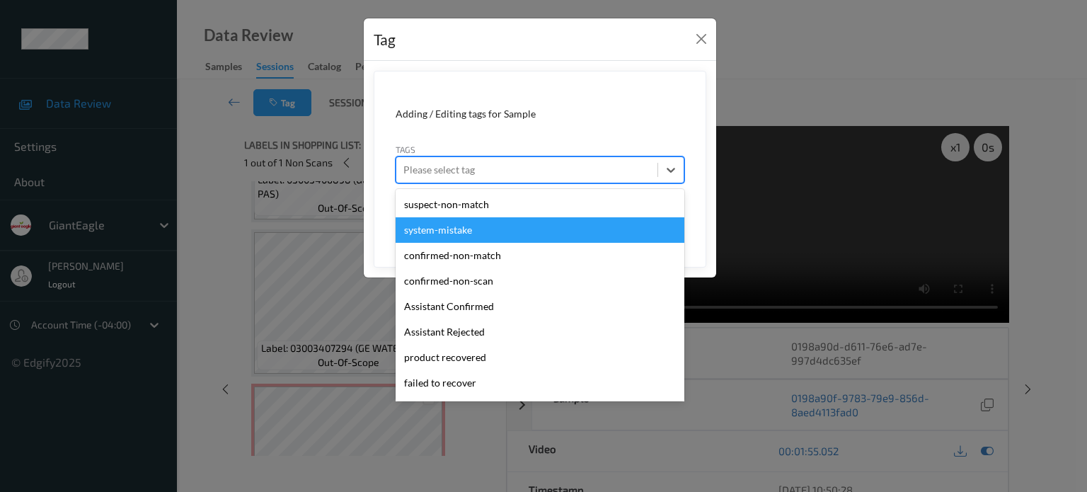
click at [437, 229] on div "system-mistake" at bounding box center [540, 229] width 289 height 25
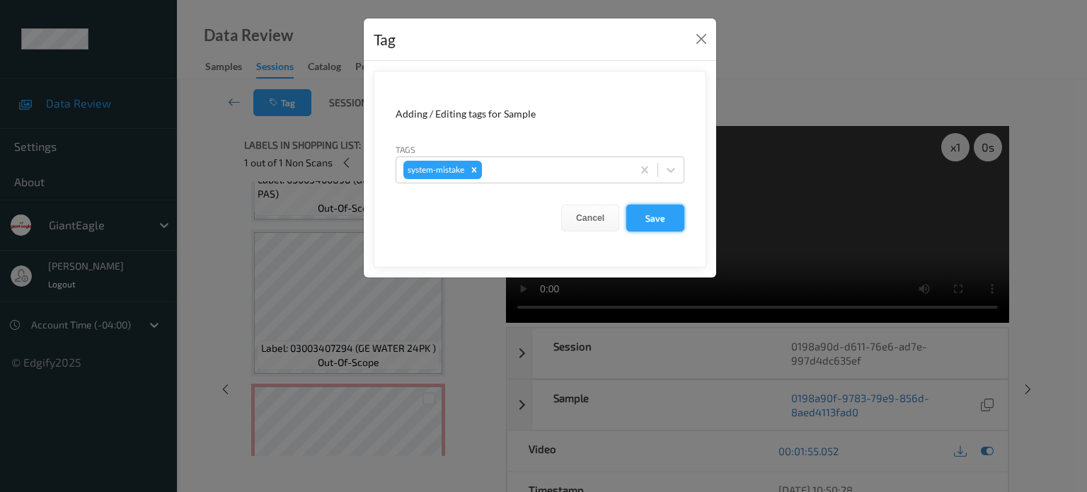
click at [654, 221] on button "Save" at bounding box center [655, 218] width 58 height 27
click at [663, 223] on button "Save" at bounding box center [655, 218] width 58 height 27
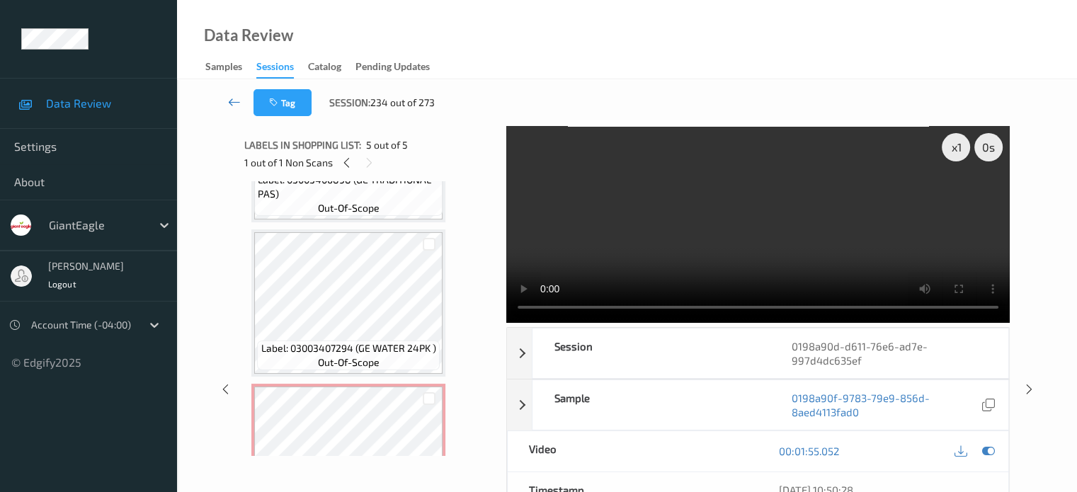
click at [234, 104] on icon at bounding box center [234, 102] width 13 height 14
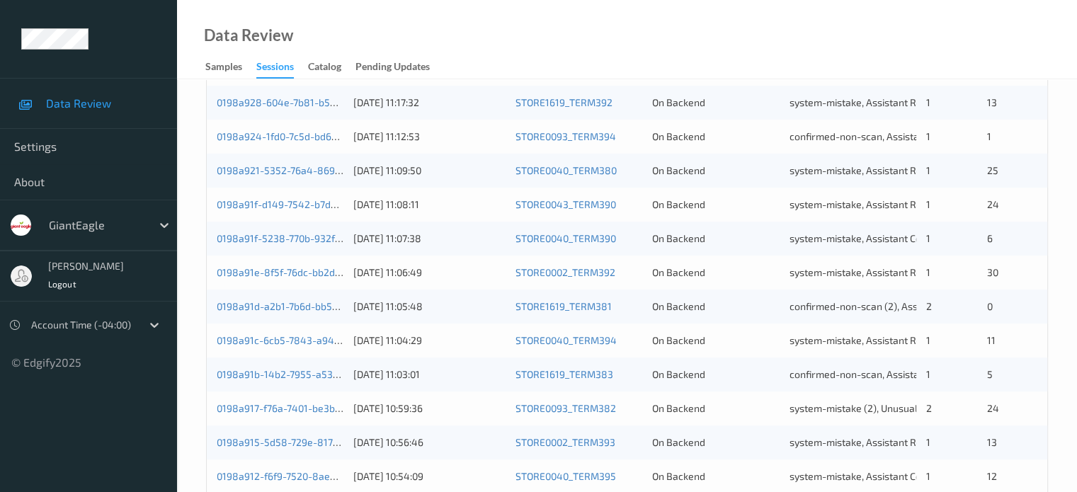
scroll to position [590, 0]
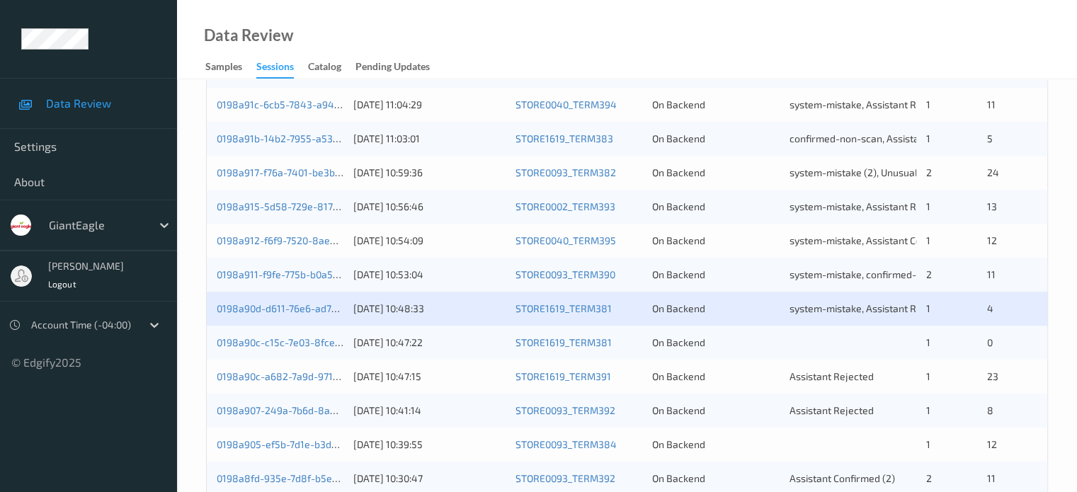
click at [285, 350] on div "0198a90c-c15c-7e03-8fce-aaf2e168e71a [DATE] 10:47:22 STORE1619_TERM381 On Backe…" at bounding box center [627, 343] width 840 height 34
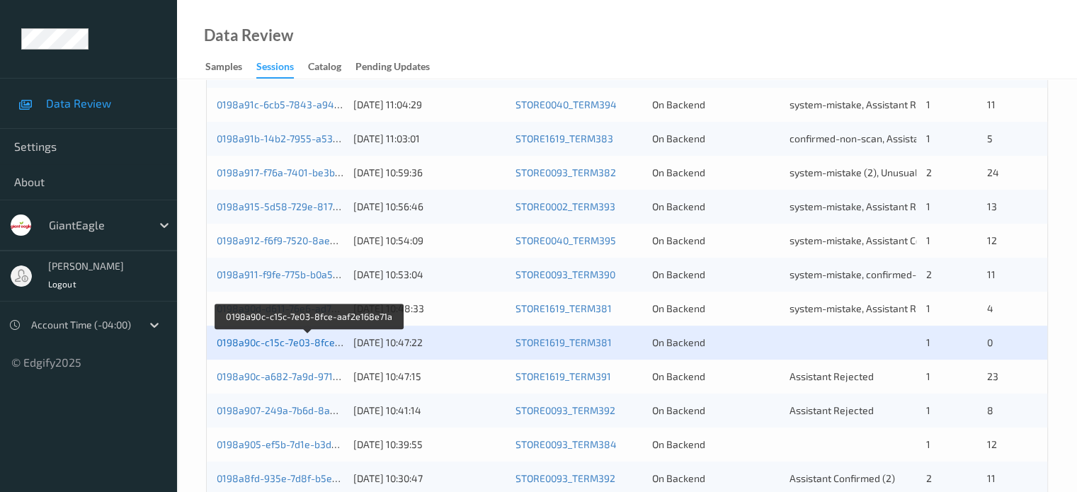
click at [283, 340] on link "0198a90c-c15c-7e03-8fce-aaf2e168e71a" at bounding box center [309, 342] width 185 height 12
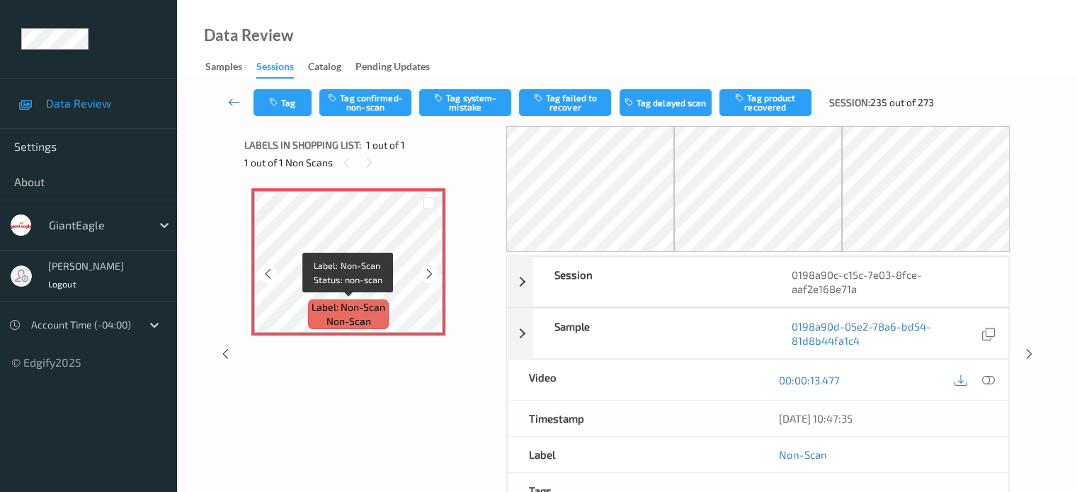
click at [354, 310] on span "Label: Non-Scan" at bounding box center [348, 307] width 74 height 14
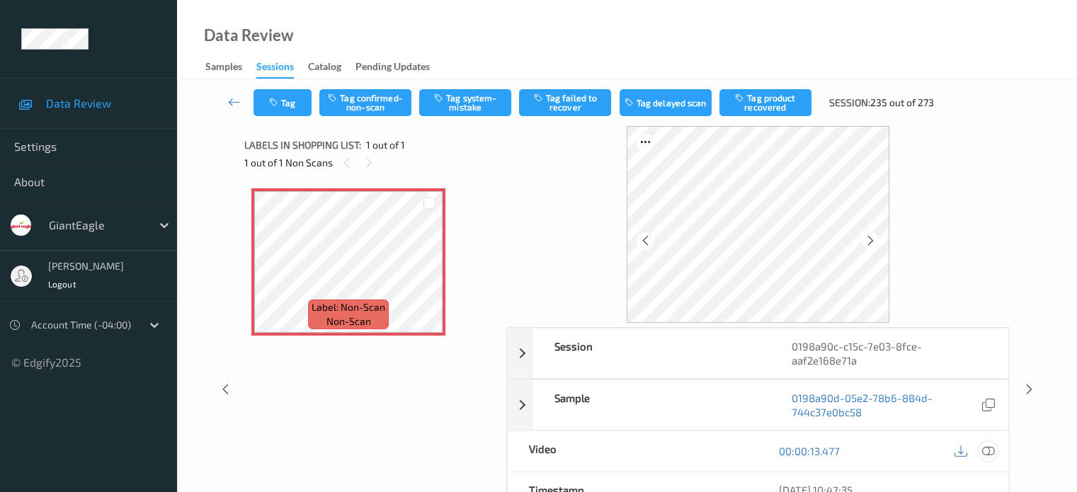
click at [989, 444] on icon at bounding box center [987, 450] width 13 height 13
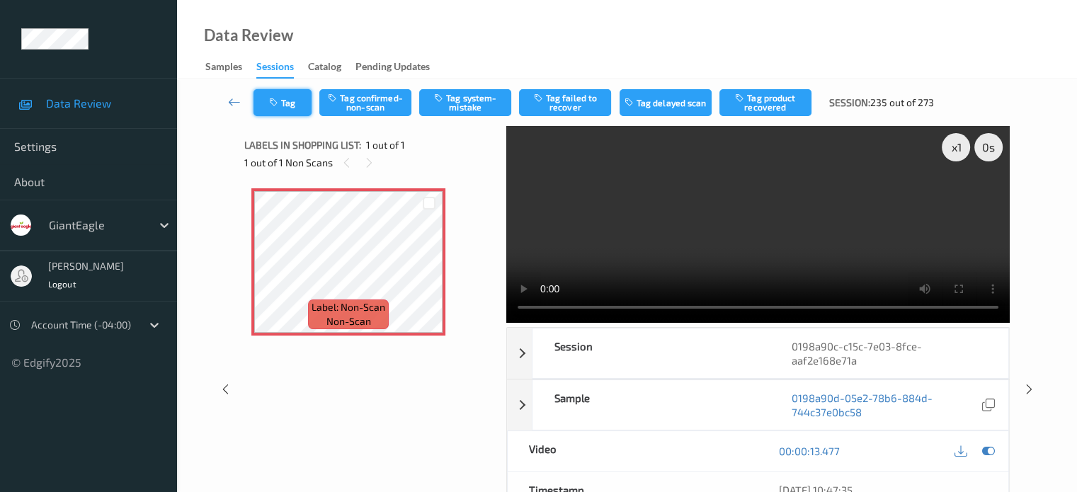
click at [283, 107] on button "Tag" at bounding box center [282, 102] width 58 height 27
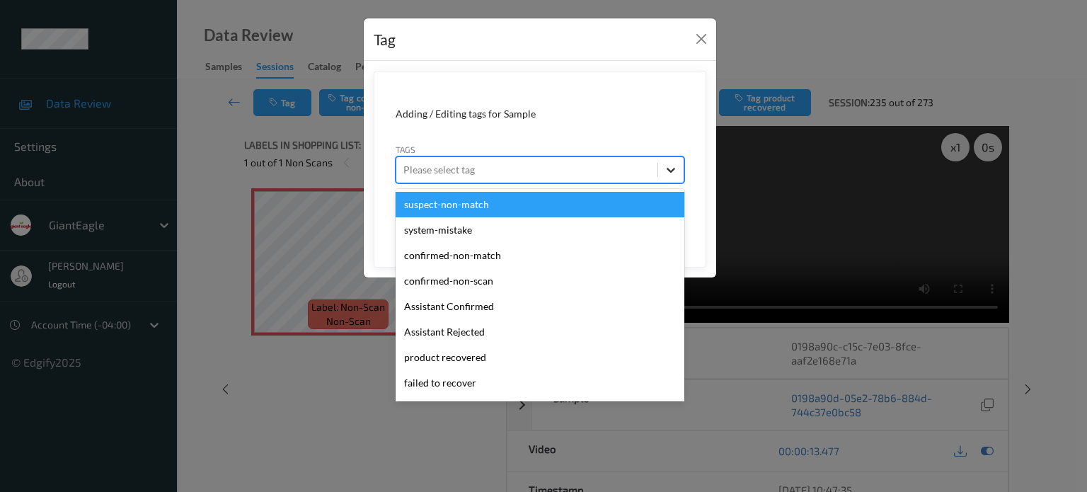
click at [678, 176] on icon at bounding box center [671, 170] width 14 height 14
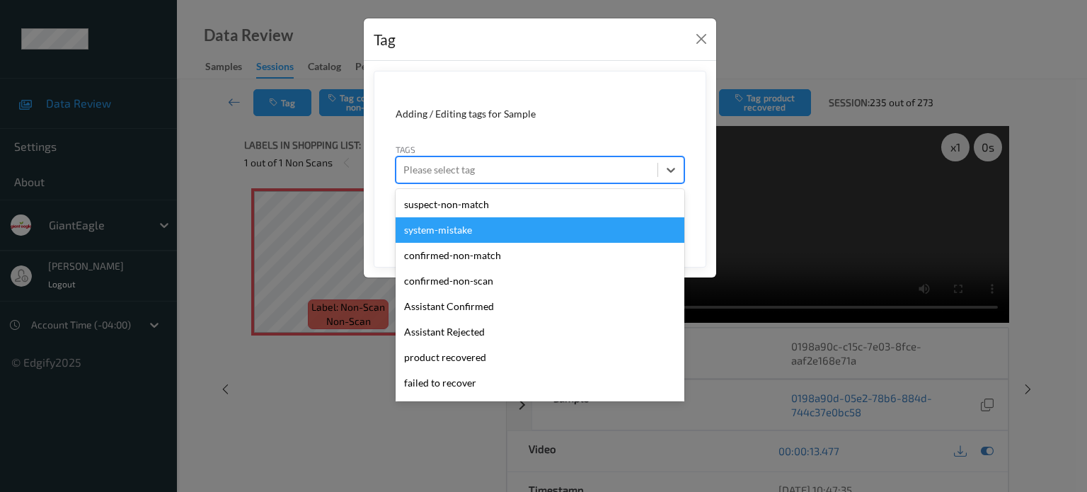
click at [459, 233] on div "system-mistake" at bounding box center [540, 229] width 289 height 25
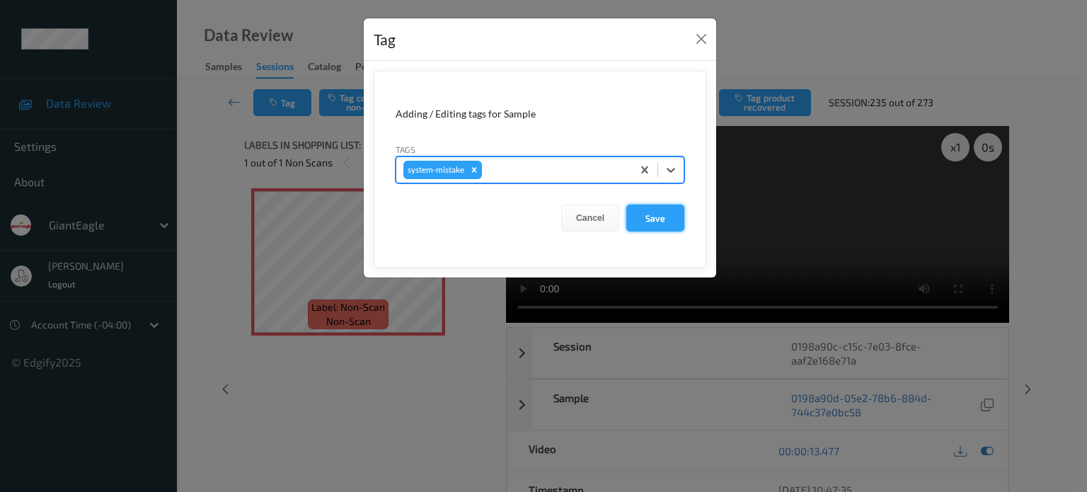
click at [649, 219] on button "Save" at bounding box center [655, 218] width 58 height 27
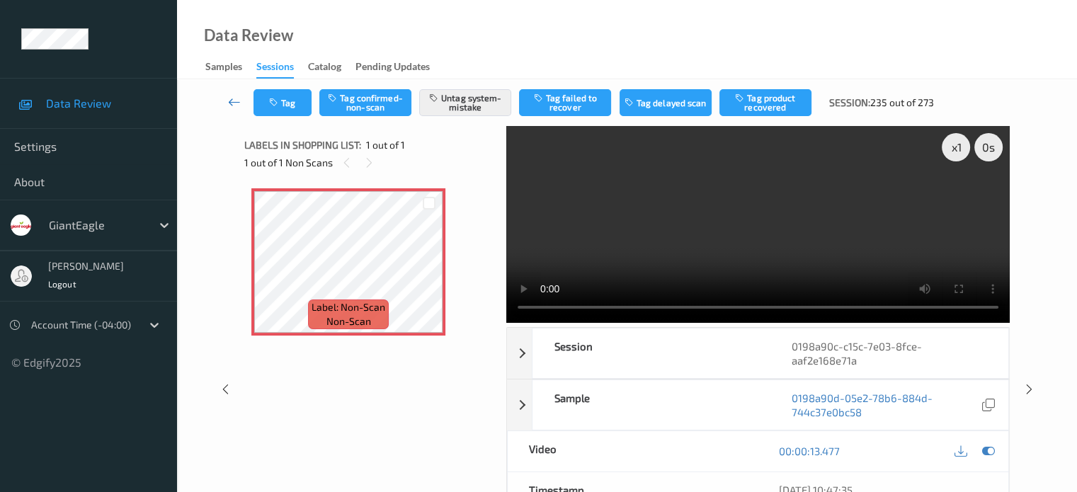
click at [235, 99] on icon at bounding box center [234, 102] width 13 height 14
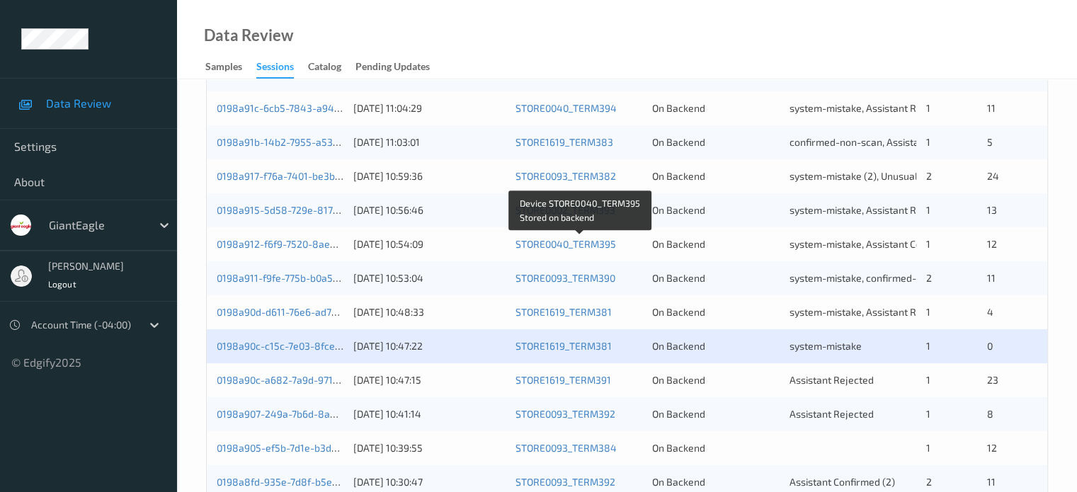
scroll to position [590, 0]
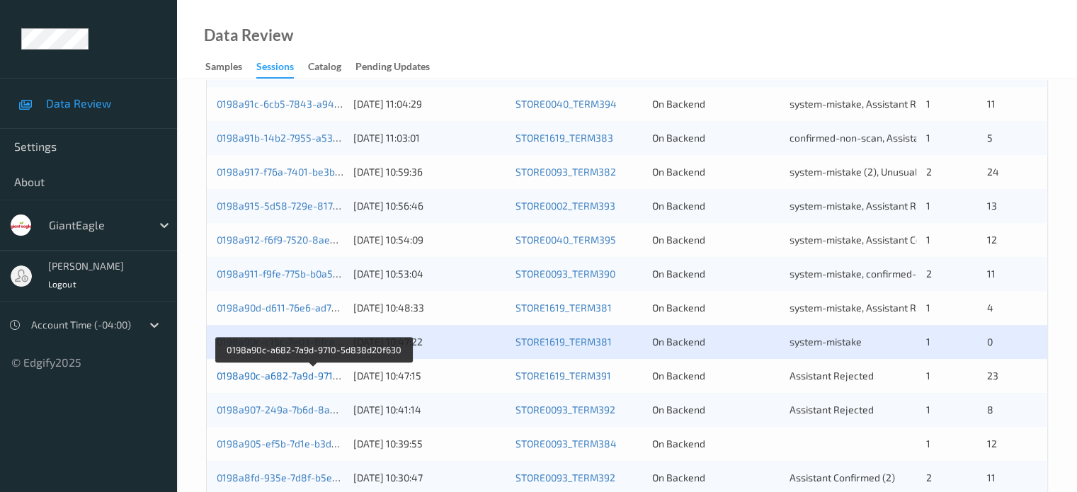
click at [303, 376] on link "0198a90c-a682-7a9d-9710-5d838d20f630" at bounding box center [313, 375] width 193 height 12
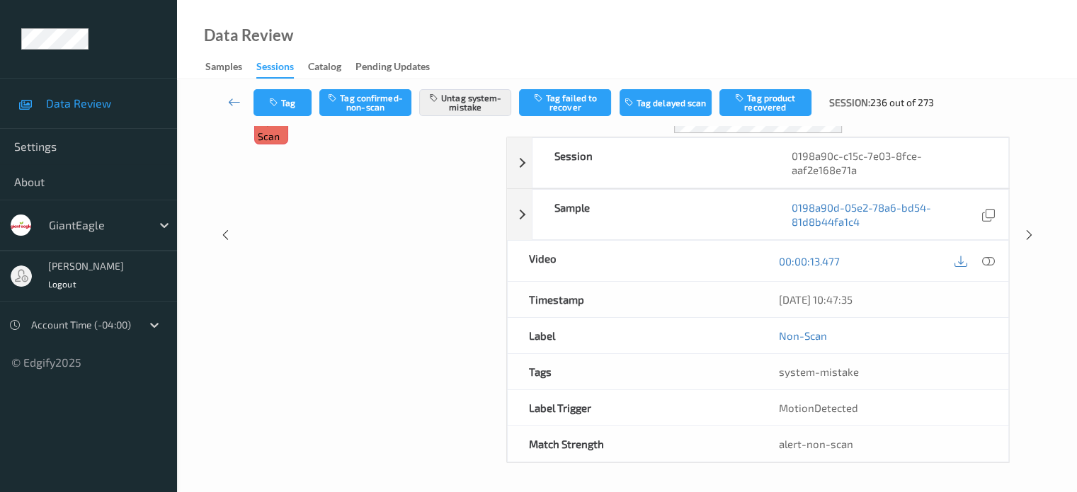
scroll to position [103, 0]
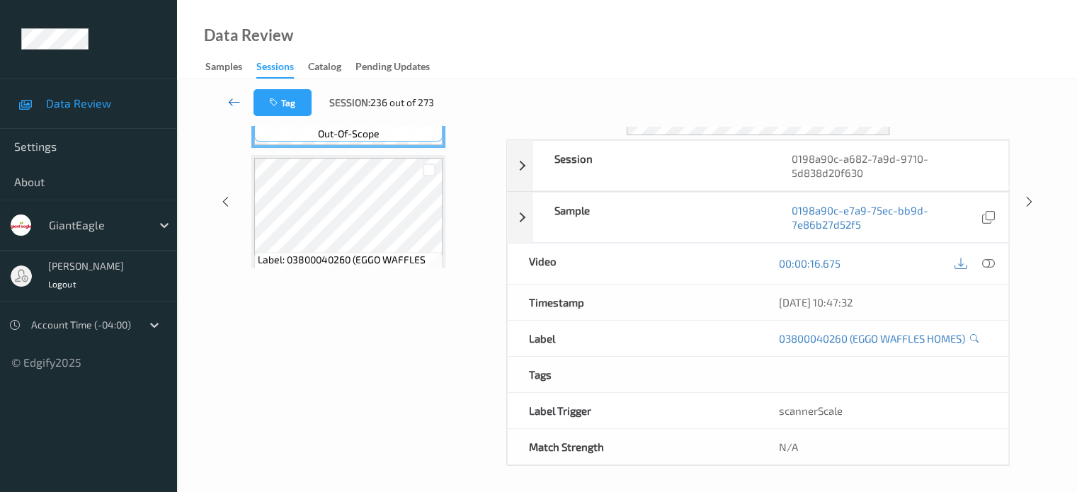
click at [232, 102] on icon at bounding box center [234, 102] width 13 height 14
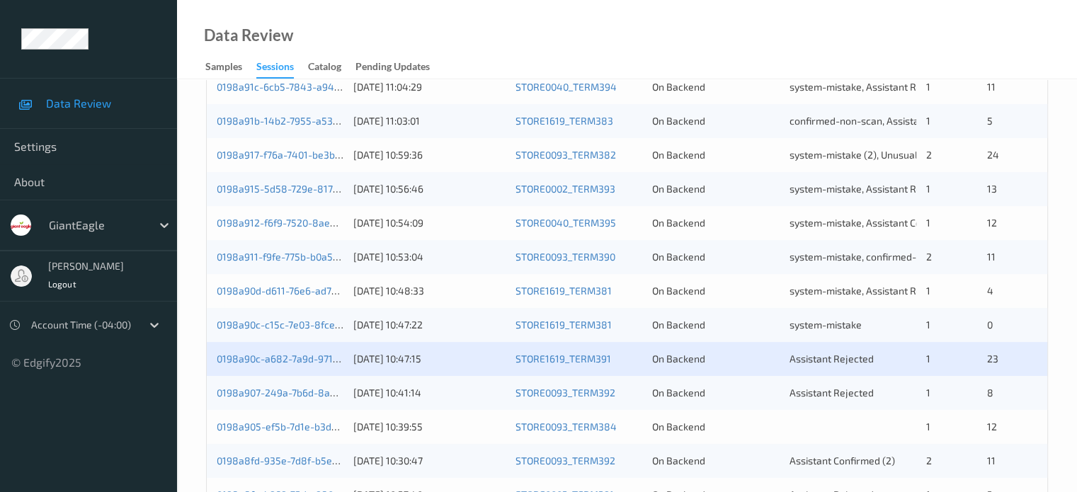
scroll to position [608, 0]
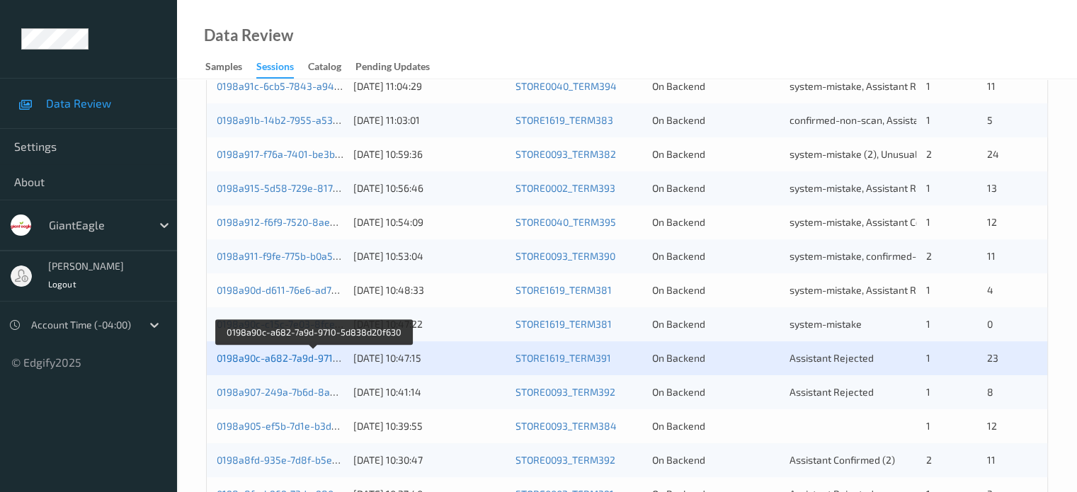
click at [287, 362] on link "0198a90c-a682-7a9d-9710-5d838d20f630" at bounding box center [313, 358] width 193 height 12
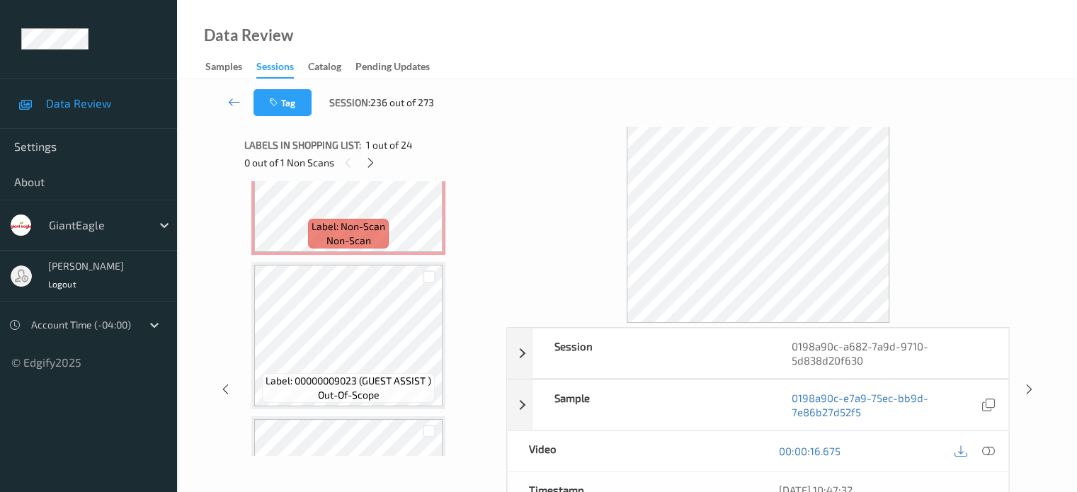
scroll to position [3107, 0]
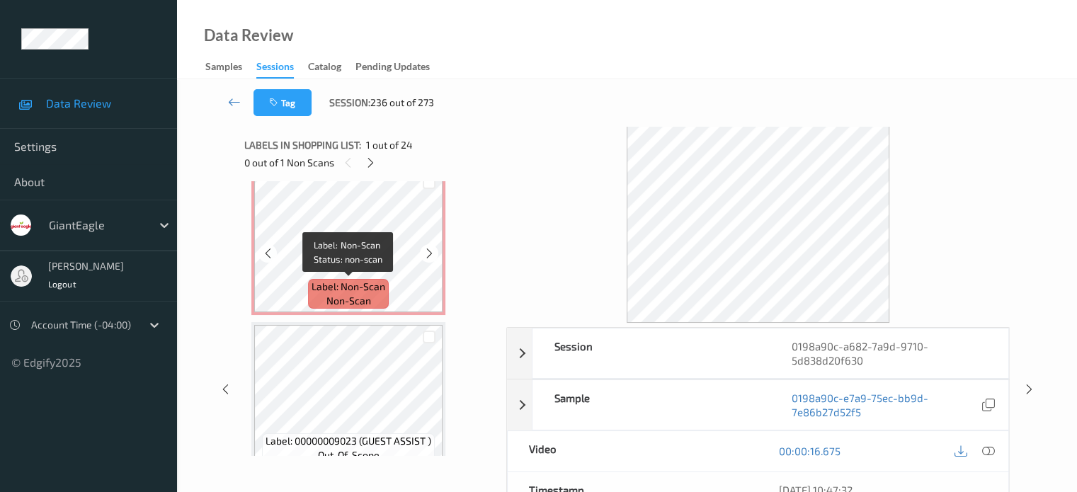
click at [353, 292] on span "Label: Non-Scan" at bounding box center [348, 287] width 74 height 14
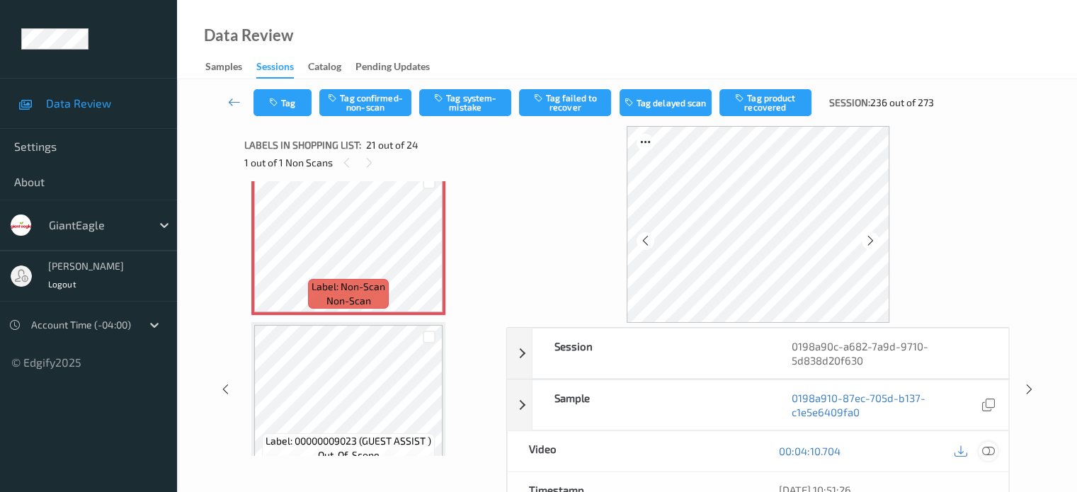
click at [988, 452] on icon at bounding box center [987, 450] width 13 height 13
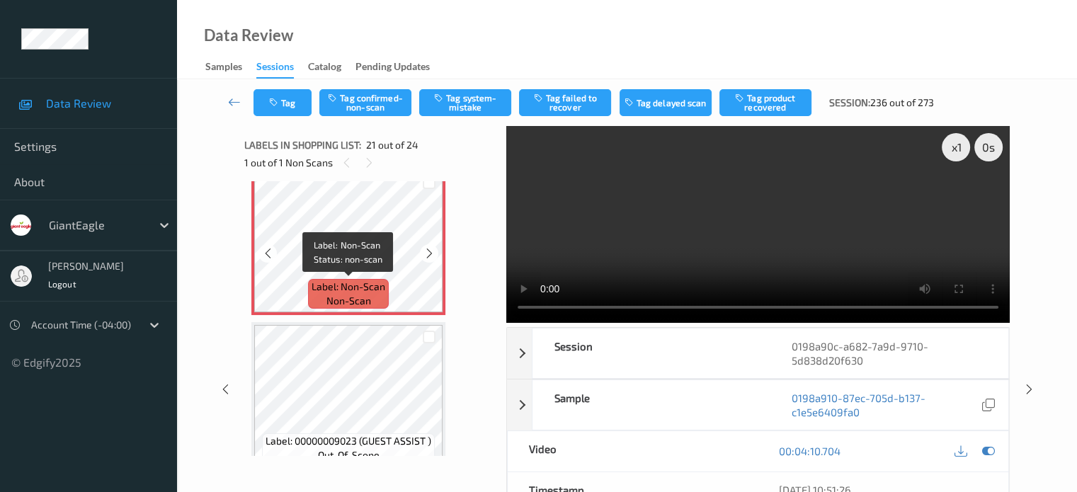
click at [362, 294] on span "non-scan" at bounding box center [348, 301] width 45 height 14
click at [988, 448] on icon at bounding box center [987, 450] width 13 height 13
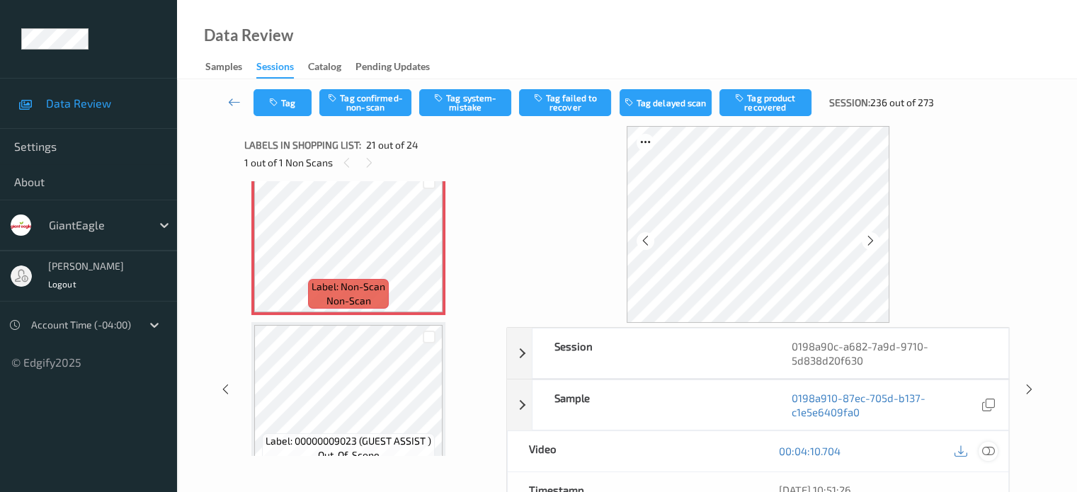
click at [992, 452] on icon at bounding box center [987, 450] width 13 height 13
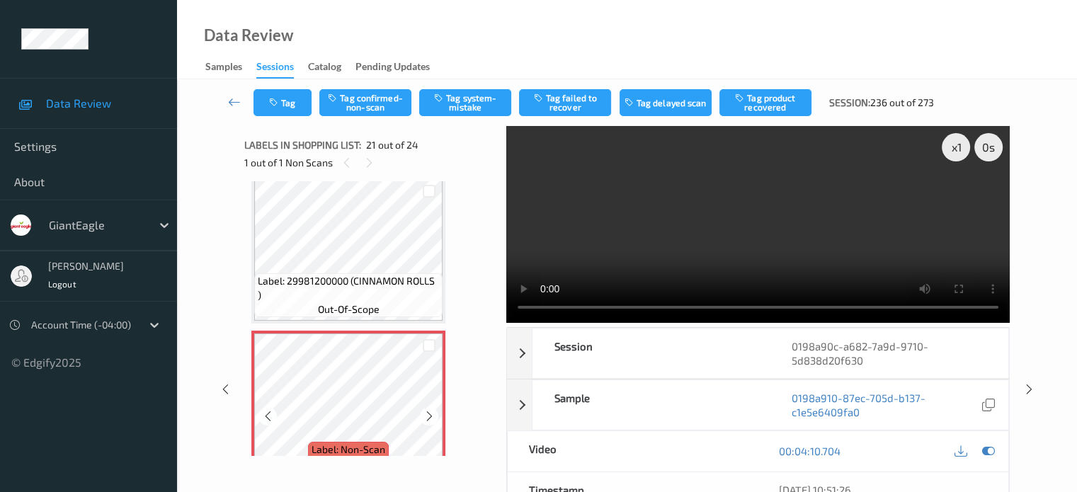
scroll to position [2986, 0]
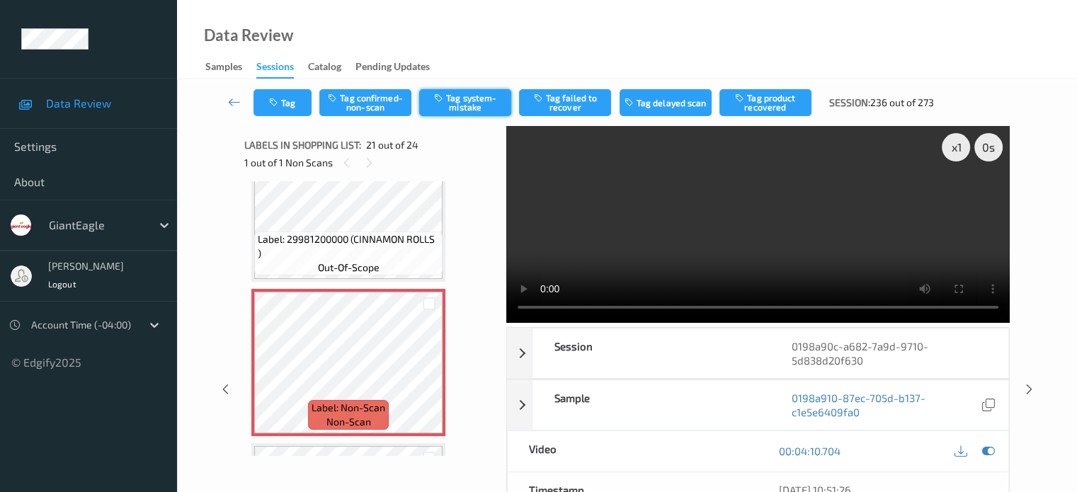
click at [456, 96] on button "Tag system-mistake" at bounding box center [465, 102] width 92 height 27
click at [288, 113] on button "Tag" at bounding box center [282, 102] width 58 height 27
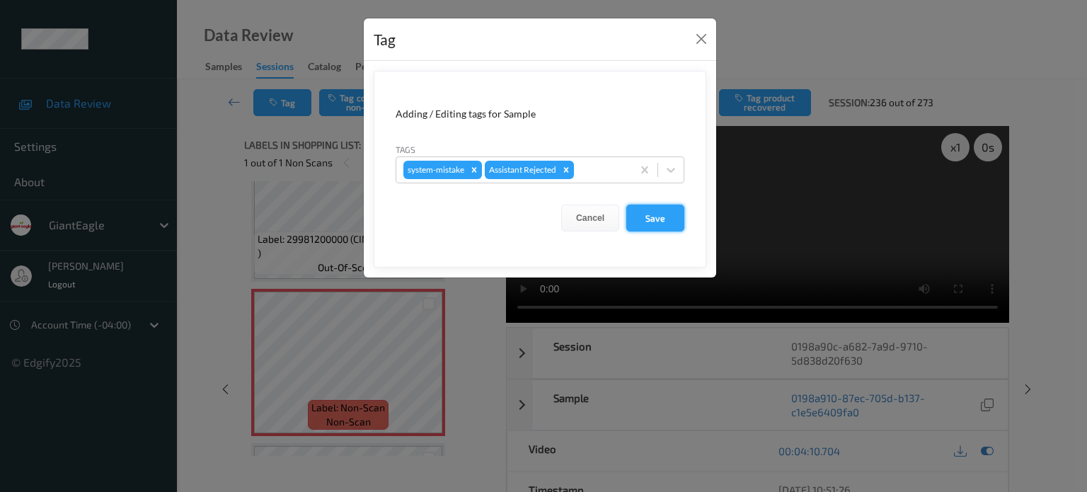
click at [658, 223] on button "Save" at bounding box center [655, 218] width 58 height 27
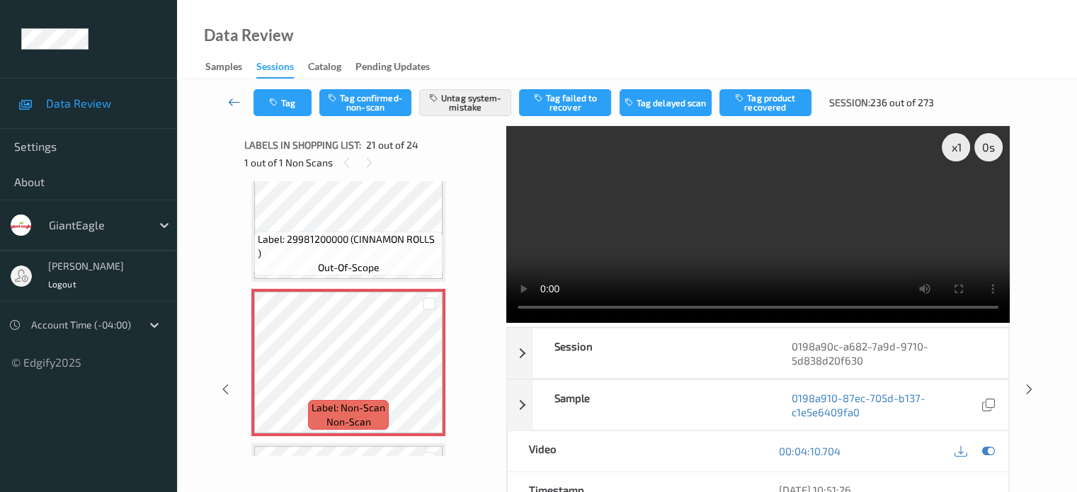
click at [226, 101] on link at bounding box center [235, 102] width 38 height 27
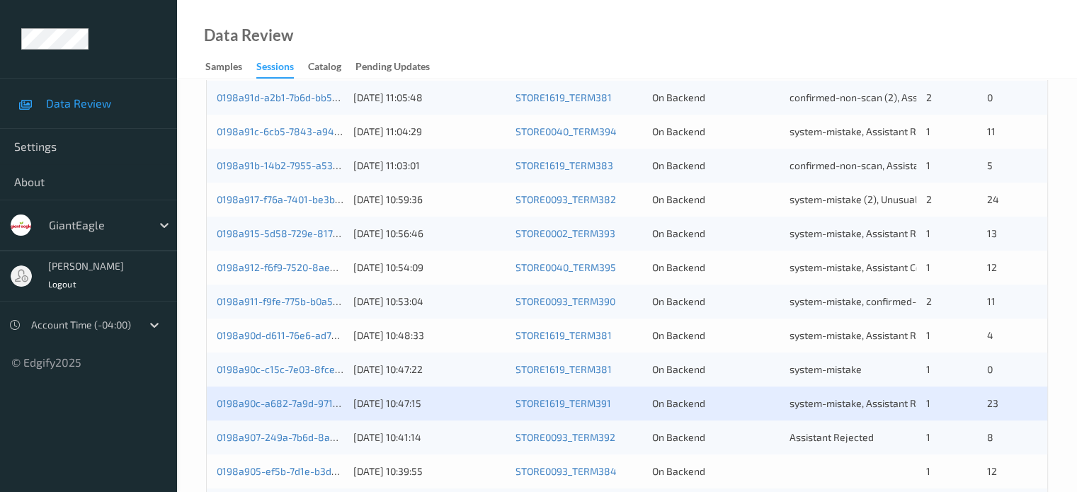
scroll to position [590, 0]
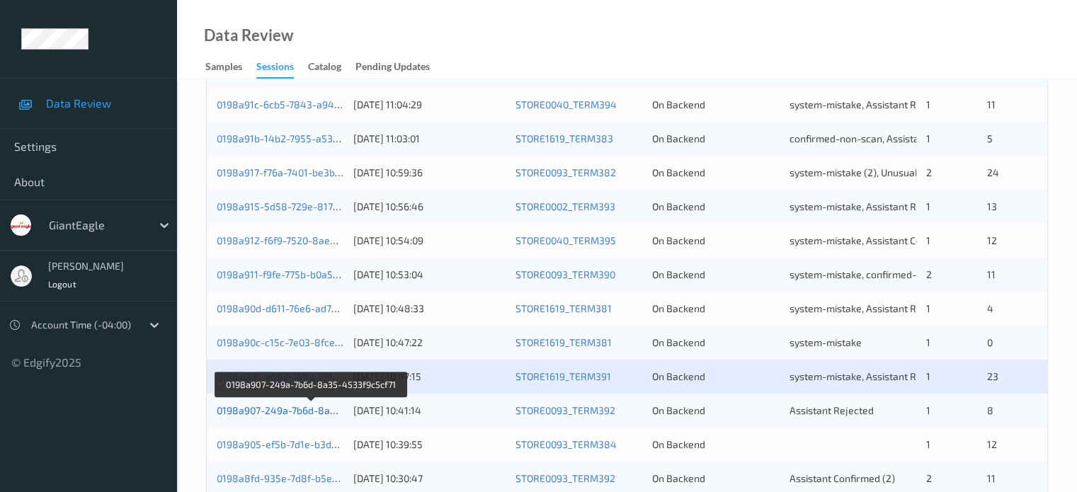
click at [326, 415] on link "0198a907-249a-7b6d-8a35-4533f9c5cf71" at bounding box center [312, 410] width 190 height 12
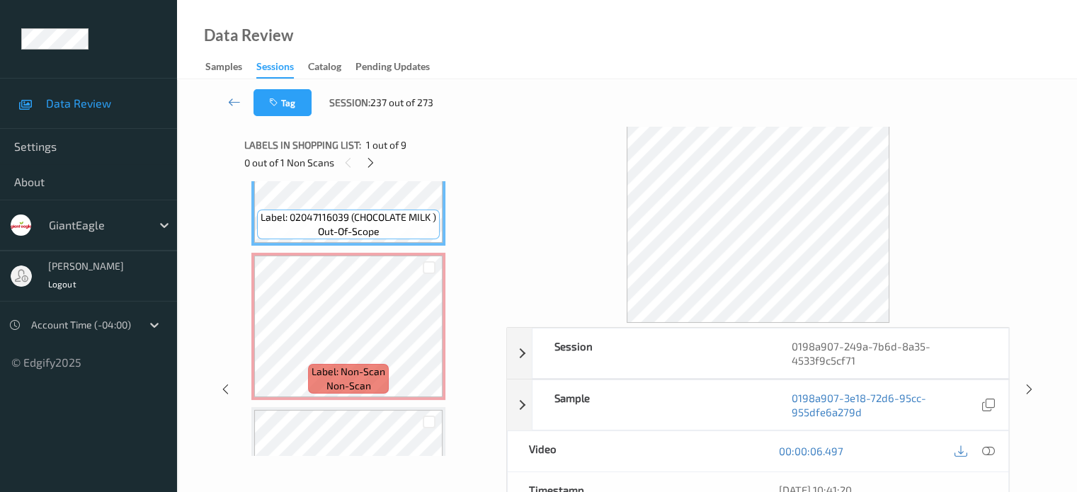
scroll to position [116, 0]
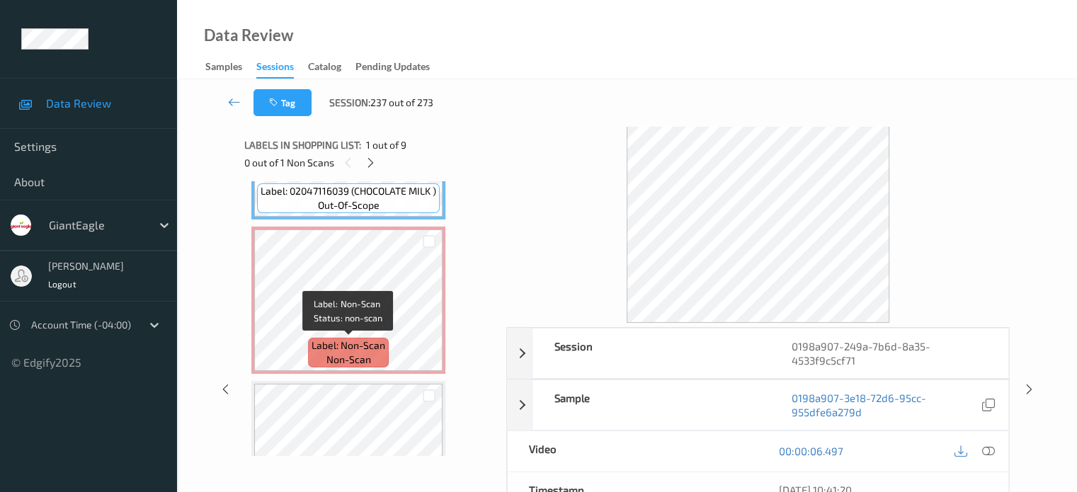
click at [351, 355] on span "non-scan" at bounding box center [348, 359] width 45 height 14
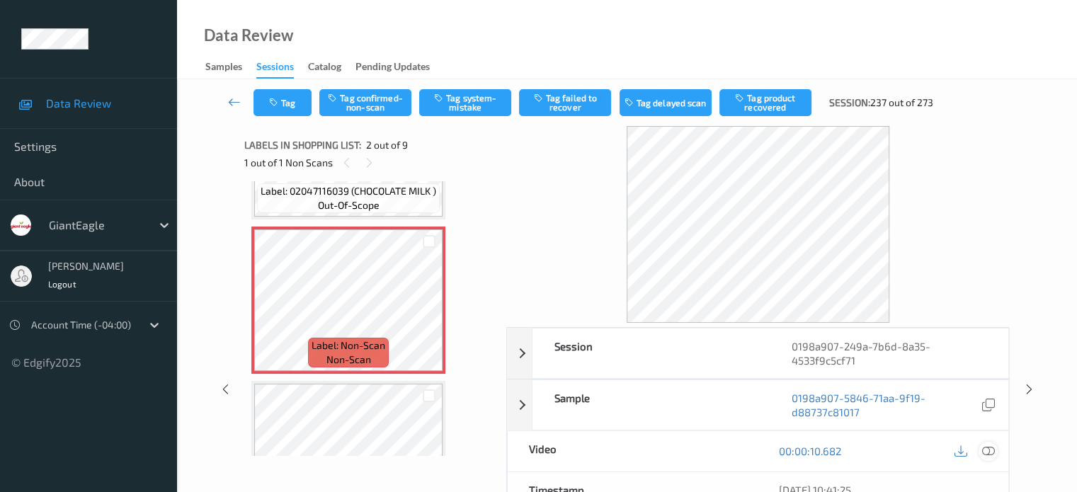
click at [987, 447] on icon at bounding box center [987, 450] width 13 height 13
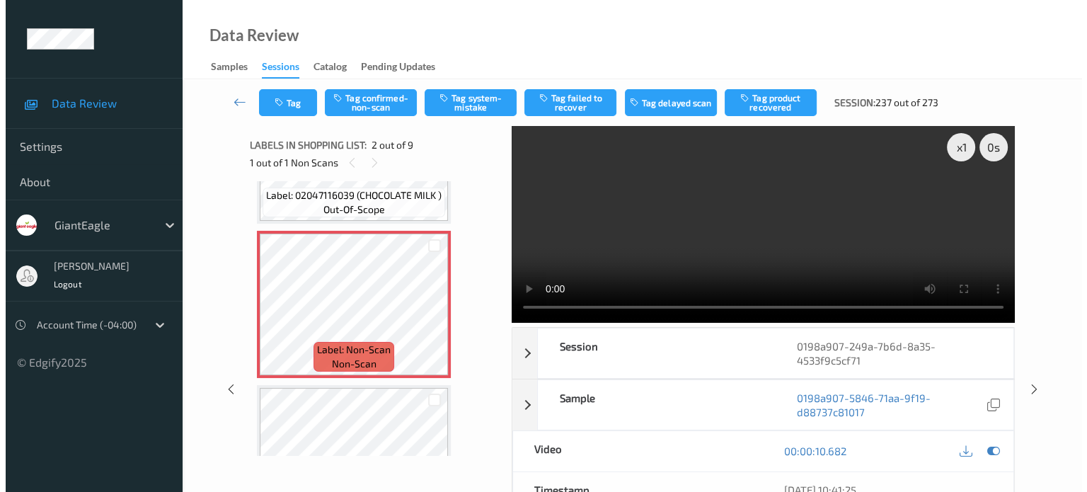
scroll to position [152, 0]
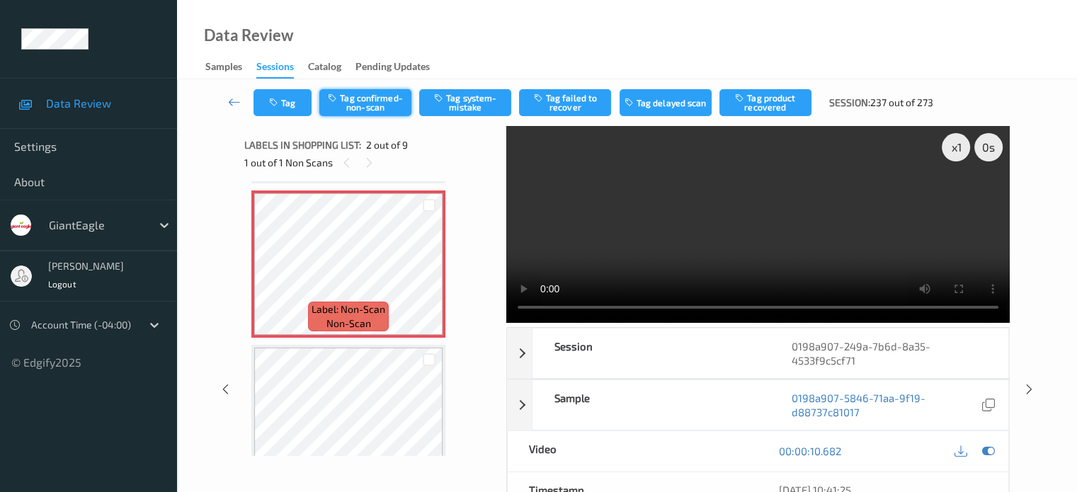
click at [367, 108] on button "Tag confirmed-non-scan" at bounding box center [365, 102] width 92 height 27
click at [282, 101] on button "Tag" at bounding box center [282, 102] width 58 height 27
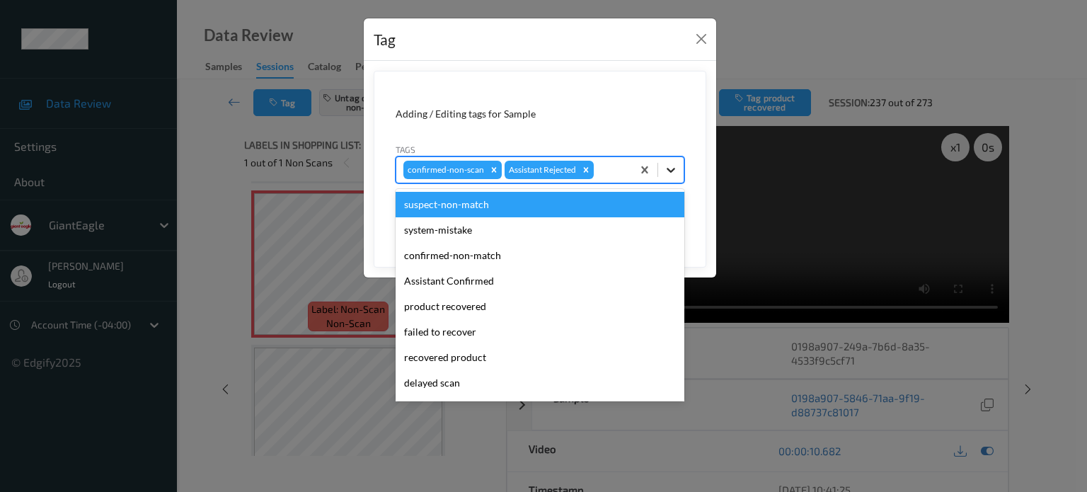
click at [670, 169] on icon at bounding box center [671, 170] width 14 height 14
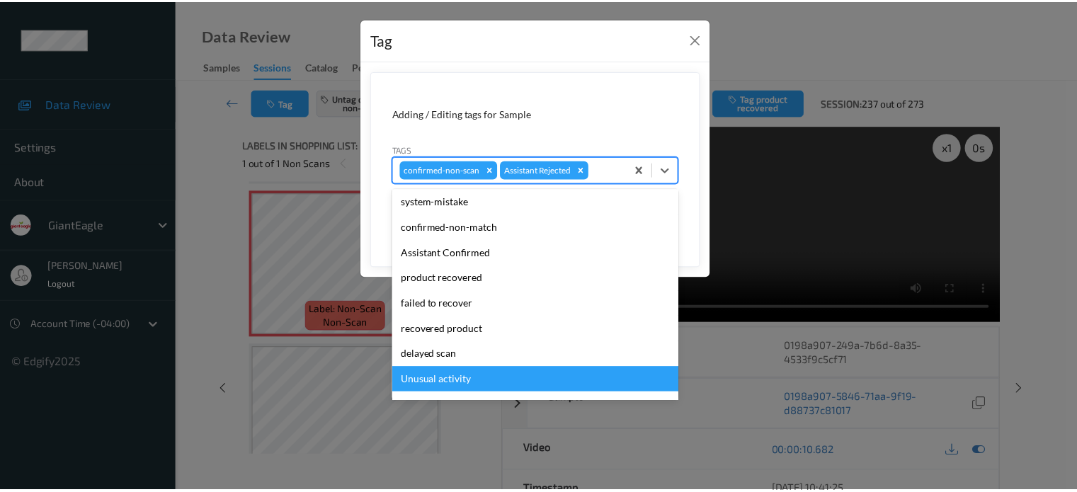
scroll to position [6, 0]
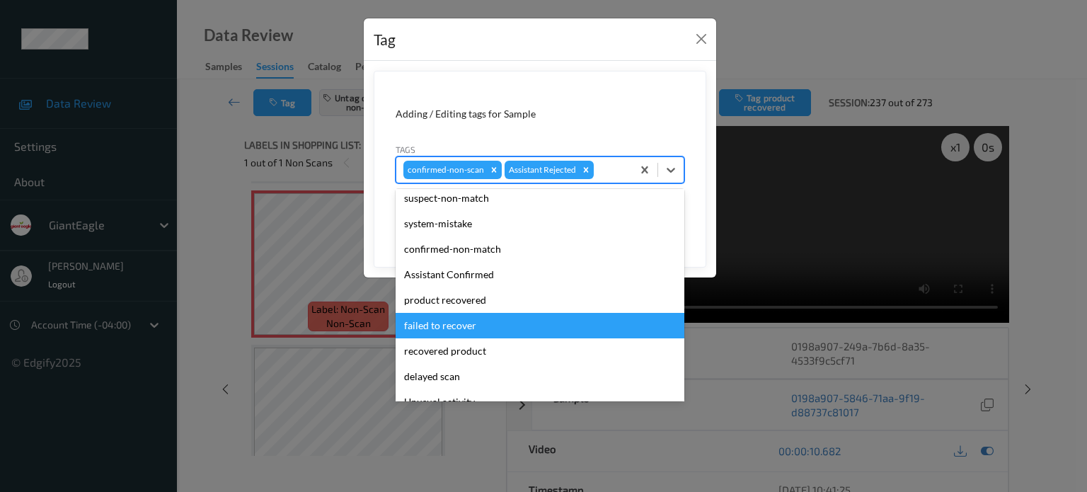
click at [426, 330] on div "failed to recover" at bounding box center [540, 325] width 289 height 25
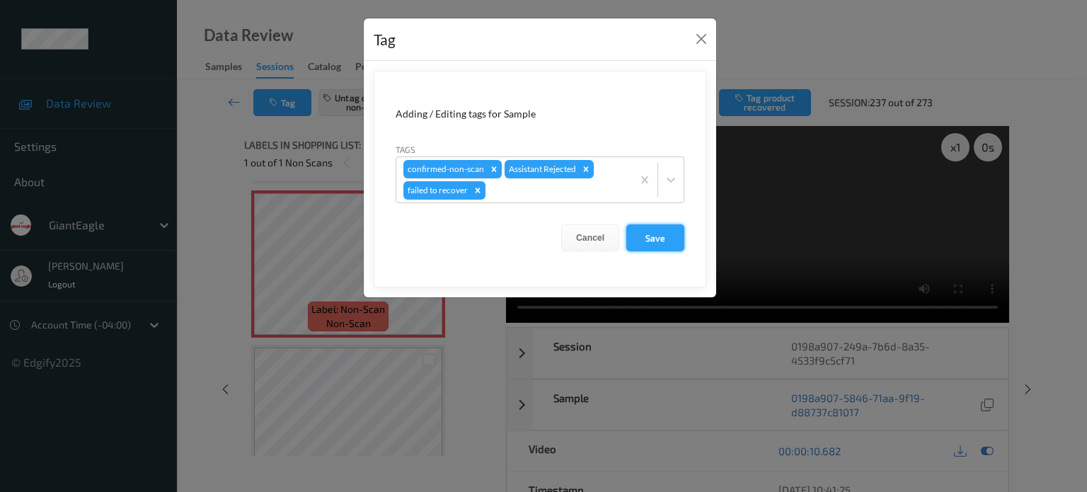
click at [648, 242] on button "Save" at bounding box center [655, 237] width 58 height 27
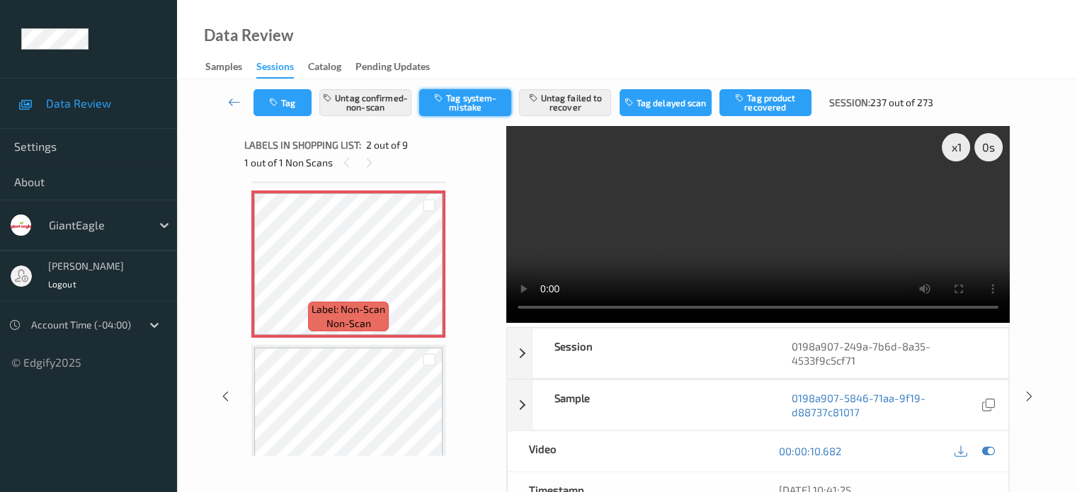
click at [459, 108] on button "Tag system-mistake" at bounding box center [465, 102] width 92 height 27
click at [456, 105] on button "Tag system-mistake" at bounding box center [465, 102] width 92 height 27
click at [282, 108] on button "Tag" at bounding box center [282, 102] width 58 height 27
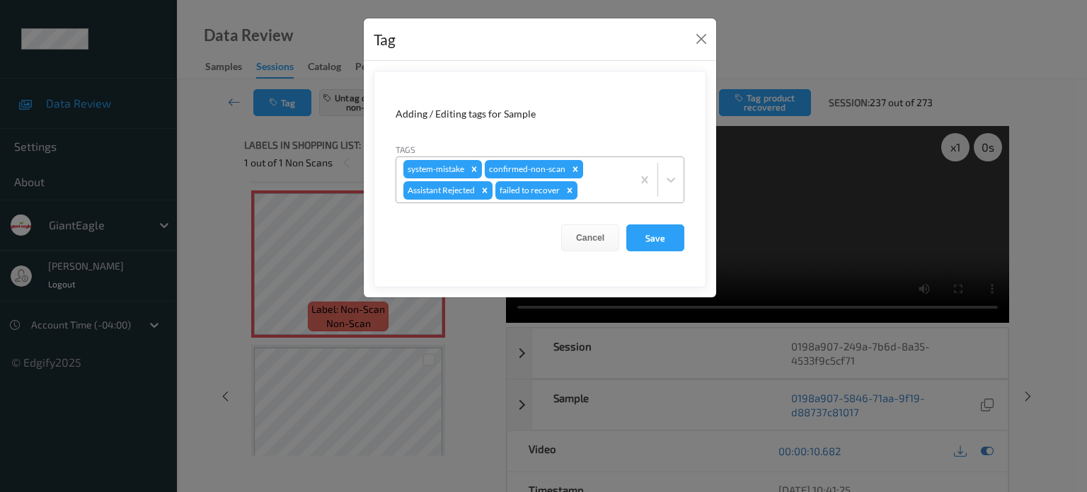
click at [572, 171] on icon "Remove confirmed-non-scan" at bounding box center [575, 169] width 10 height 10
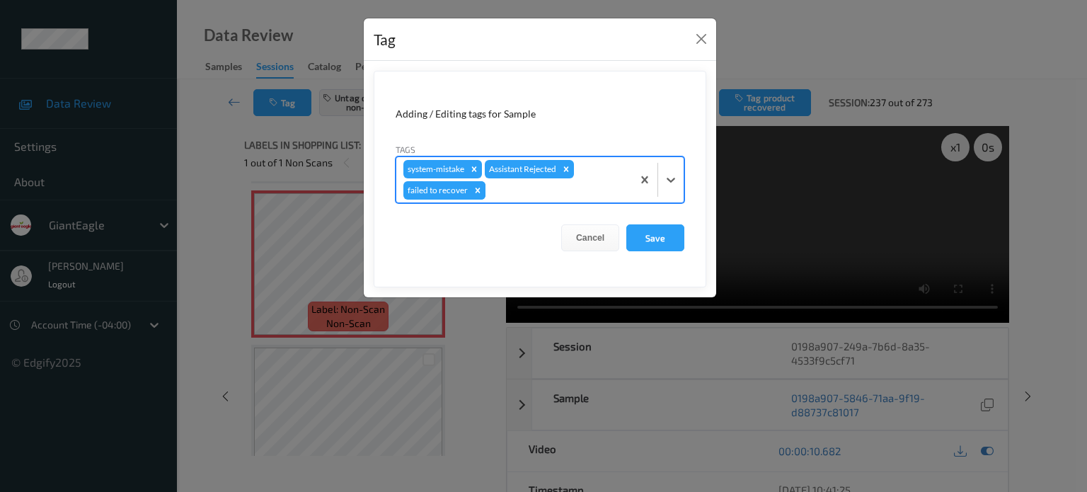
click at [474, 186] on icon "Remove failed to recover" at bounding box center [478, 190] width 10 height 10
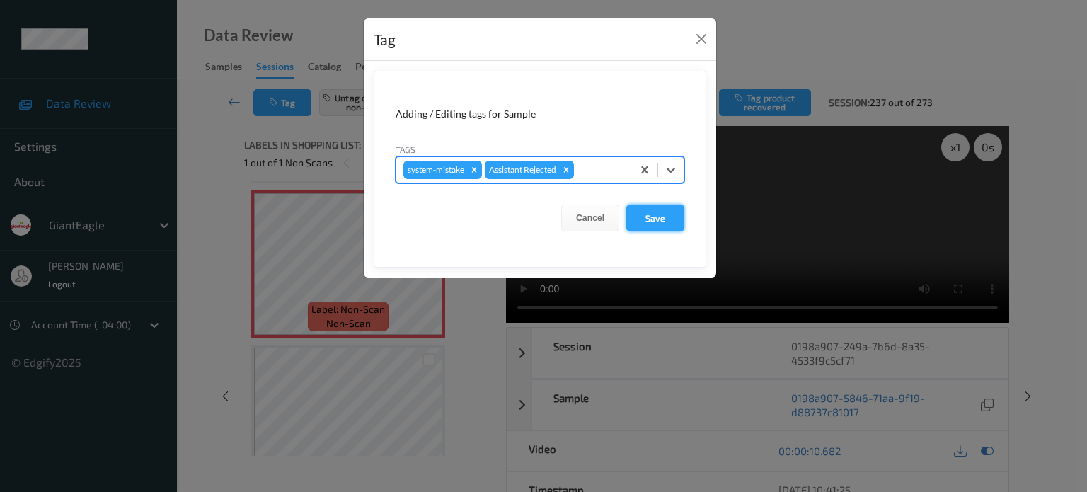
click at [662, 220] on button "Save" at bounding box center [655, 218] width 58 height 27
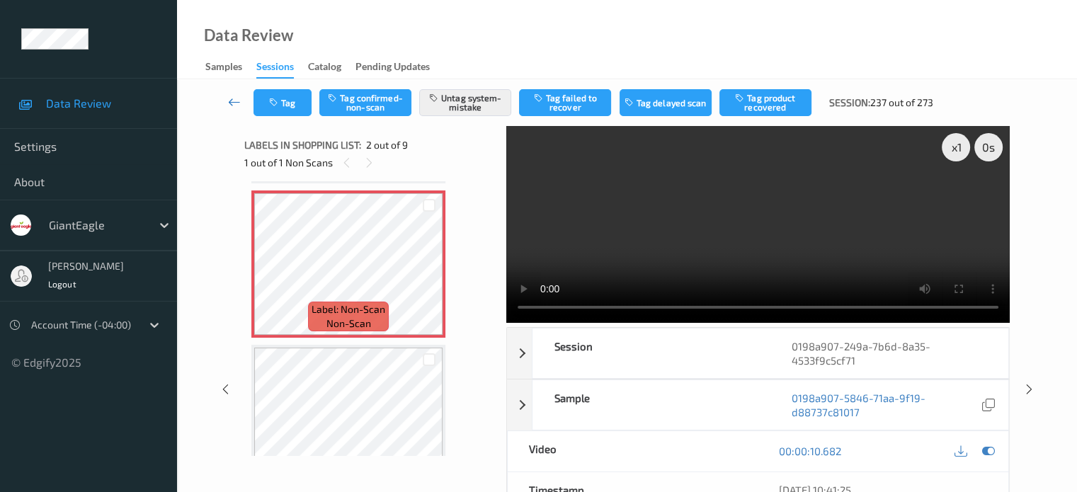
click at [235, 98] on icon at bounding box center [234, 102] width 13 height 14
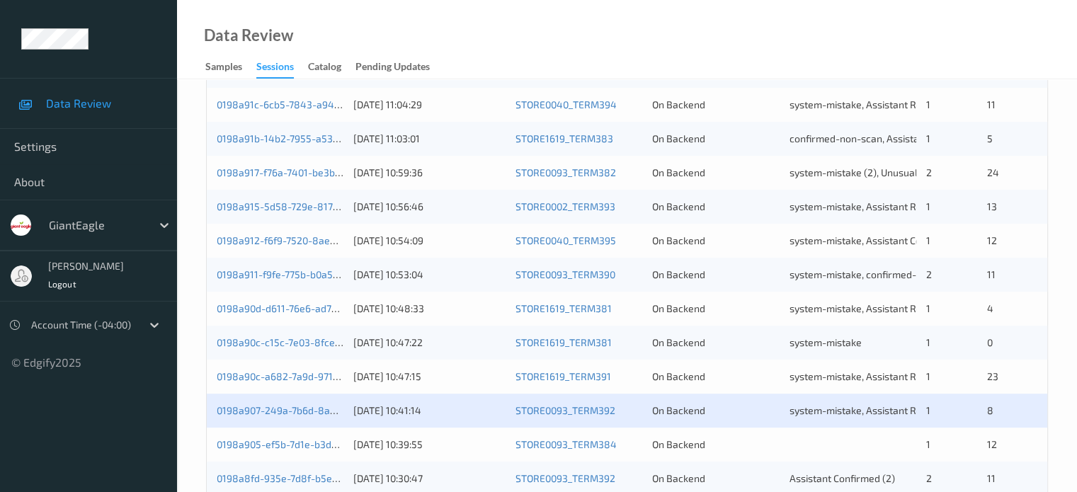
scroll to position [684, 0]
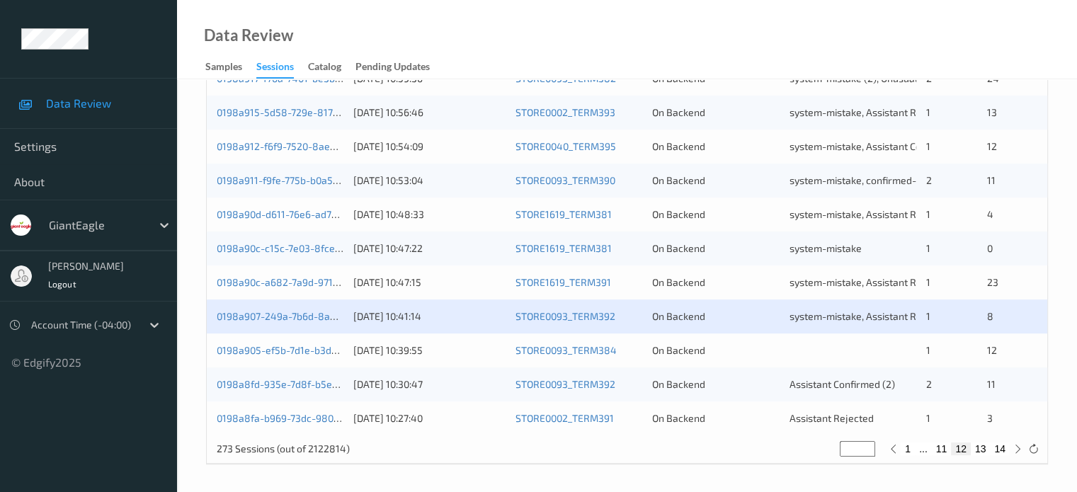
click at [275, 356] on div "0198a905-ef5b-7d1e-b3de-15b9ef7e47be" at bounding box center [280, 350] width 127 height 14
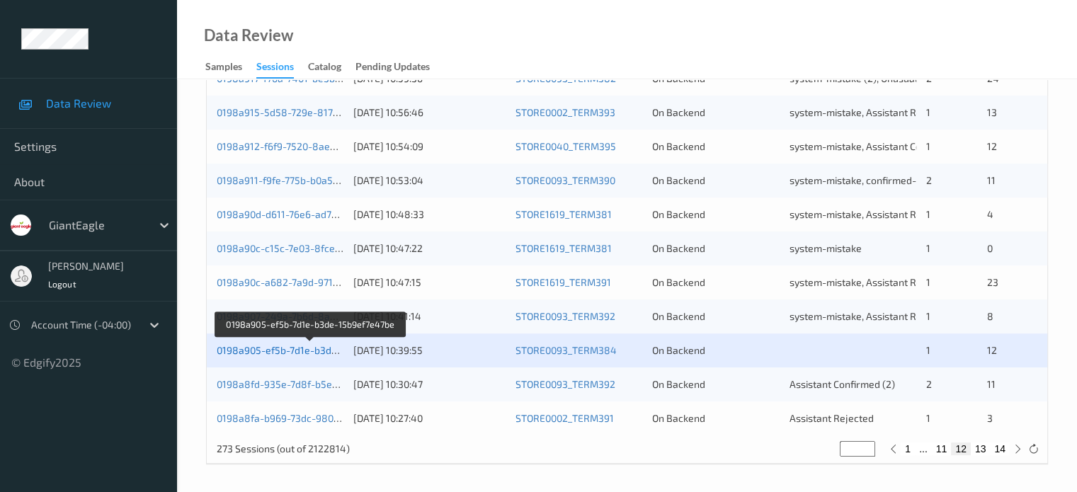
click at [277, 348] on link "0198a905-ef5b-7d1e-b3de-15b9ef7e47be" at bounding box center [311, 350] width 188 height 12
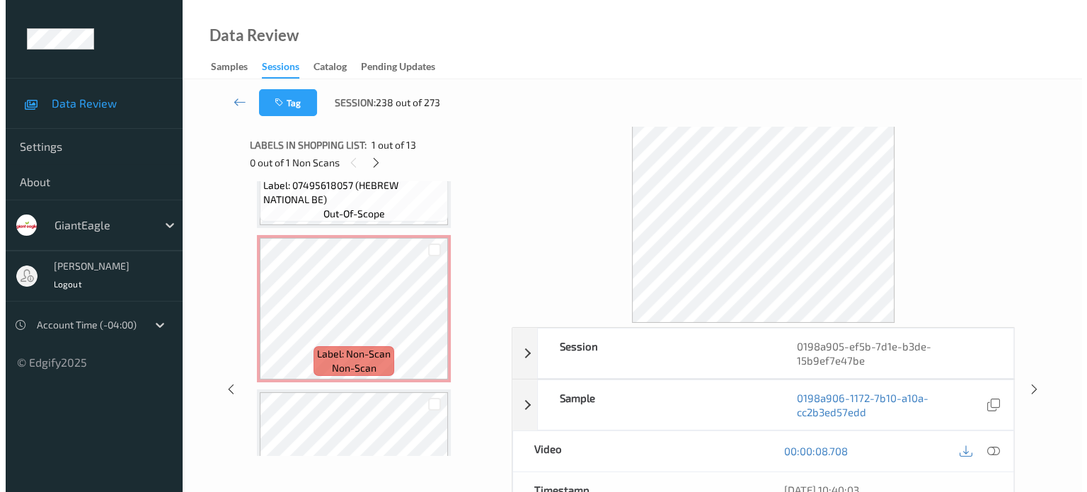
scroll to position [415, 0]
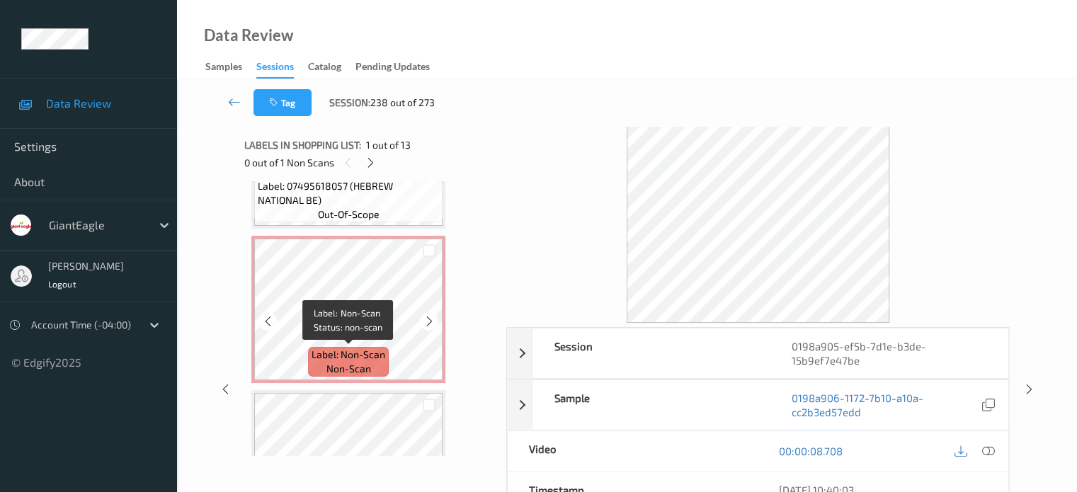
click at [358, 363] on span "non-scan" at bounding box center [348, 369] width 45 height 14
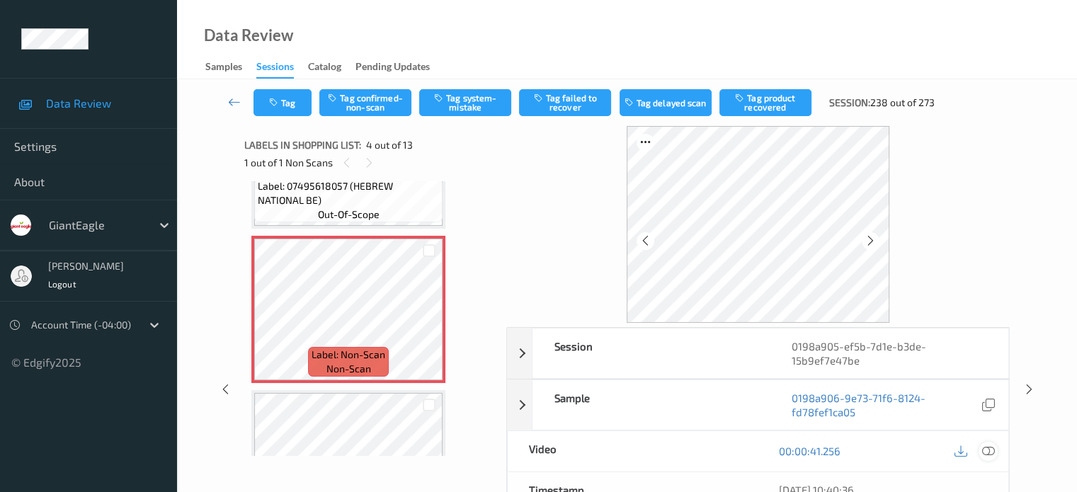
click at [994, 450] on div at bounding box center [987, 451] width 19 height 19
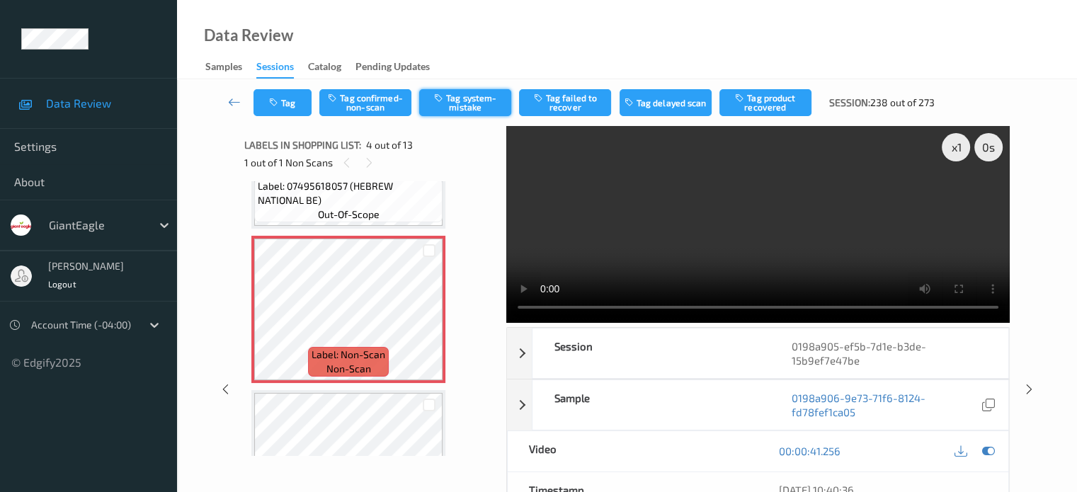
click at [456, 100] on button "Tag system-mistake" at bounding box center [465, 102] width 92 height 27
click at [472, 101] on button "Tag system-mistake" at bounding box center [465, 102] width 92 height 27
click at [283, 104] on button "Tag" at bounding box center [282, 102] width 58 height 27
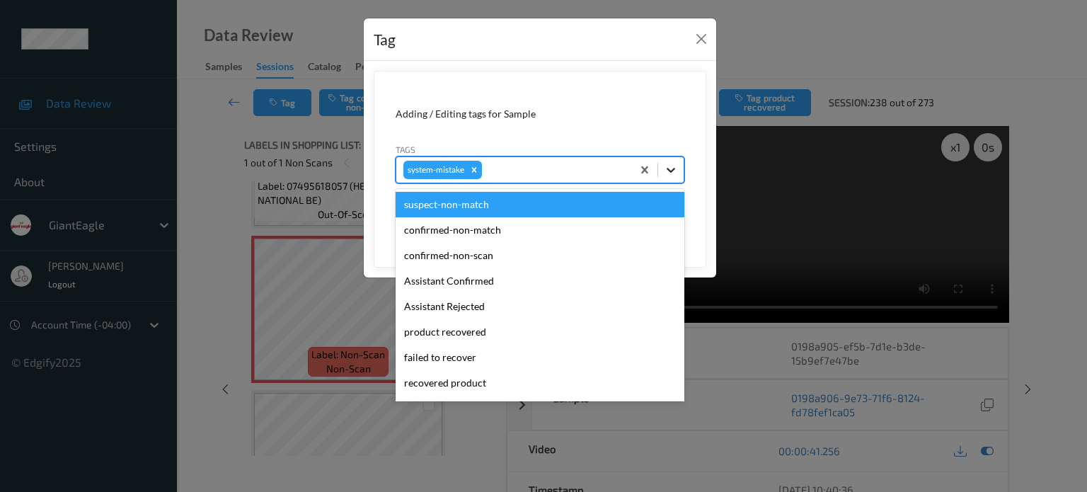
click at [671, 169] on icon at bounding box center [671, 170] width 14 height 14
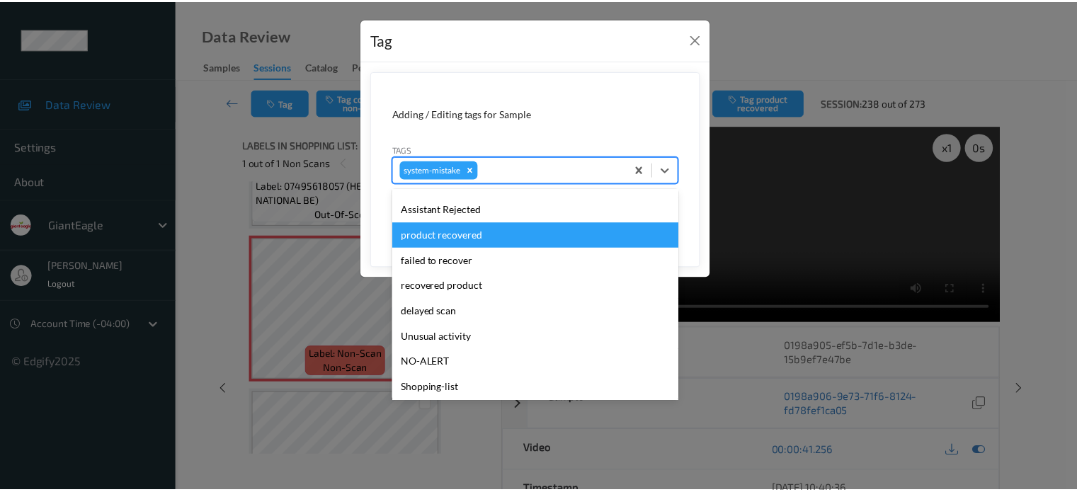
scroll to position [117, 0]
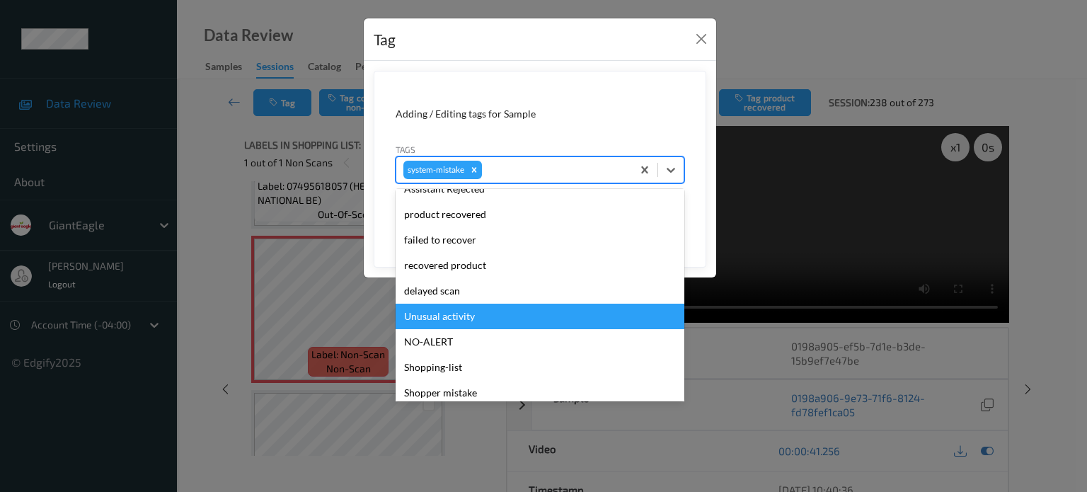
click at [441, 321] on div "Unusual activity" at bounding box center [540, 316] width 289 height 25
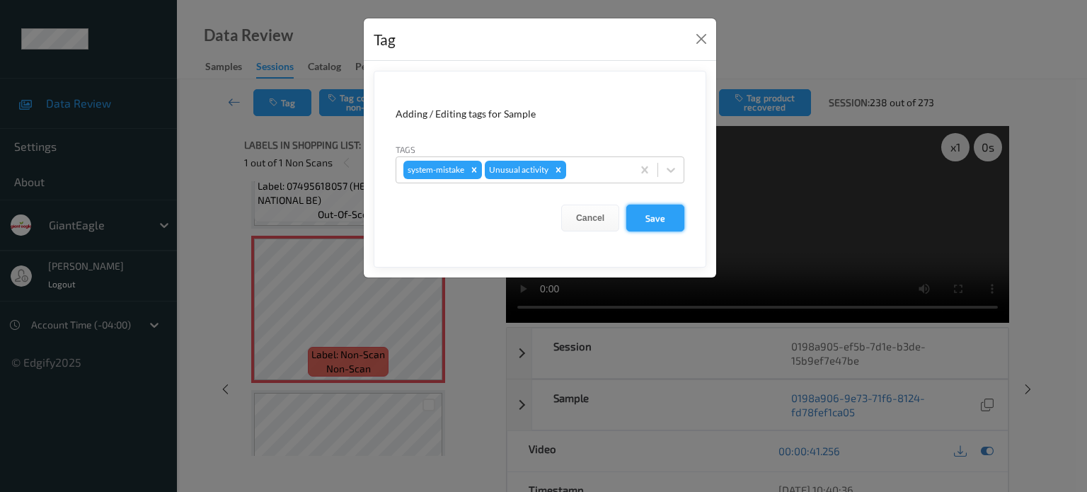
click at [653, 220] on button "Save" at bounding box center [655, 218] width 58 height 27
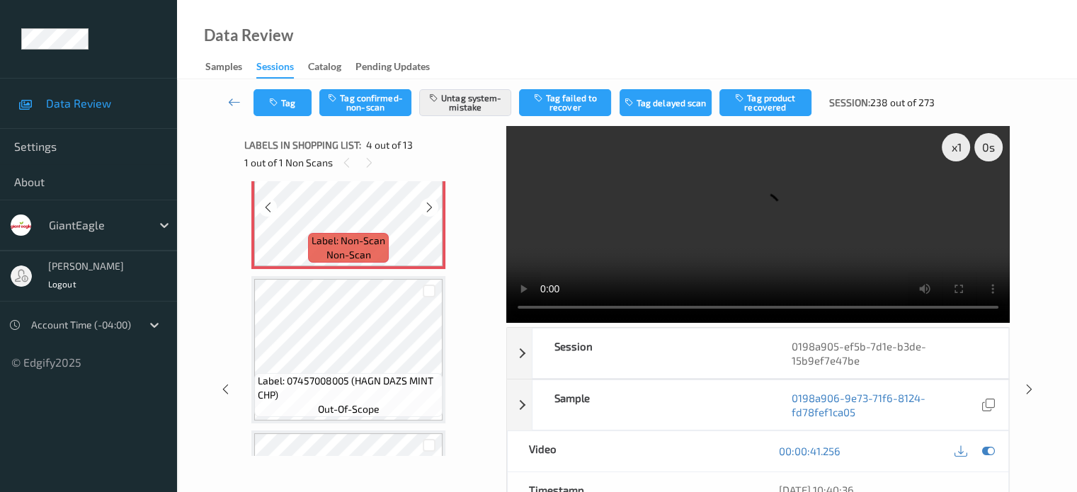
scroll to position [651, 0]
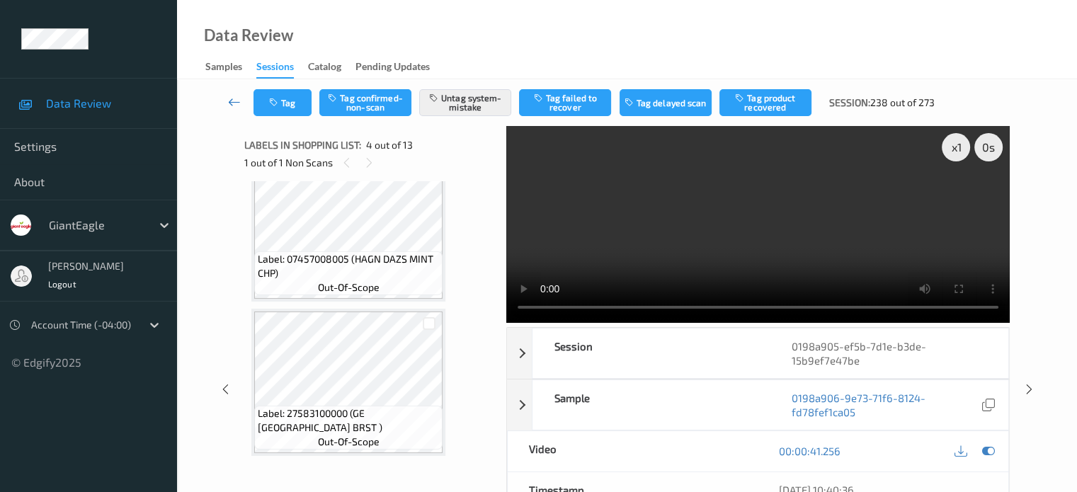
click at [238, 103] on icon at bounding box center [234, 102] width 13 height 14
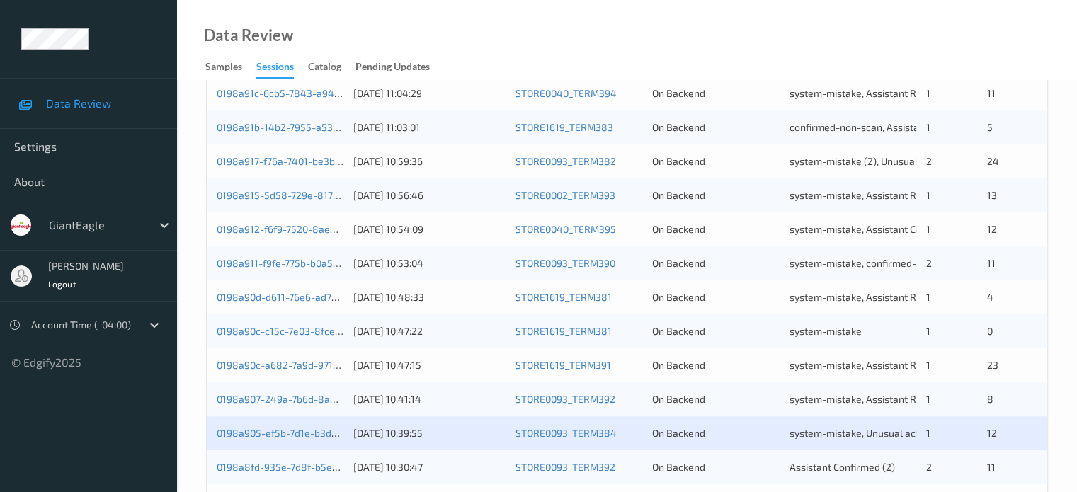
scroll to position [684, 0]
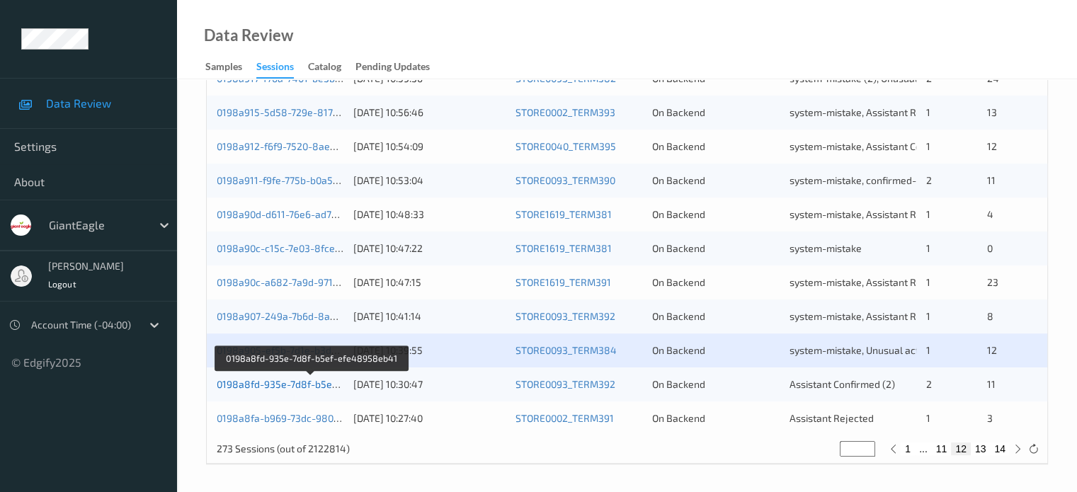
click at [299, 382] on link "0198a8fd-935e-7d8f-b5ef-efe48958eb41" at bounding box center [312, 384] width 190 height 12
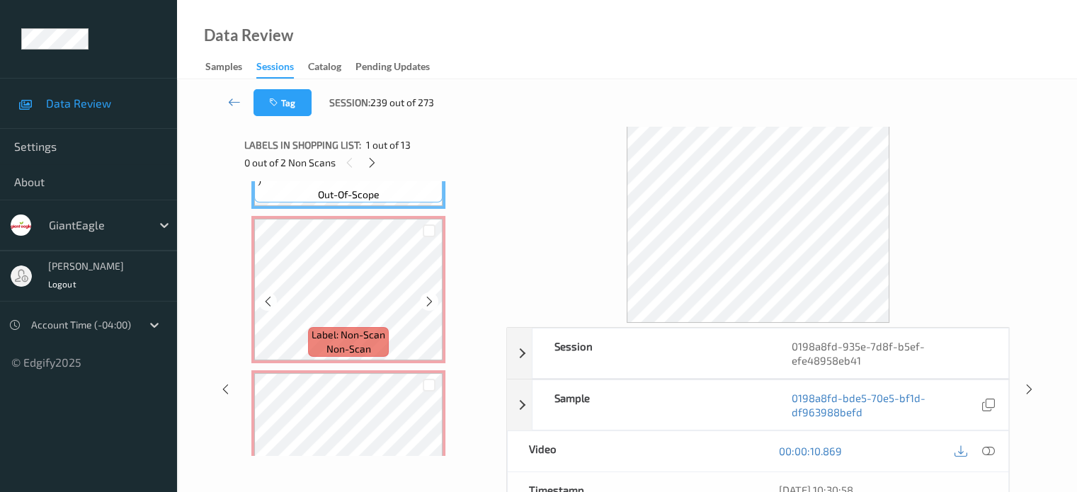
scroll to position [127, 0]
click at [339, 352] on span "non-scan" at bounding box center [348, 348] width 45 height 14
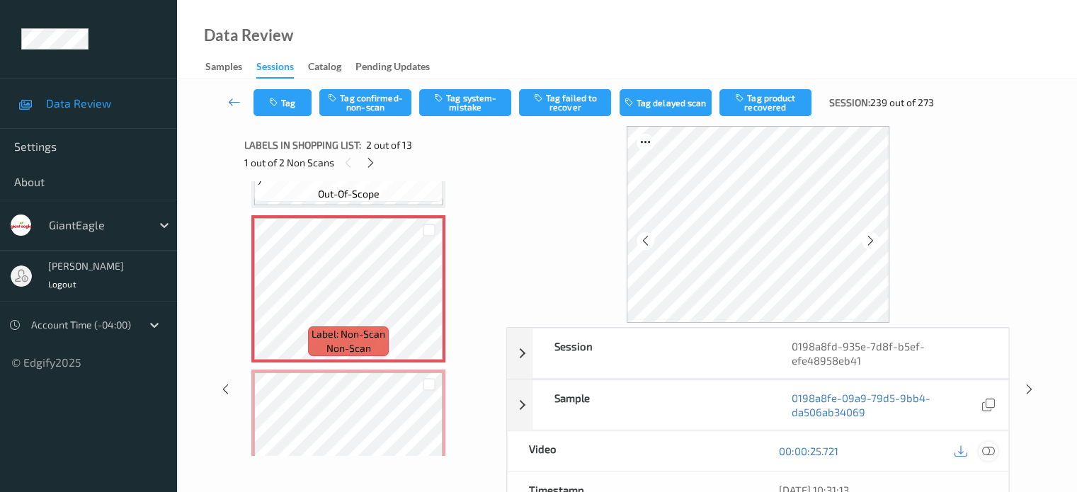
click at [987, 453] on icon at bounding box center [987, 450] width 13 height 13
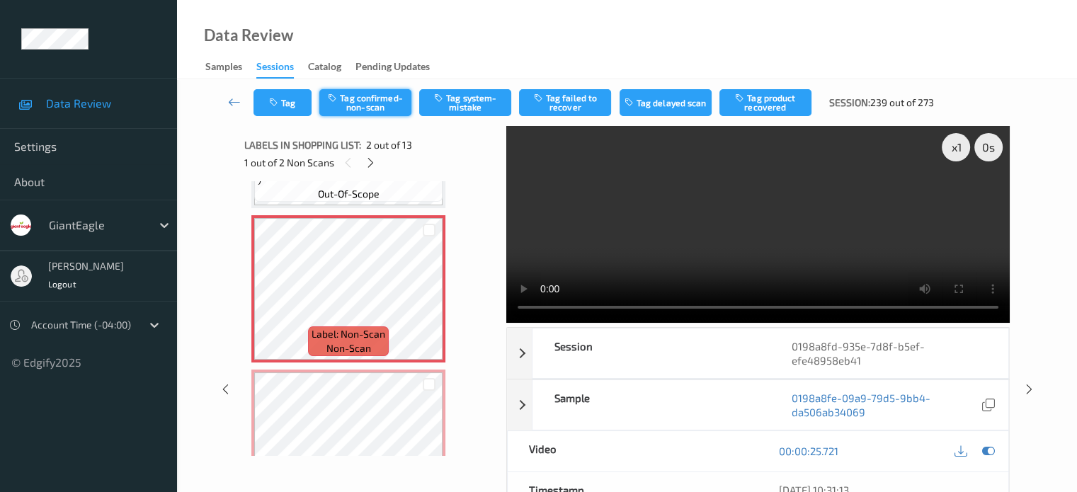
click at [362, 108] on button "Tag confirmed-non-scan" at bounding box center [365, 102] width 92 height 27
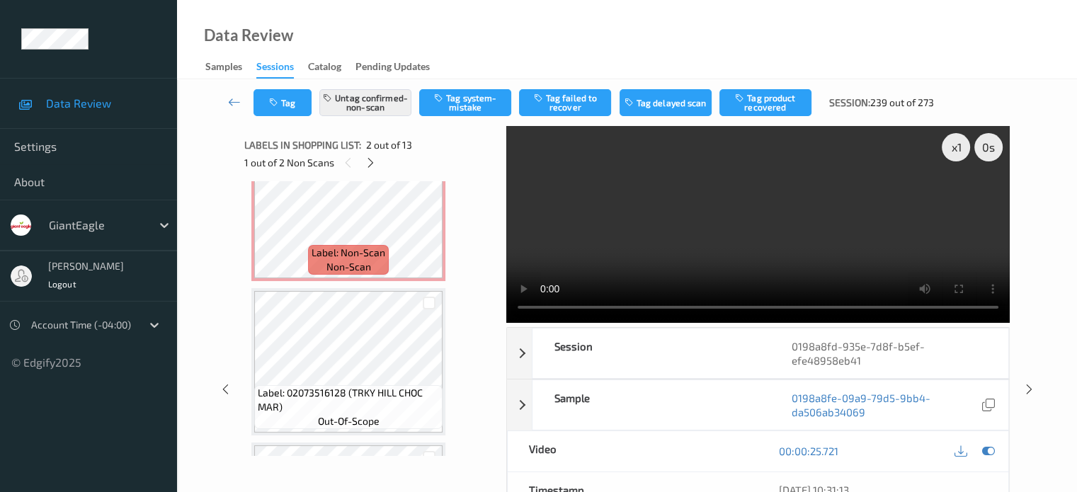
scroll to position [363, 0]
click at [286, 107] on button "Tag" at bounding box center [282, 102] width 58 height 27
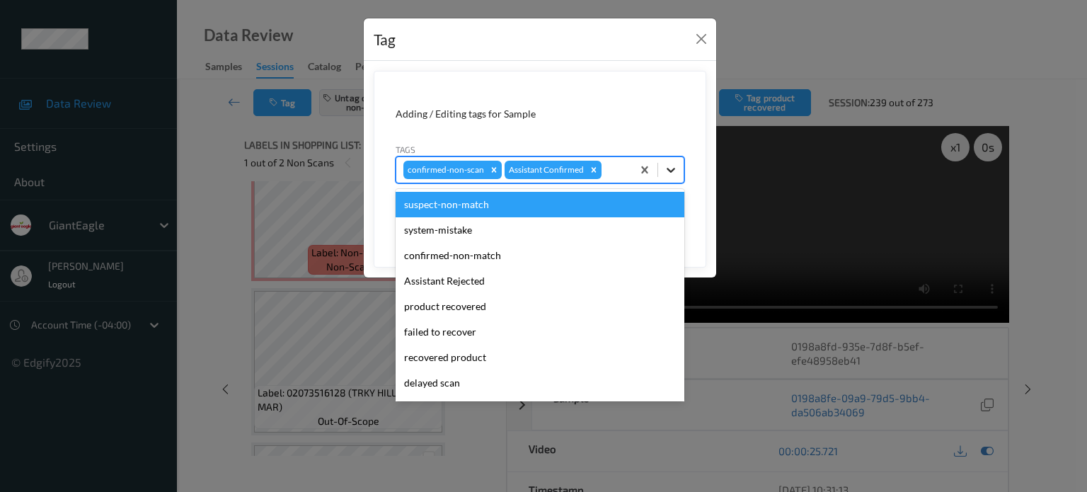
click at [671, 175] on icon at bounding box center [671, 170] width 14 height 14
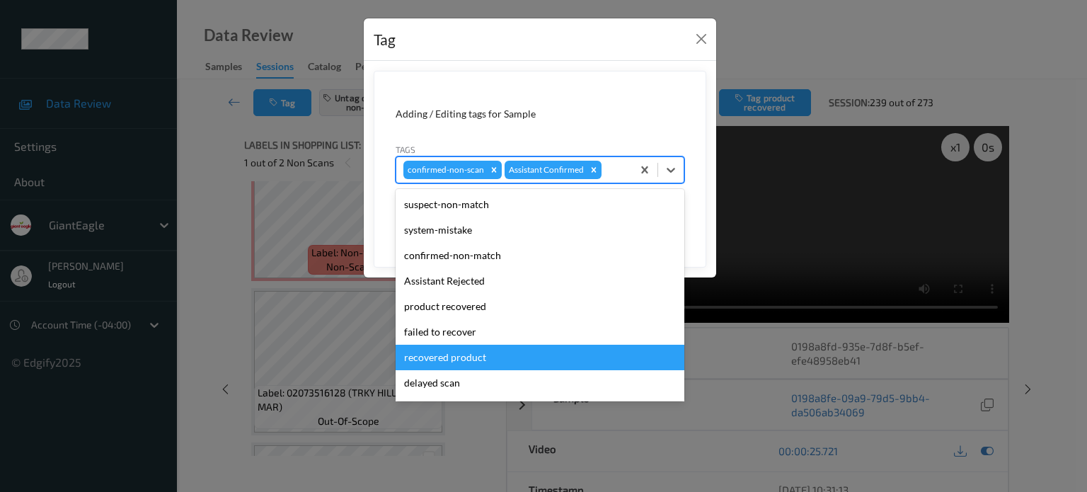
click at [451, 363] on div "recovered product" at bounding box center [540, 357] width 289 height 25
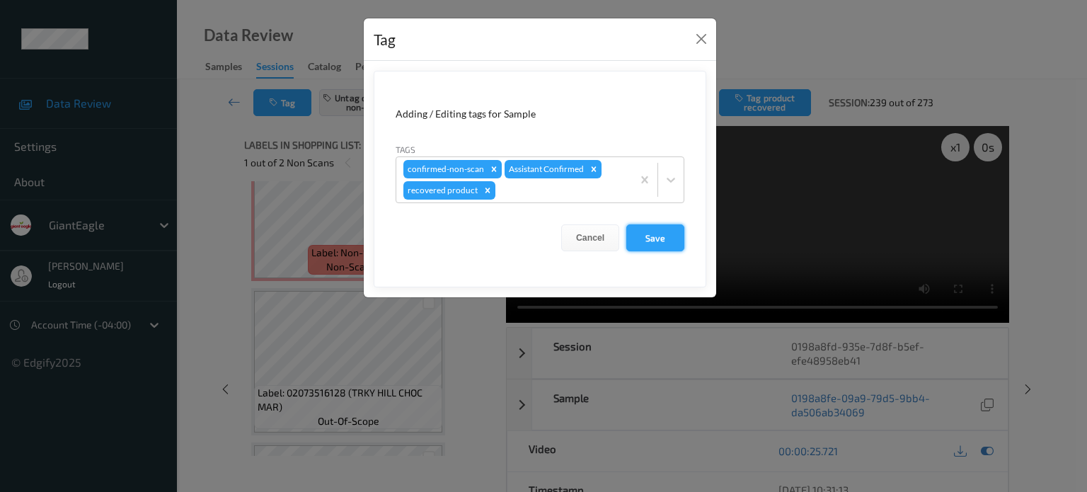
click at [663, 243] on button "Save" at bounding box center [655, 237] width 58 height 27
click at [654, 239] on button "Save" at bounding box center [655, 237] width 58 height 27
click at [654, 237] on button "Save" at bounding box center [655, 237] width 58 height 27
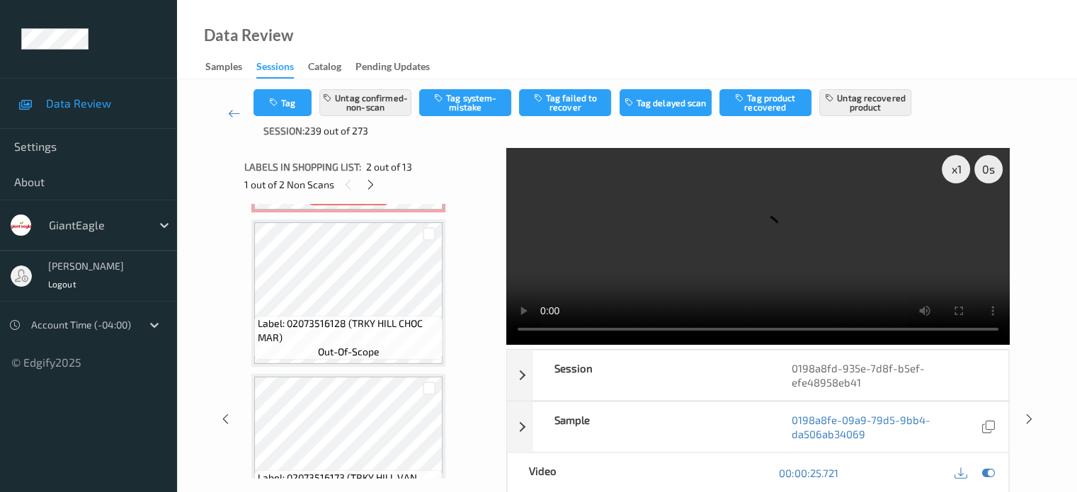
scroll to position [454, 0]
click at [430, 236] on div at bounding box center [429, 234] width 13 height 13
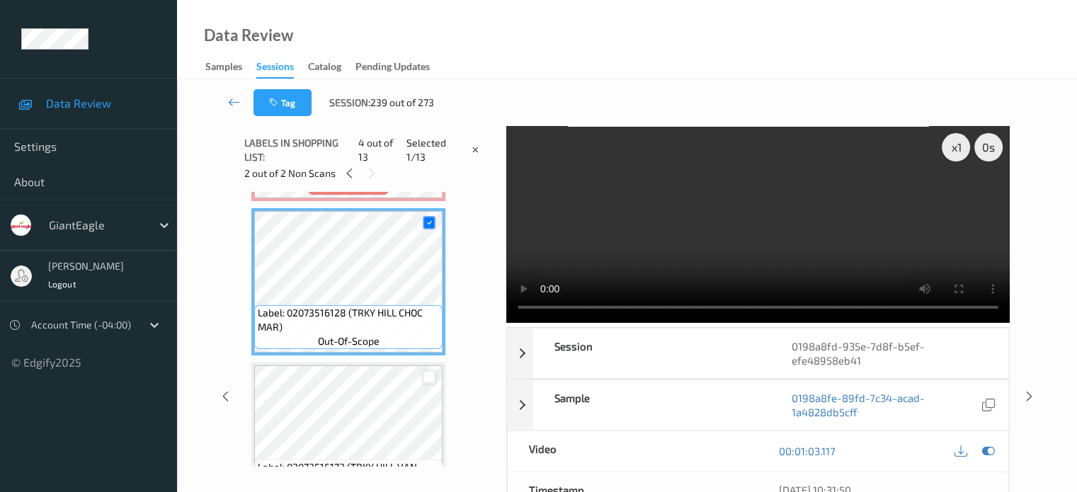
click at [432, 377] on div at bounding box center [429, 376] width 13 height 13
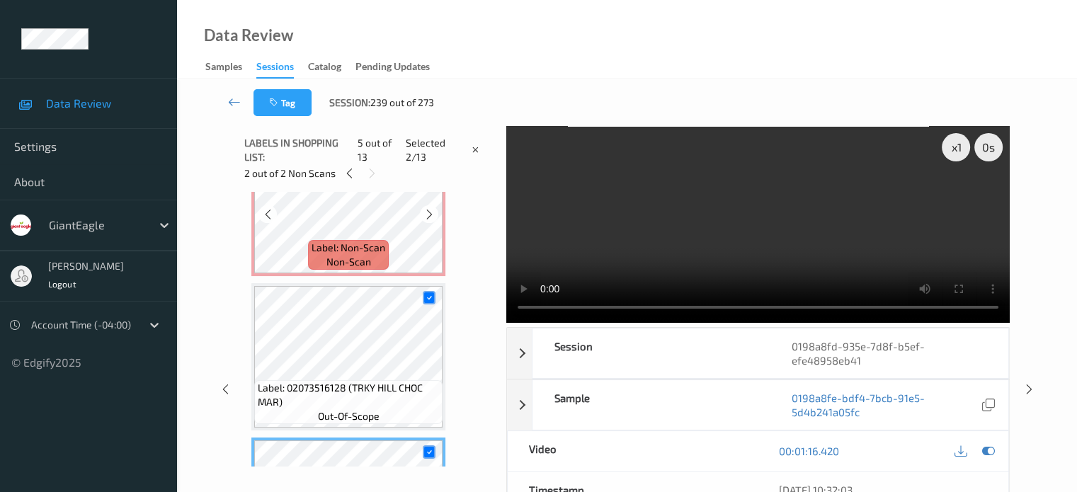
scroll to position [379, 0]
click at [426, 302] on div at bounding box center [429, 296] width 13 height 13
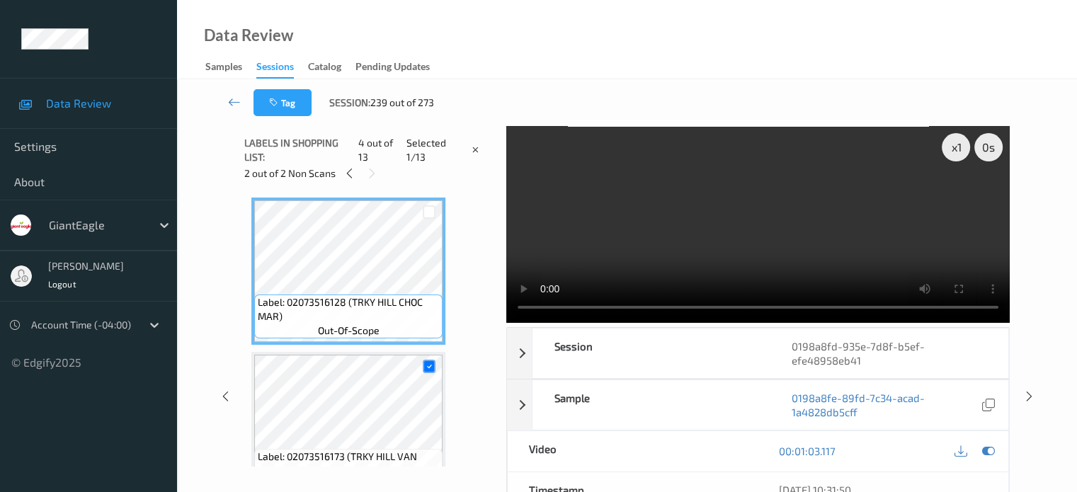
scroll to position [464, 0]
click at [428, 362] on icon at bounding box center [429, 366] width 9 height 9
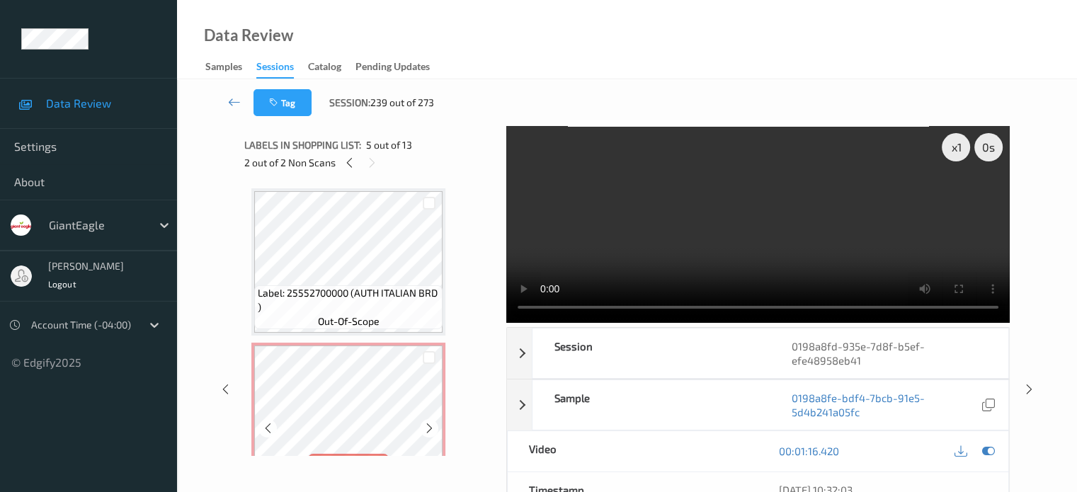
scroll to position [81, 0]
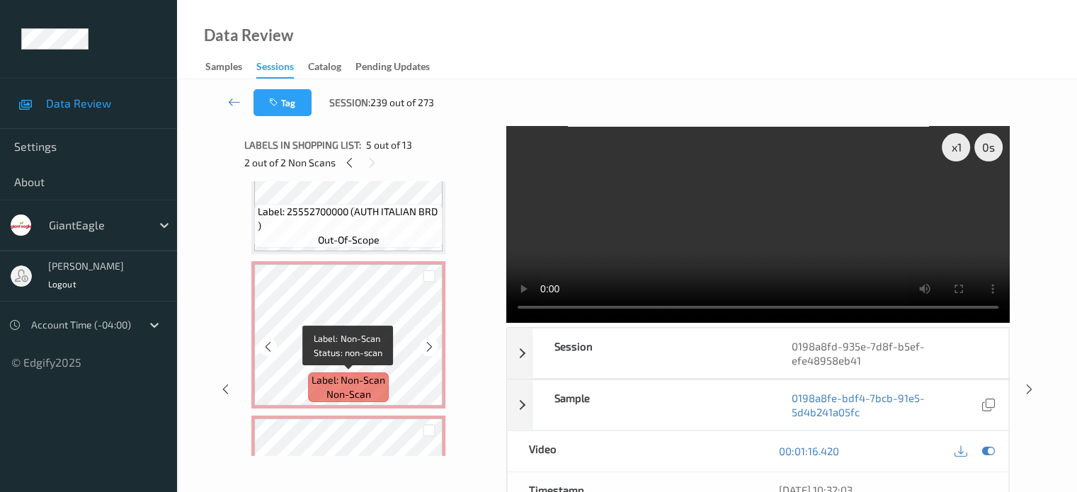
click at [354, 382] on span "Label: Non-Scan" at bounding box center [348, 380] width 74 height 14
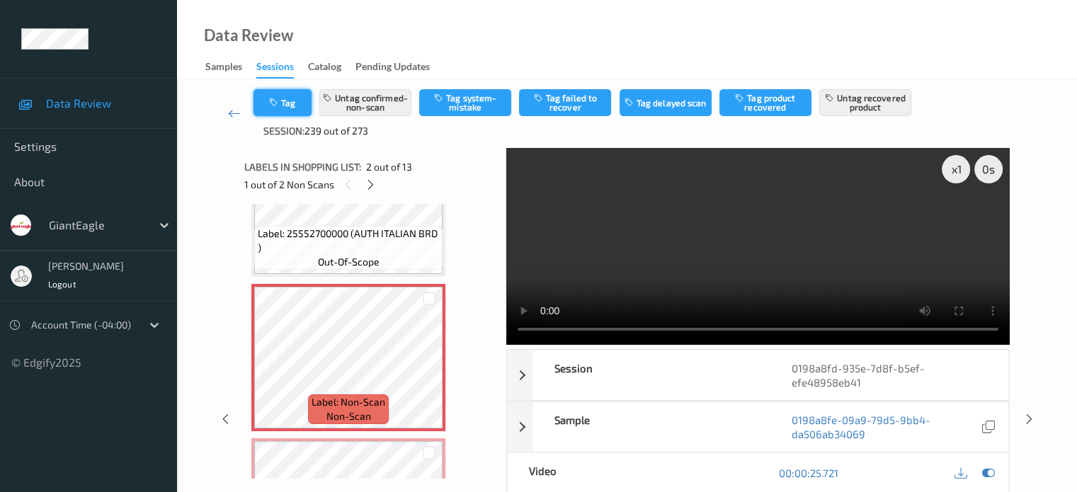
click at [284, 105] on button "Tag" at bounding box center [282, 102] width 58 height 27
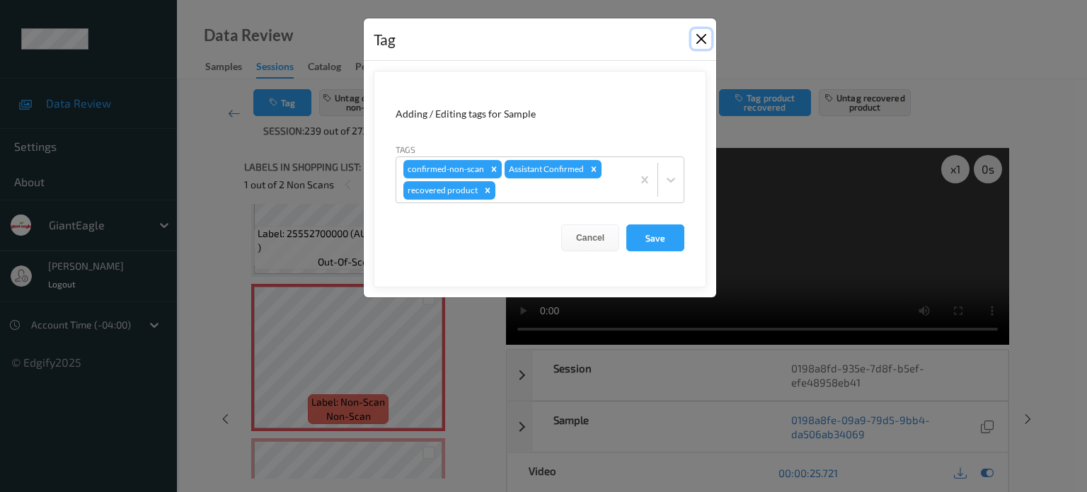
click at [699, 38] on button "Close" at bounding box center [702, 39] width 20 height 20
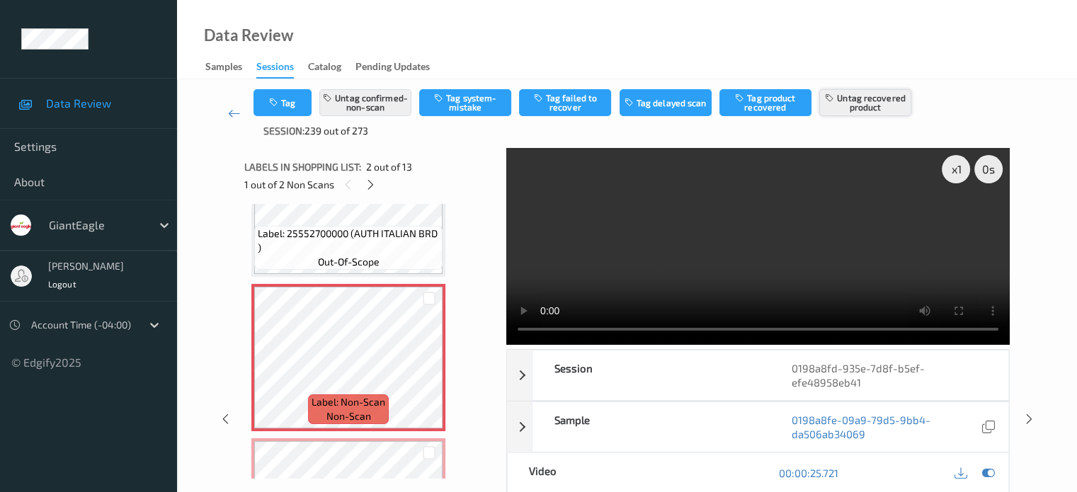
click at [878, 104] on button "Untag recovered product" at bounding box center [865, 102] width 92 height 27
click at [870, 100] on button "Untag recovered product" at bounding box center [865, 102] width 92 height 27
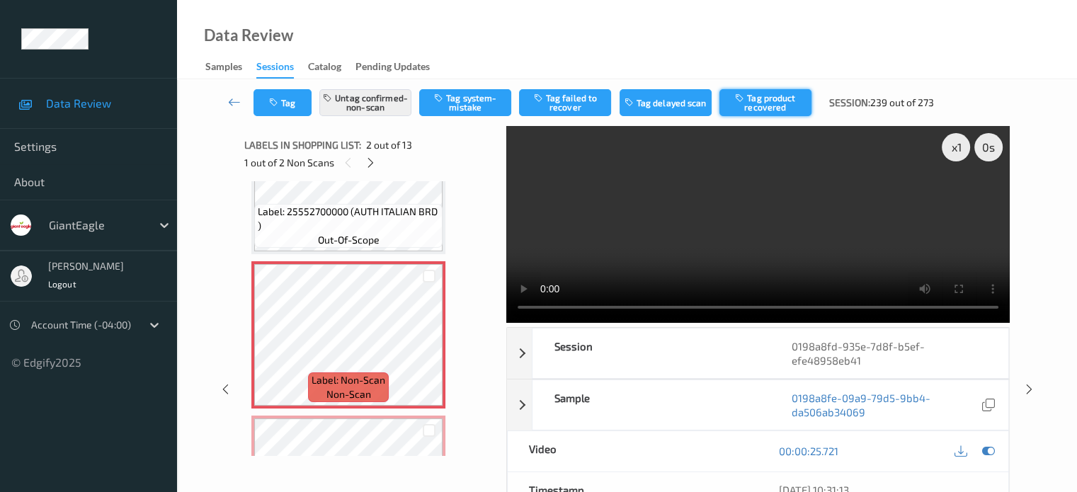
click at [767, 102] on button "Tag product recovered" at bounding box center [765, 102] width 92 height 27
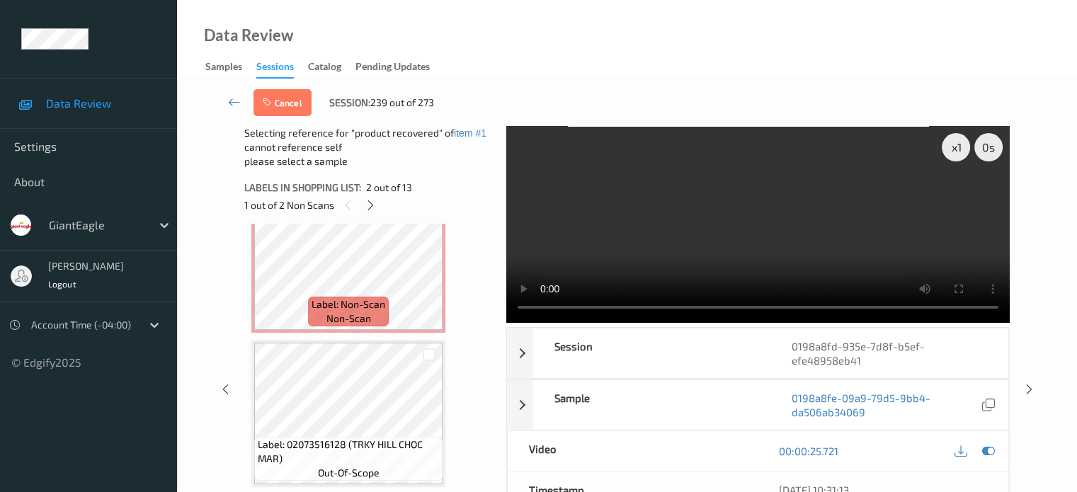
scroll to position [439, 0]
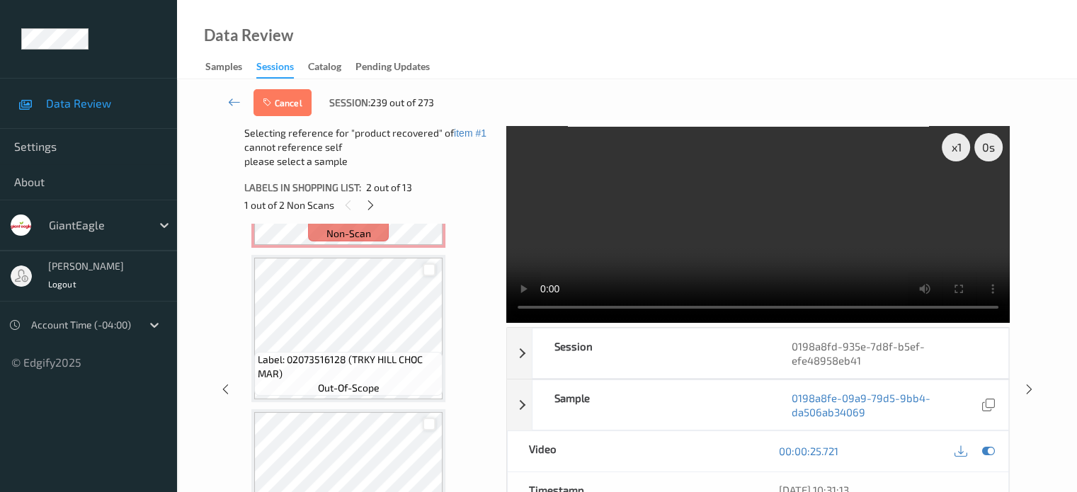
click at [428, 269] on div at bounding box center [429, 269] width 13 height 13
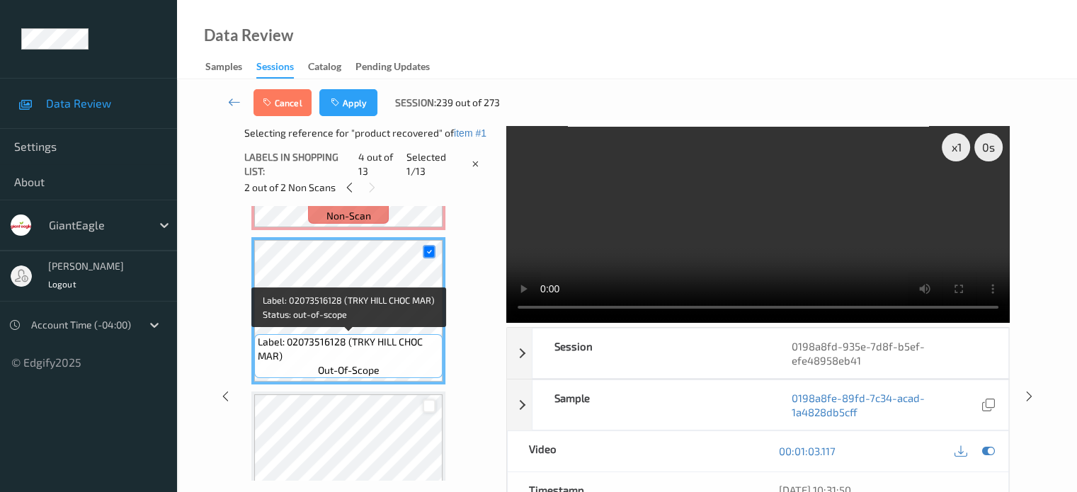
click at [423, 336] on span "Label: 02073516128 (TRKY HILL CHOC MAR)" at bounding box center [348, 349] width 181 height 28
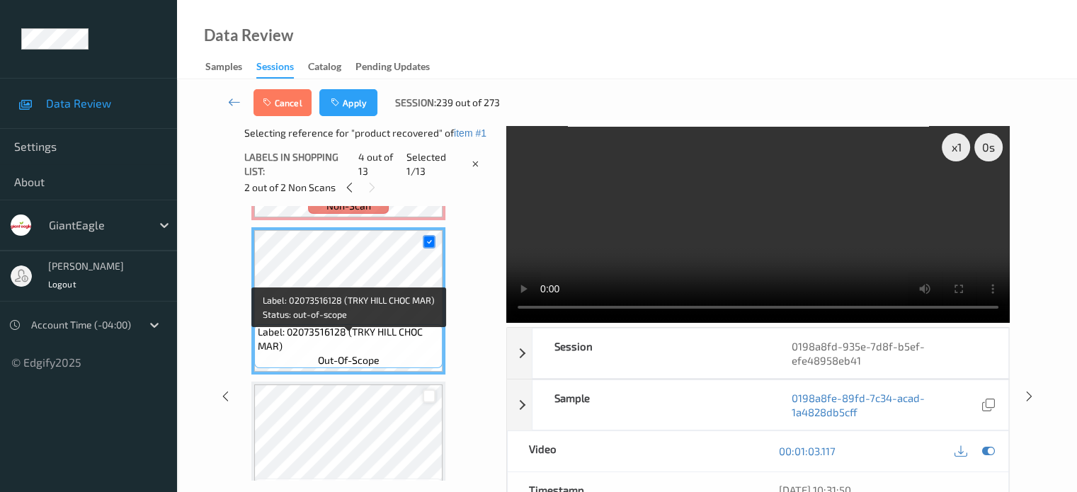
scroll to position [449, 0]
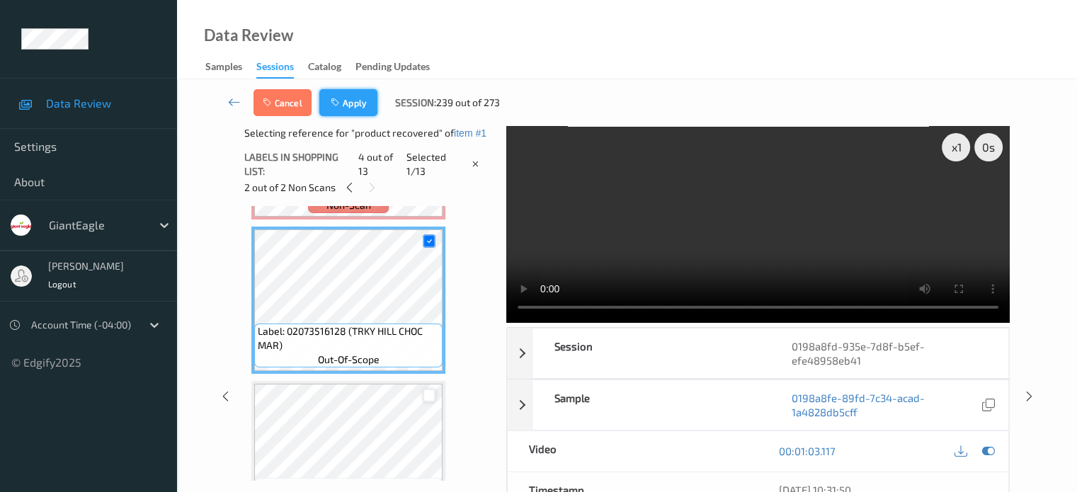
click at [349, 92] on button "Apply" at bounding box center [348, 102] width 58 height 27
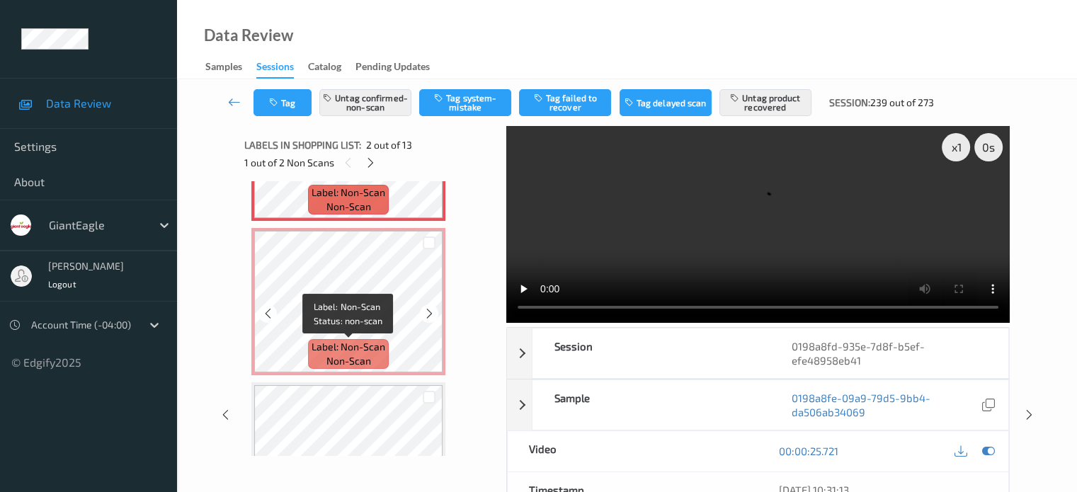
scroll to position [270, 0]
click at [340, 360] on span "non-scan" at bounding box center [348, 360] width 45 height 14
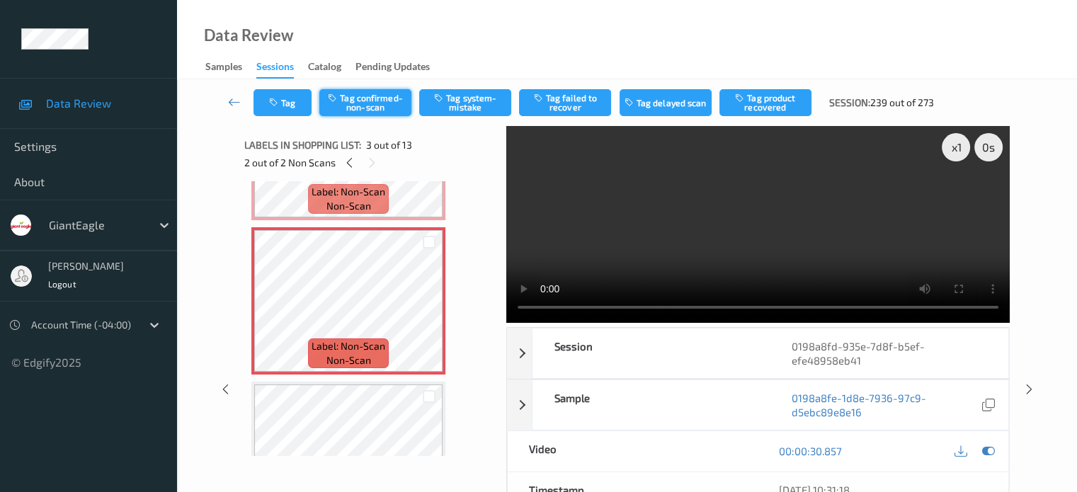
click at [368, 103] on button "Tag confirmed-non-scan" at bounding box center [365, 102] width 92 height 27
click at [770, 98] on button "Tag product recovered" at bounding box center [765, 102] width 92 height 27
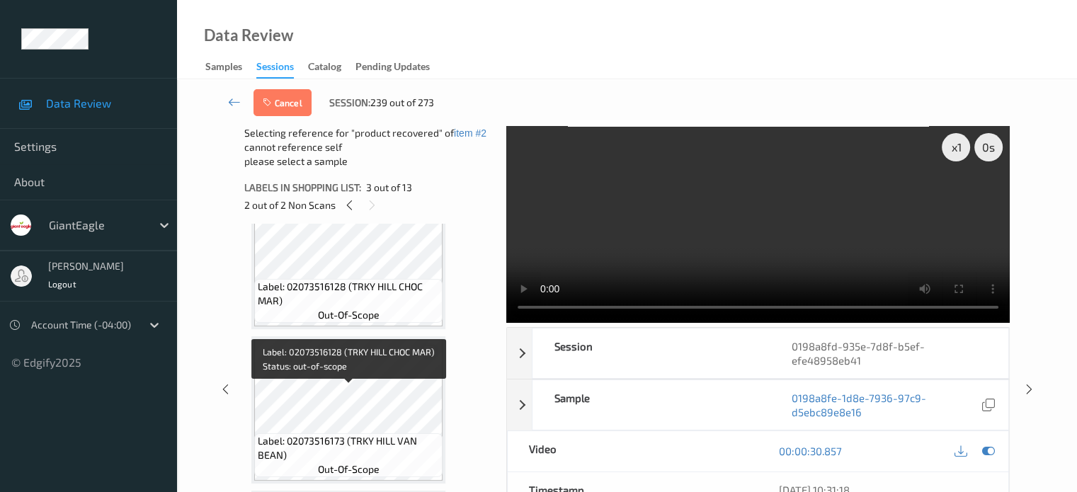
scroll to position [527, 0]
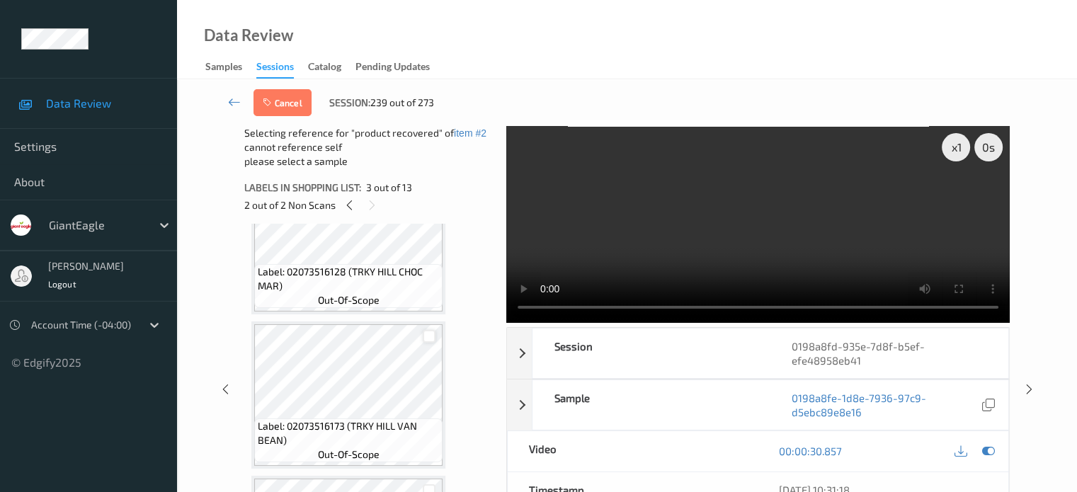
click at [428, 338] on div at bounding box center [429, 336] width 13 height 13
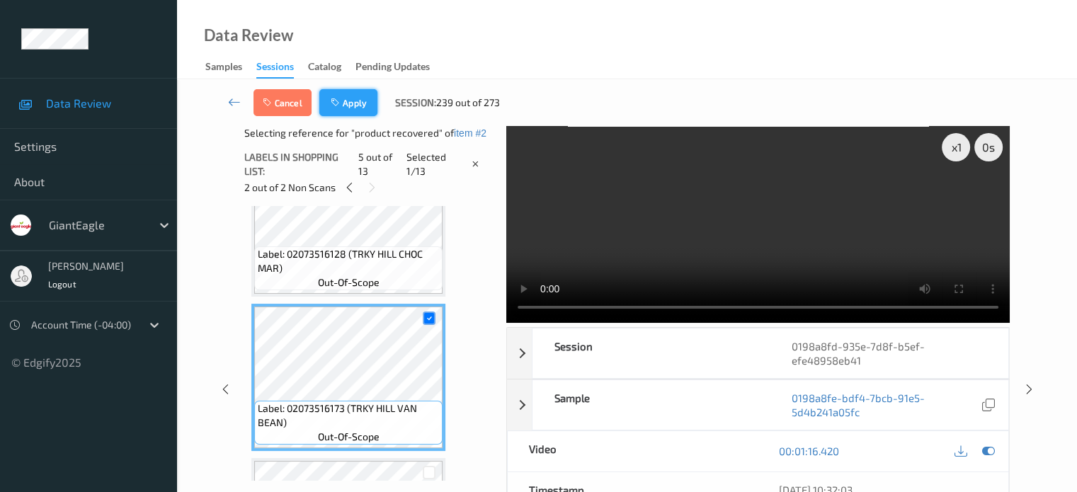
click at [352, 101] on button "Apply" at bounding box center [348, 102] width 58 height 27
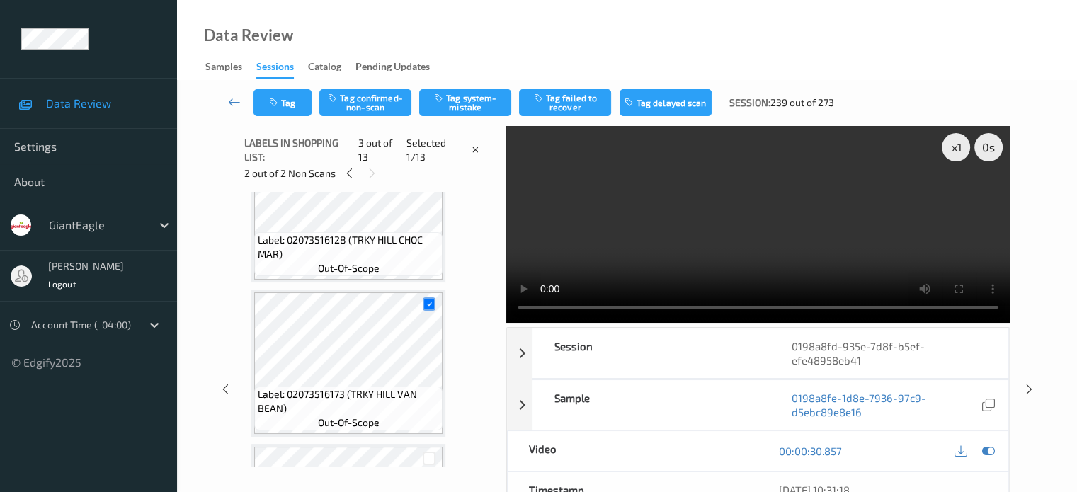
scroll to position [161, 0]
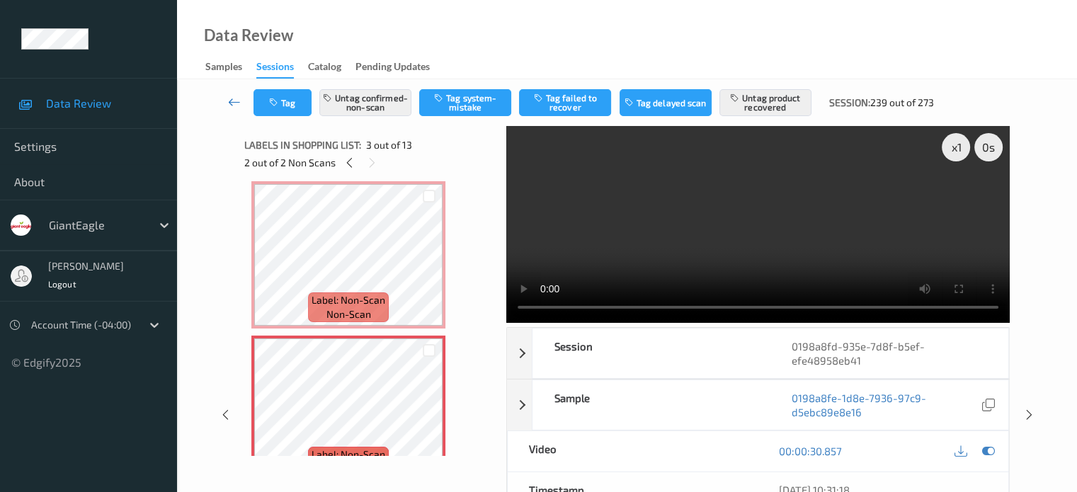
click at [233, 101] on icon at bounding box center [234, 102] width 13 height 14
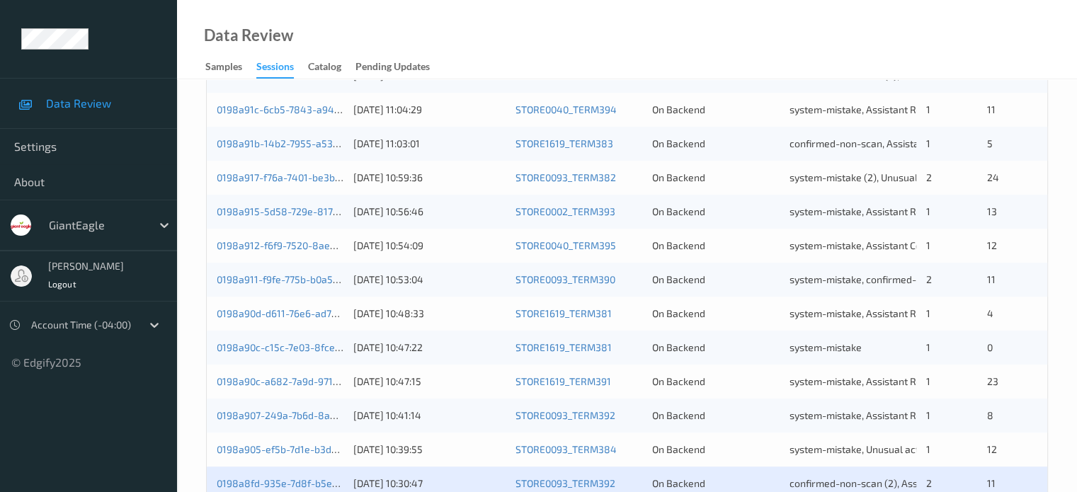
scroll to position [684, 0]
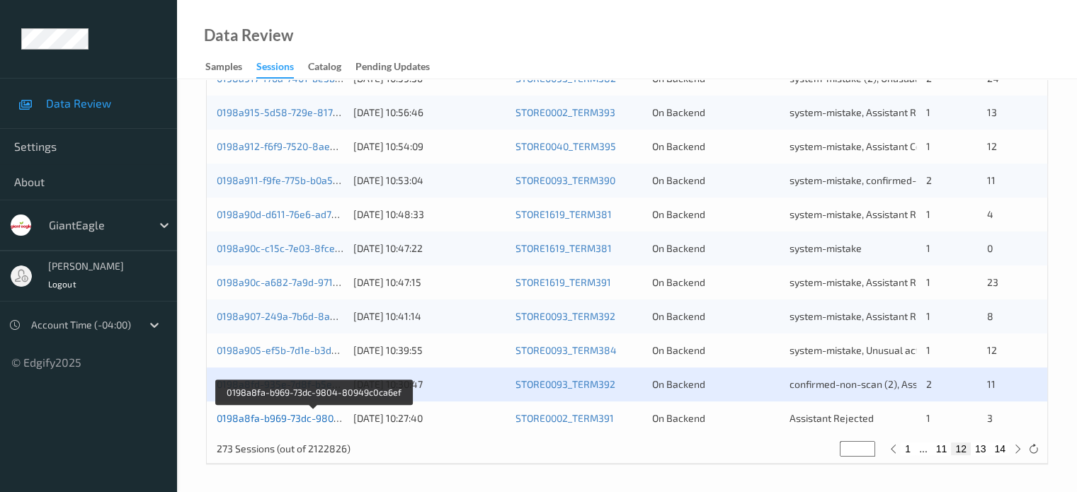
click at [282, 421] on link "0198a8fa-b969-73dc-9804-80949c0ca6ef" at bounding box center [313, 418] width 193 height 12
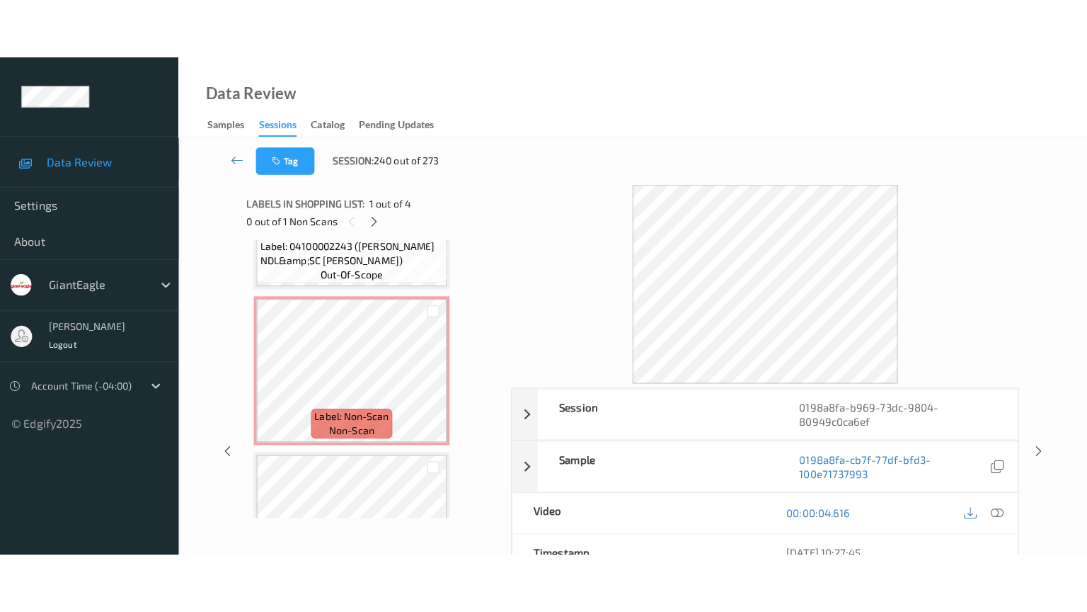
scroll to position [260, 0]
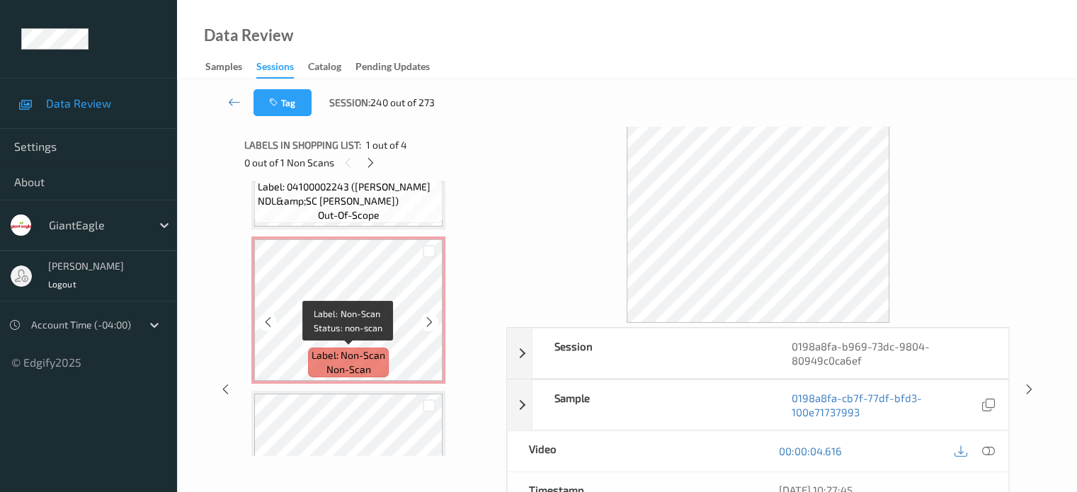
click at [362, 364] on span "non-scan" at bounding box center [348, 369] width 45 height 14
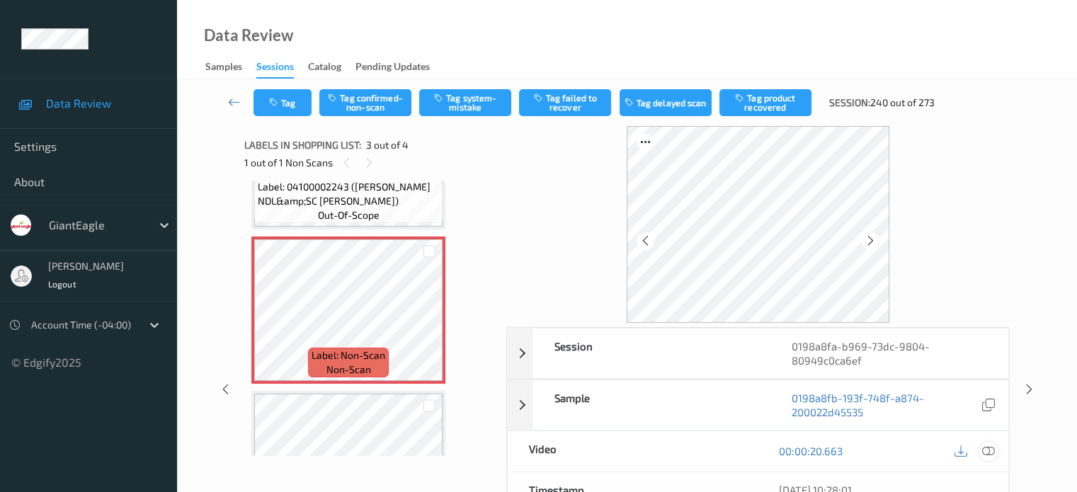
click at [990, 446] on icon at bounding box center [987, 450] width 13 height 13
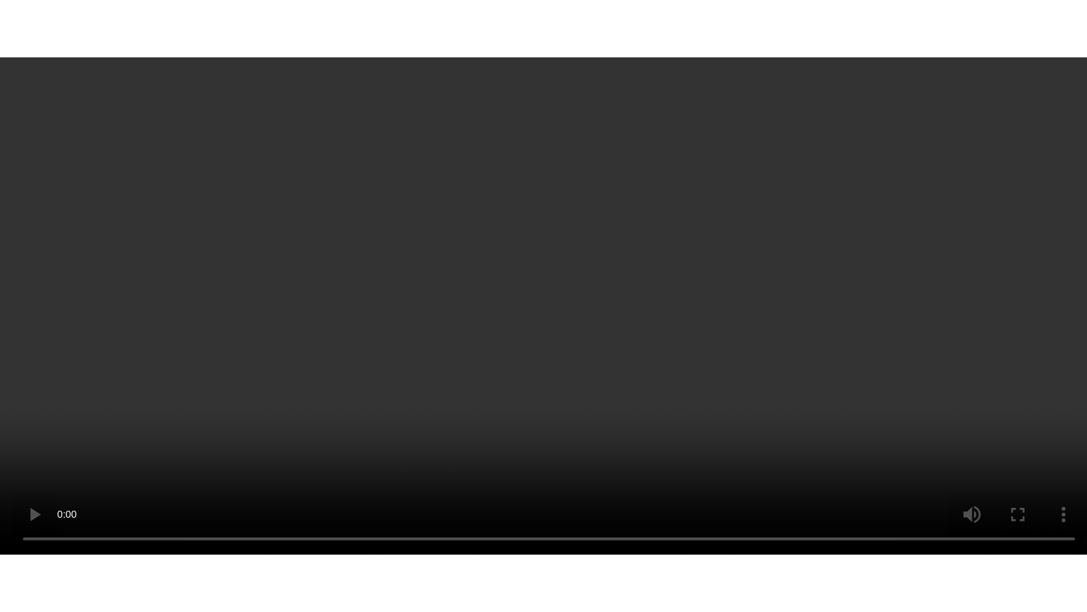
scroll to position [349, 0]
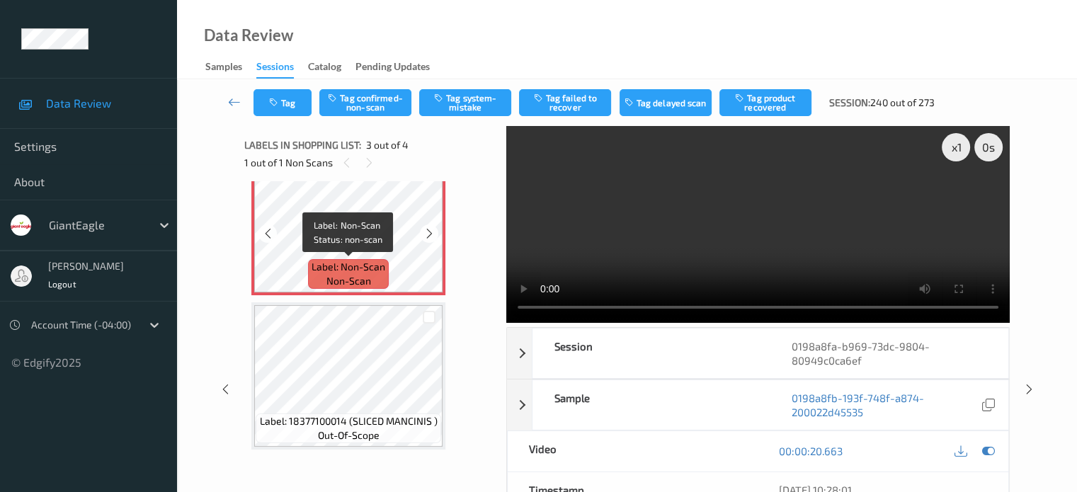
click at [362, 283] on span "non-scan" at bounding box center [348, 281] width 45 height 14
click at [333, 279] on span "non-scan" at bounding box center [348, 281] width 45 height 14
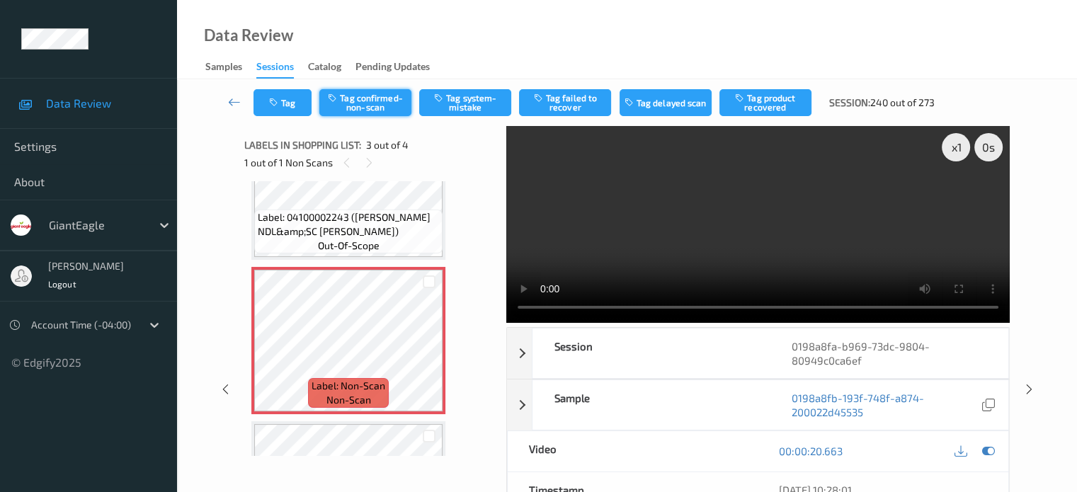
click at [374, 97] on button "Tag confirmed-non-scan" at bounding box center [365, 102] width 92 height 27
click at [769, 101] on button "Tag product recovered" at bounding box center [765, 102] width 92 height 27
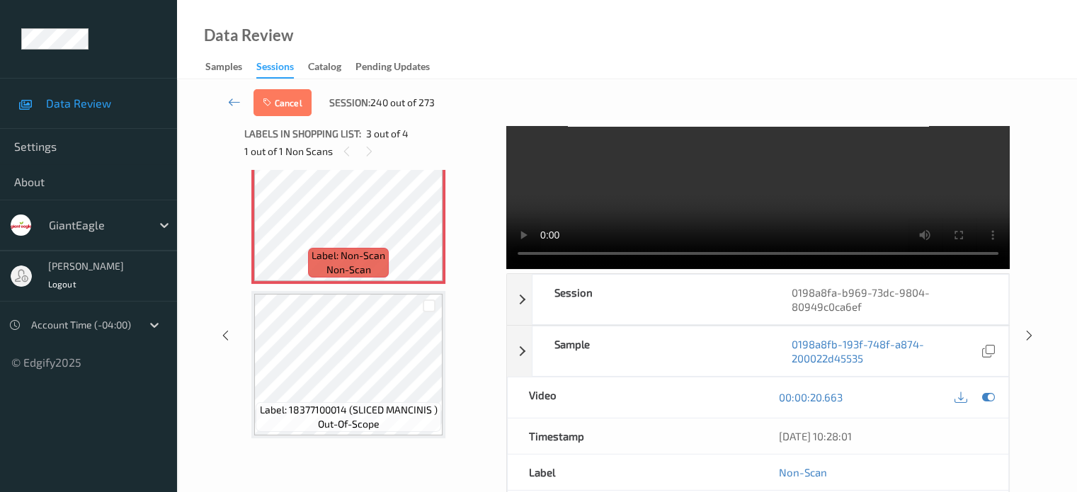
scroll to position [349, 0]
click at [428, 307] on div at bounding box center [429, 305] width 13 height 13
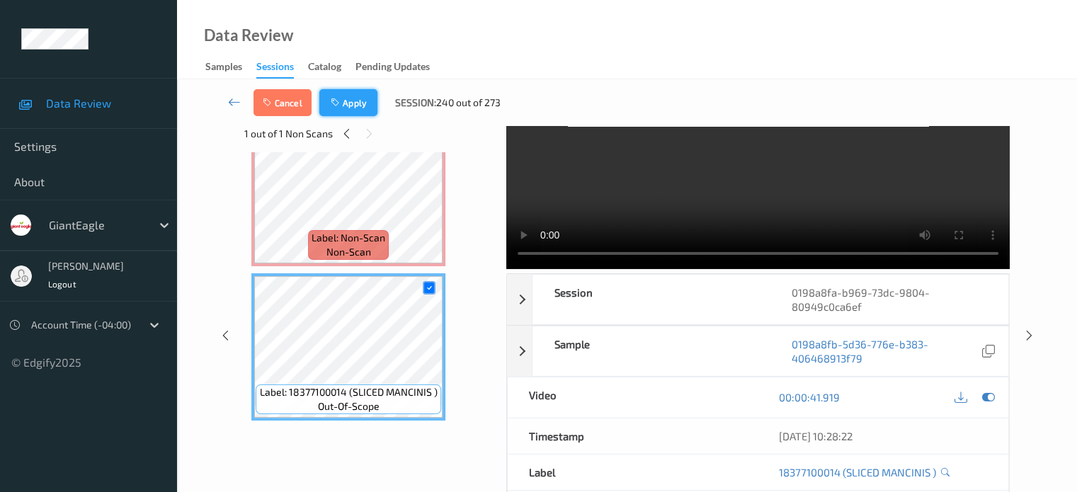
click at [351, 101] on button "Apply" at bounding box center [348, 102] width 58 height 27
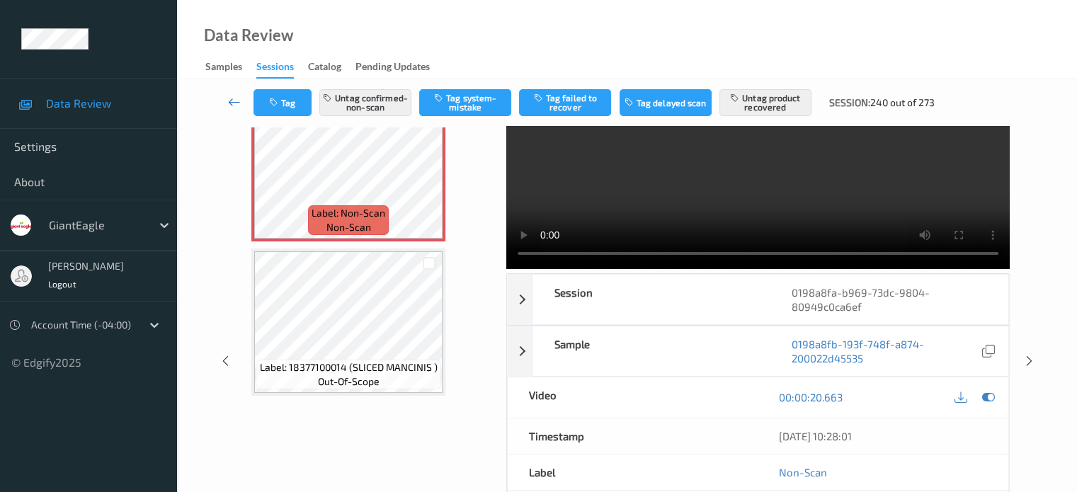
click at [235, 105] on icon at bounding box center [234, 102] width 13 height 14
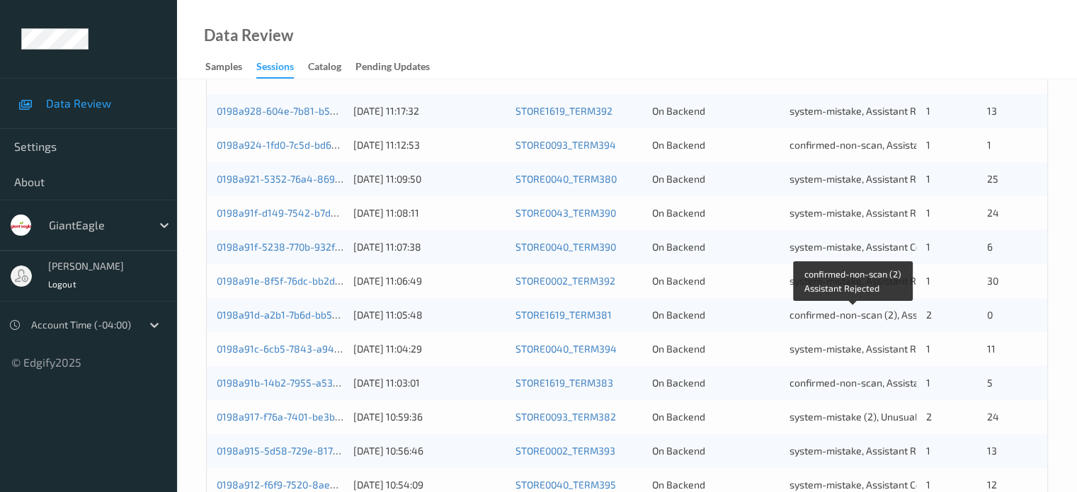
scroll to position [345, 0]
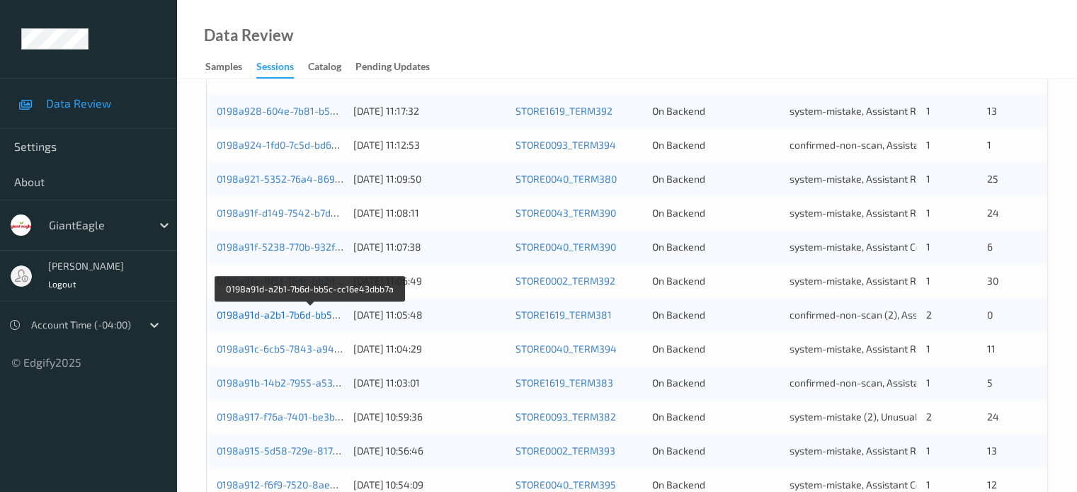
click at [289, 315] on link "0198a91d-a2b1-7b6d-bb5c-cc16e43dbb7a" at bounding box center [312, 315] width 190 height 12
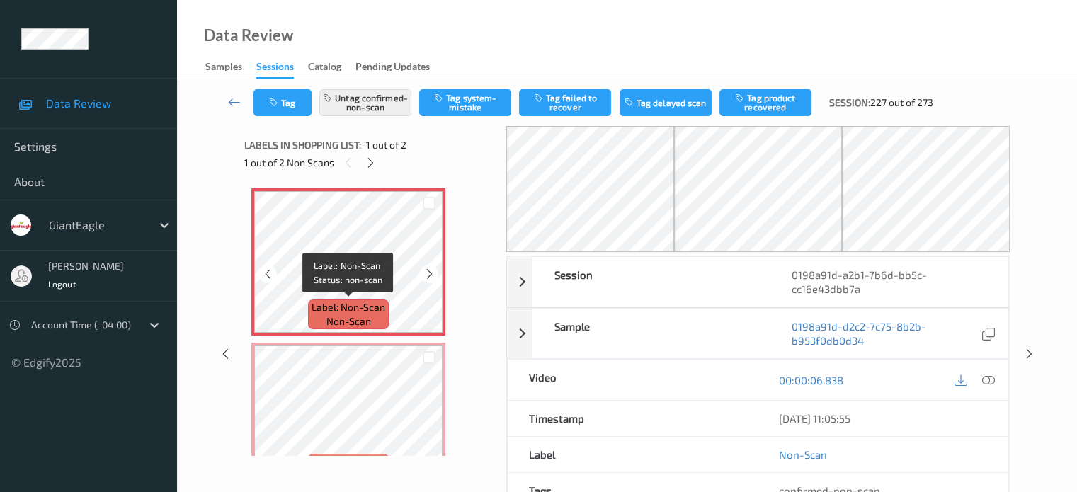
click at [339, 321] on span "non-scan" at bounding box center [348, 321] width 45 height 14
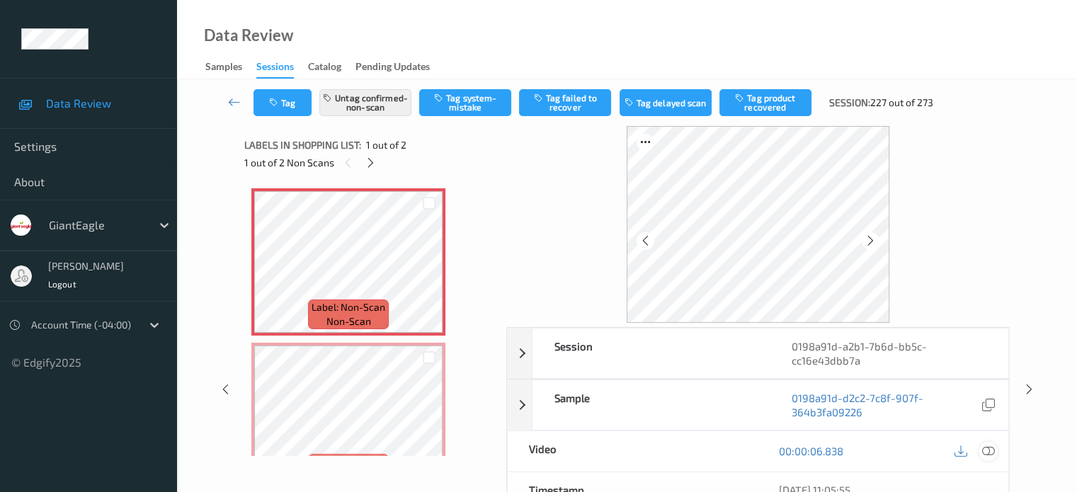
click at [988, 449] on icon at bounding box center [987, 450] width 13 height 13
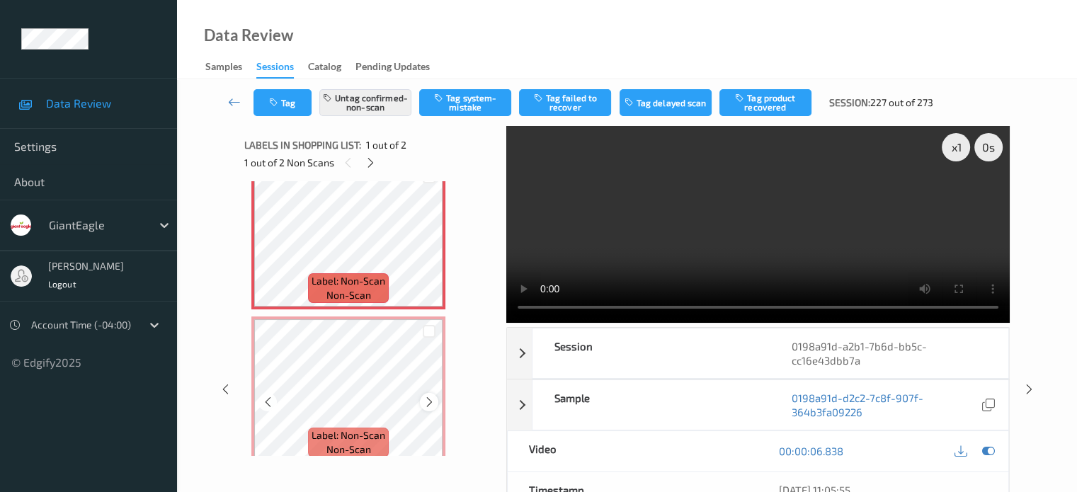
scroll to position [40, 0]
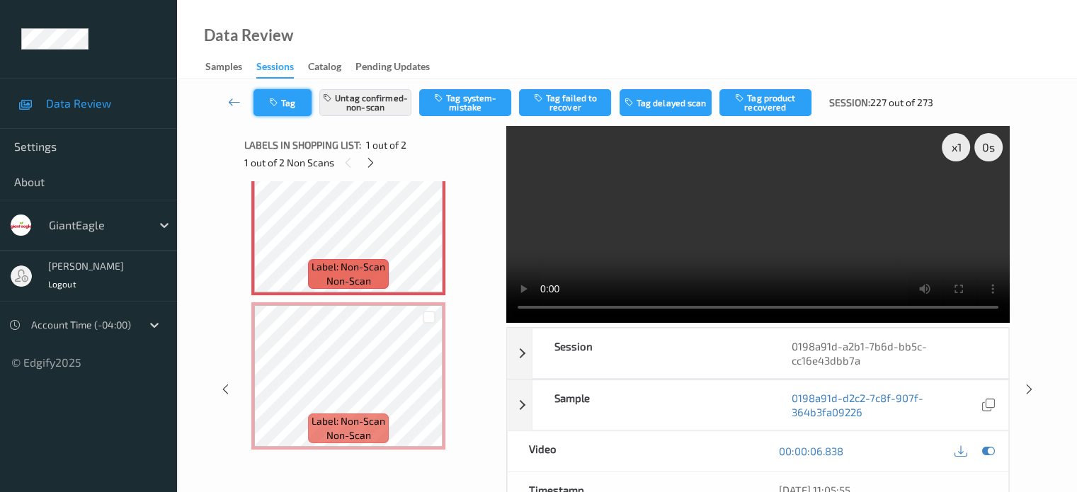
click at [290, 102] on button "Tag" at bounding box center [282, 102] width 58 height 27
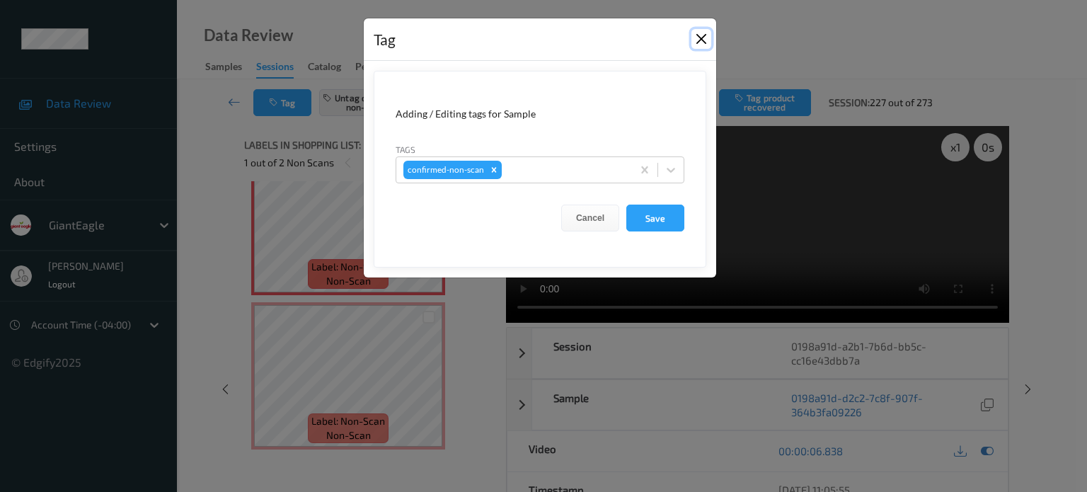
click at [701, 42] on button "Close" at bounding box center [702, 39] width 20 height 20
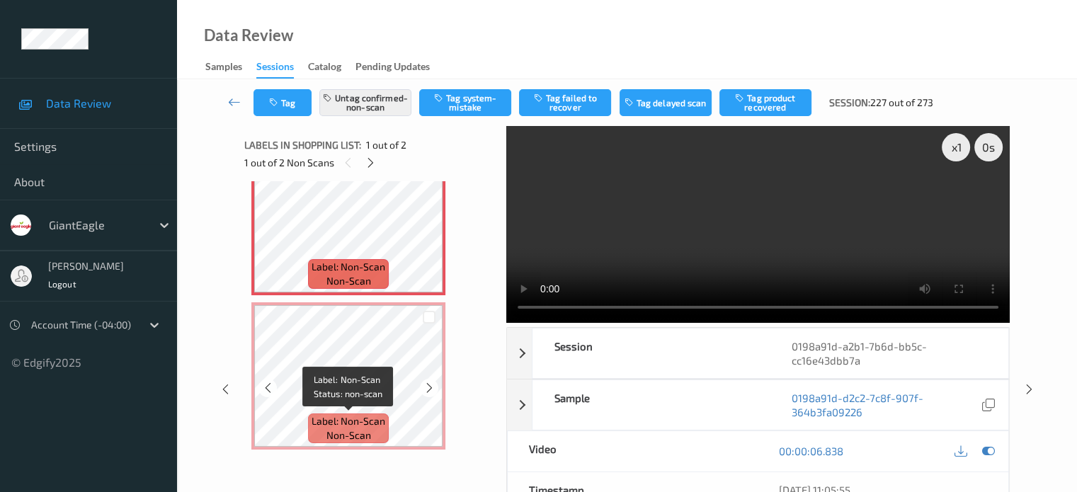
click at [348, 432] on span "non-scan" at bounding box center [348, 435] width 45 height 14
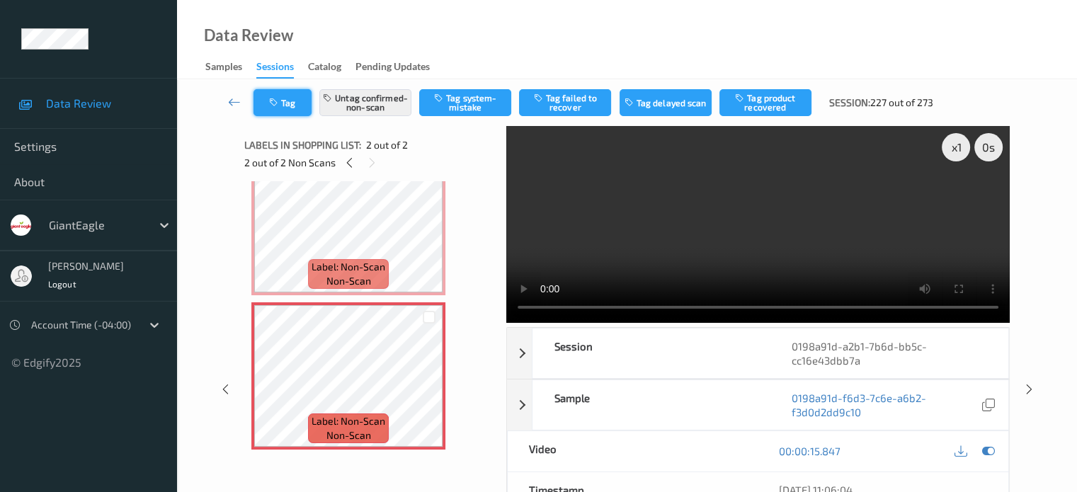
click at [289, 106] on button "Tag" at bounding box center [282, 102] width 58 height 27
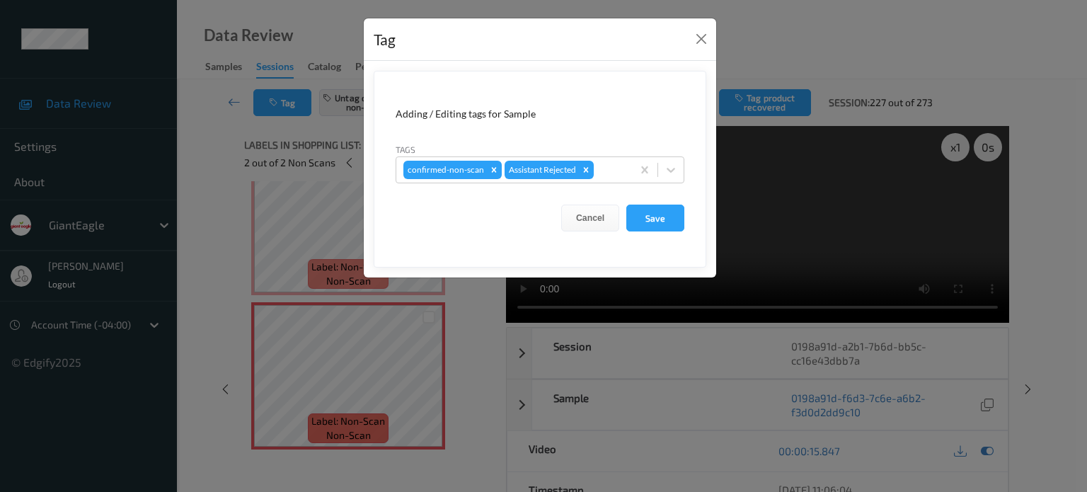
click at [348, 424] on div "Tag Adding / Editing tags for Sample Tags confirmed-non-scan Assistant Rejected…" at bounding box center [543, 246] width 1087 height 492
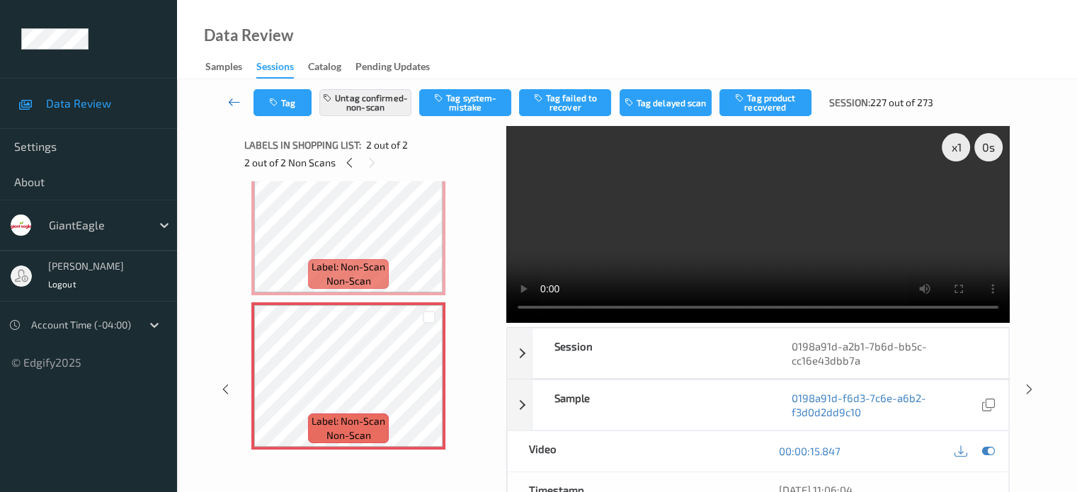
click at [235, 102] on icon at bounding box center [234, 102] width 13 height 14
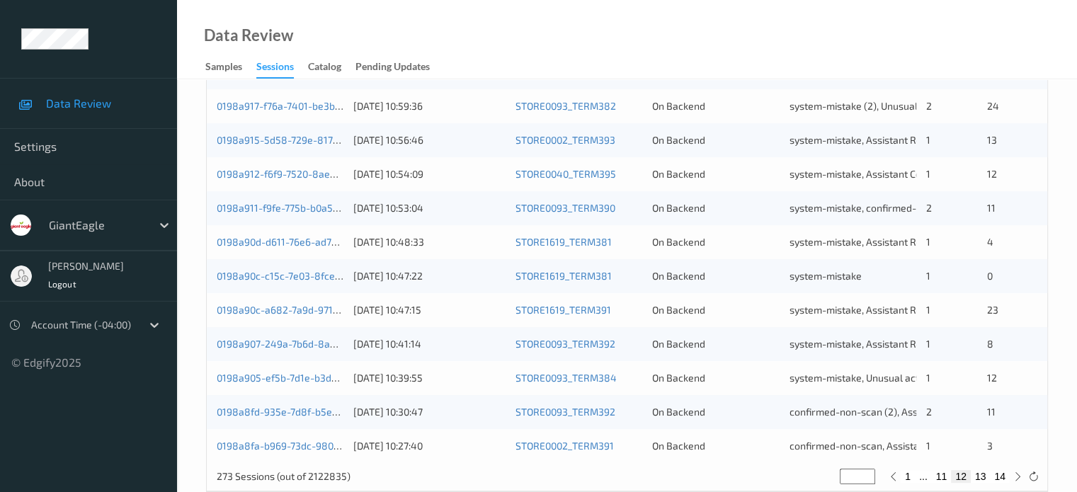
scroll to position [684, 0]
